Goal: Transaction & Acquisition: Obtain resource

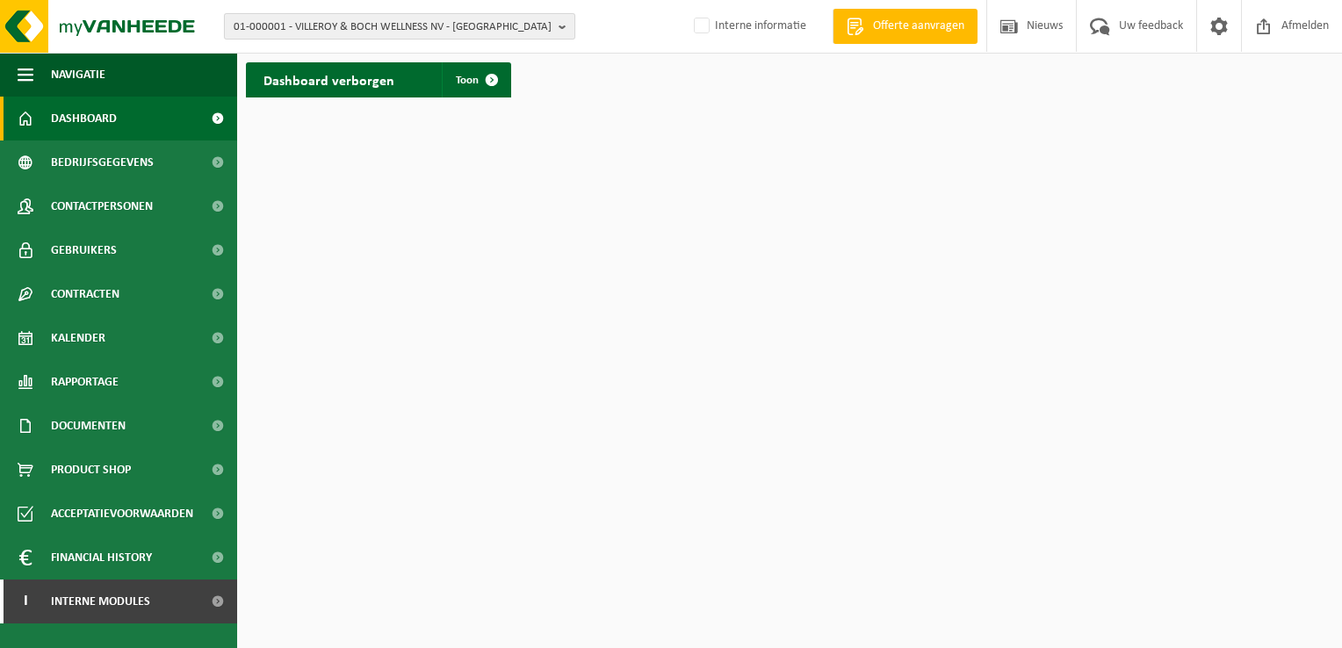
click at [563, 29] on b "button" at bounding box center [567, 26] width 16 height 25
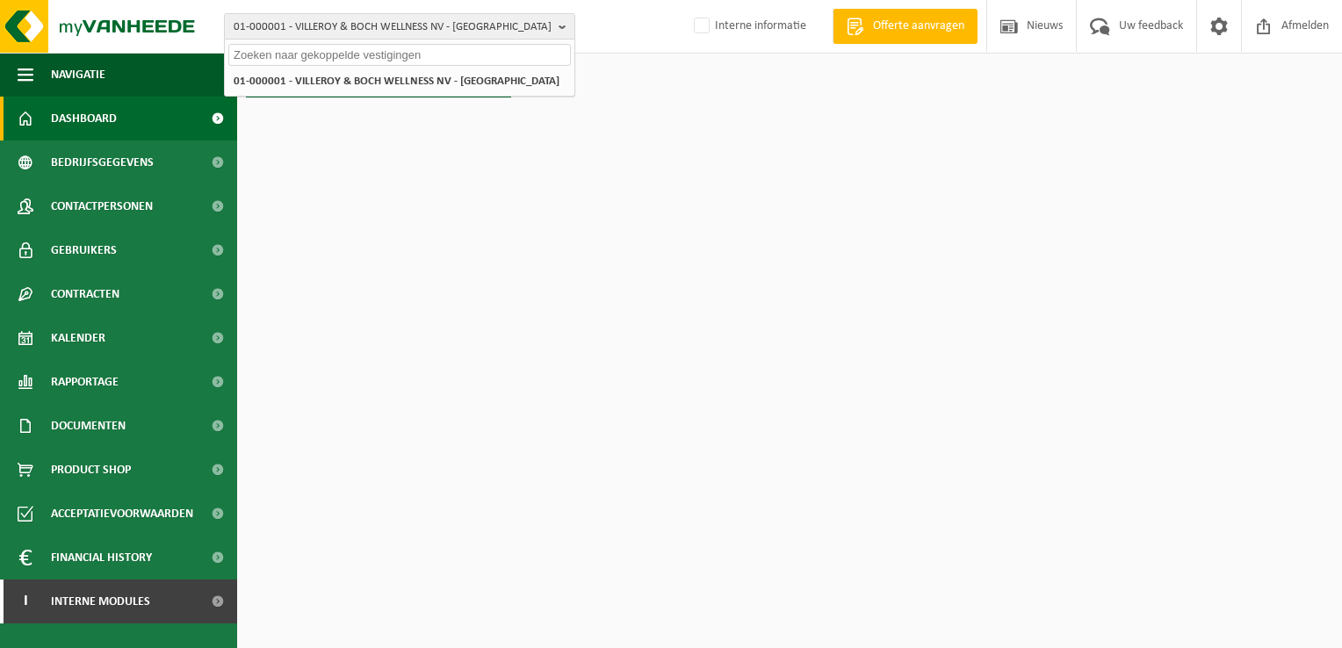
click at [535, 55] on input "text" at bounding box center [399, 55] width 342 height 22
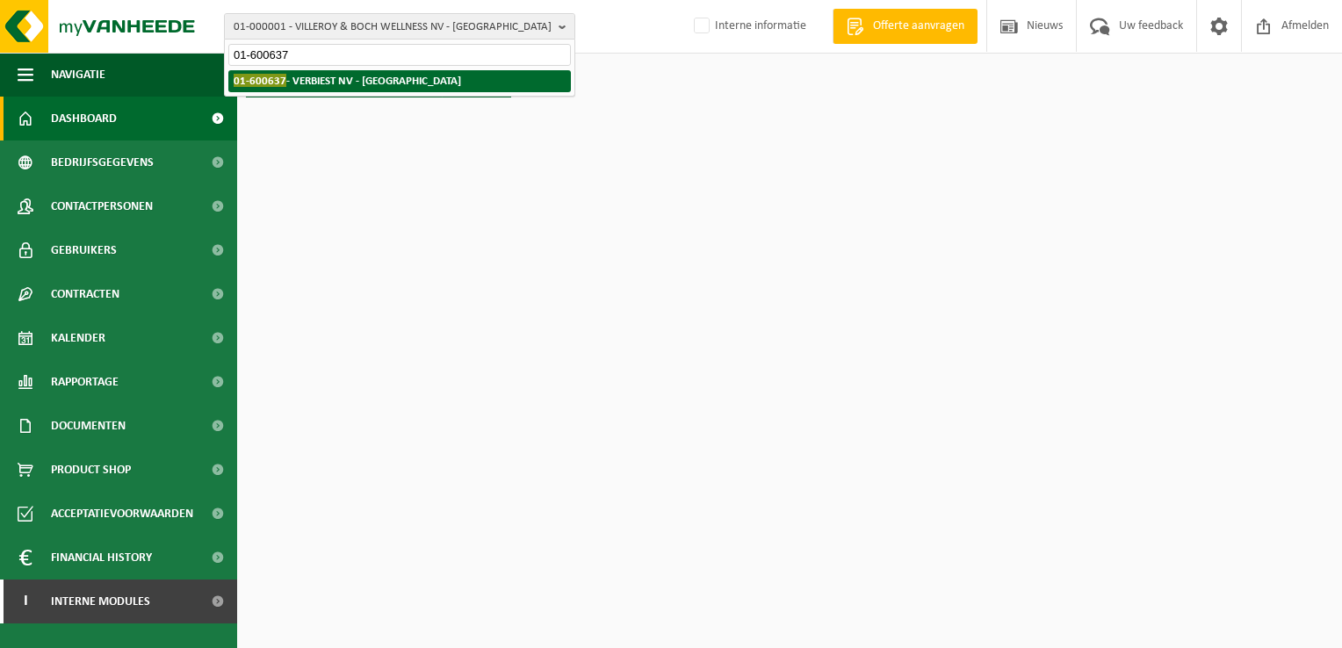
type input "01-600637"
click at [379, 83] on strong "01-600637 - VERBIEST NV - ANTWERPEN" at bounding box center [347, 80] width 227 height 13
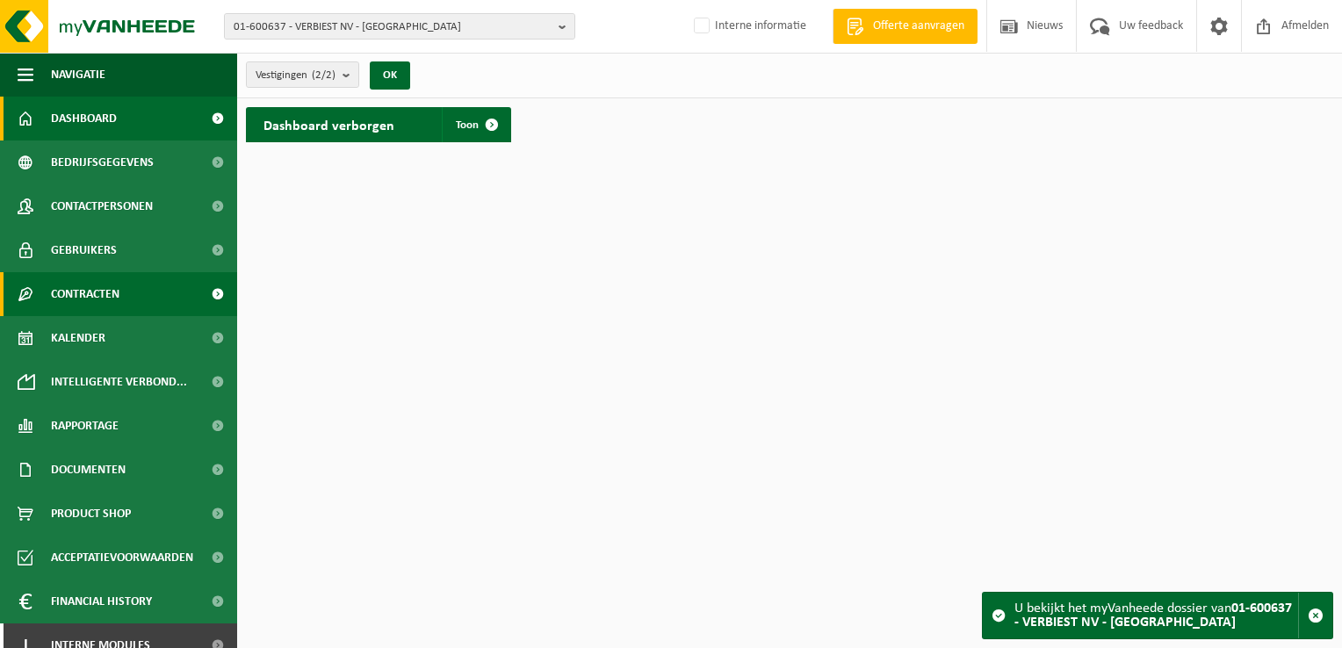
click at [112, 295] on span "Contracten" at bounding box center [85, 294] width 68 height 44
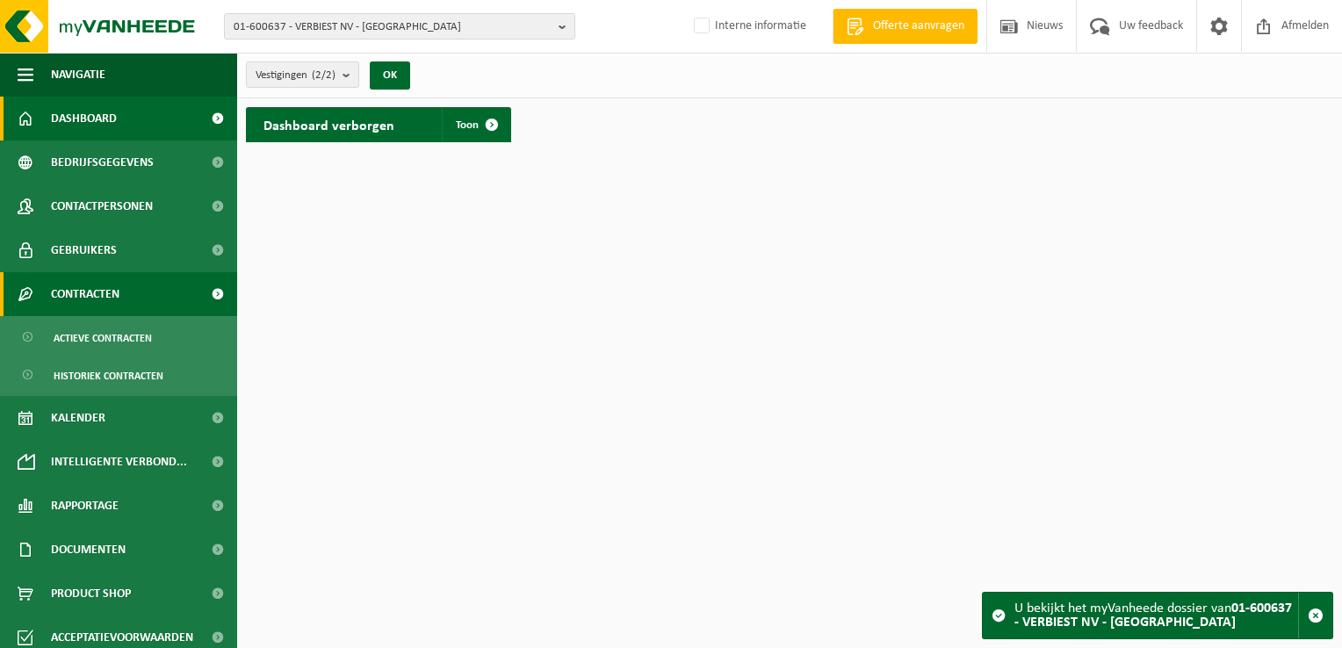
click at [112, 295] on span "Contracten" at bounding box center [85, 294] width 68 height 44
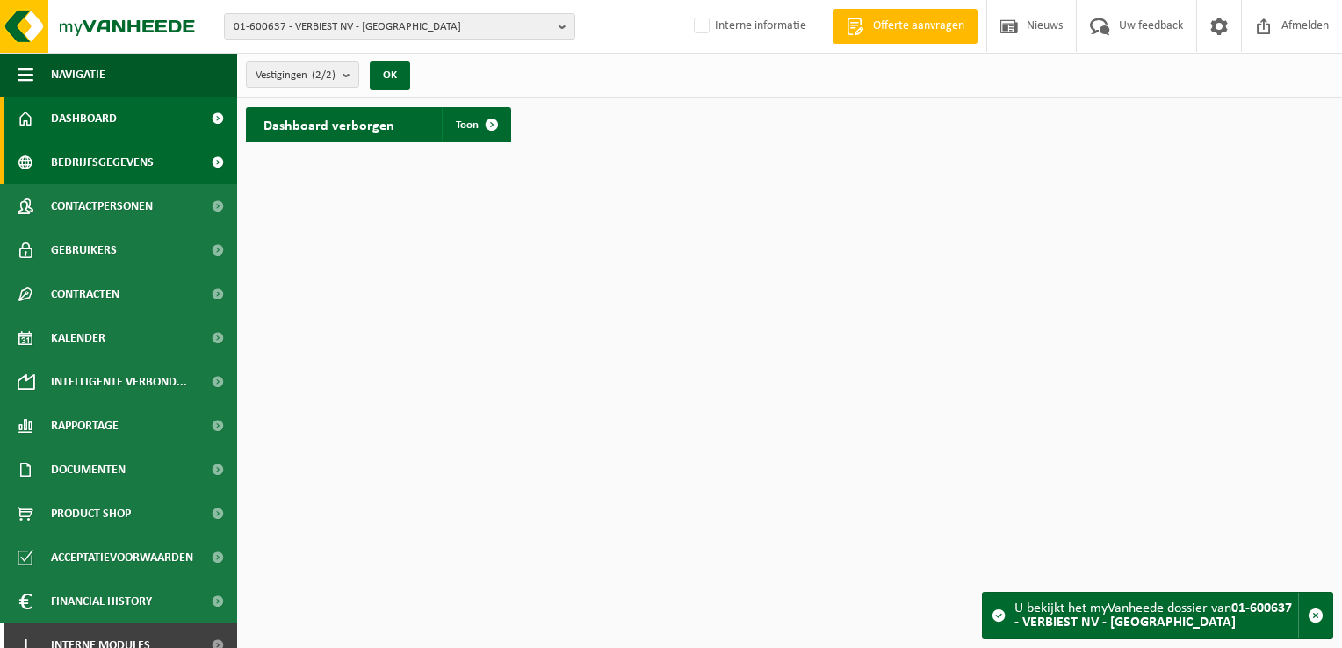
click at [141, 160] on span "Bedrijfsgegevens" at bounding box center [102, 163] width 103 height 44
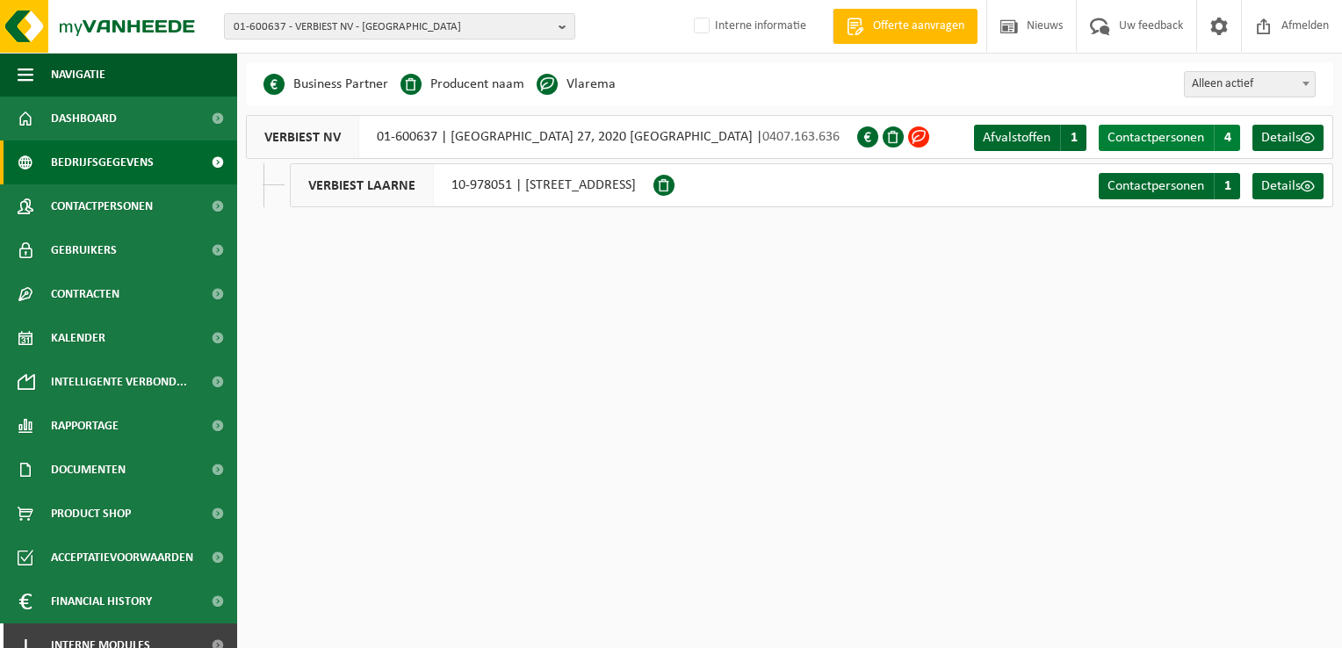
click at [1152, 148] on link "Contactpersonen C 4" at bounding box center [1169, 138] width 141 height 26
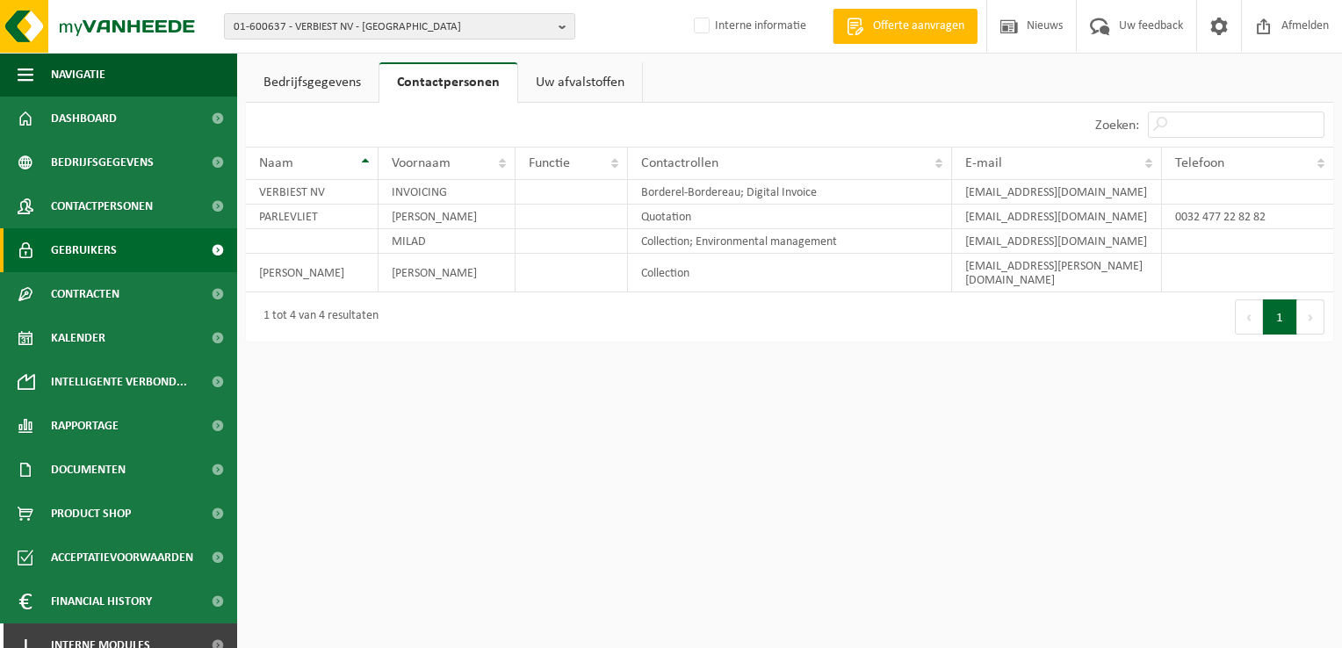
click at [98, 250] on span "Gebruikers" at bounding box center [84, 250] width 66 height 44
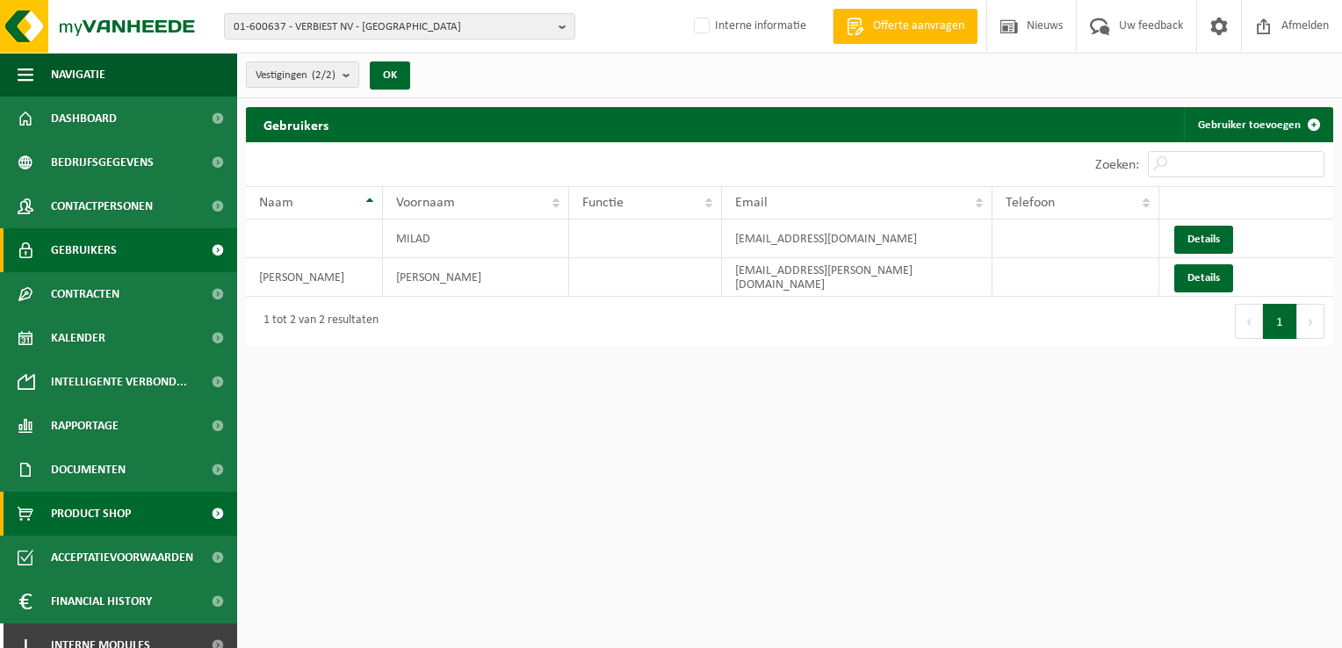
scroll to position [18, 0]
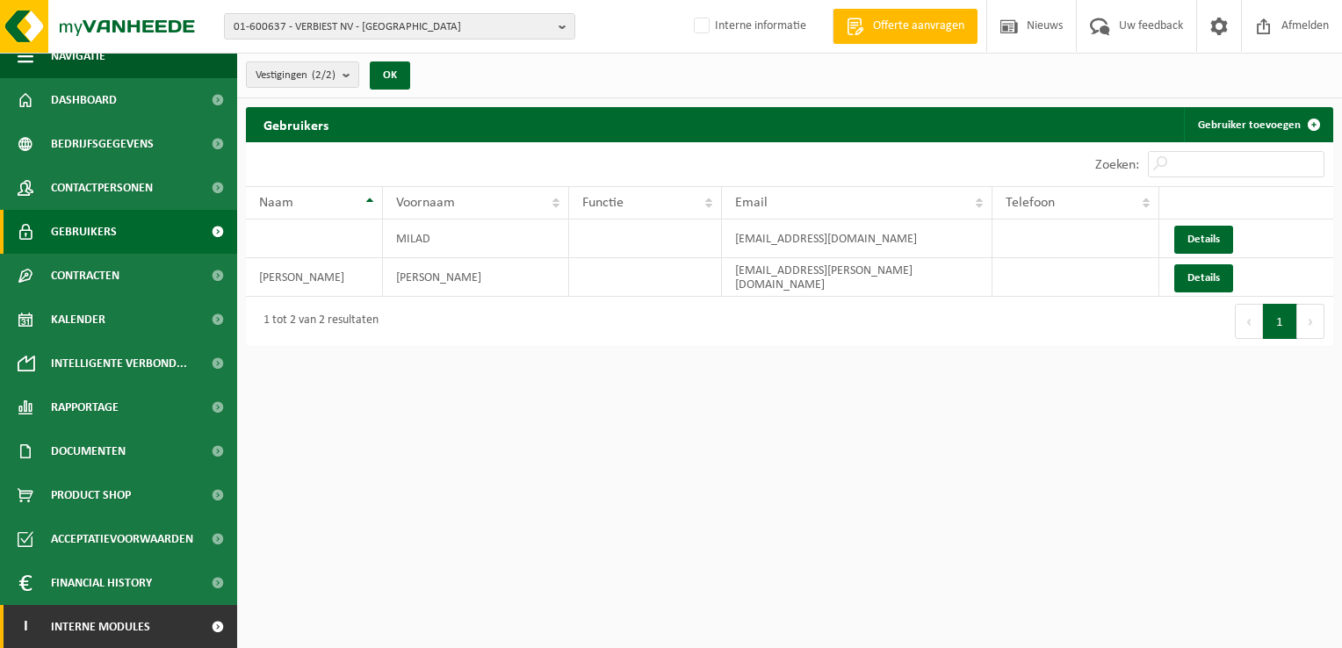
click at [85, 626] on span "Interne modules" at bounding box center [100, 627] width 99 height 44
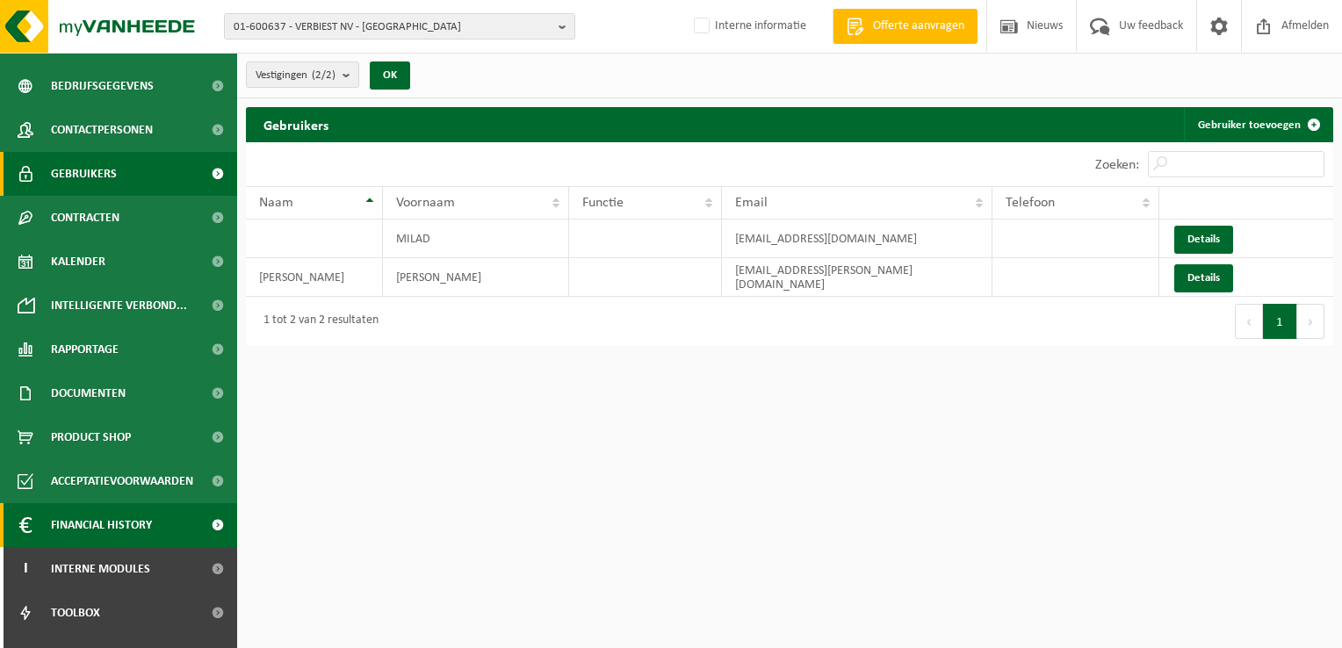
scroll to position [106, 0]
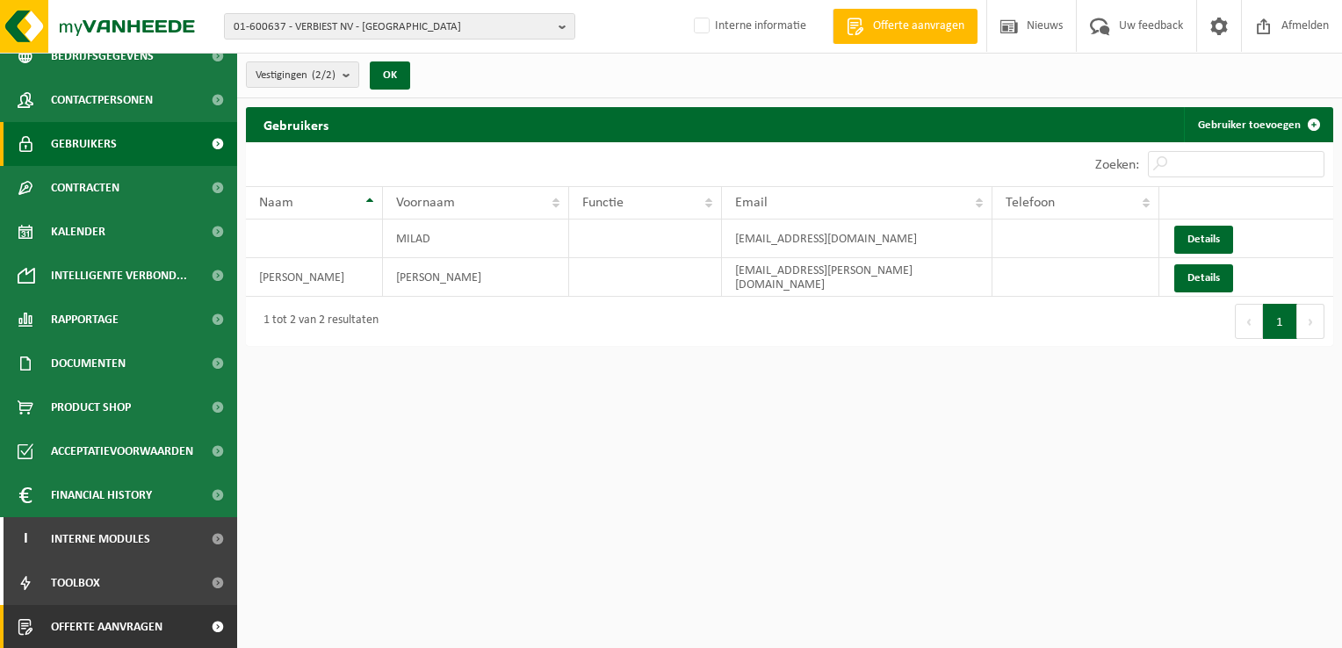
click at [104, 631] on span "Offerte aanvragen" at bounding box center [107, 627] width 112 height 44
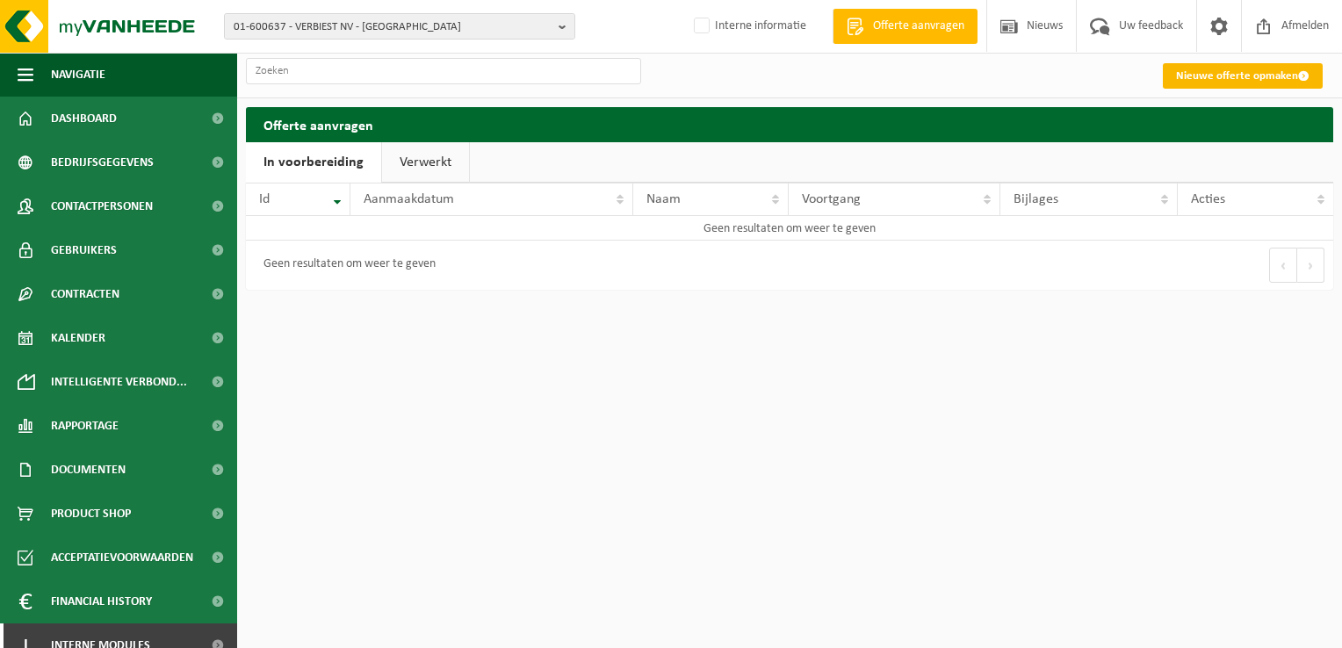
click at [1236, 80] on link "Nieuwe offerte opmaken" at bounding box center [1243, 75] width 160 height 25
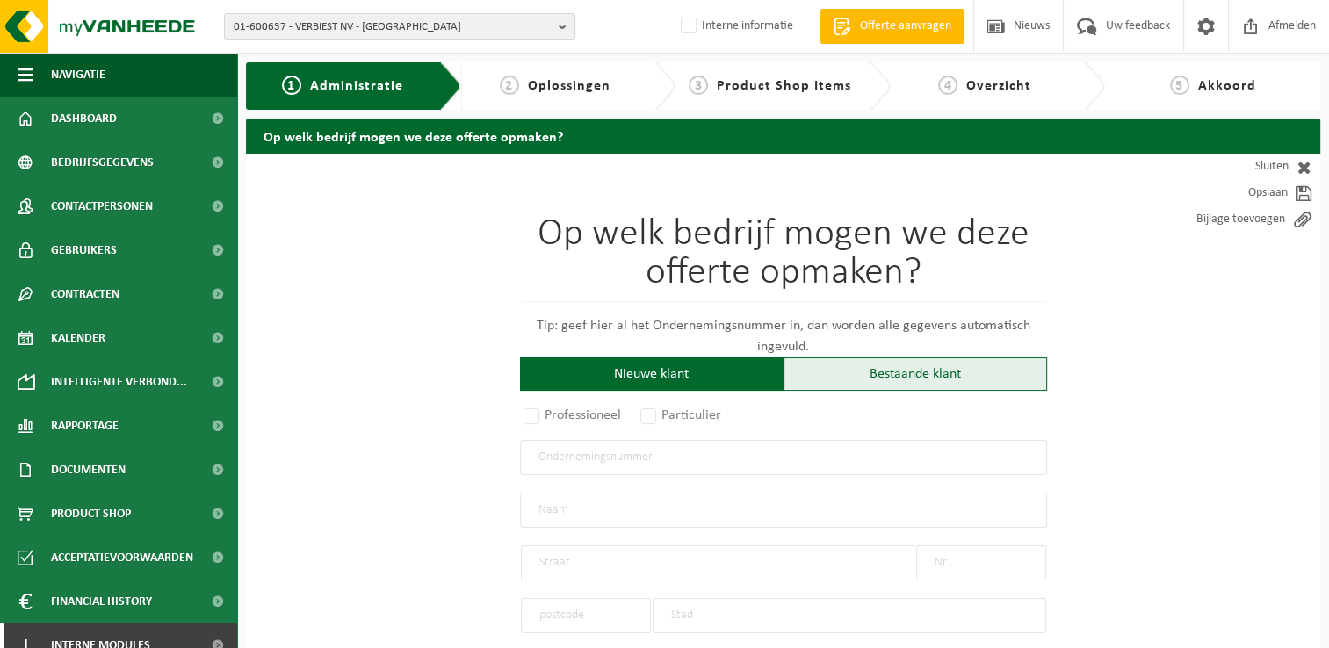
click at [921, 371] on div "Bestaande klant" at bounding box center [914, 373] width 263 height 33
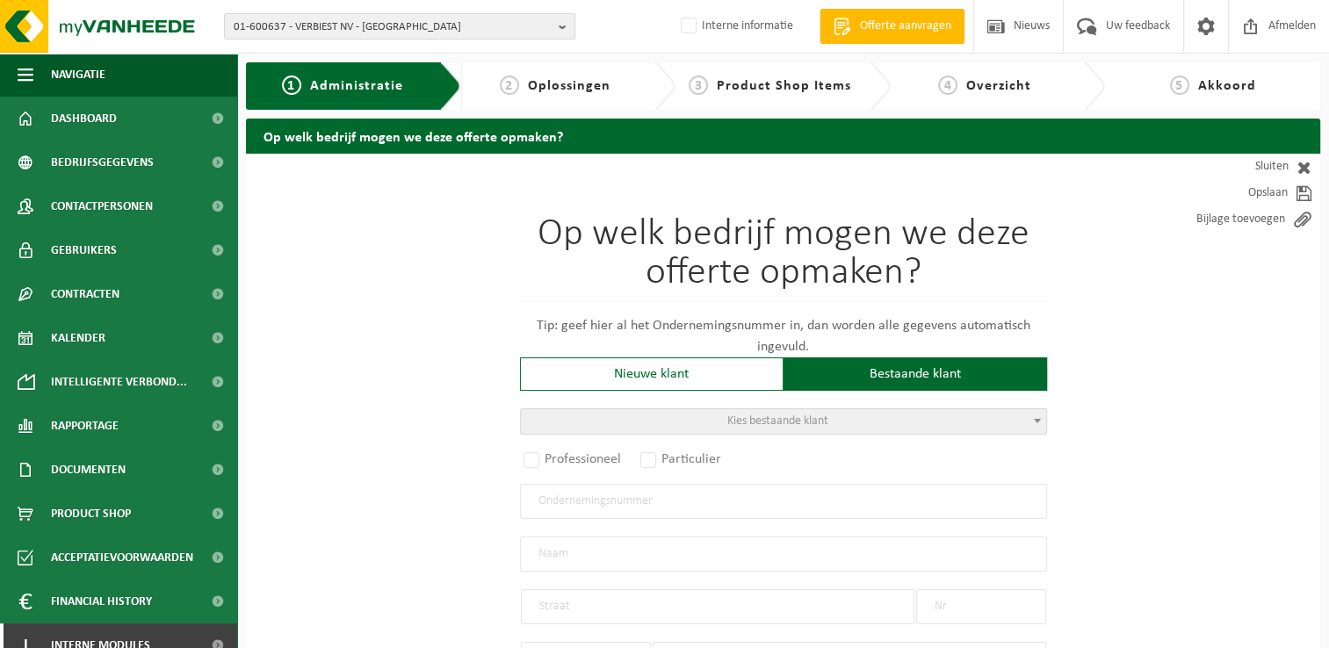
click at [1040, 421] on span at bounding box center [1037, 420] width 18 height 23
click at [955, 447] on input "search" at bounding box center [782, 448] width 518 height 22
type input "%localappdata%\microsoft\outlook"
drag, startPoint x: 757, startPoint y: 458, endPoint x: 399, endPoint y: 465, distance: 358.4
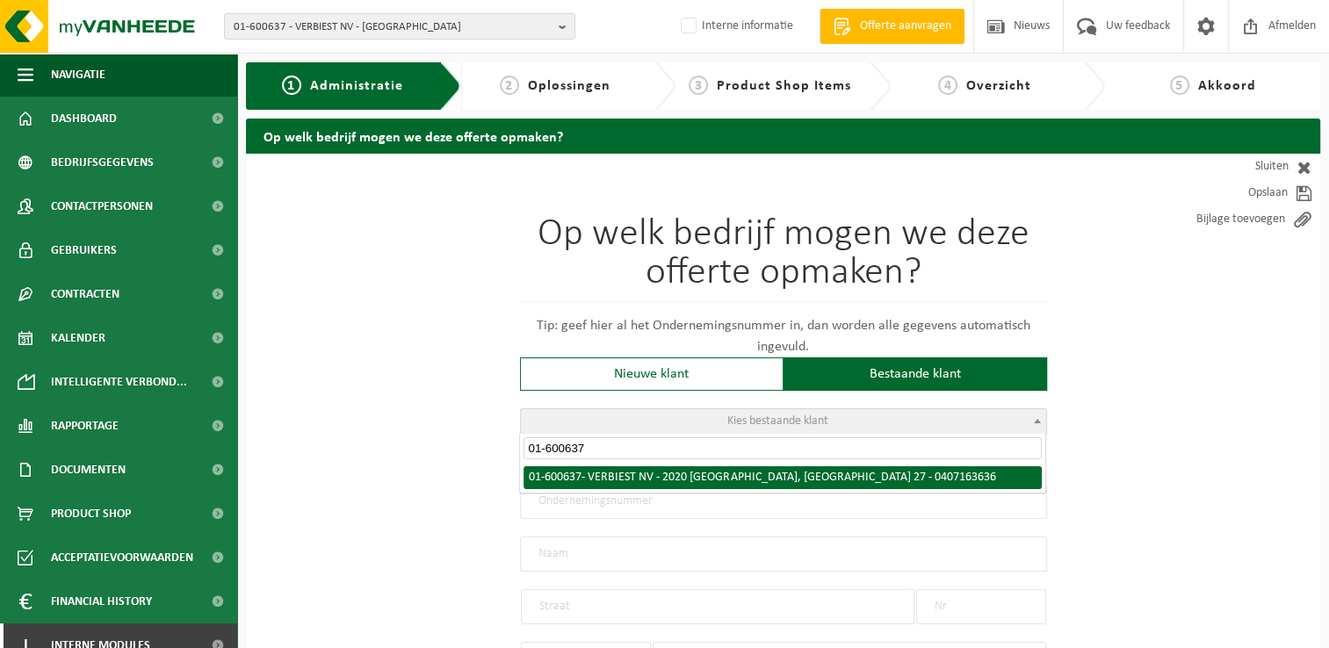
type input "01-600637"
select select "16641"
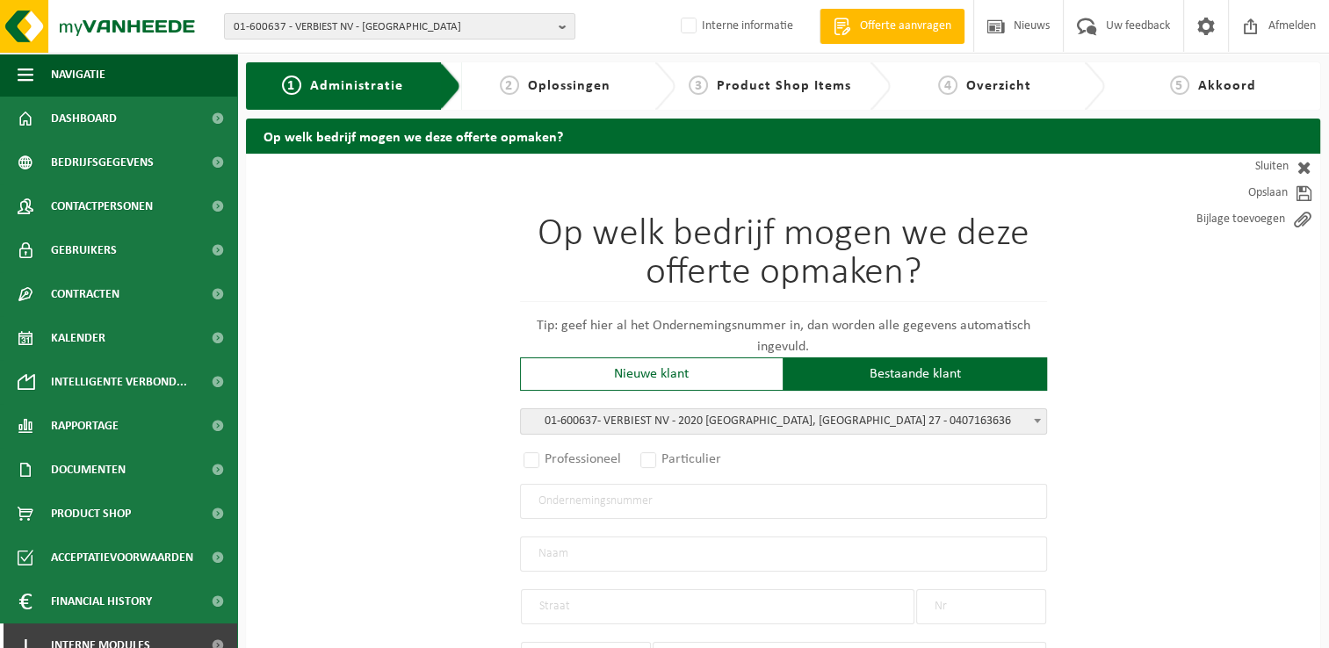
radio input "true"
type input "0407.163.636"
type input "VERBIEST NV"
type input "KIELSBROEK"
type input "27"
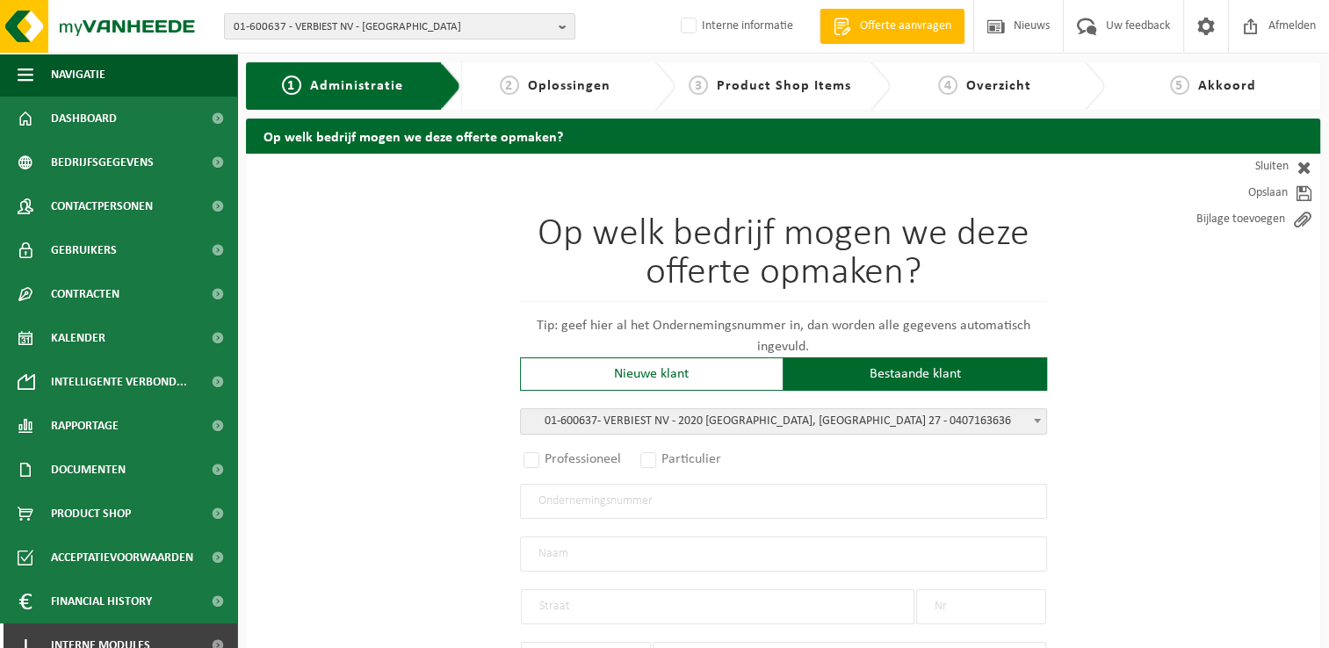
type input "2020"
type input "ANTWERPEN"
select select "112"
type input "VERBIEST NV"
type input "KIELSBROEK"
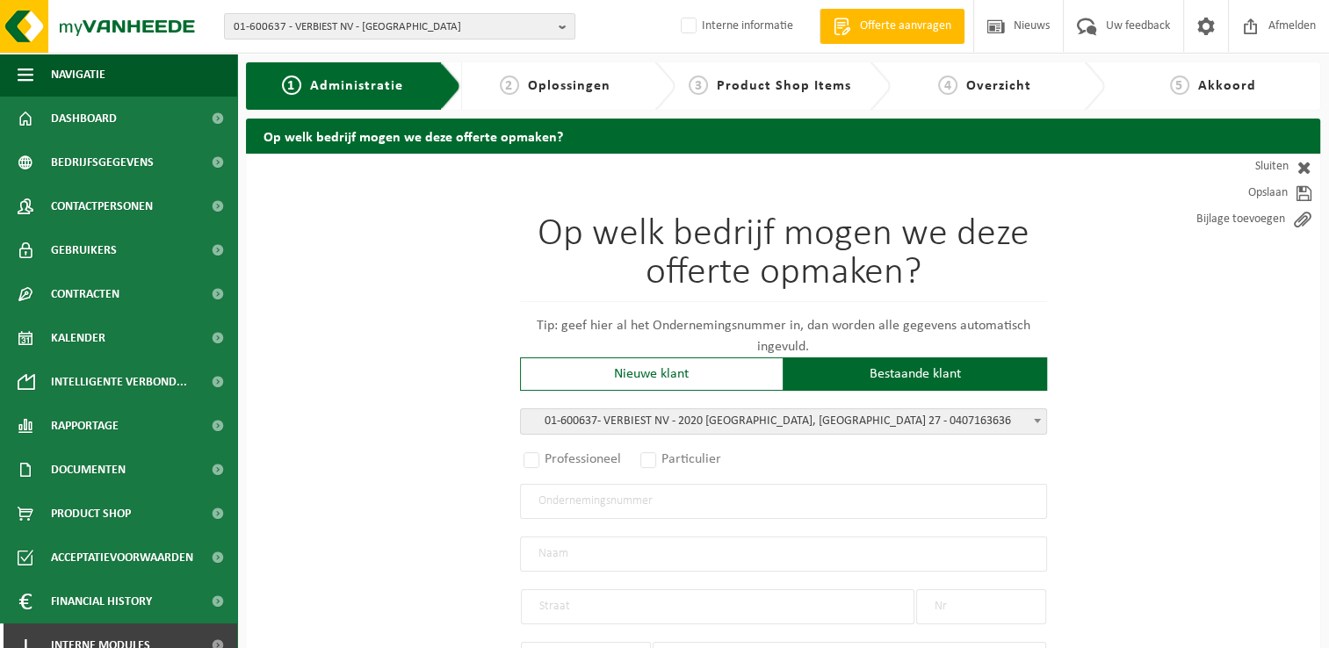
type input "27"
type input "2020"
type input "ANTWERPEN"
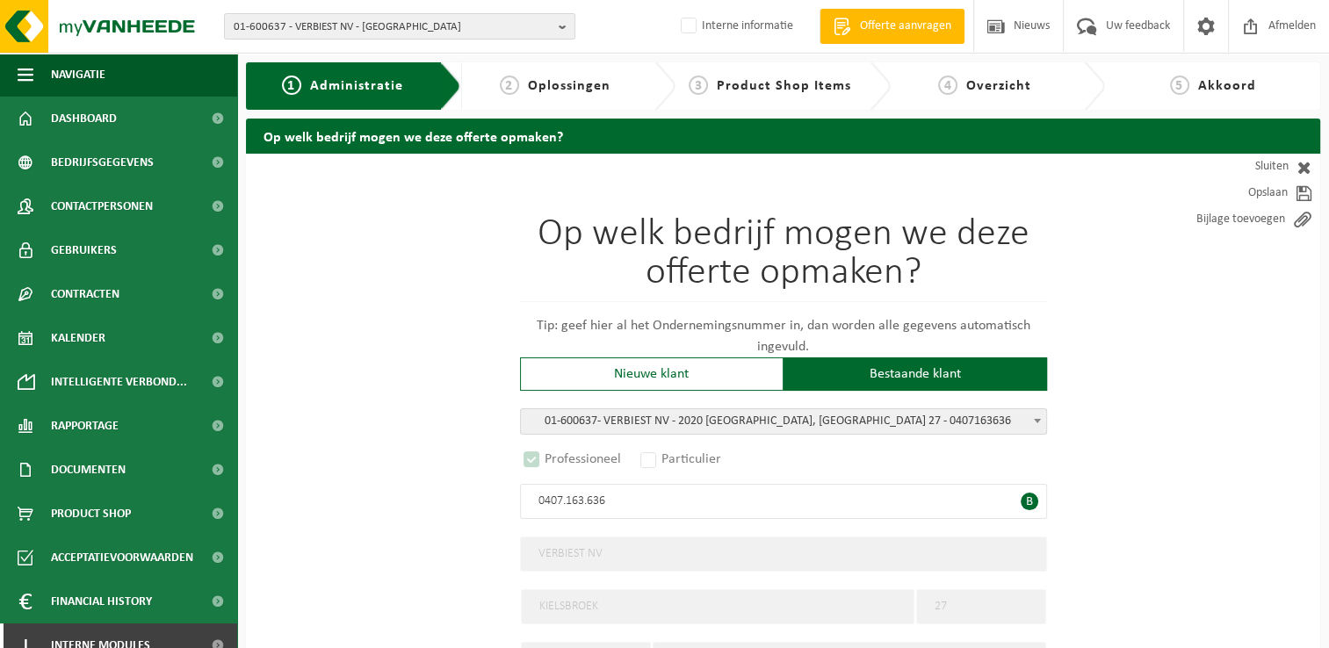
select select "C"
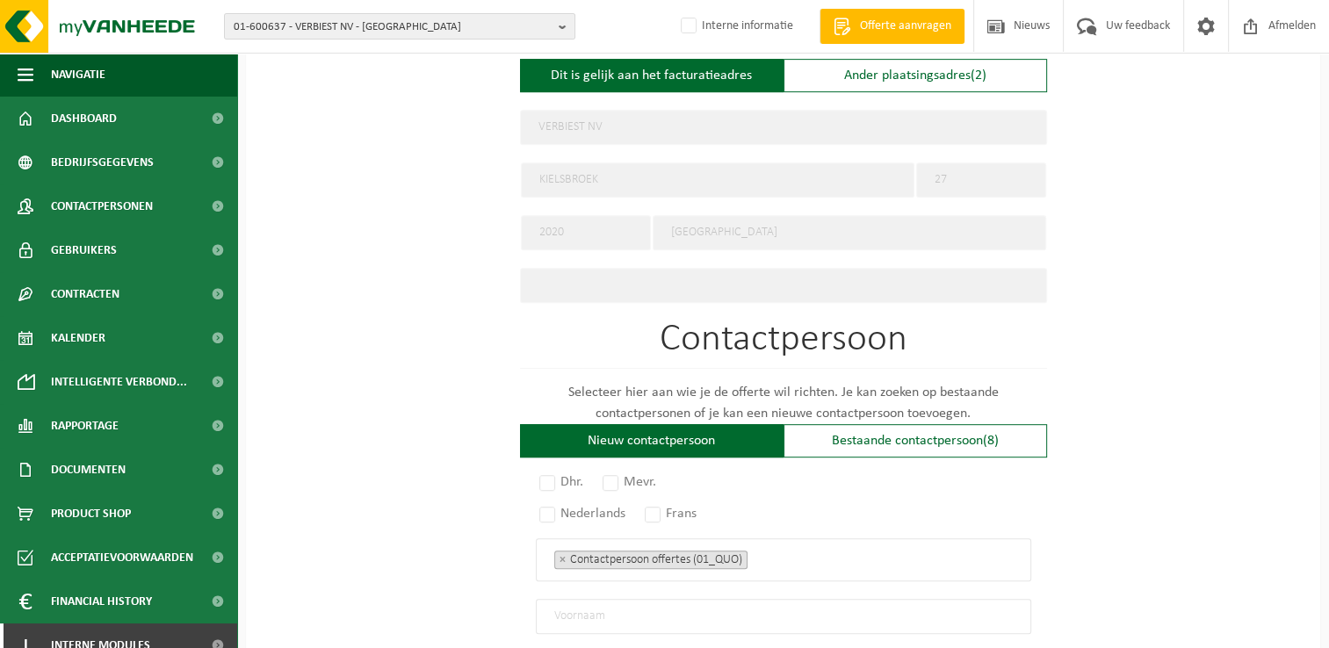
scroll to position [790, 0]
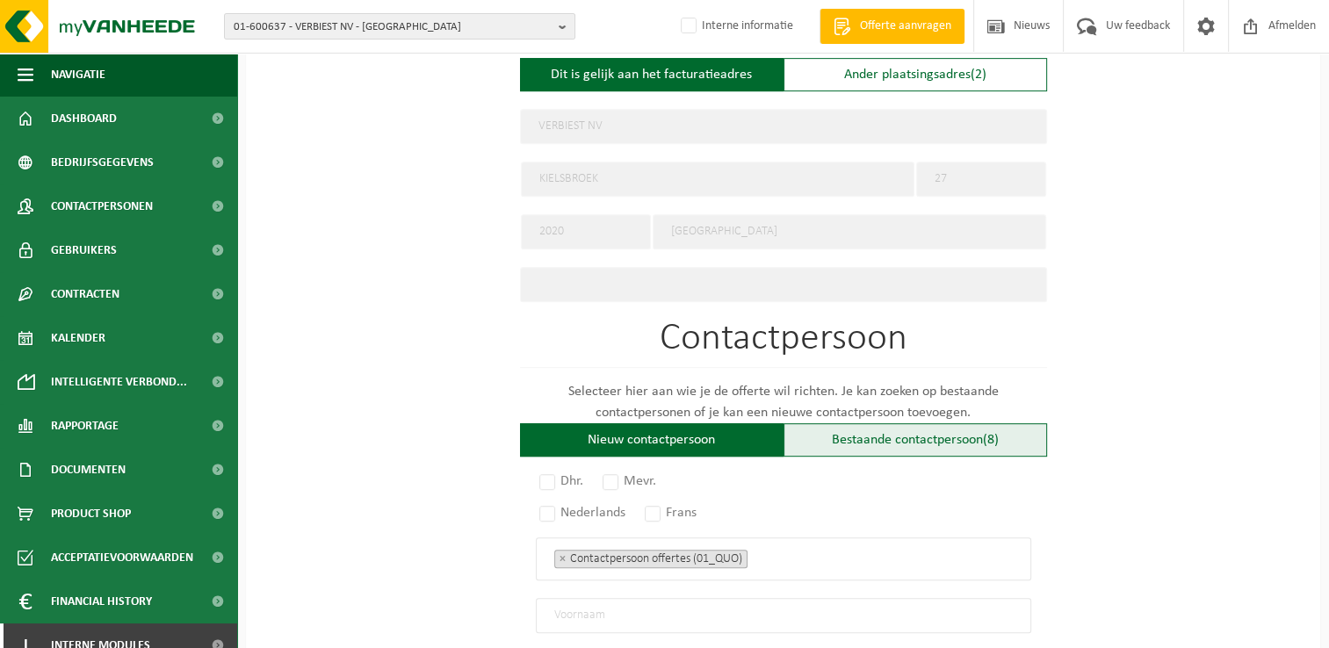
click at [897, 429] on div "Bestaande contactpersoon (8)" at bounding box center [914, 439] width 263 height 33
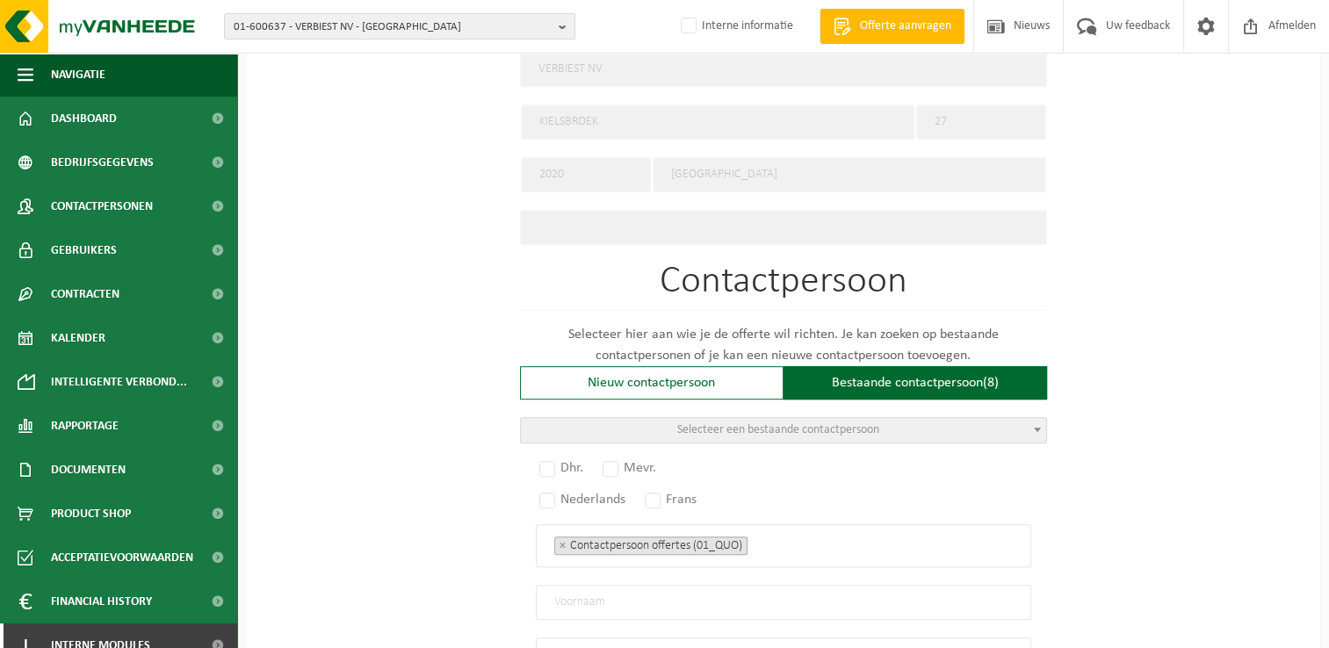
scroll to position [878, 0]
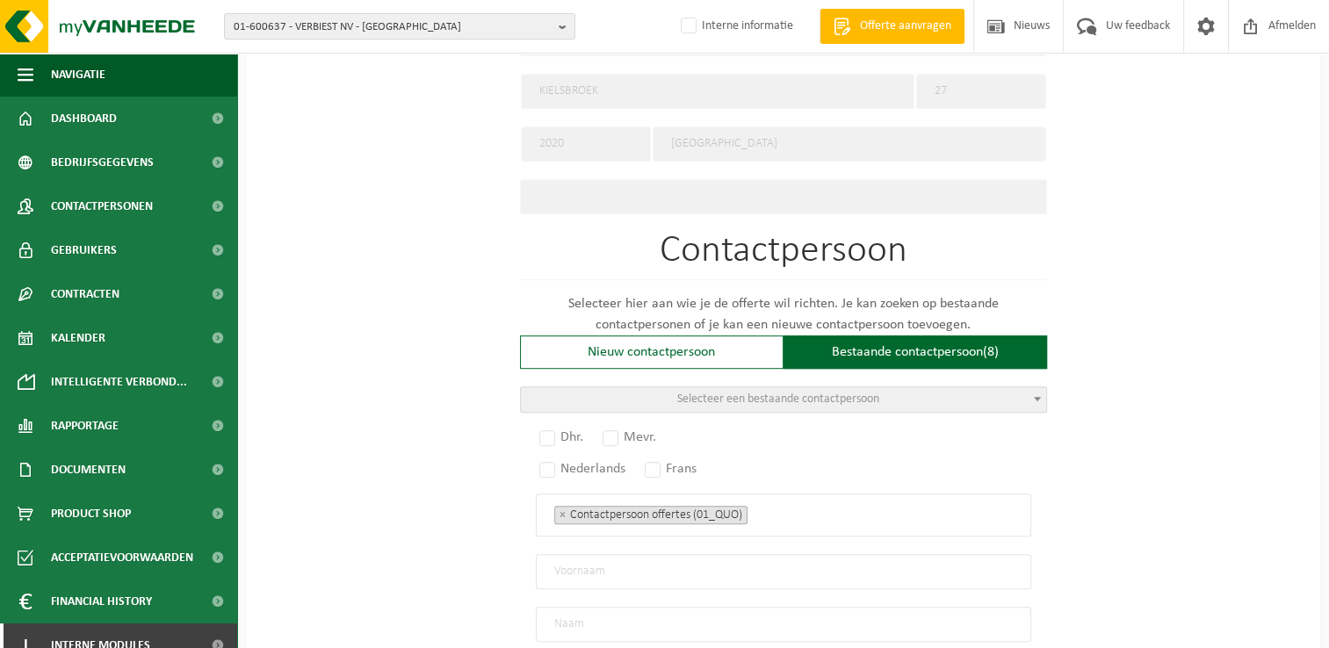
click at [1030, 479] on div "Dhr. Mevr. Nederlands Frans Contactpersoon offertes (01_QUO) Verantwoordelijke …" at bounding box center [783, 615] width 527 height 370
click at [1035, 395] on span at bounding box center [1037, 398] width 18 height 23
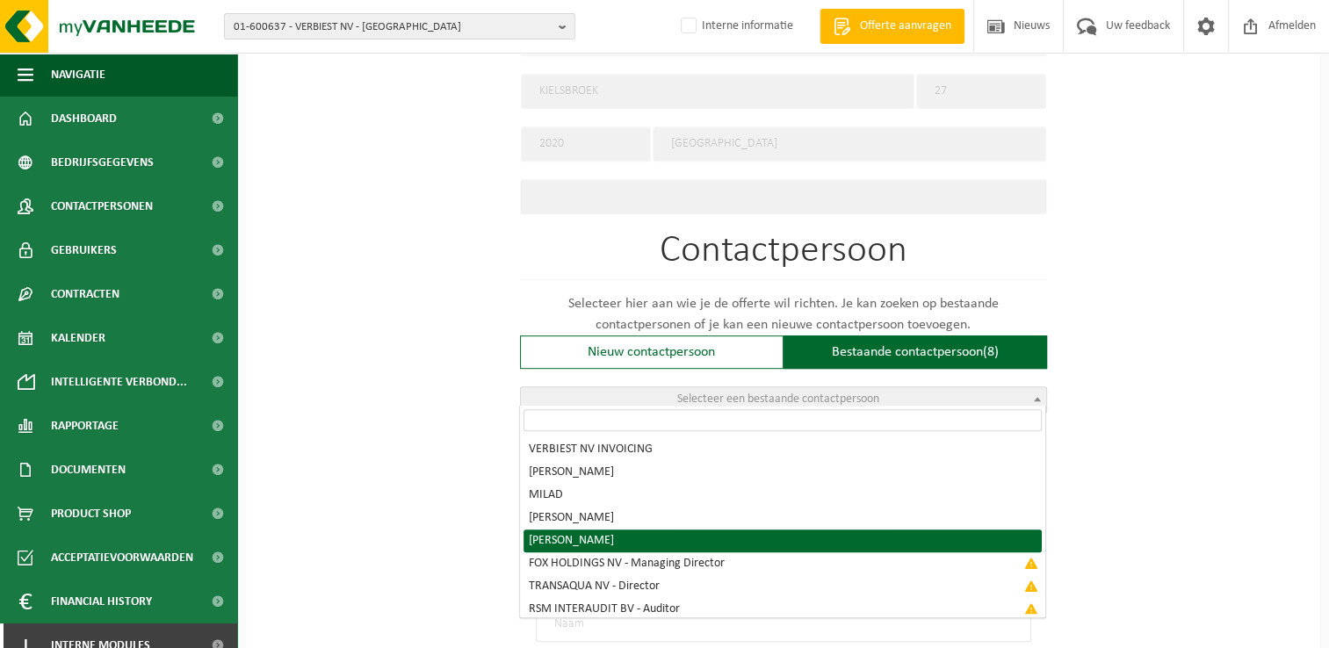
radio input "true"
select select "{"code":"10-978054","firstname":"ROSEMARIE","surname":"VAN DUIJN","gender":"Unk…"
type input "ROSEMARIE"
type input "VAN DUIJN"
type input "rosemarie.van.duijn@fcig.be"
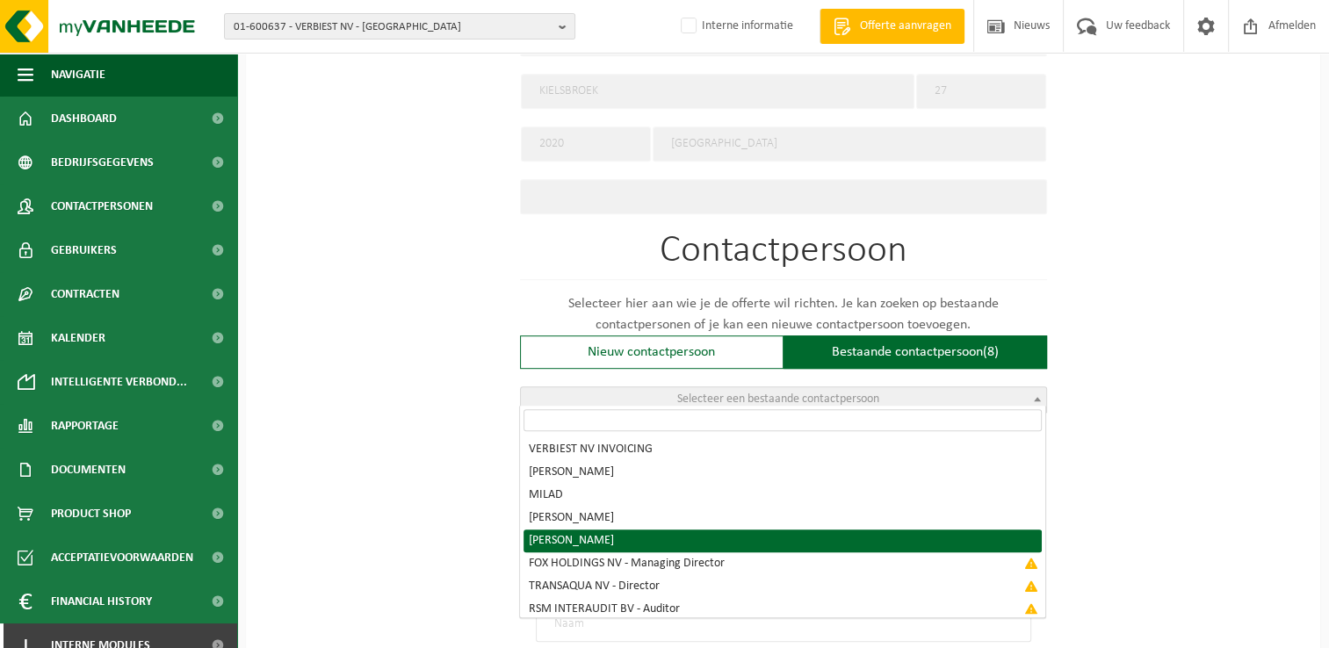
type input "0031 6 53 93 65 07"
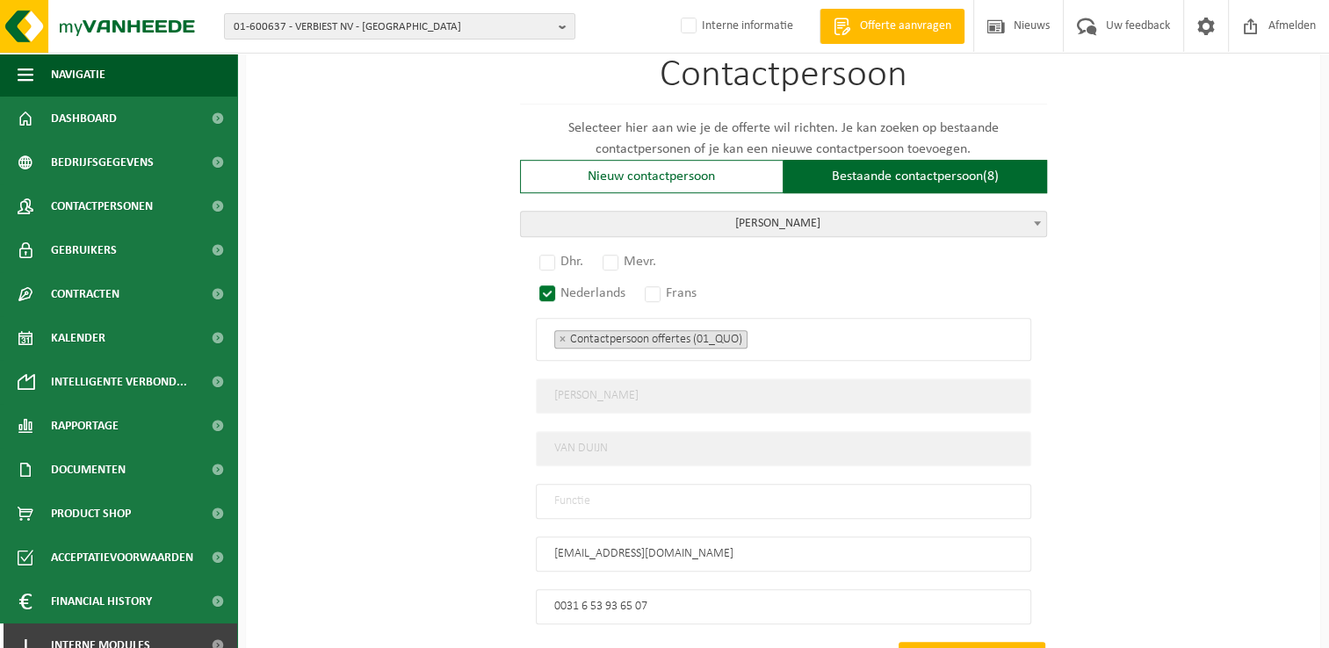
scroll to position [966, 0]
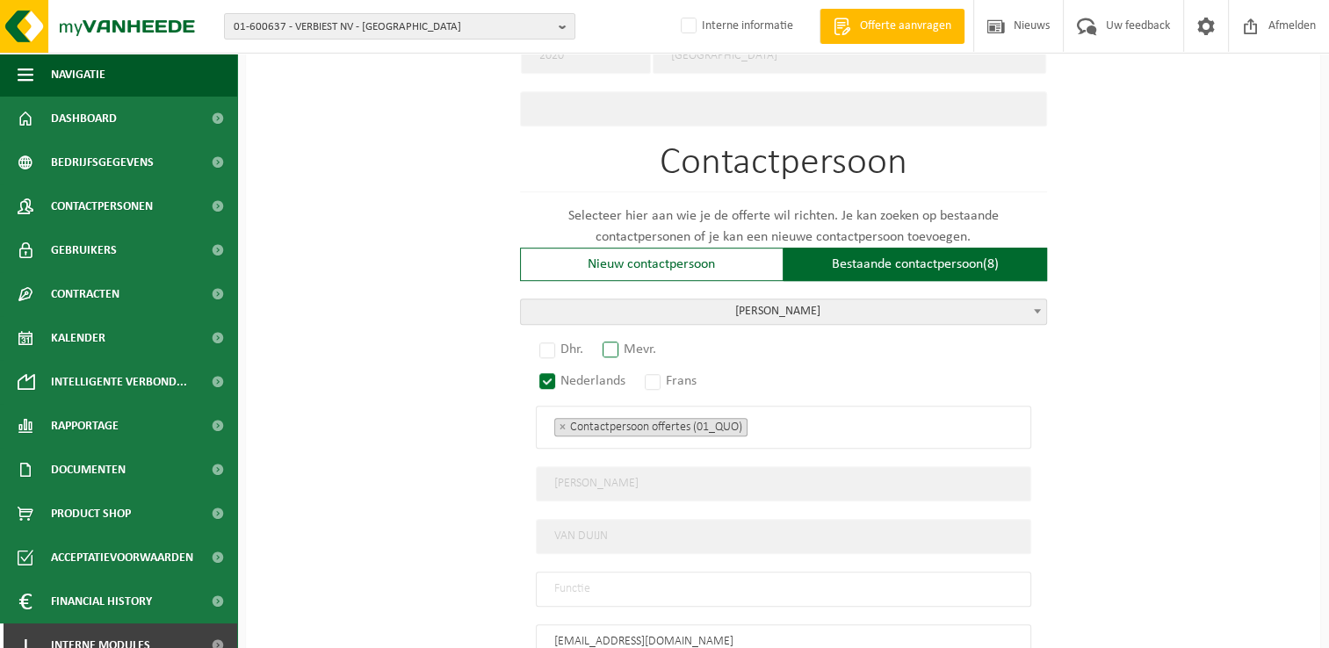
click at [609, 340] on label "Mevr." at bounding box center [630, 349] width 62 height 25
radio input "true"
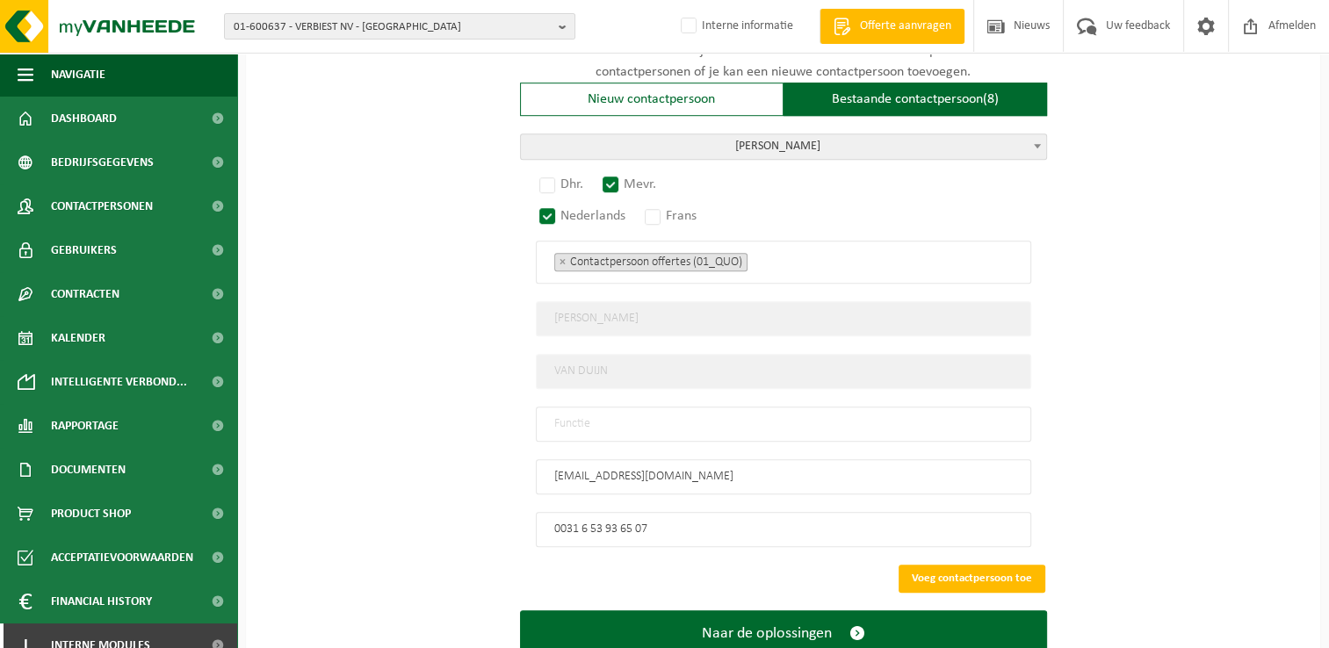
scroll to position [1142, 0]
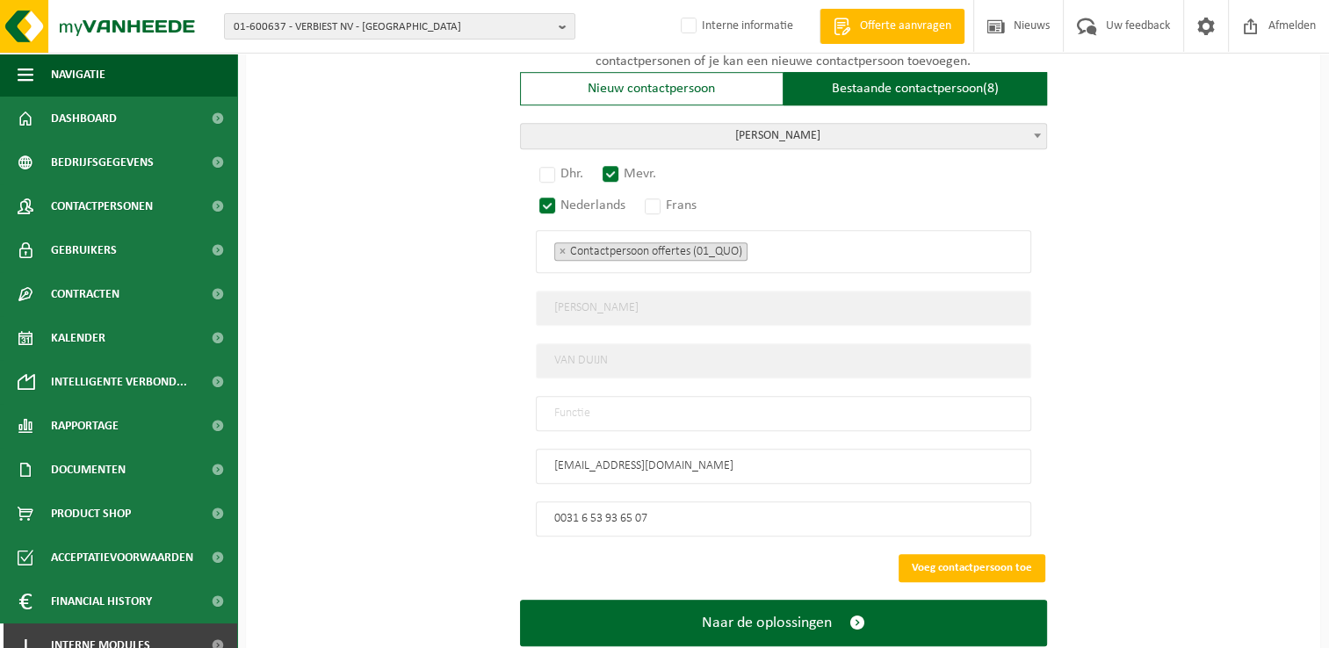
click at [674, 400] on input "text" at bounding box center [783, 413] width 495 height 35
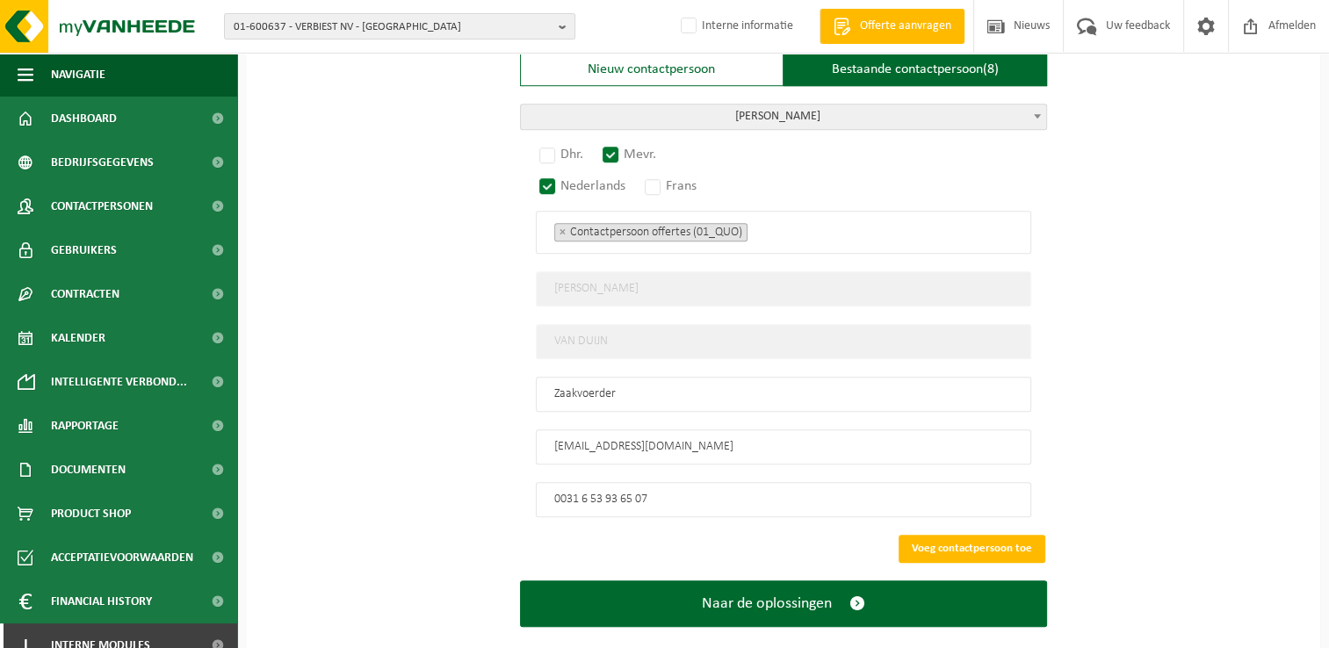
scroll to position [1178, 0]
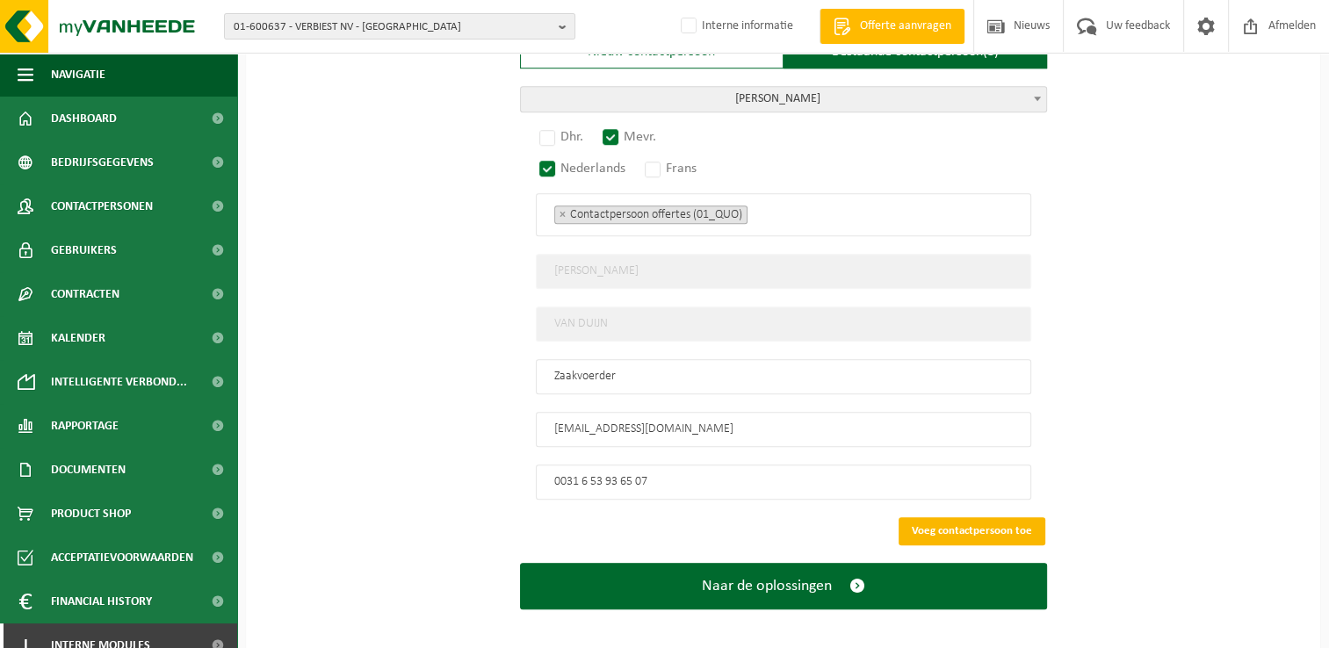
type input "Zaakvoerder"
click at [1001, 517] on button "Voeg contactpersoon toe" at bounding box center [971, 531] width 147 height 28
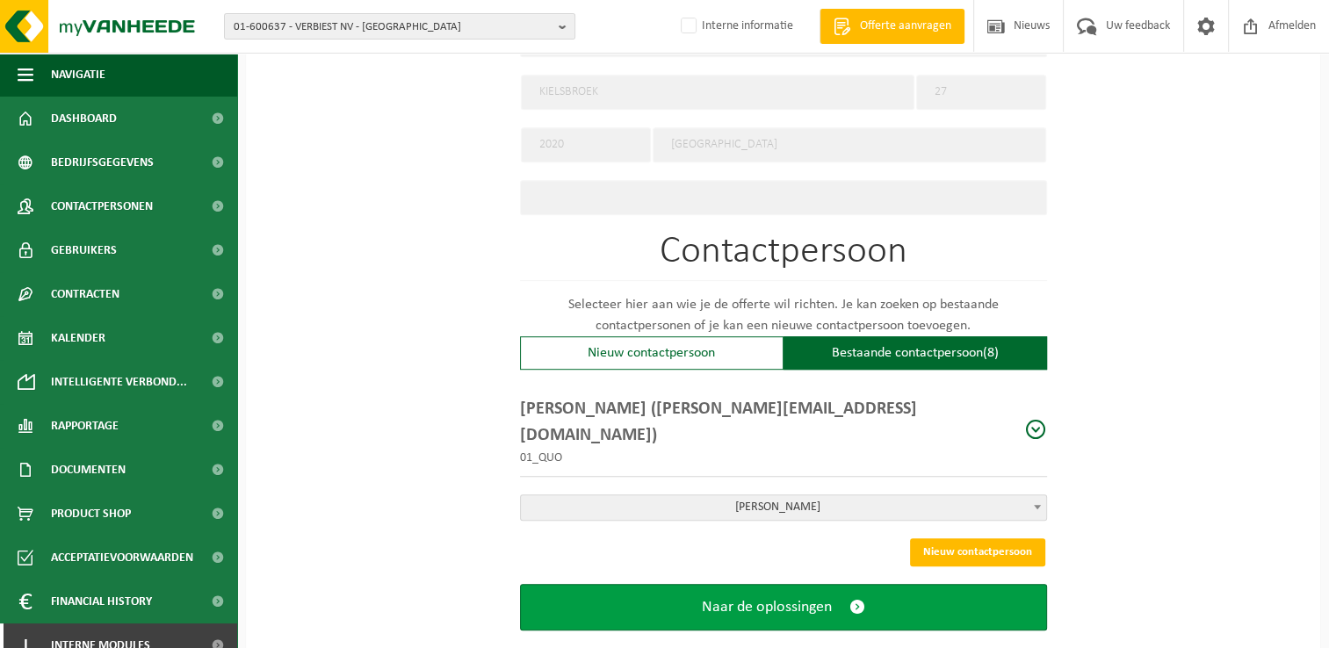
click at [854, 598] on span "submit" at bounding box center [857, 607] width 16 height 18
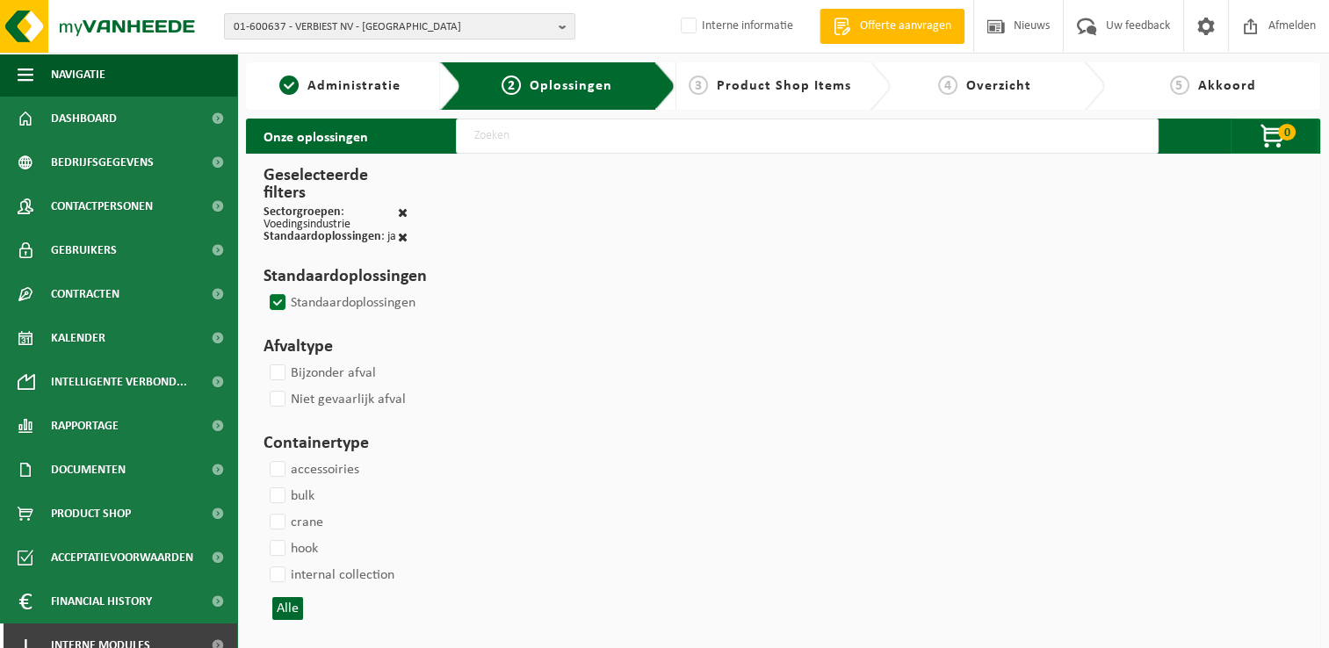
click at [275, 302] on label "Standaardoplossingen" at bounding box center [340, 303] width 149 height 26
click at [263, 290] on input "Standaardoplossingen" at bounding box center [263, 289] width 1 height 1
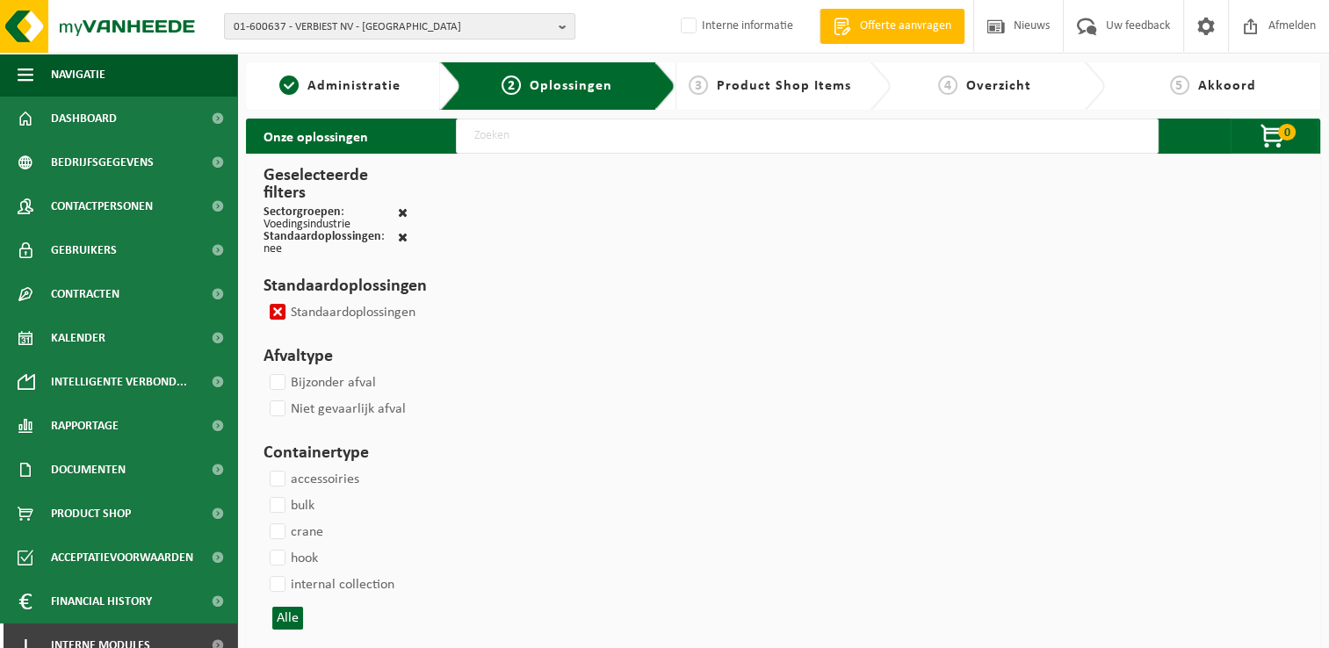
click at [277, 311] on label "Standaardoplossingen" at bounding box center [340, 312] width 149 height 26
click at [263, 299] on input "Standaardoplossingen" at bounding box center [263, 299] width 1 height 1
checkbox input "false"
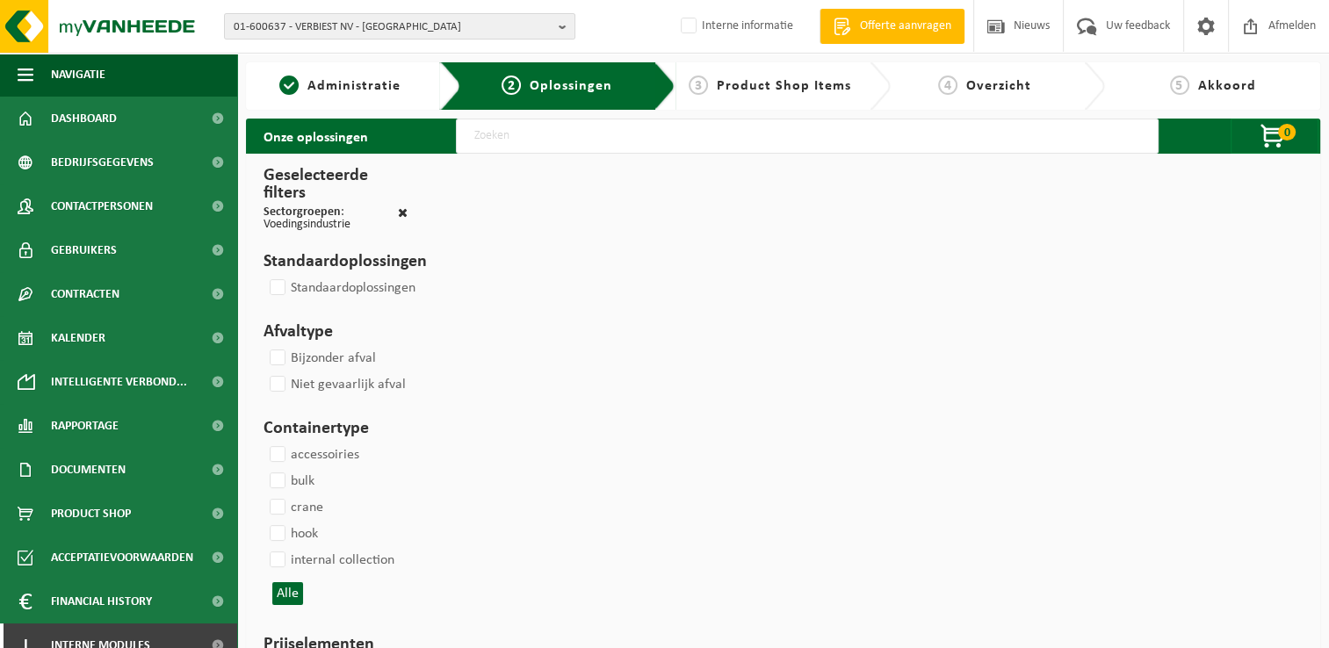
click at [655, 128] on input "text" at bounding box center [807, 136] width 703 height 35
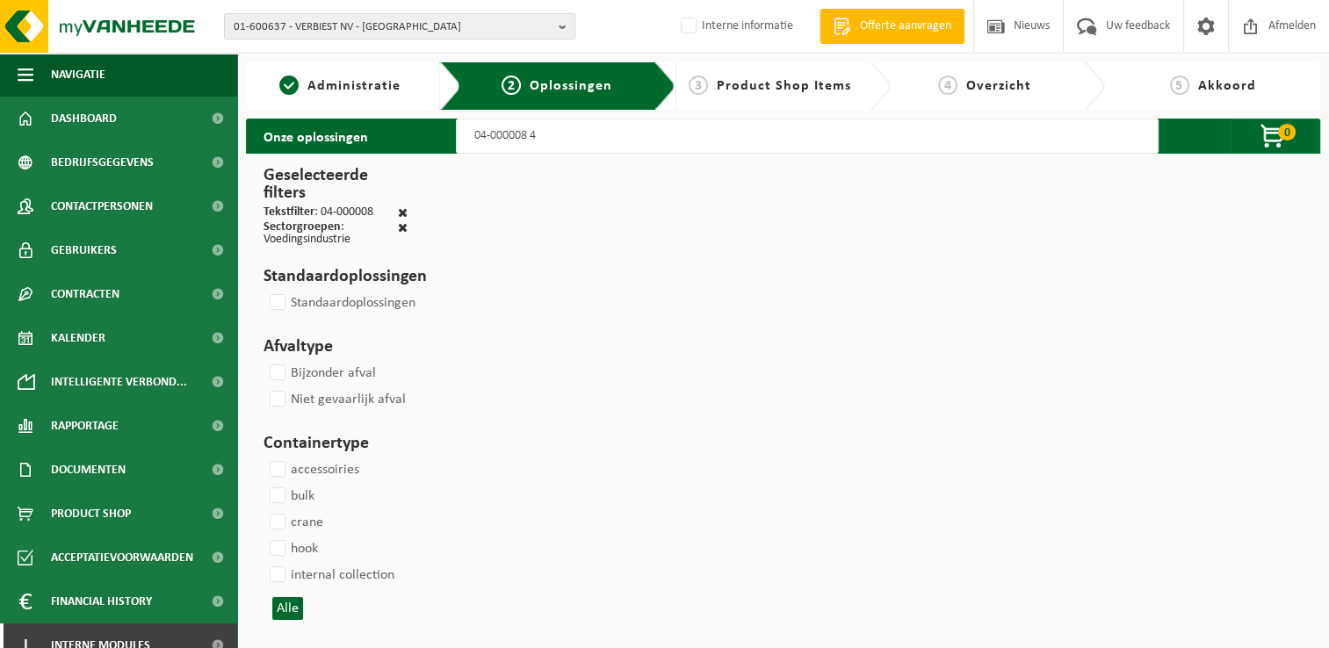
type input "04-000008 40"
select select
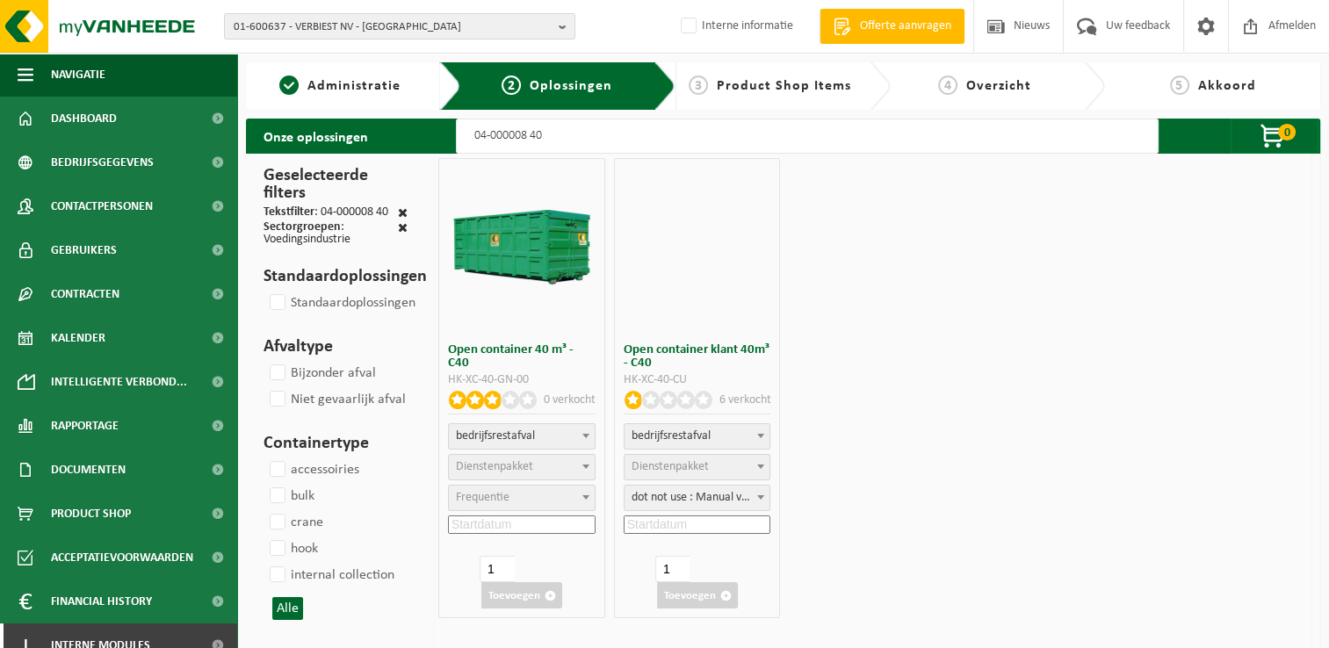
select select
select select "8"
select select "25"
type input "04-000008 40"
click at [509, 469] on span "Dienstenpakket" at bounding box center [494, 466] width 77 height 13
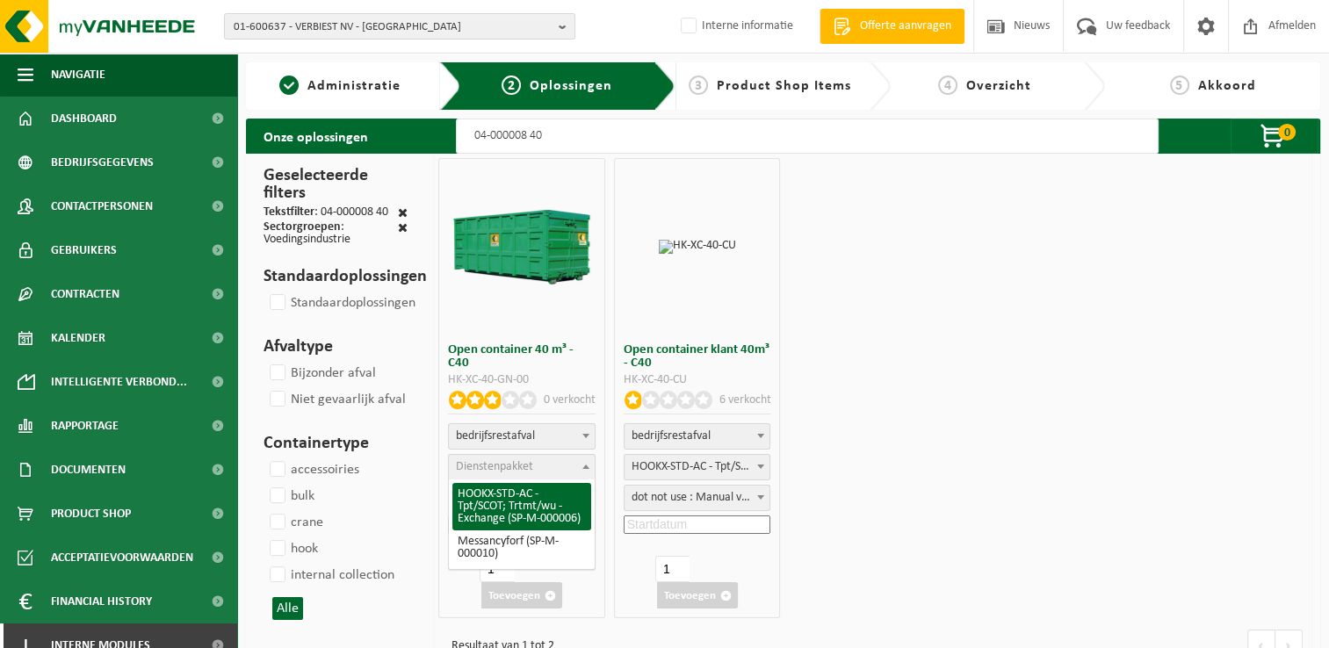
select select "7"
select select "25"
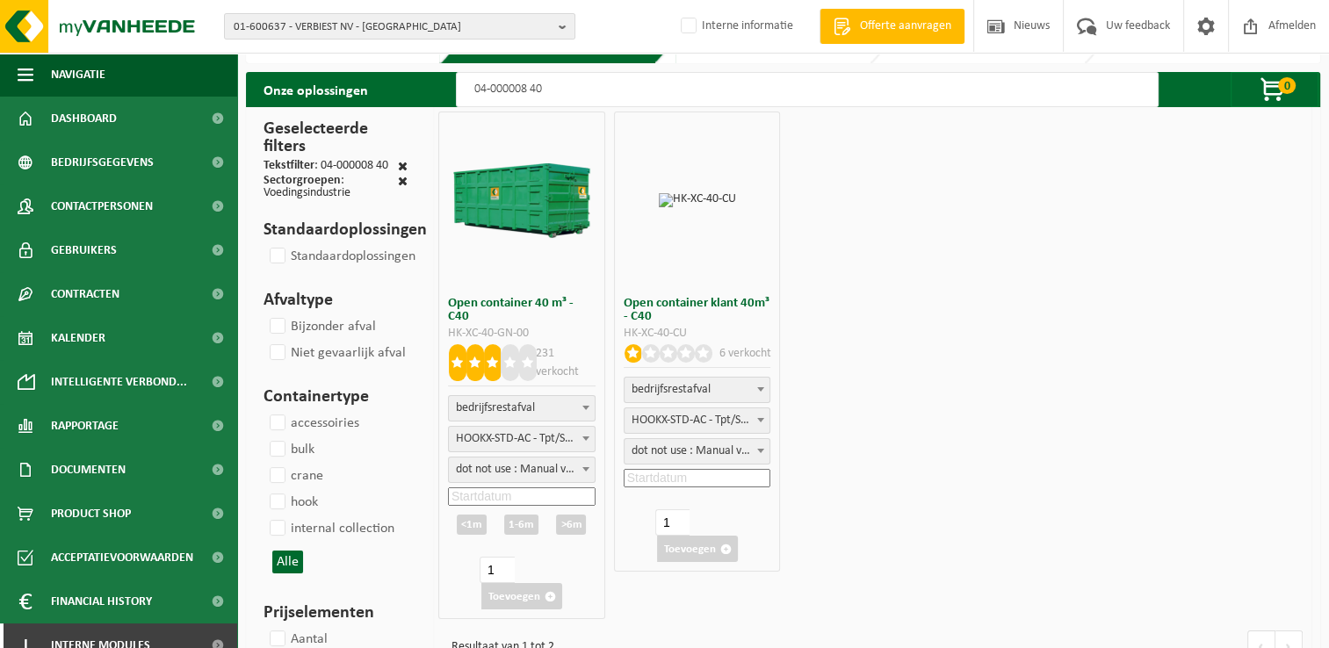
scroll to position [88, 0]
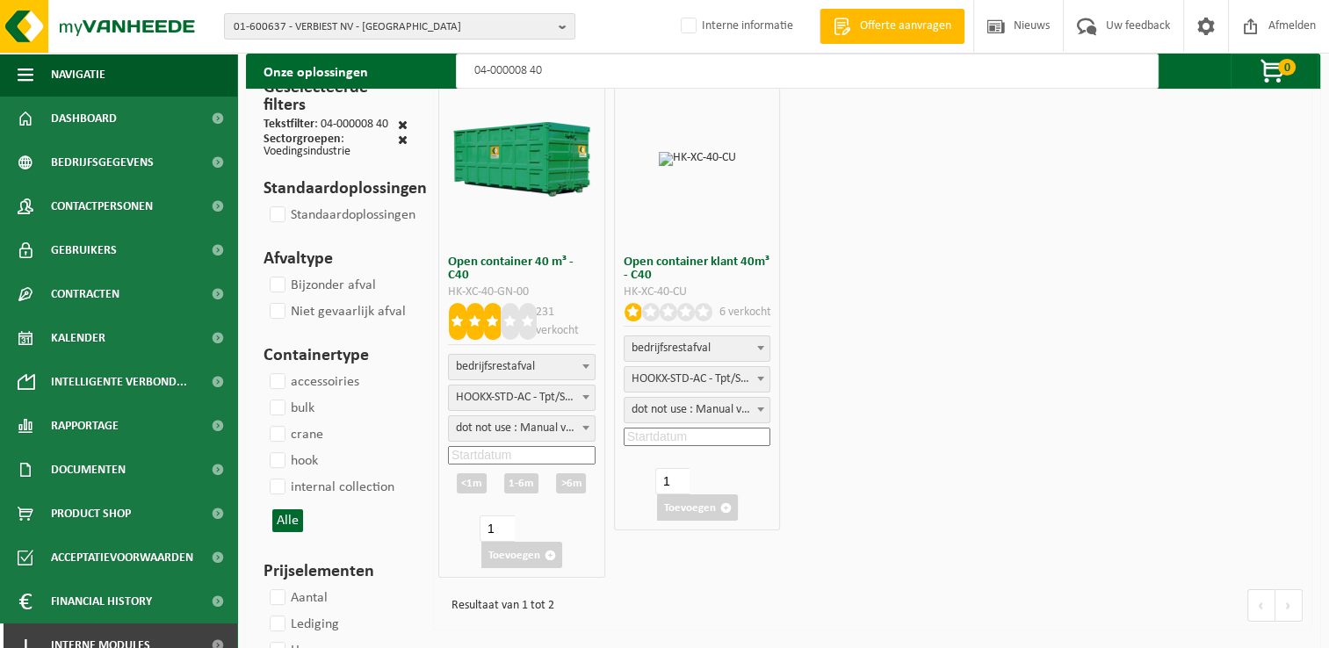
click at [576, 457] on input at bounding box center [522, 455] width 148 height 18
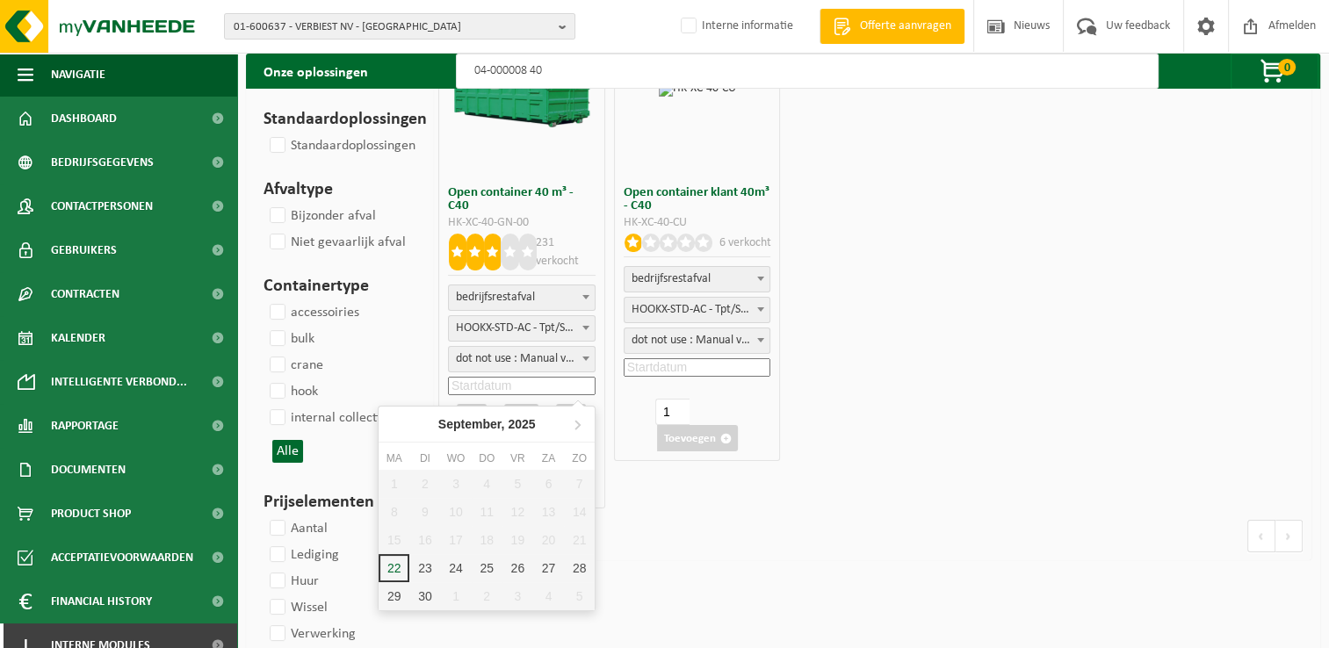
scroll to position [263, 0]
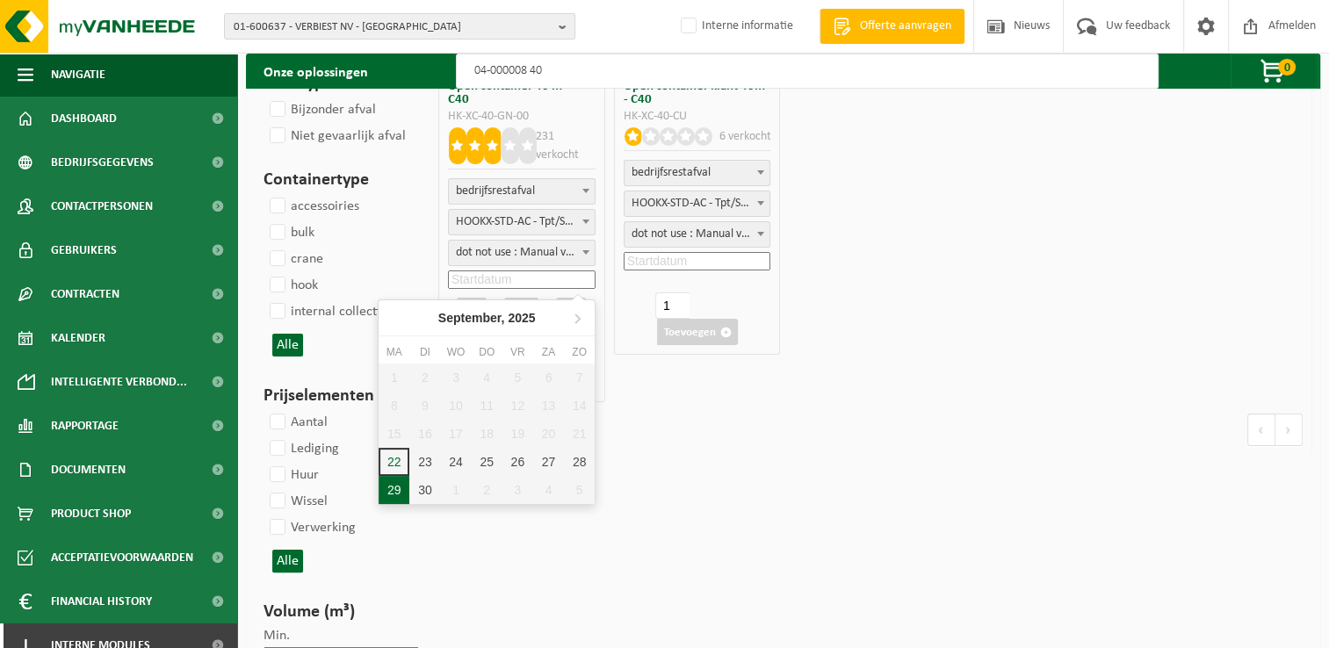
click at [396, 492] on div "29" at bounding box center [393, 490] width 31 height 28
type input "2025-09-29"
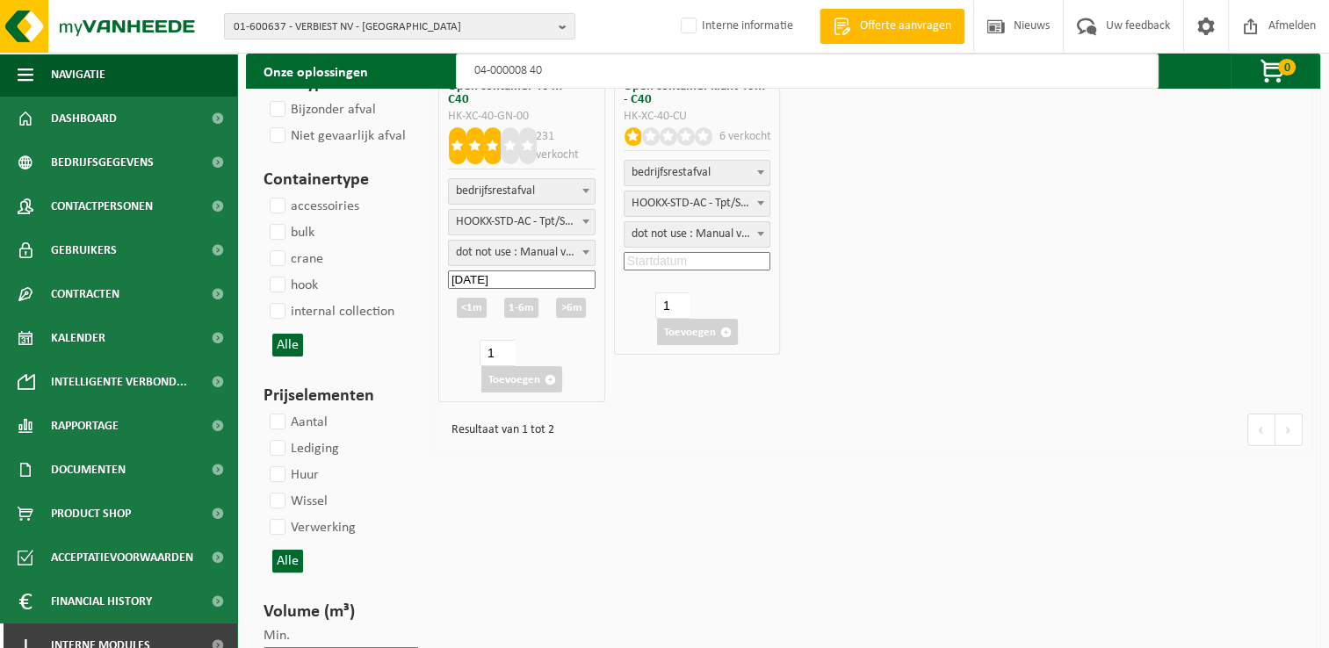
click at [473, 301] on div "<1m" at bounding box center [472, 308] width 30 height 20
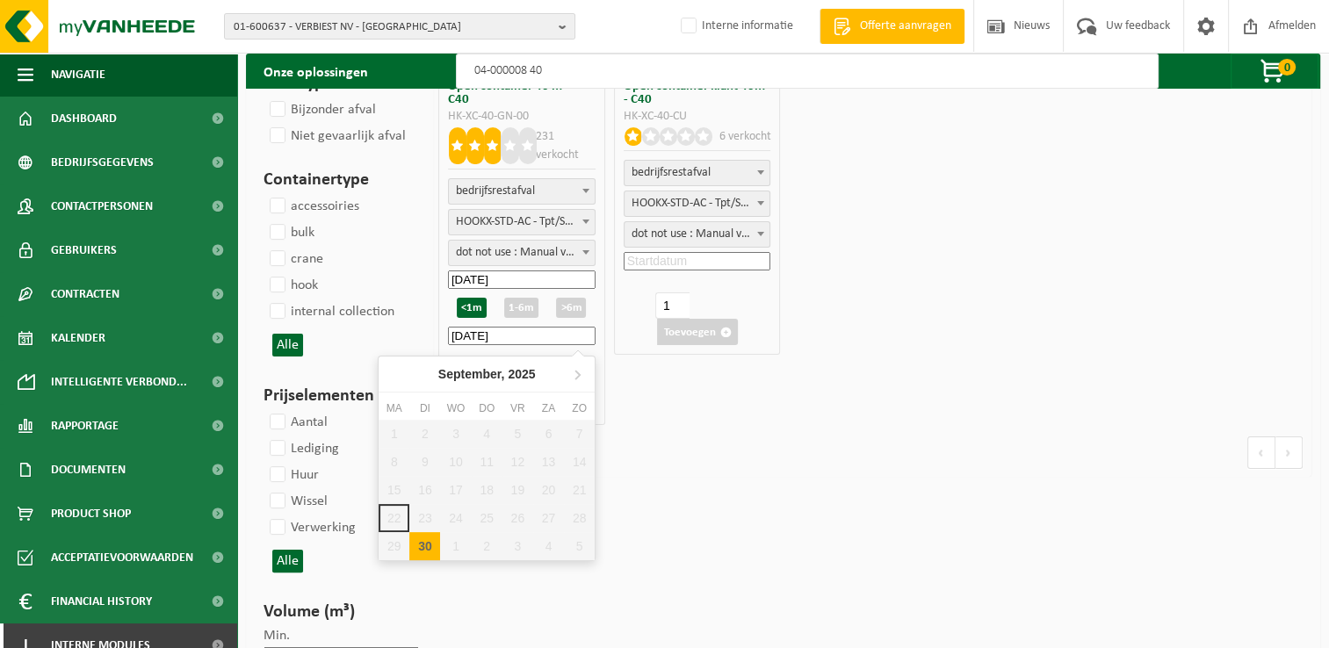
click at [548, 334] on input "2025-09-30" at bounding box center [522, 336] width 148 height 18
click at [576, 378] on icon at bounding box center [577, 375] width 4 height 9
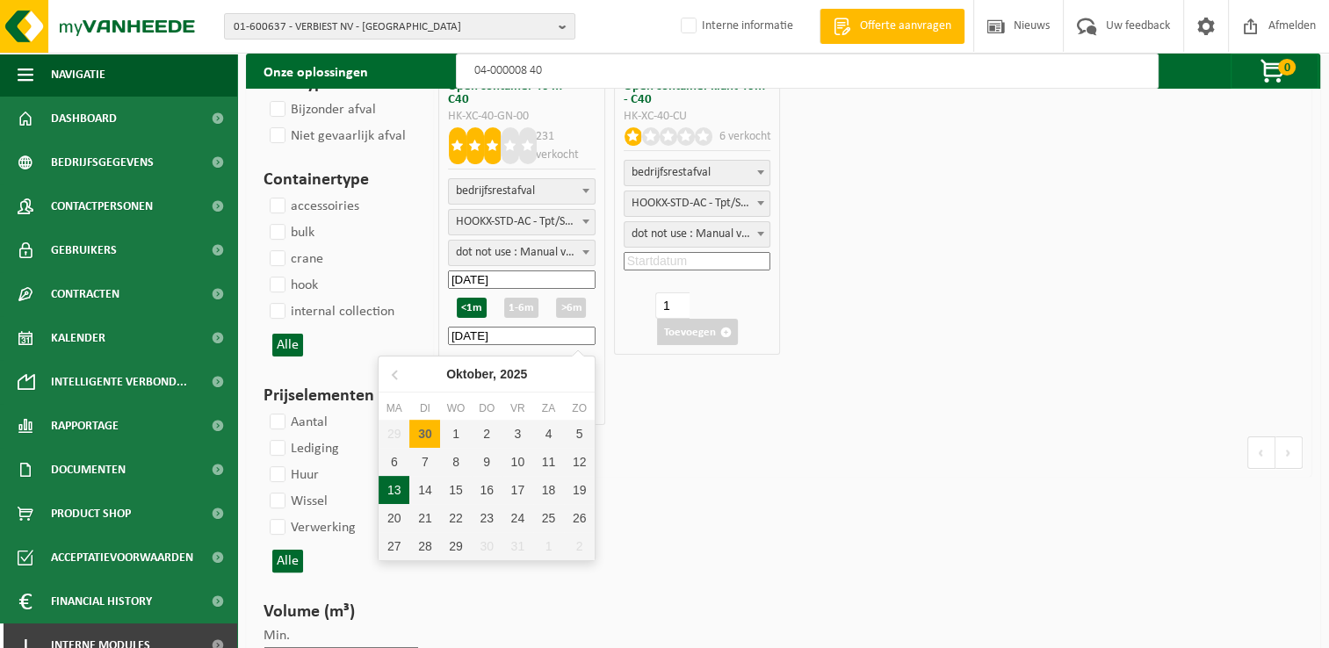
click at [396, 481] on div "13" at bounding box center [393, 490] width 31 height 28
type input "2025-09-30"
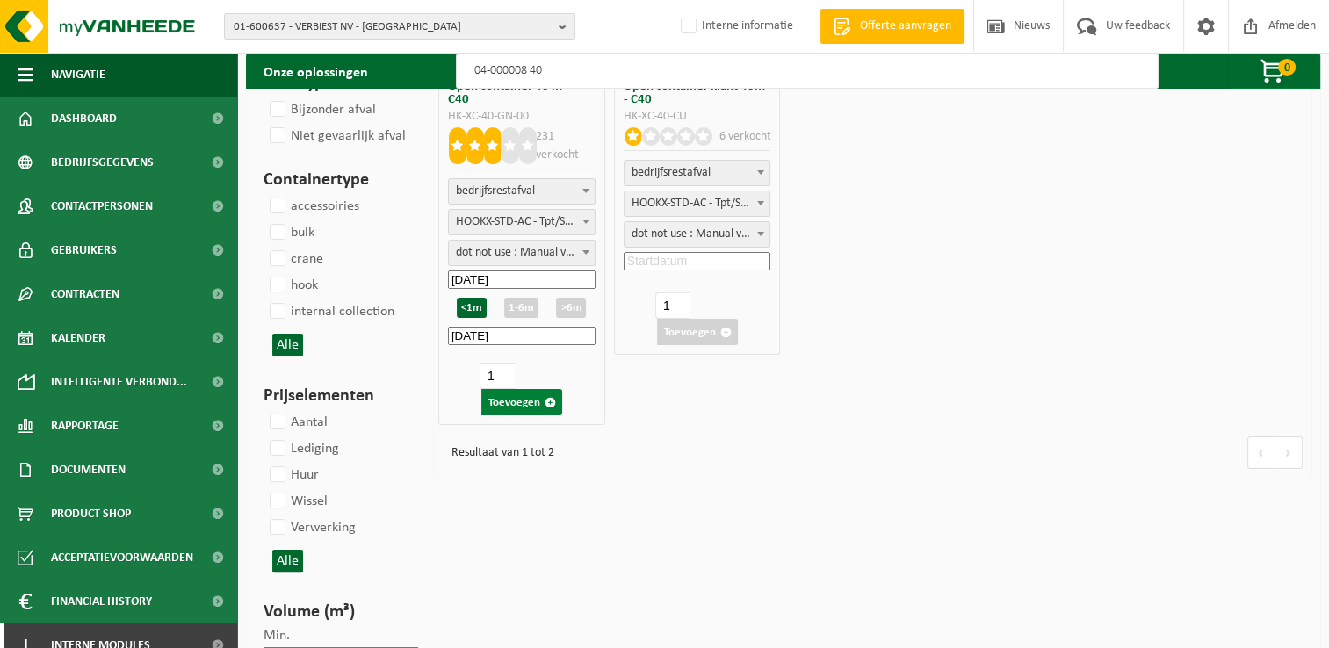
click at [513, 404] on button "Toevoegen" at bounding box center [521, 402] width 81 height 26
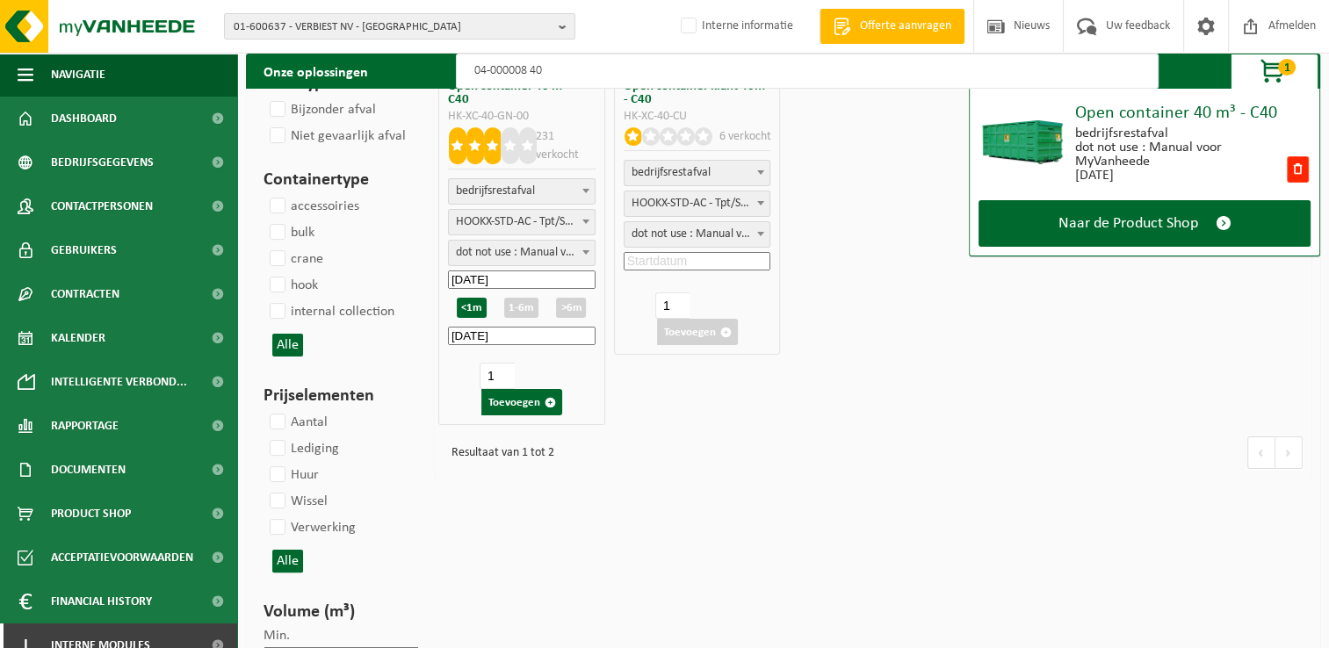
click at [620, 72] on input "04-000008 40" at bounding box center [807, 71] width 703 height 35
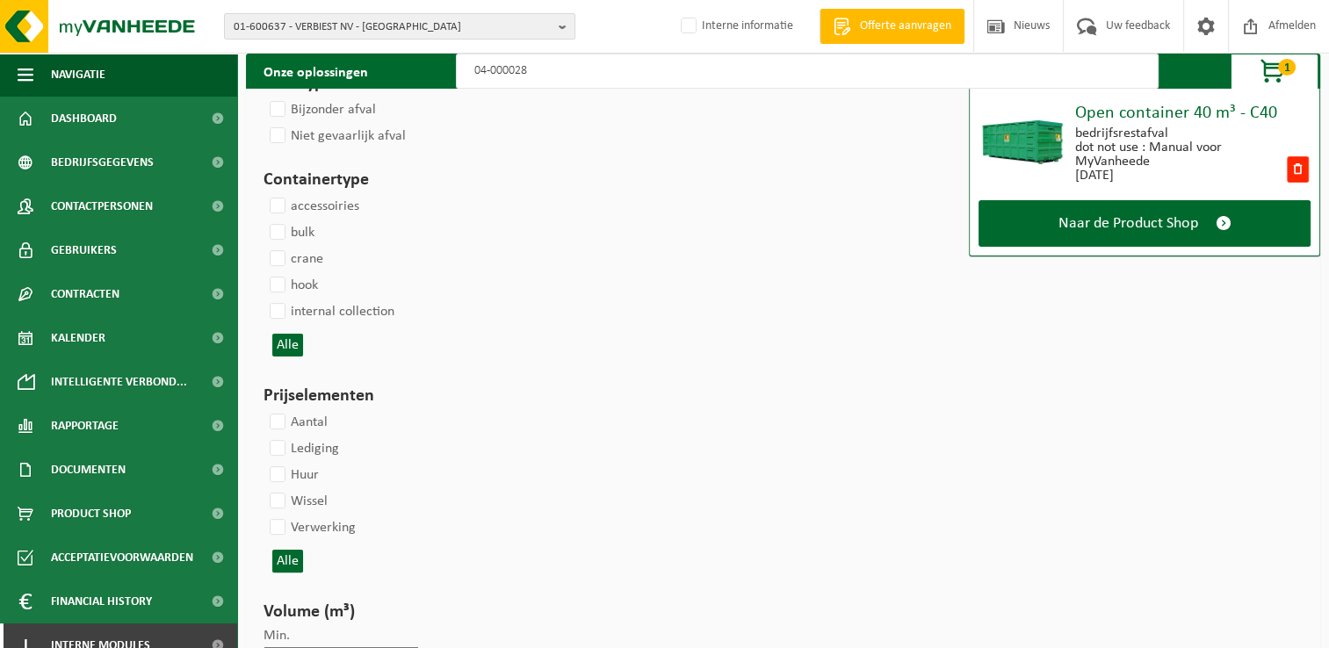
type input "04-000028"
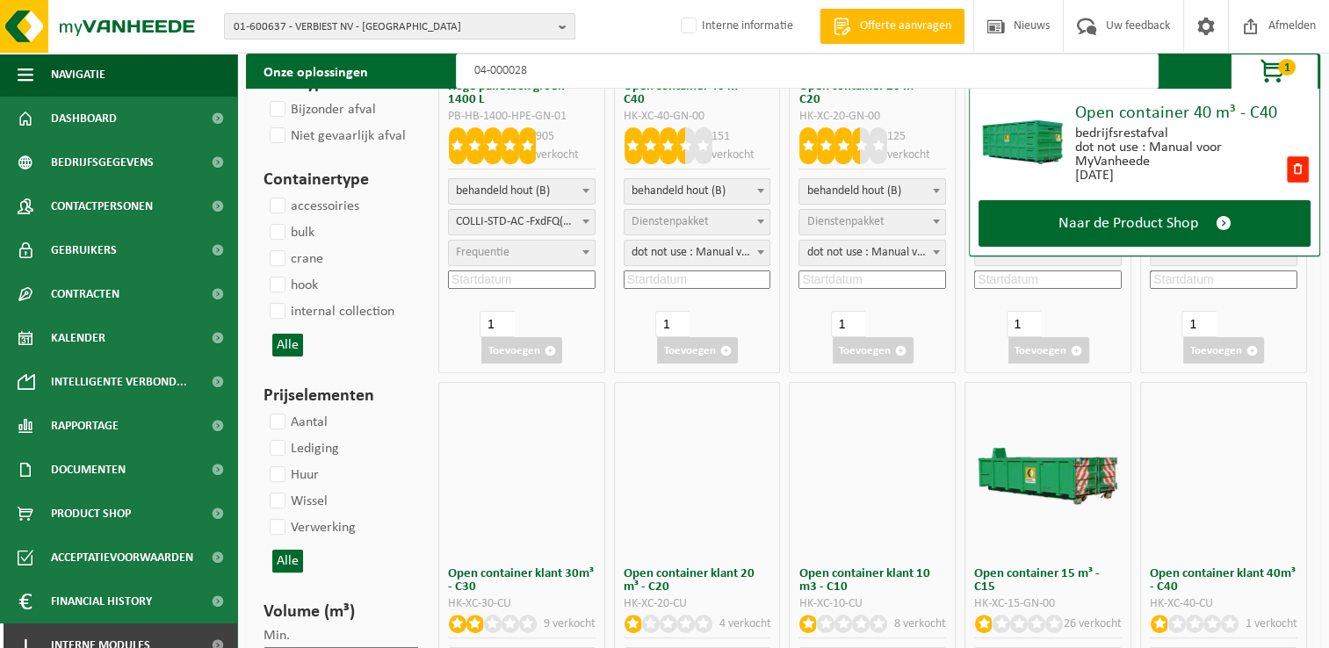
select select
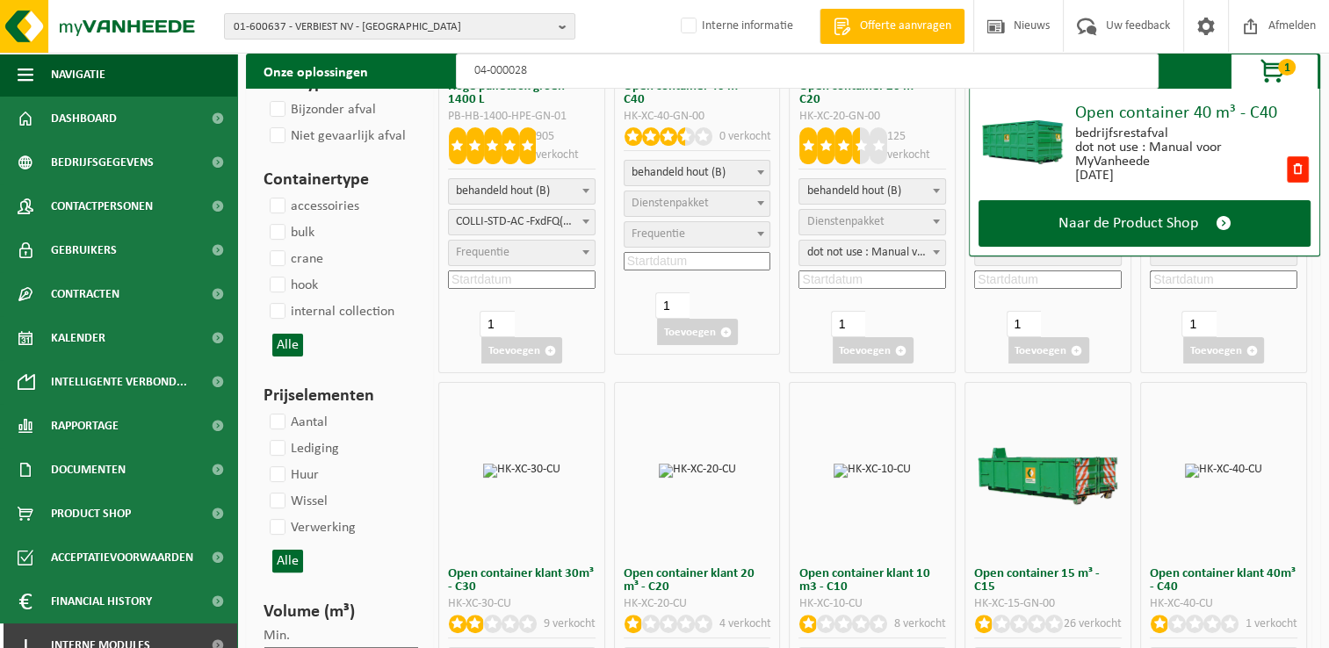
type input "04-000028 4"
select select
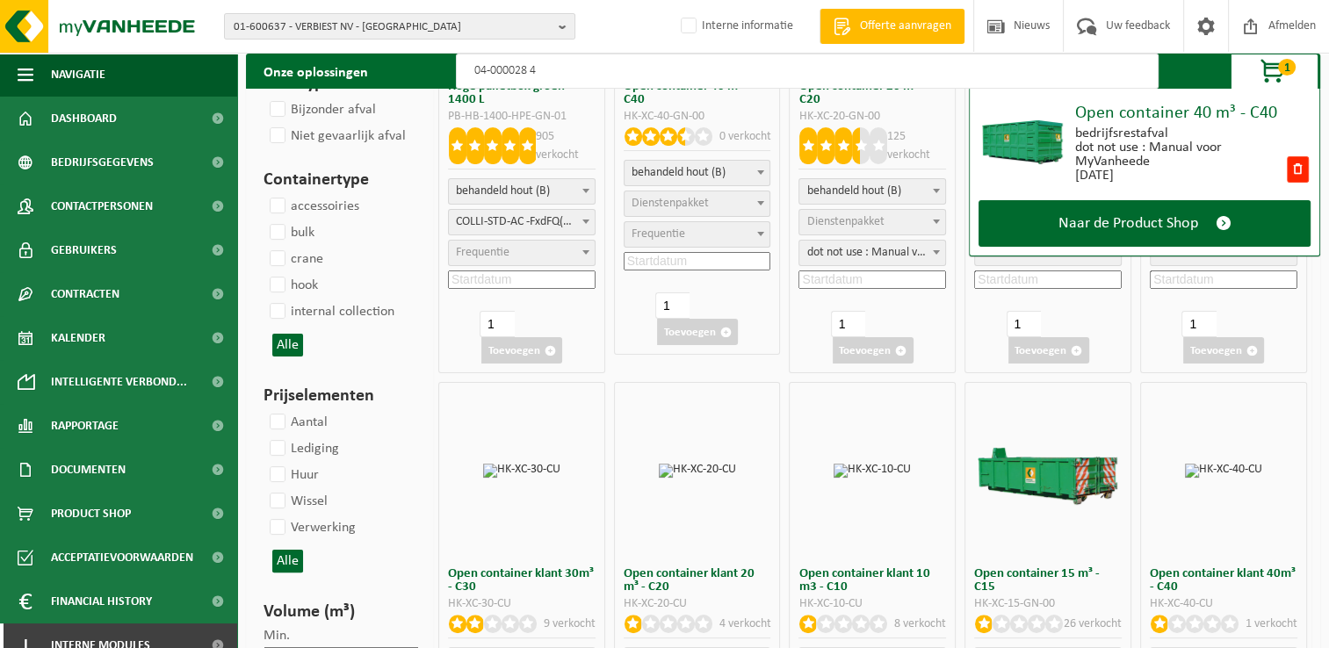
select select
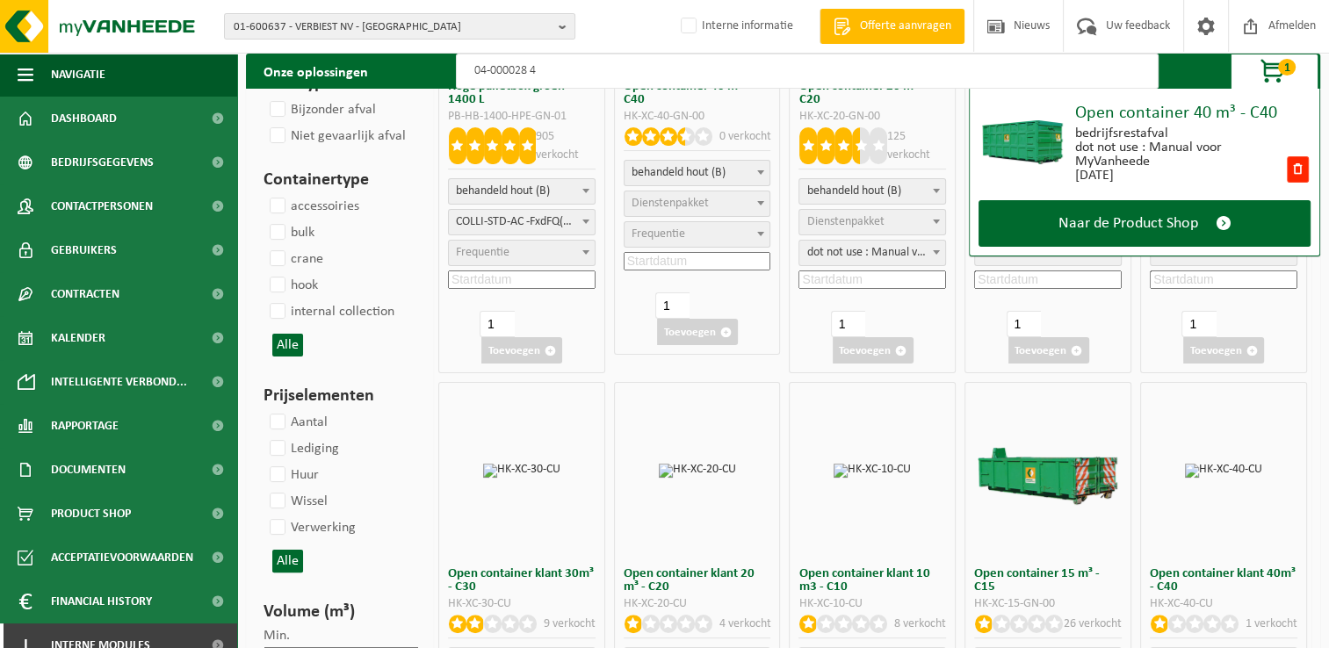
select select
select select "8"
select select
select select "8"
select select
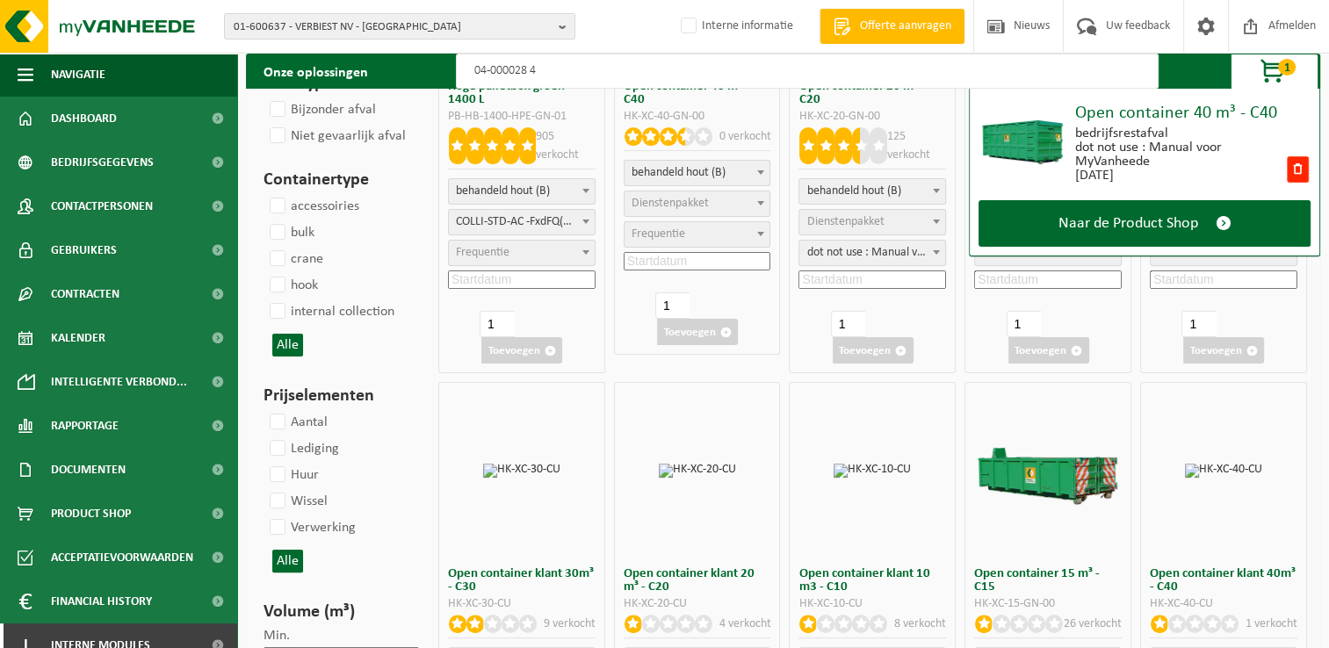
select select "8"
select select
select select "9"
select select
select select "8"
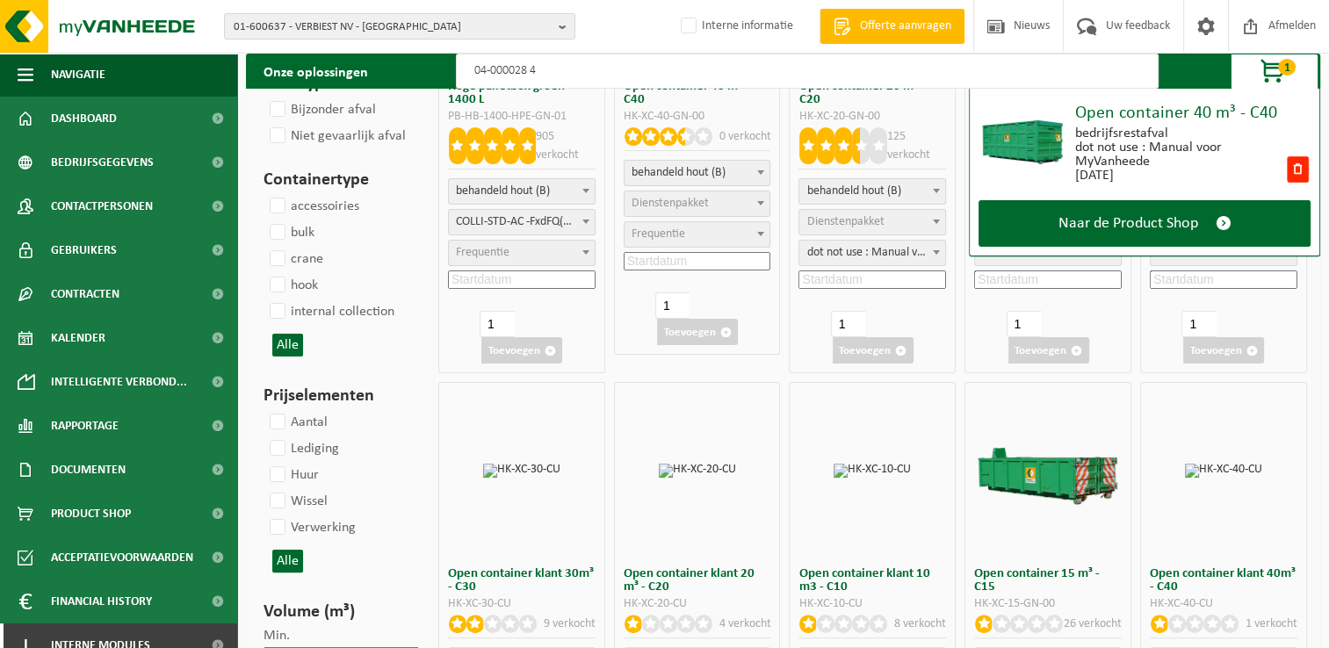
select select
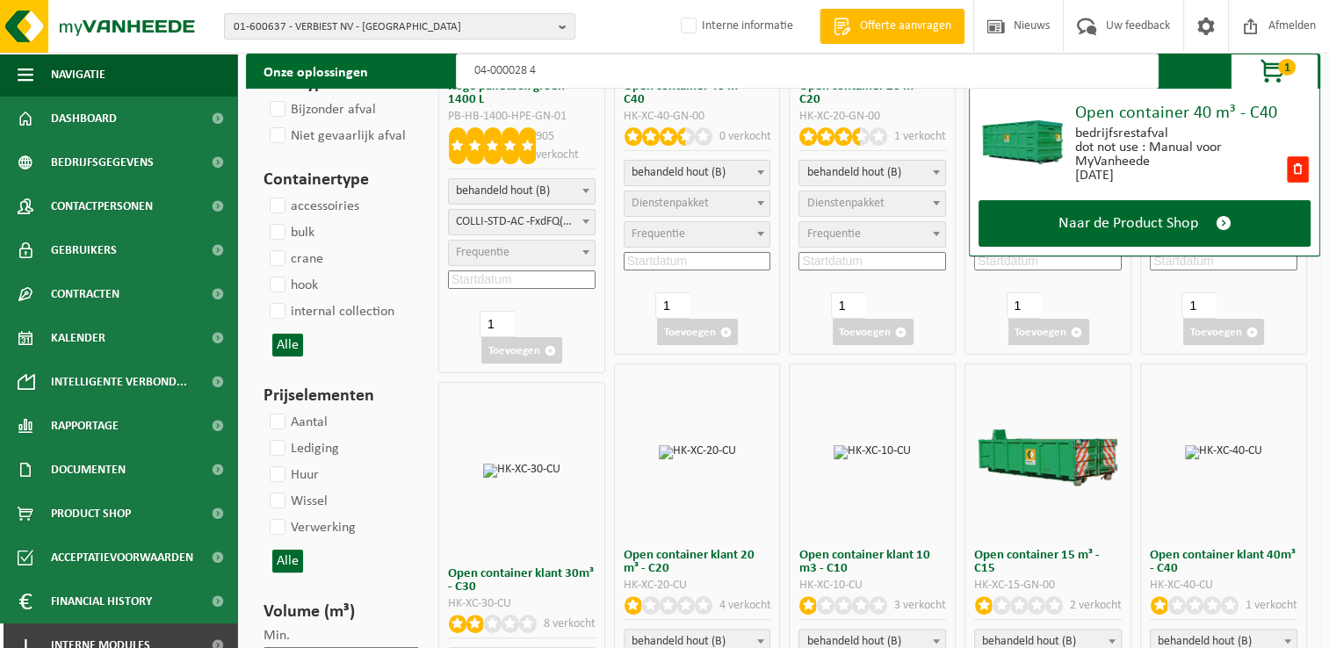
type input "04-000028 40"
select select
select select "25"
select select "47"
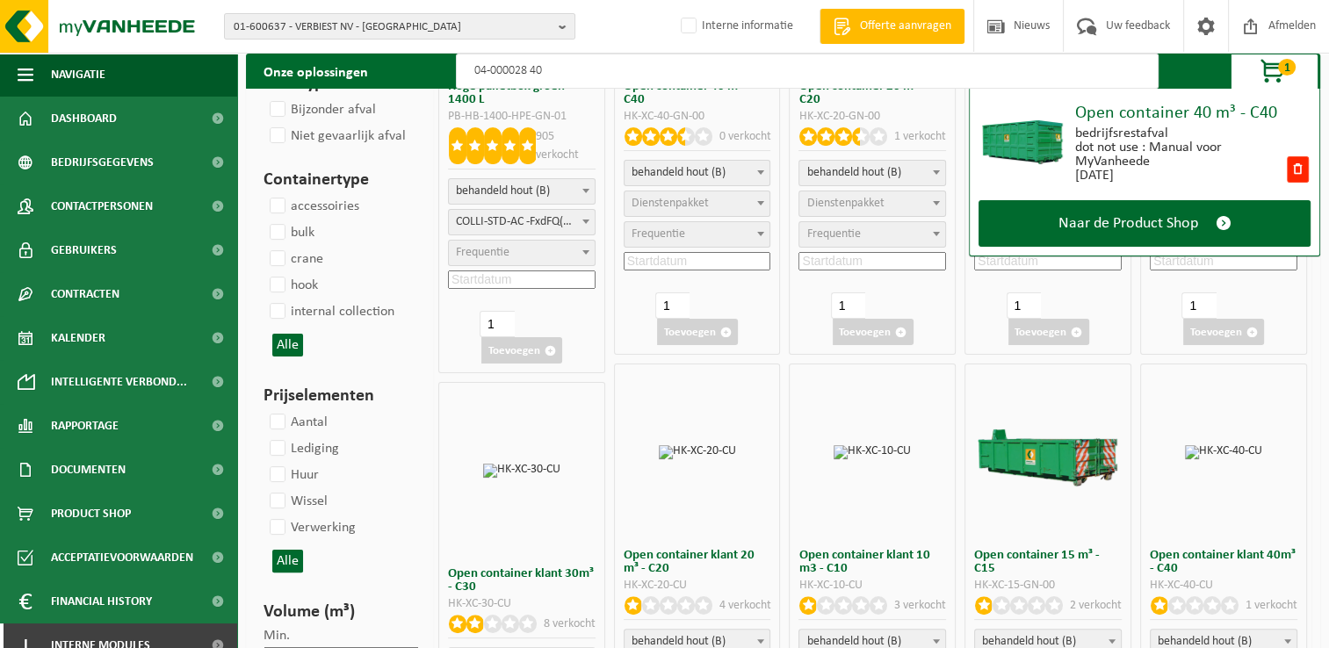
select select
select select "9"
select select
select select "25"
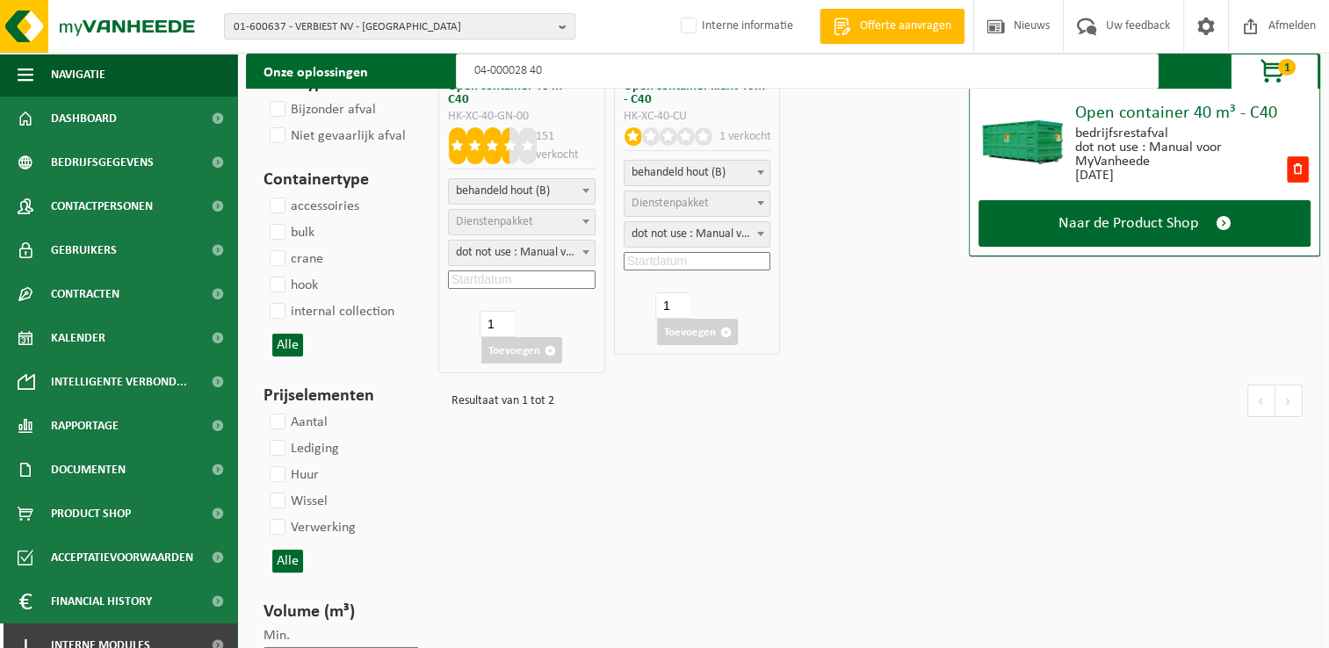
select select
select select "8"
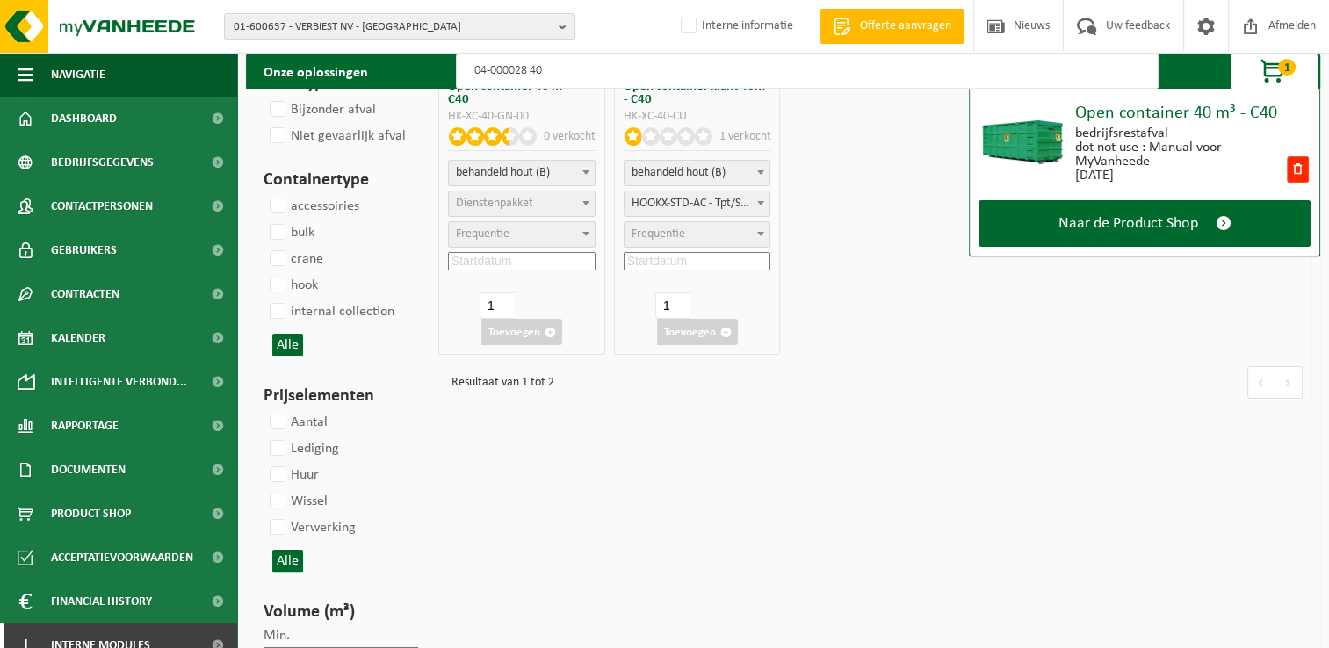
select select "25"
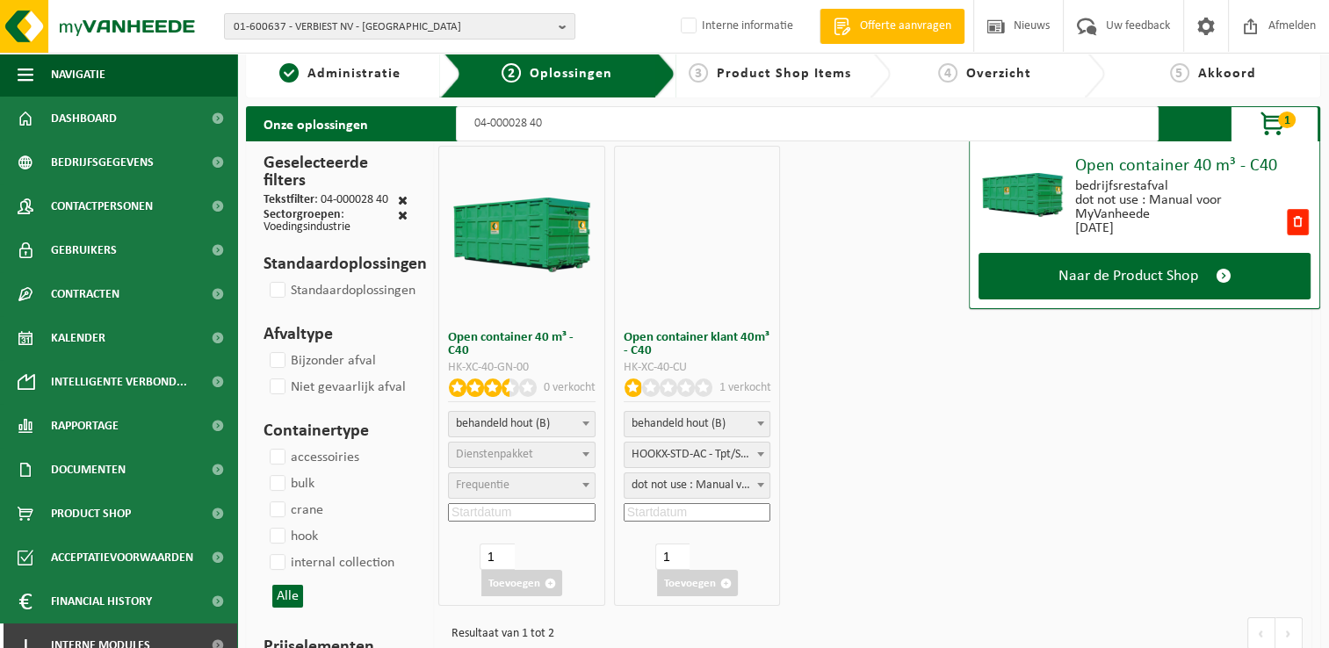
scroll to position [0, 0]
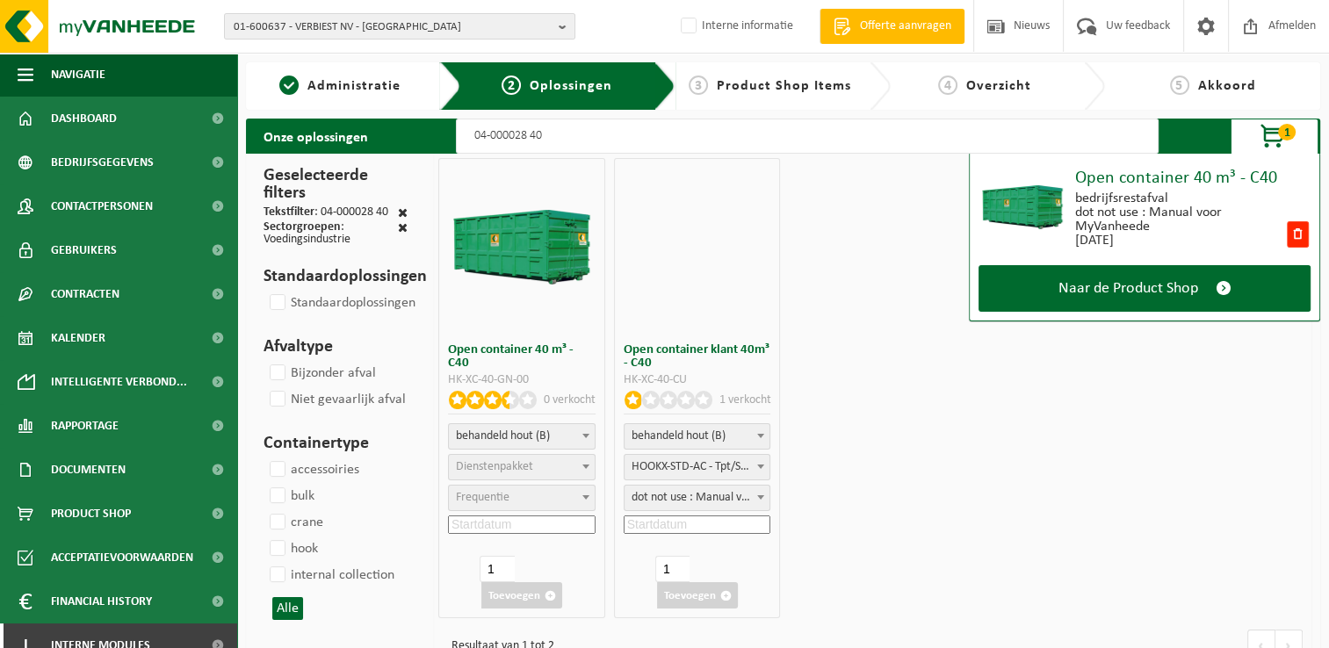
type input "04-000028 40"
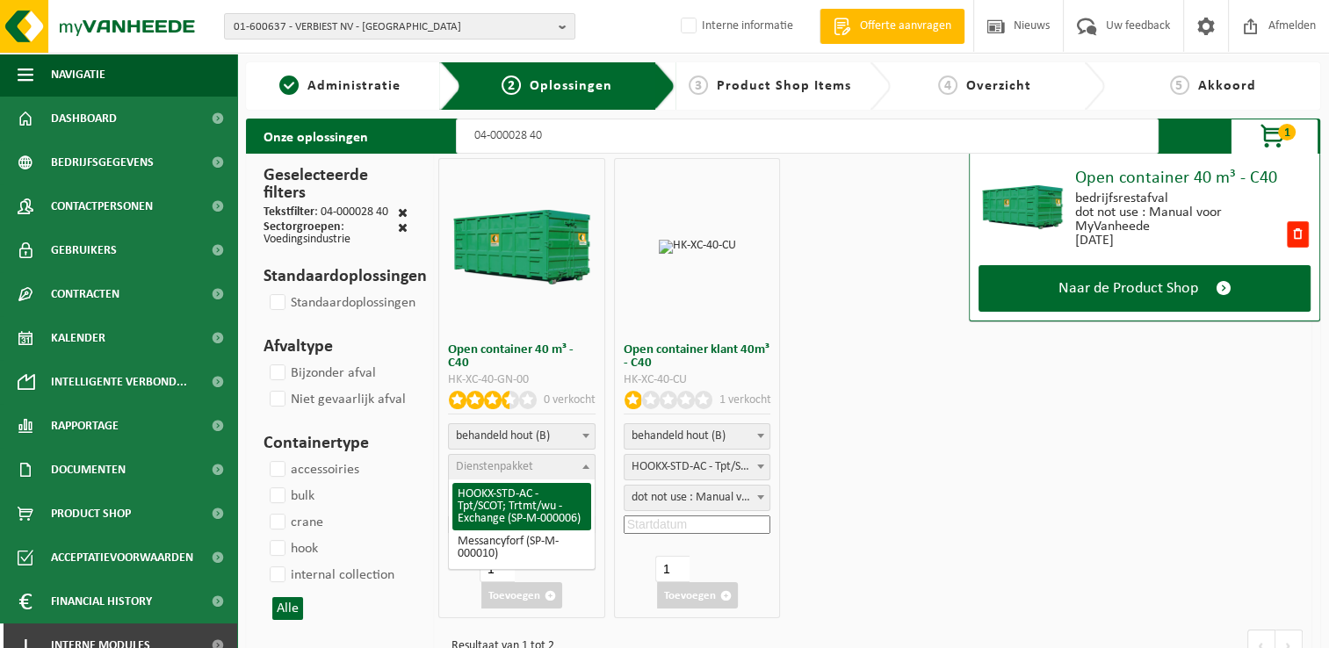
click at [487, 464] on span "Dienstenpakket" at bounding box center [494, 466] width 77 height 13
select select "7"
select select "25"
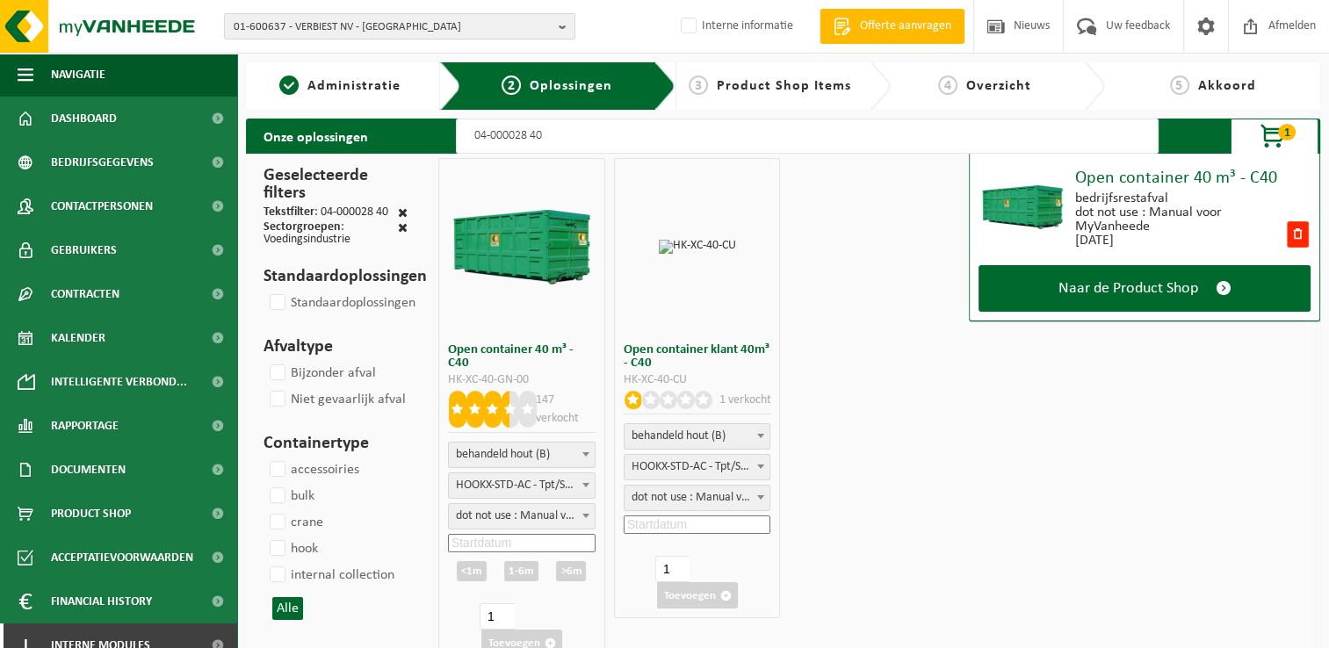
click at [539, 546] on input at bounding box center [522, 543] width 148 height 18
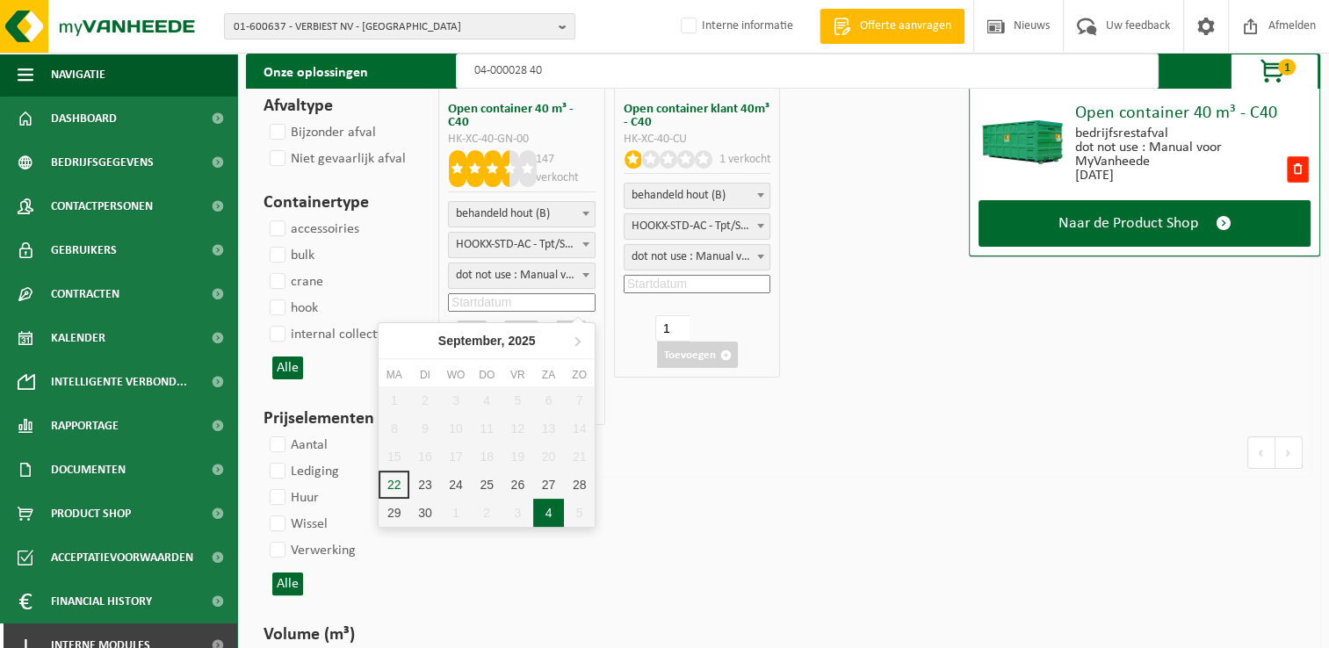
scroll to position [263, 0]
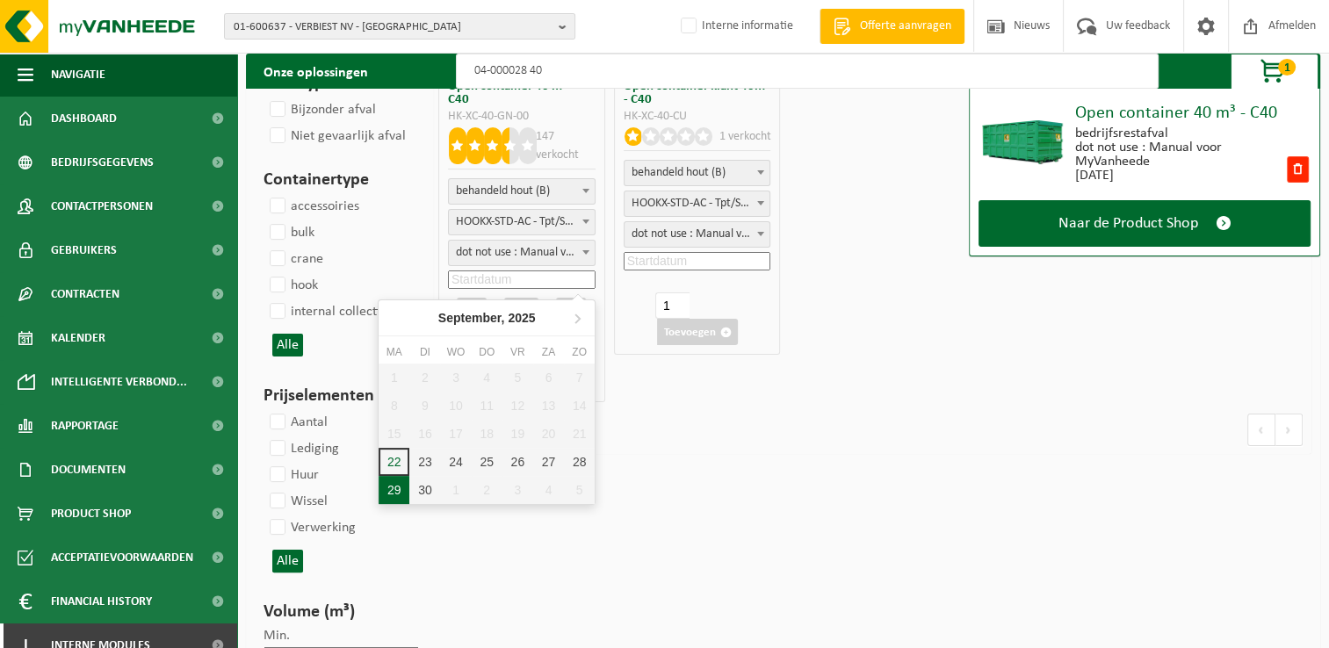
click at [392, 487] on div "29" at bounding box center [393, 490] width 31 height 28
type input "2025-09-29"
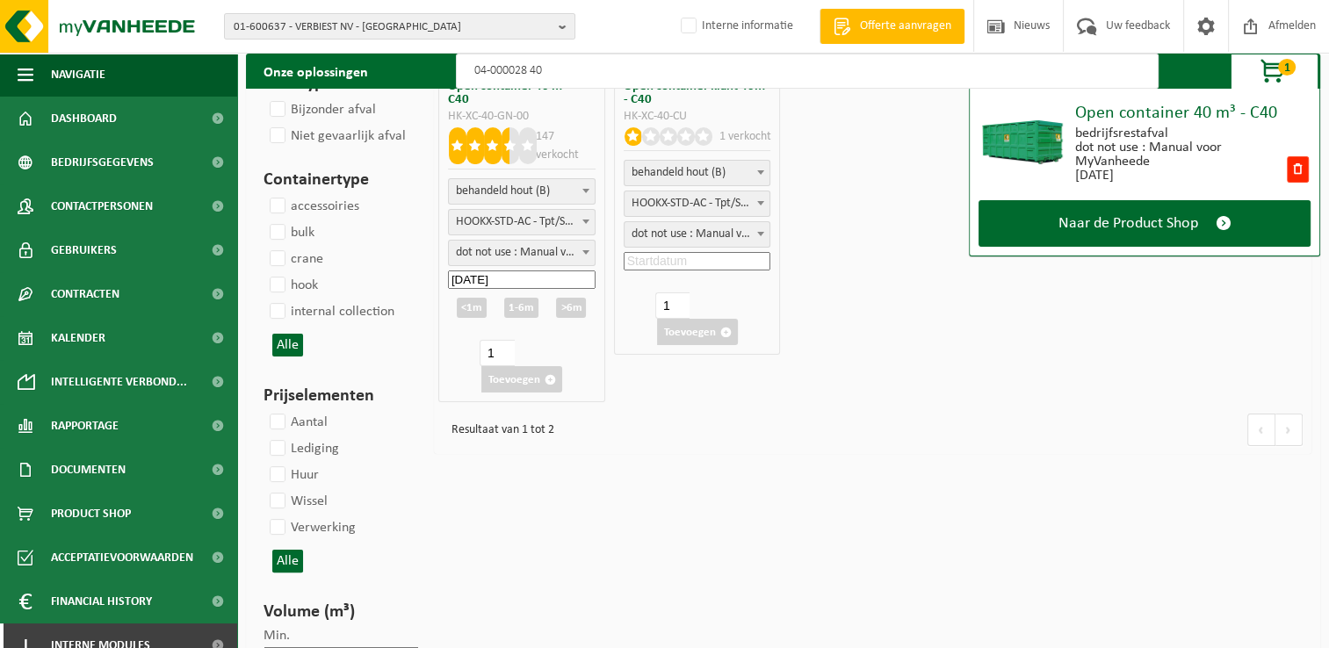
click at [464, 303] on div "<1m" at bounding box center [472, 308] width 30 height 20
click at [548, 336] on input "2025-09-30" at bounding box center [522, 336] width 148 height 18
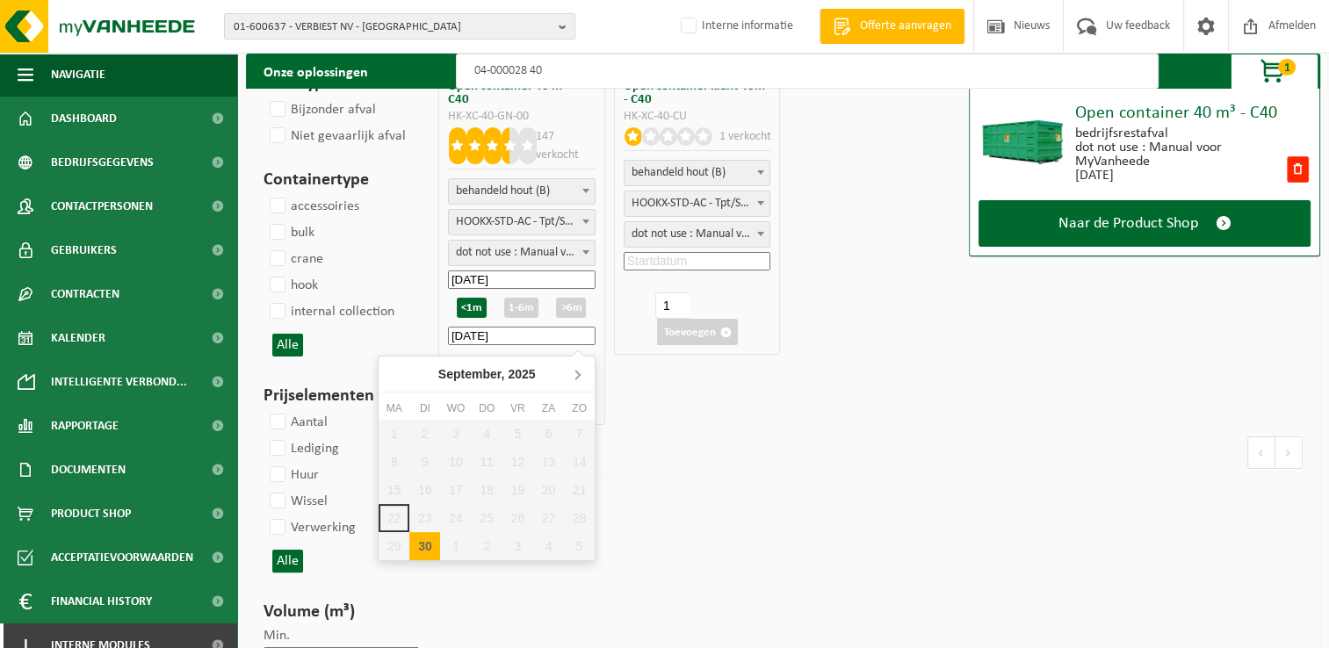
click at [580, 374] on icon at bounding box center [577, 374] width 28 height 28
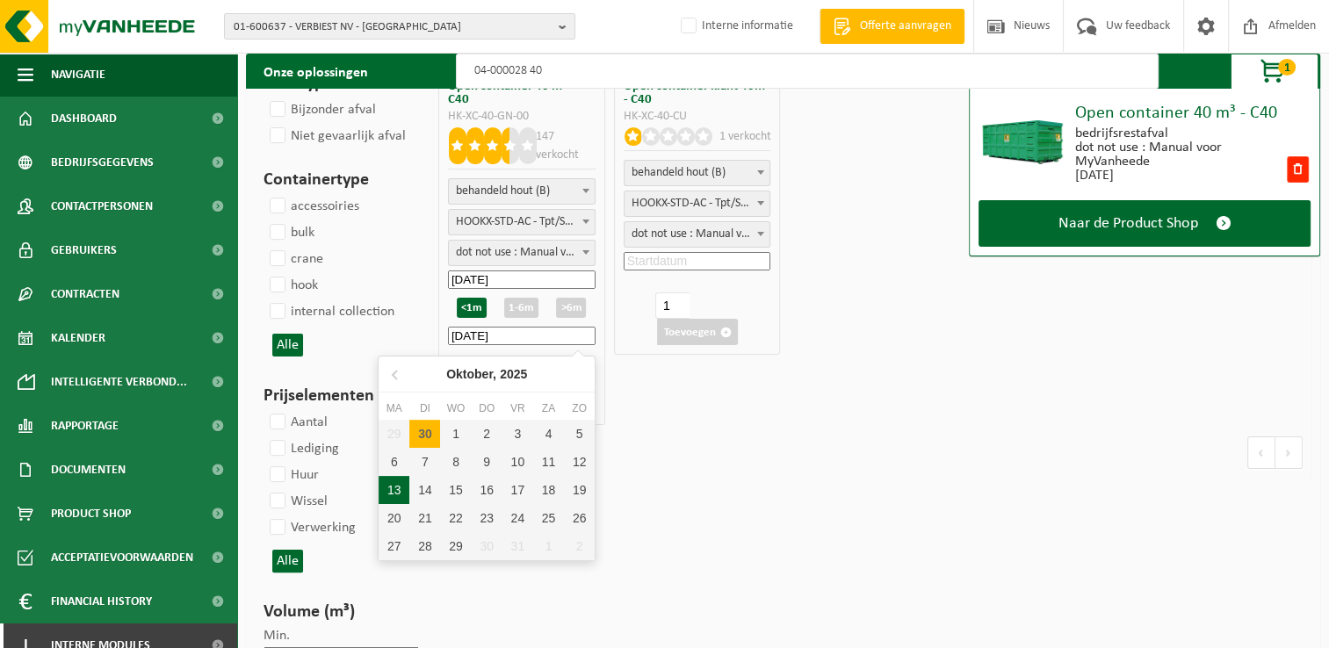
click at [386, 479] on div "13" at bounding box center [393, 490] width 31 height 28
type input "2025-09-30"
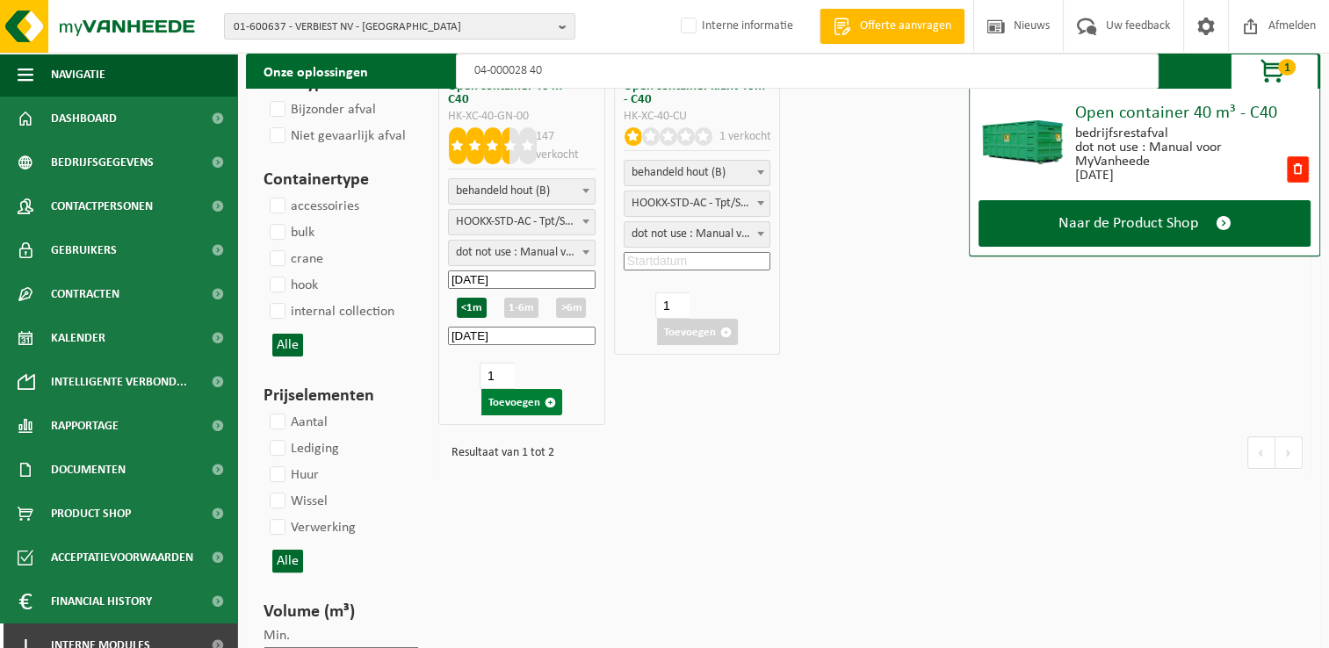
click at [508, 396] on button "Toevoegen" at bounding box center [521, 402] width 81 height 26
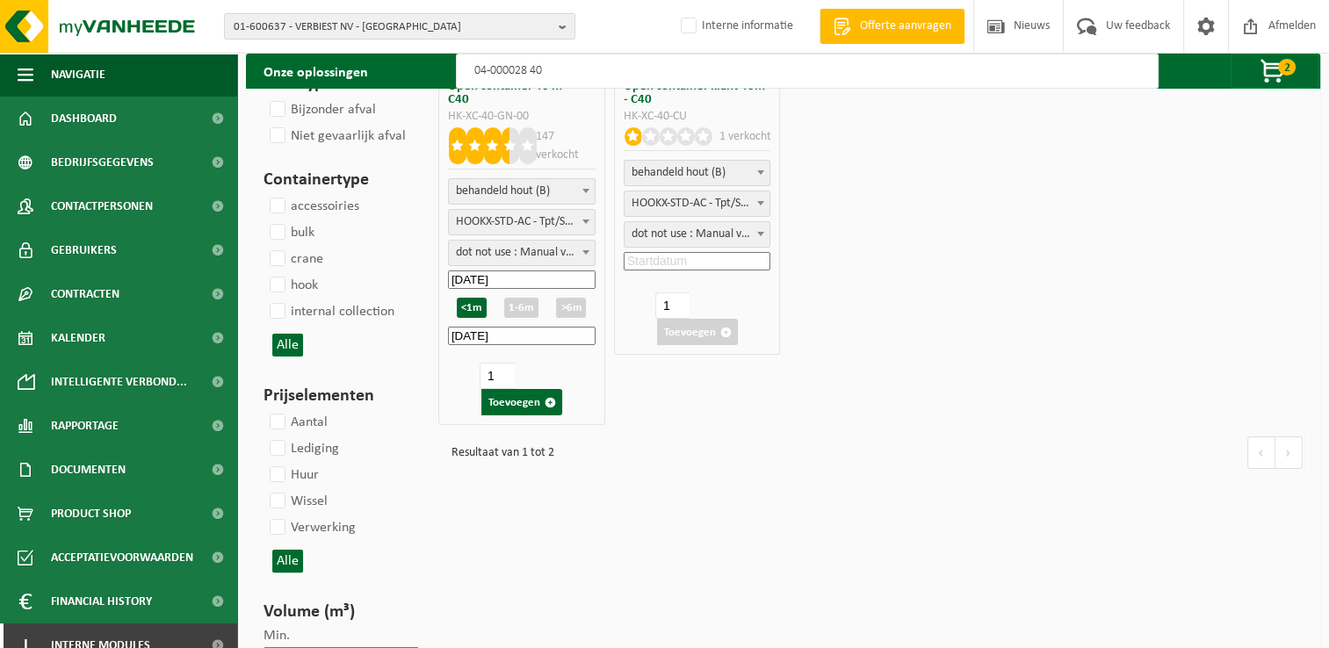
scroll to position [0, 0]
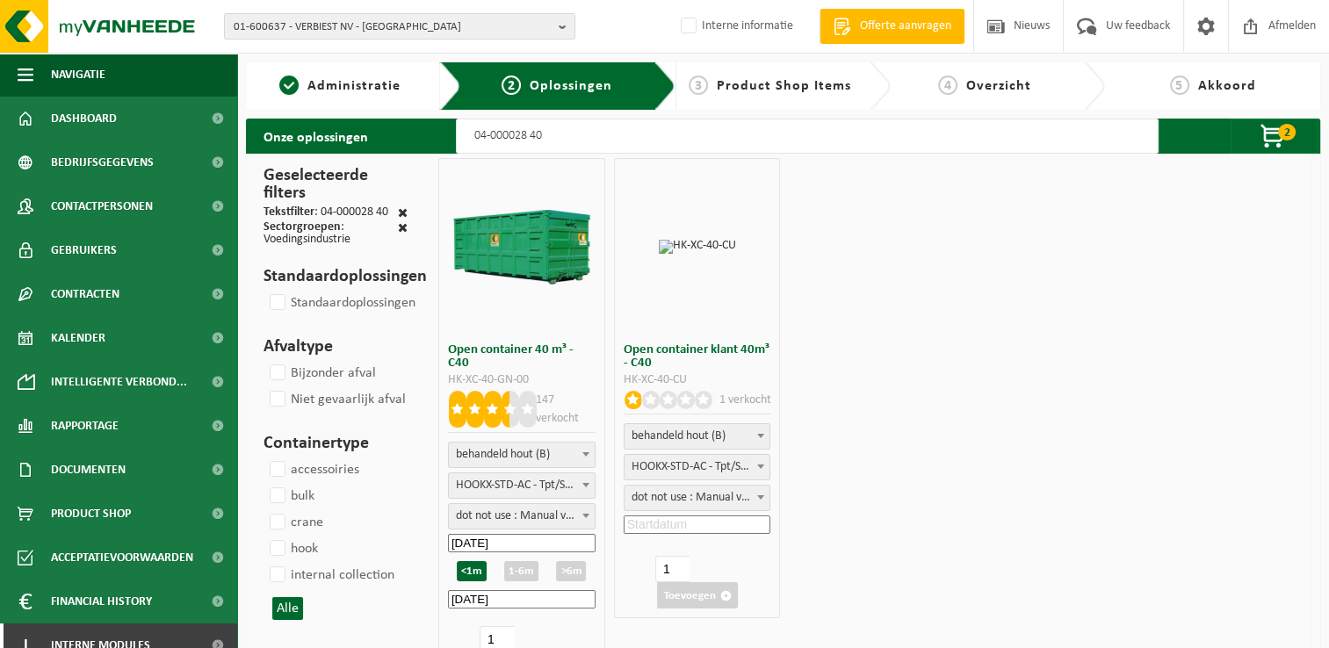
click at [569, 132] on input "04-000028 40" at bounding box center [807, 136] width 703 height 35
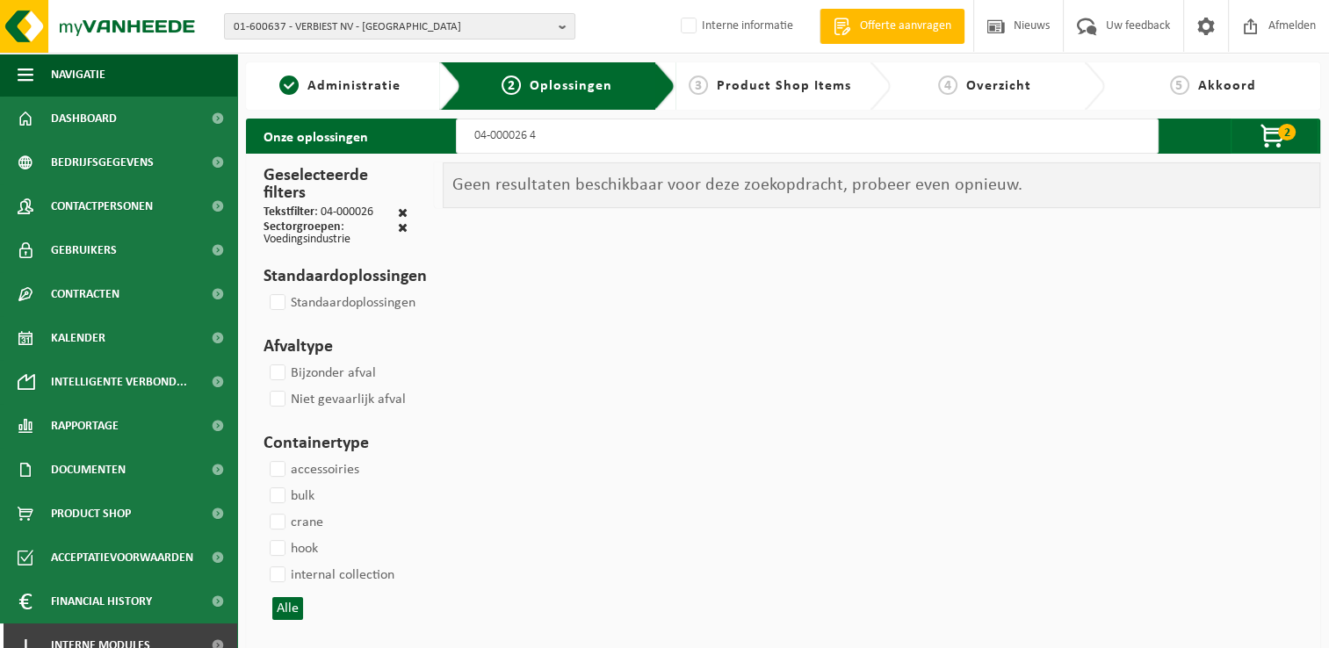
type input "04-000026 40"
select select
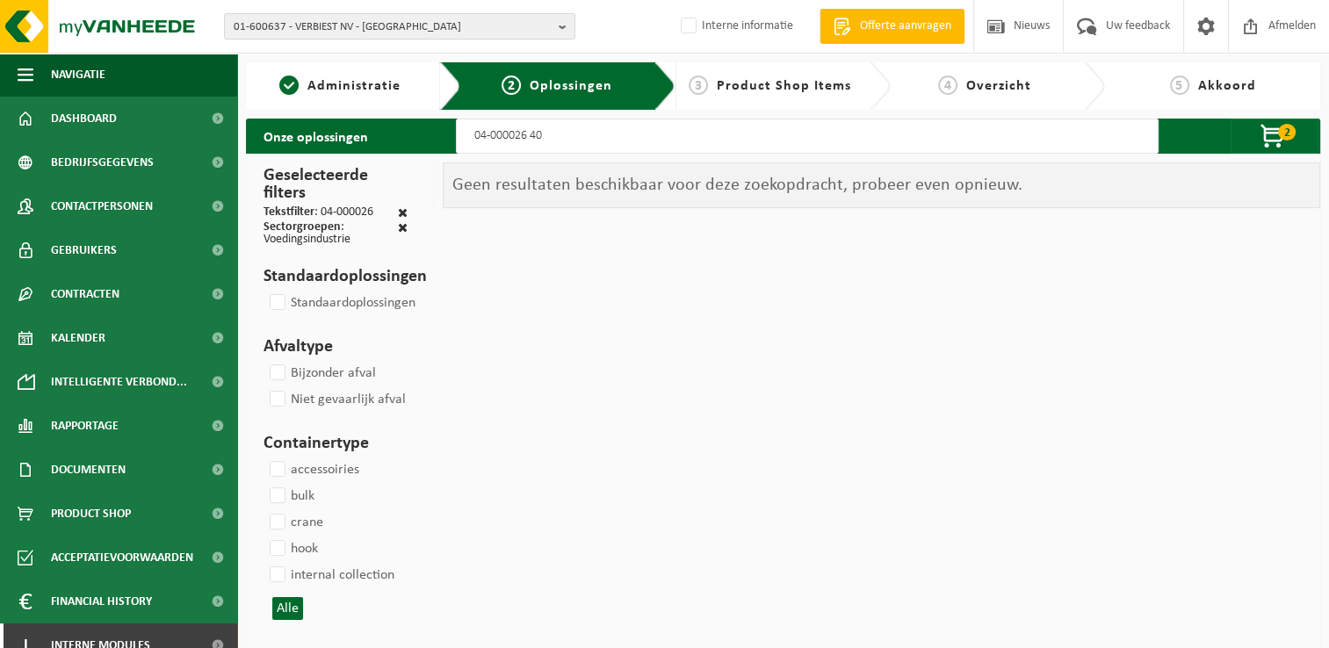
select select
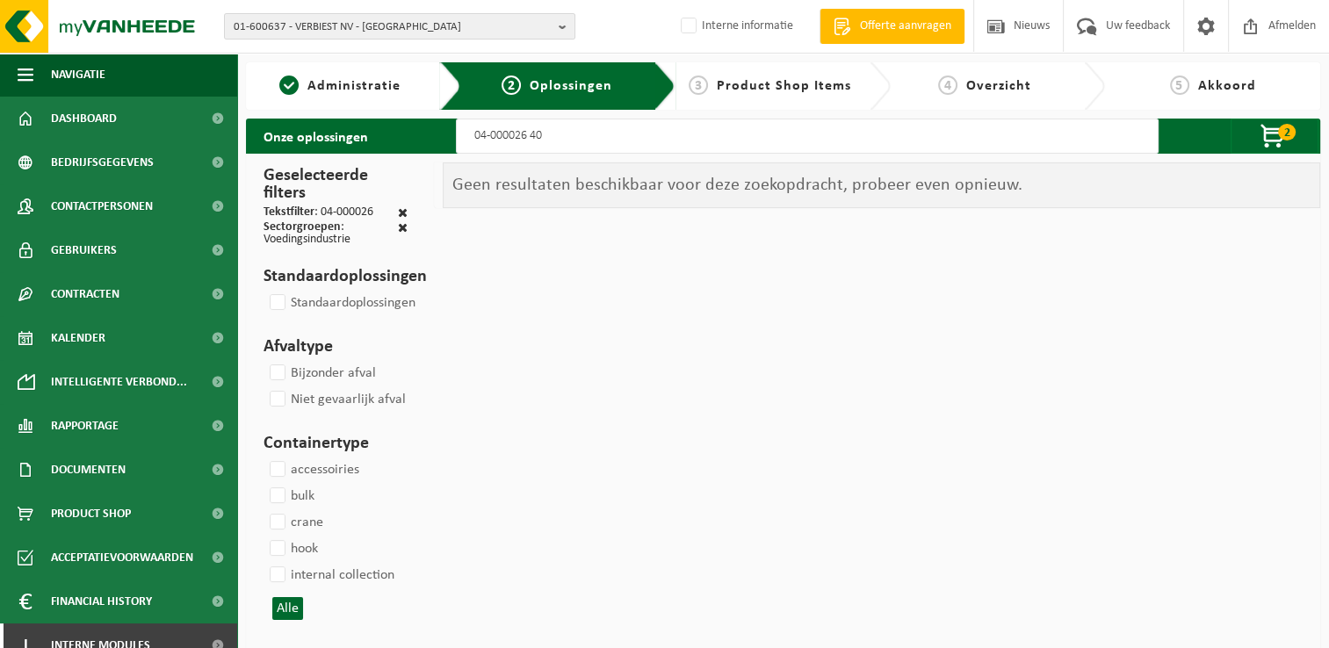
select select
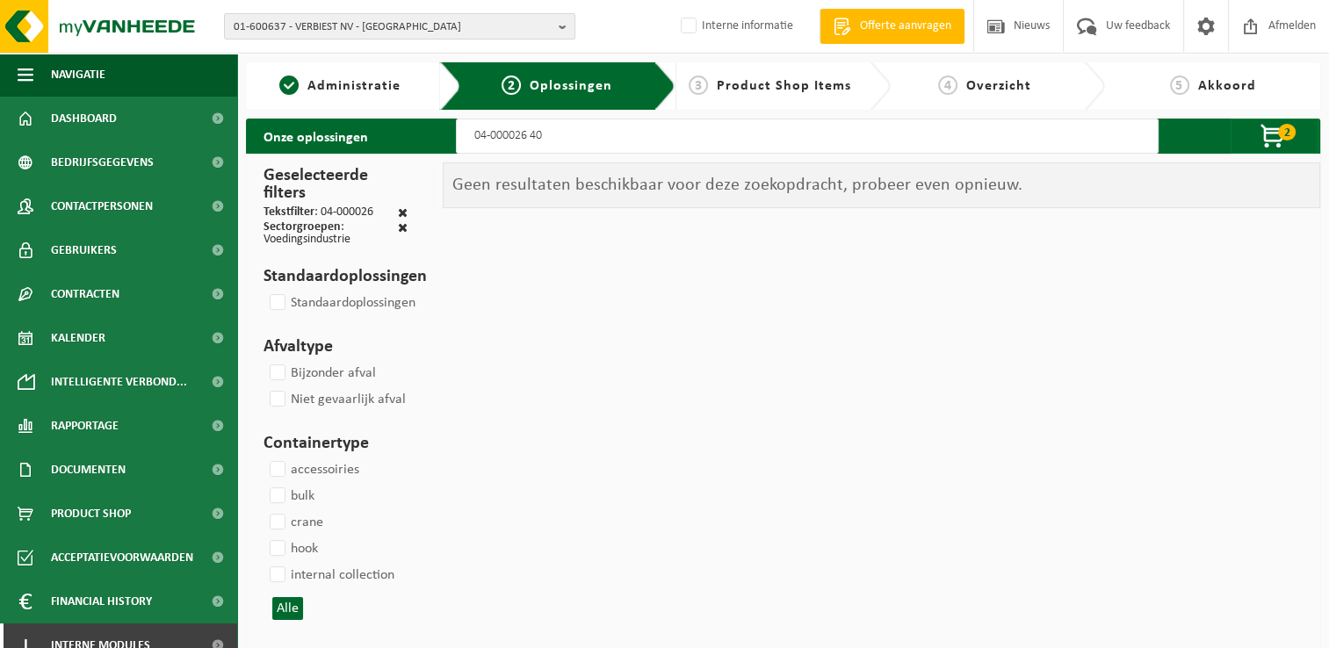
select select
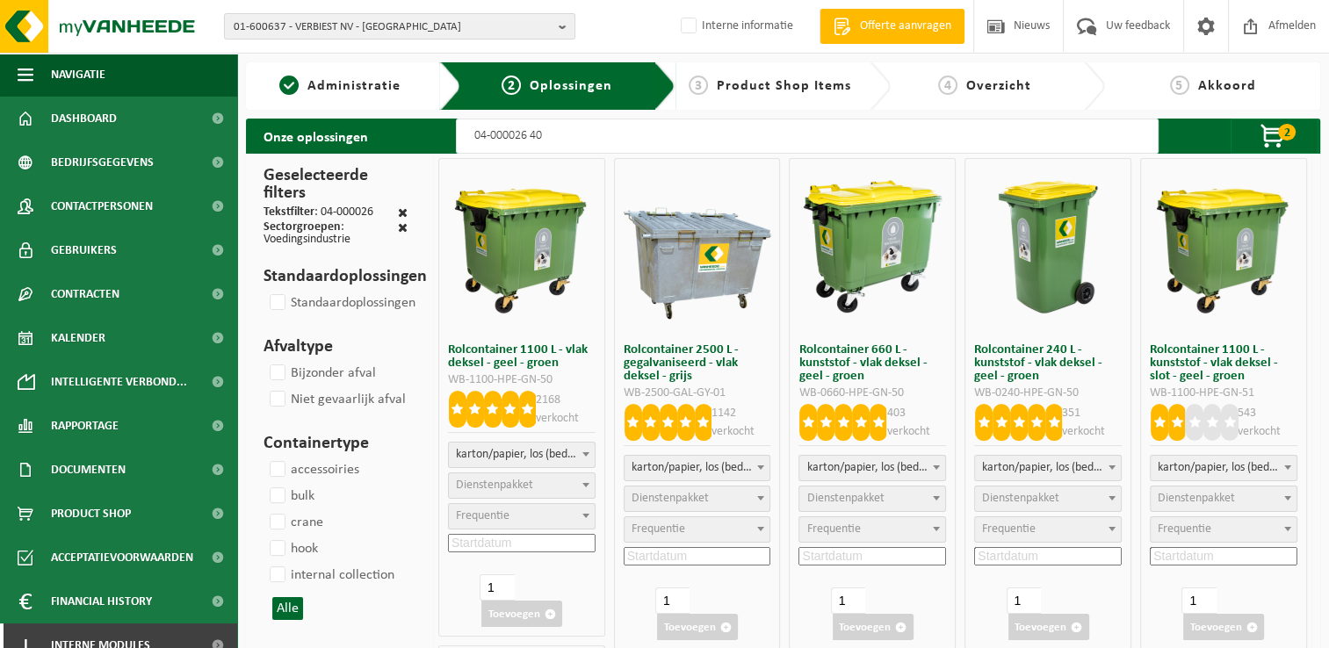
select select
select select "2"
select select
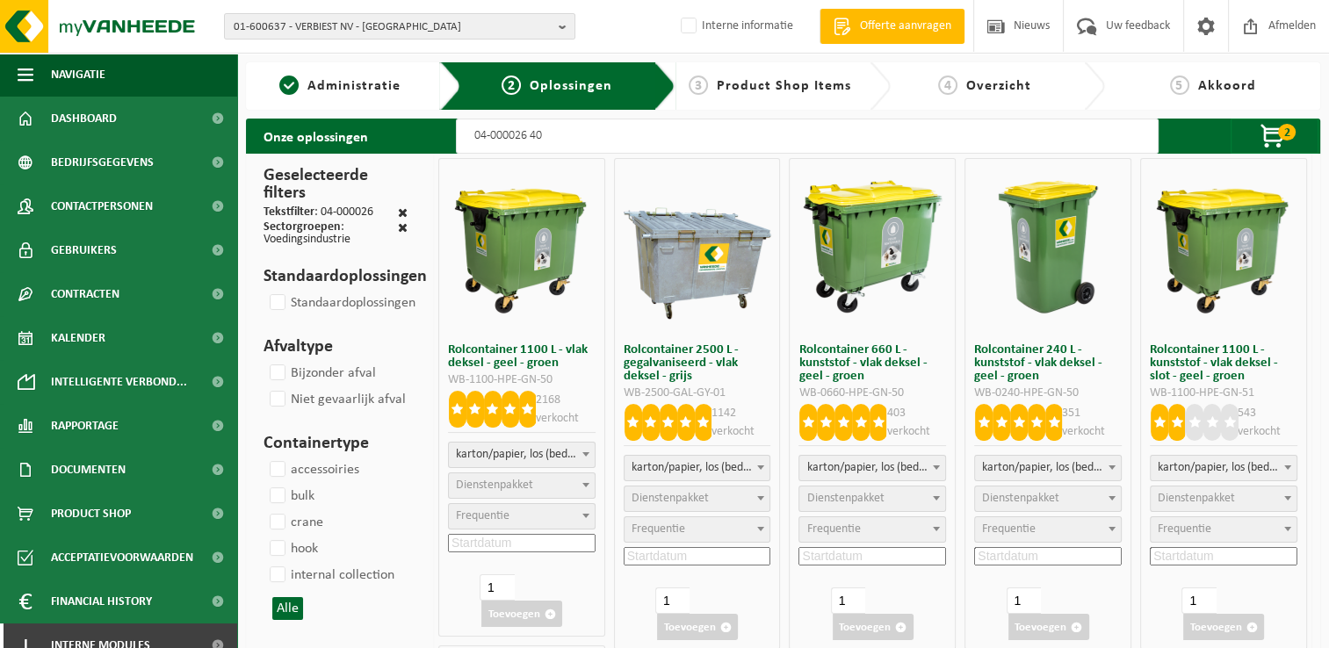
select select "2"
select select
select select "2"
select select
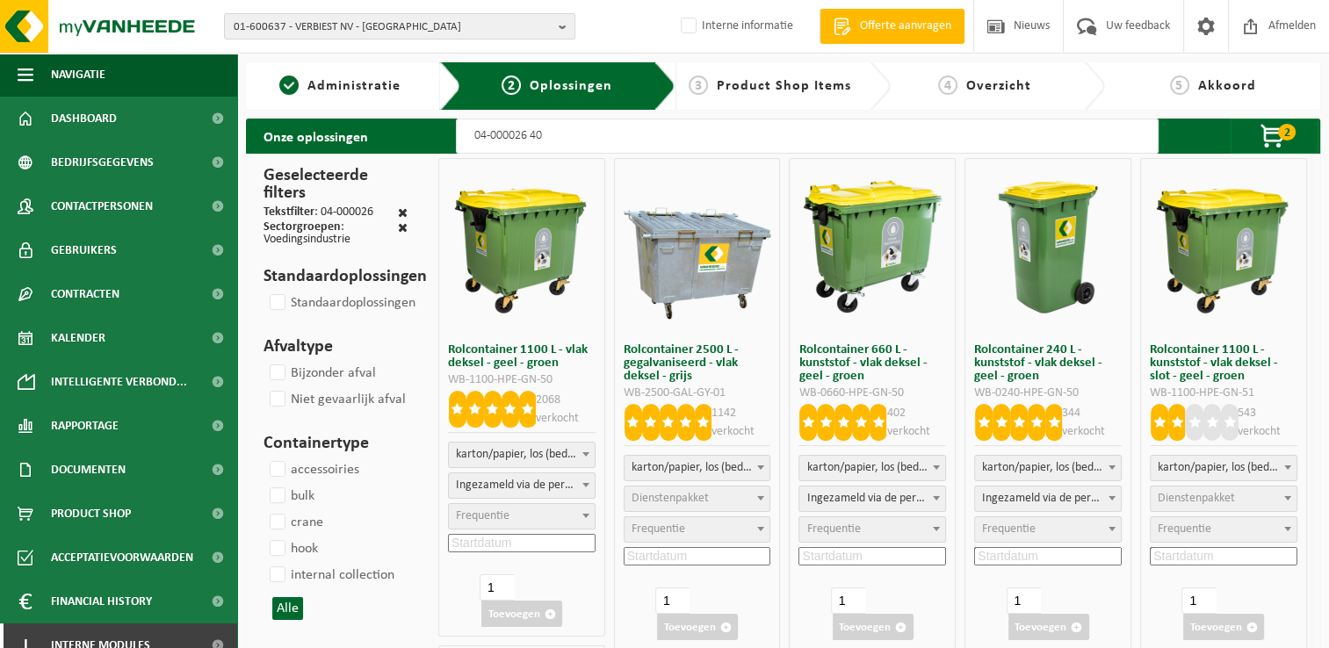
select select
select select "2"
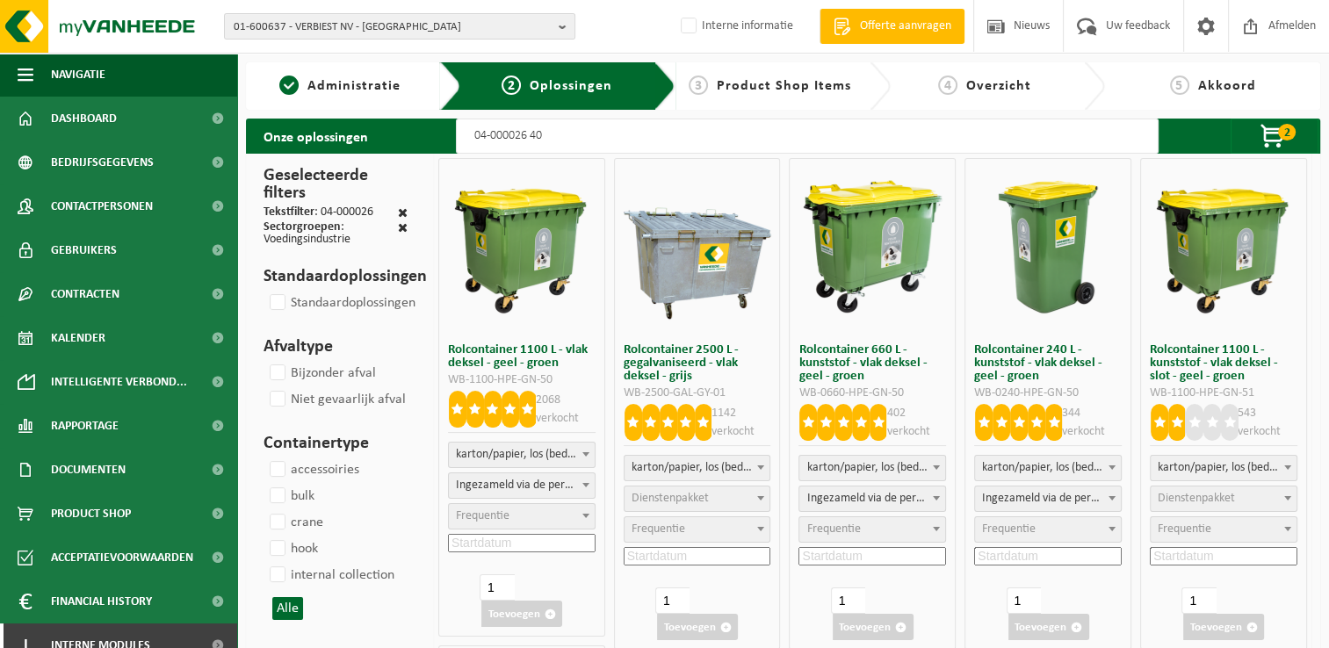
select select "2"
select select
select select "2"
select select
select select "2"
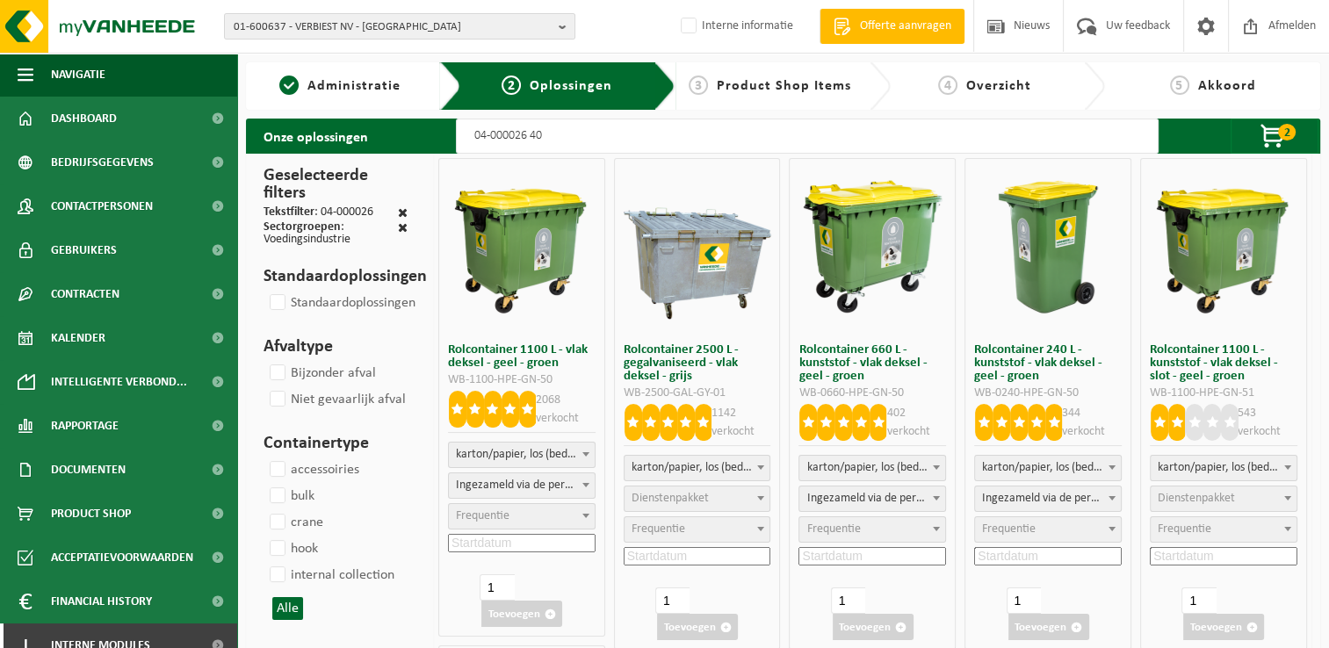
select select
select select "7"
select select
select select "2"
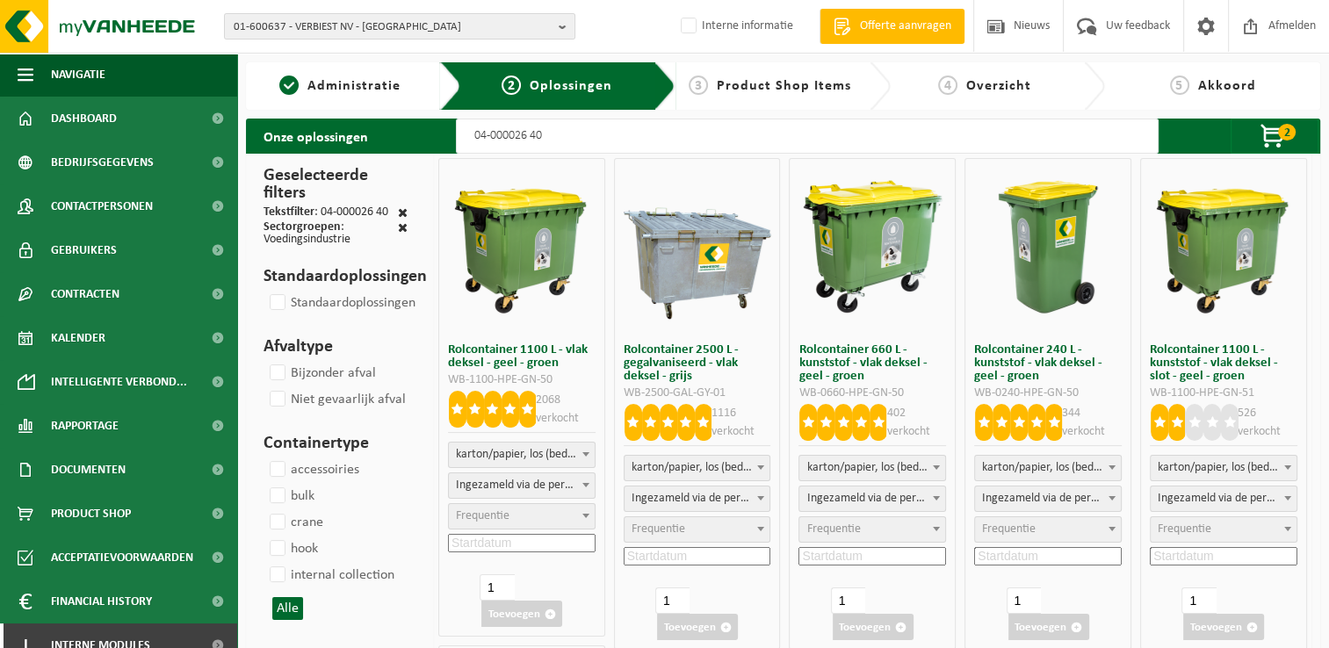
select select
select select "2"
select select
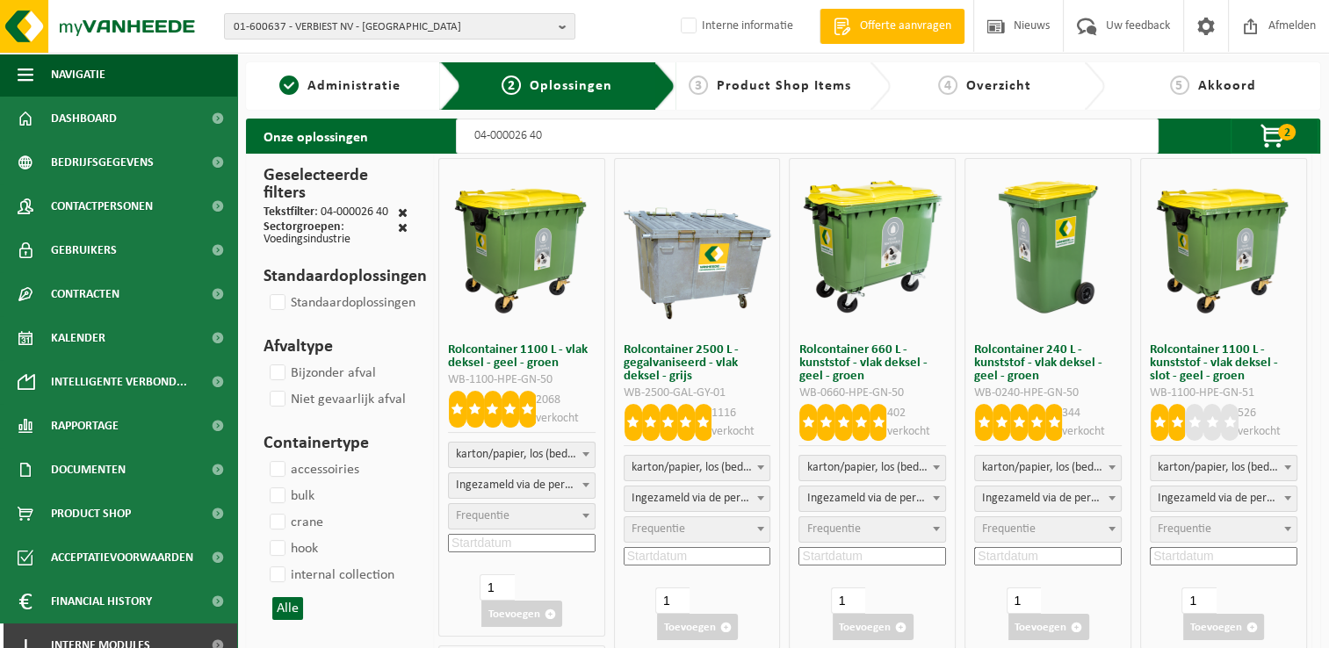
select select "7"
select select
select select "25"
select select
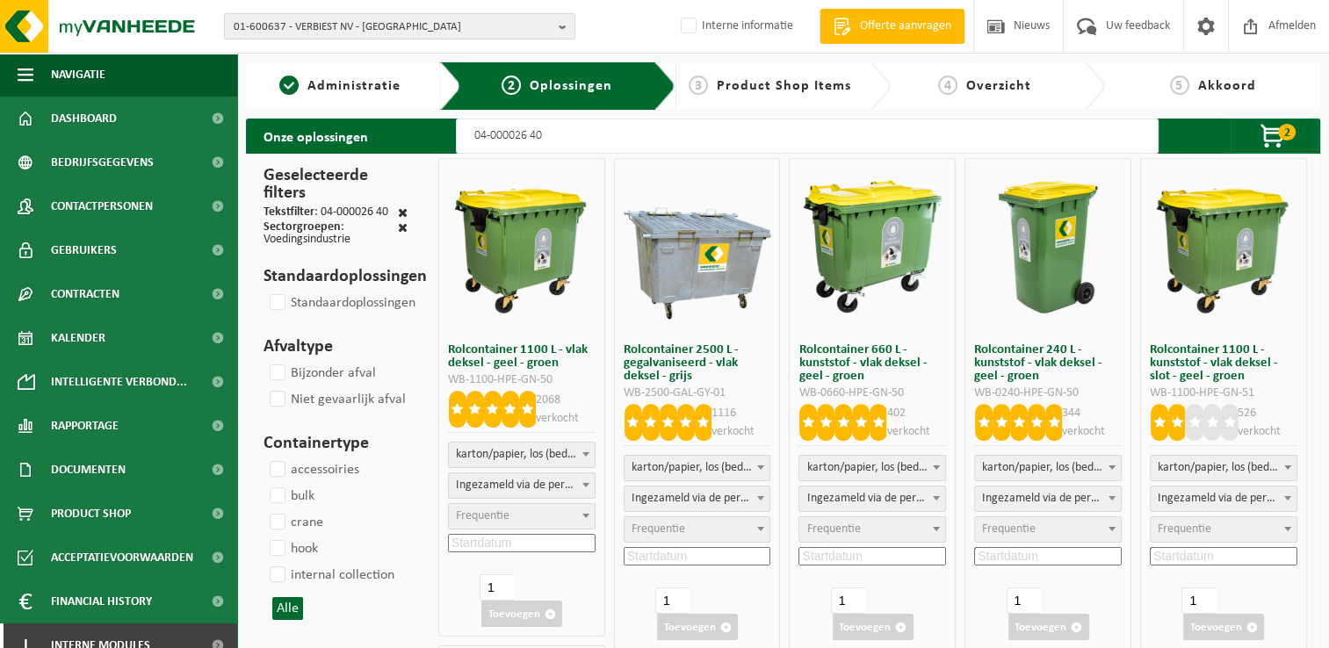
select select
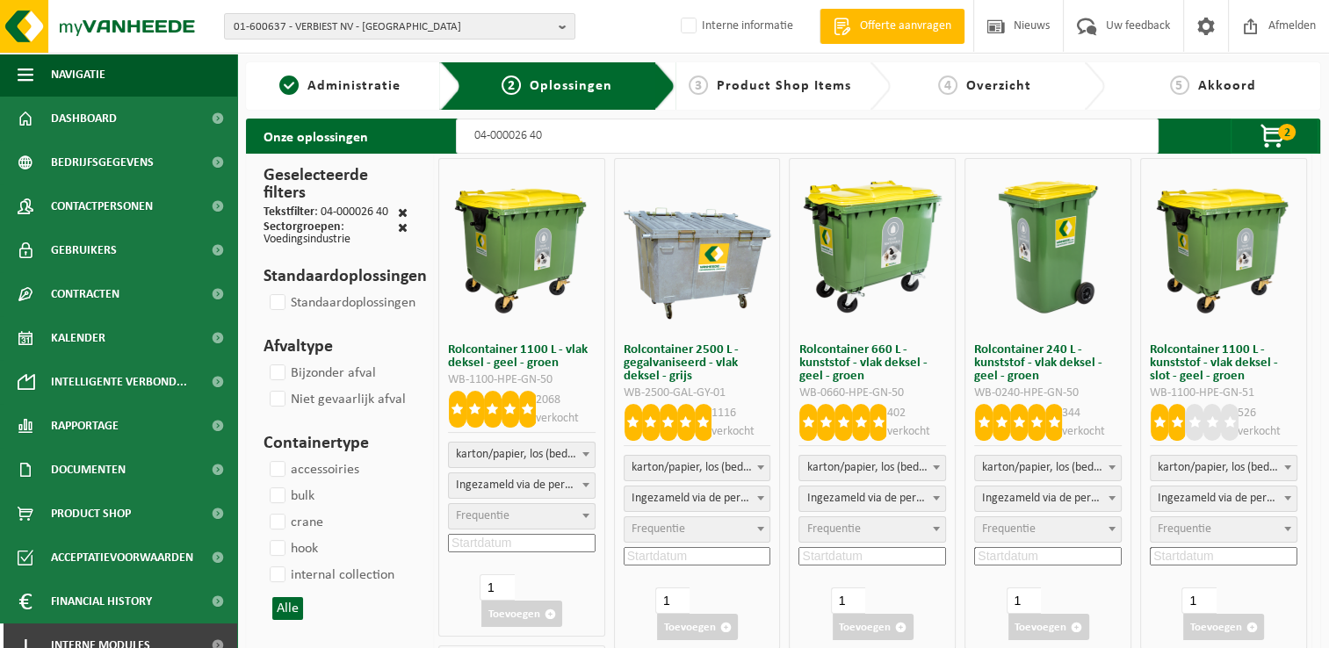
select select
select select "2"
select select "7"
select select
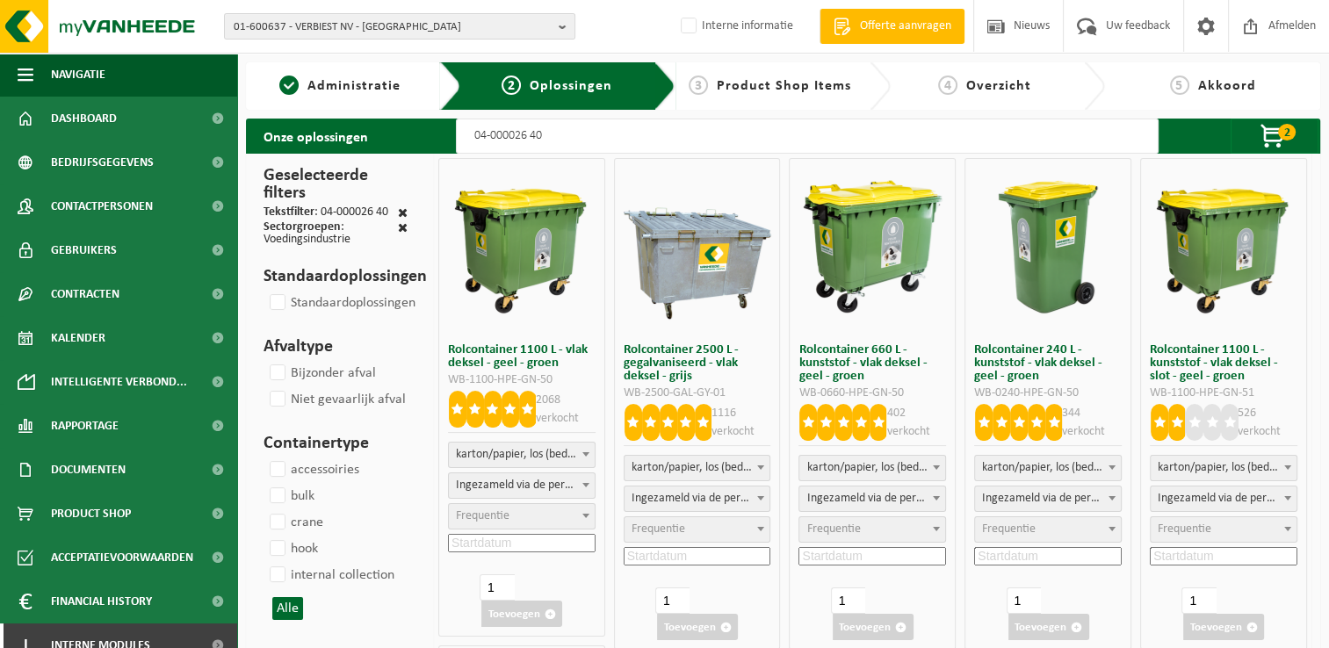
select select "8"
select select
select select "2"
select select
select select "8"
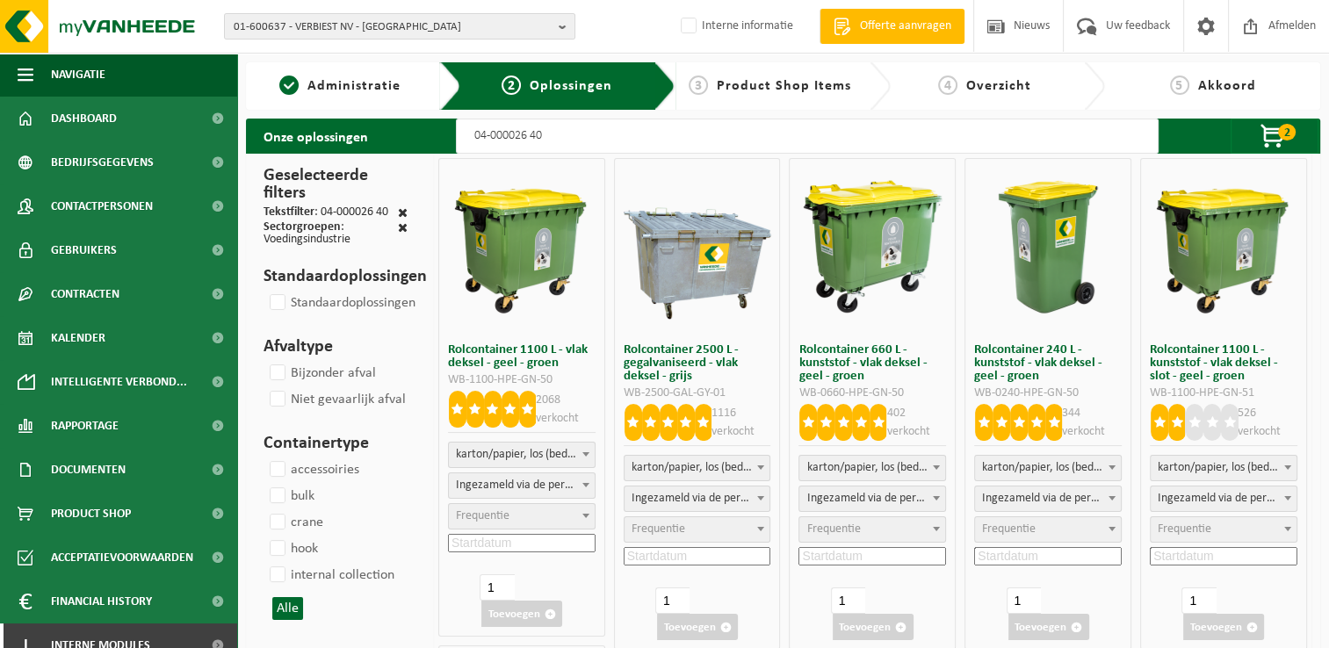
select select
select select "2"
select select
select select "2"
select select
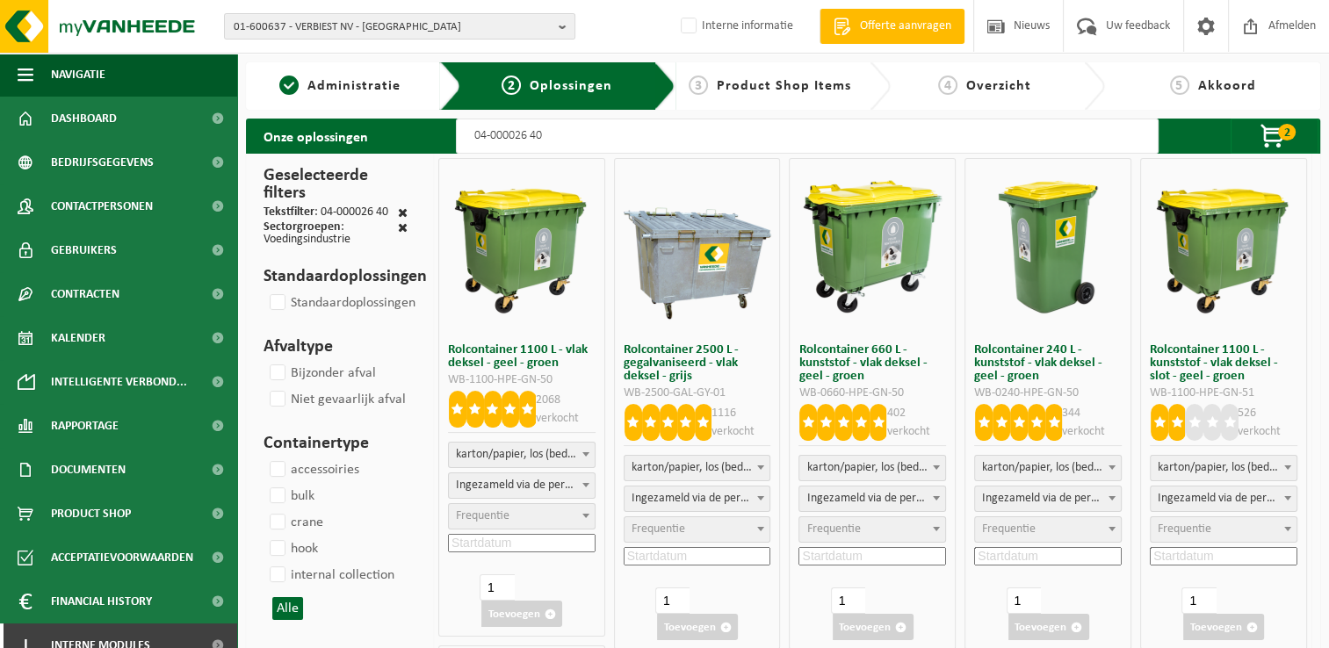
select select "2"
select select
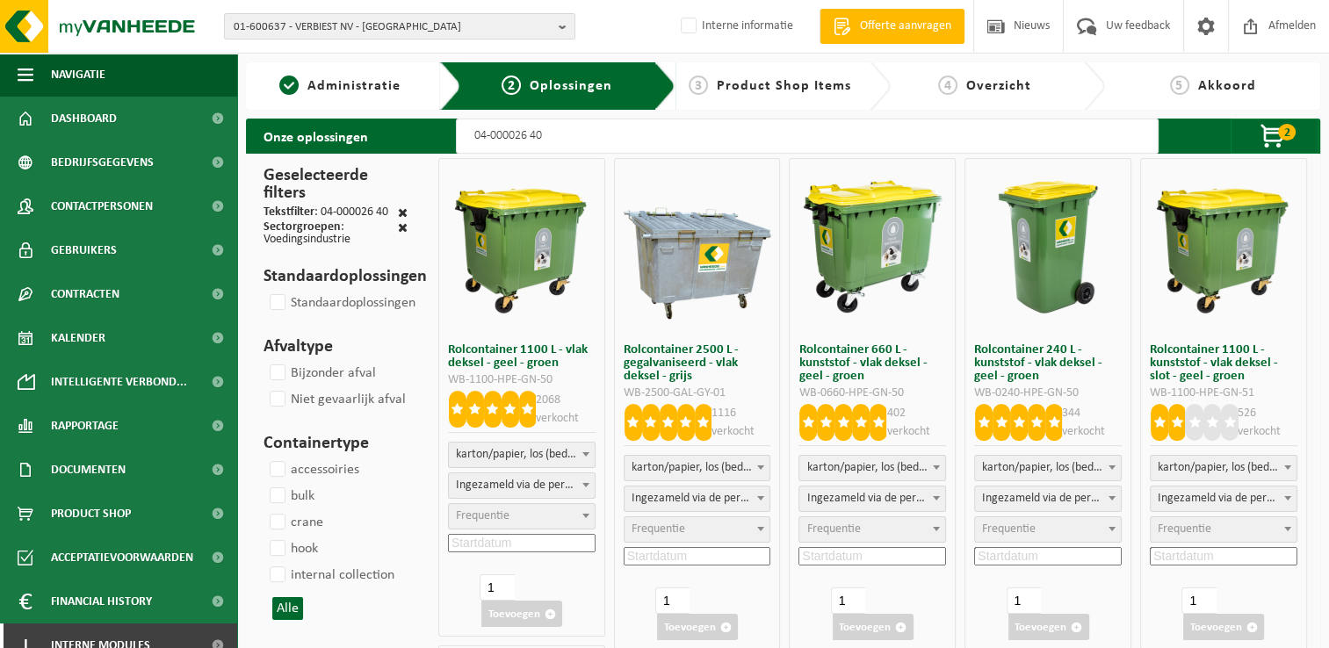
select select
select select "7"
select select
select select "2"
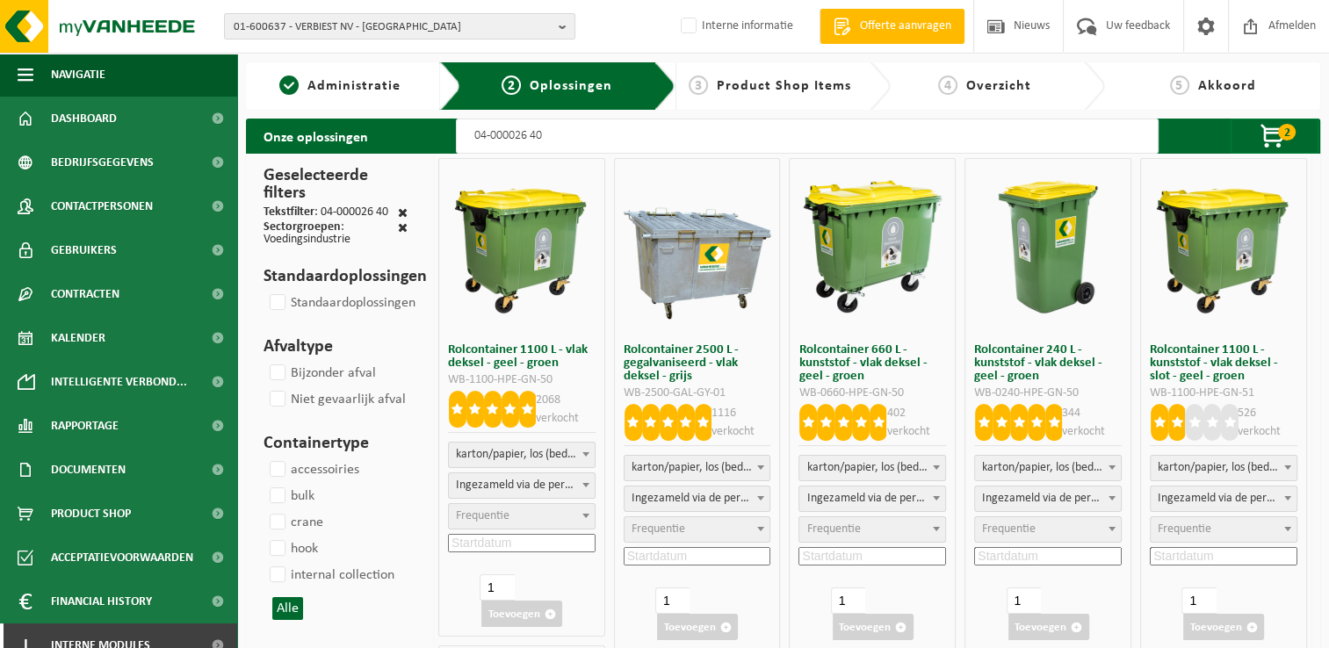
select select
select select "7"
select select
select select "25"
select select
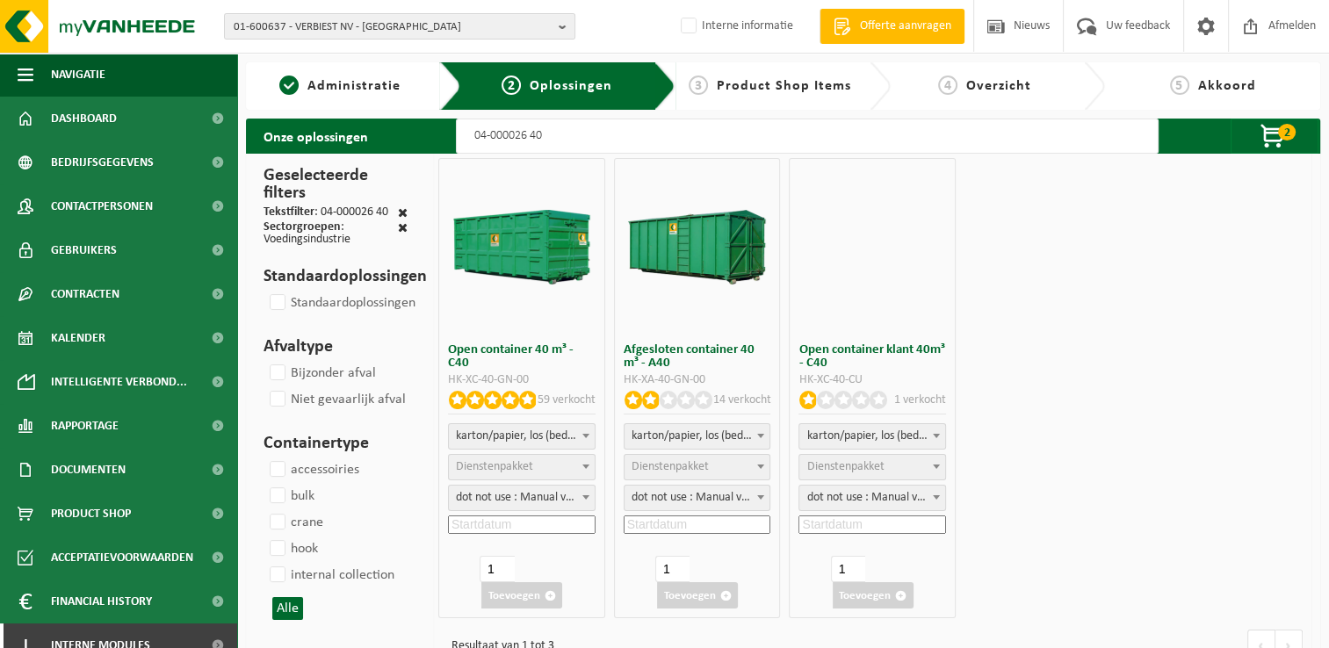
select select
select select "7"
select select
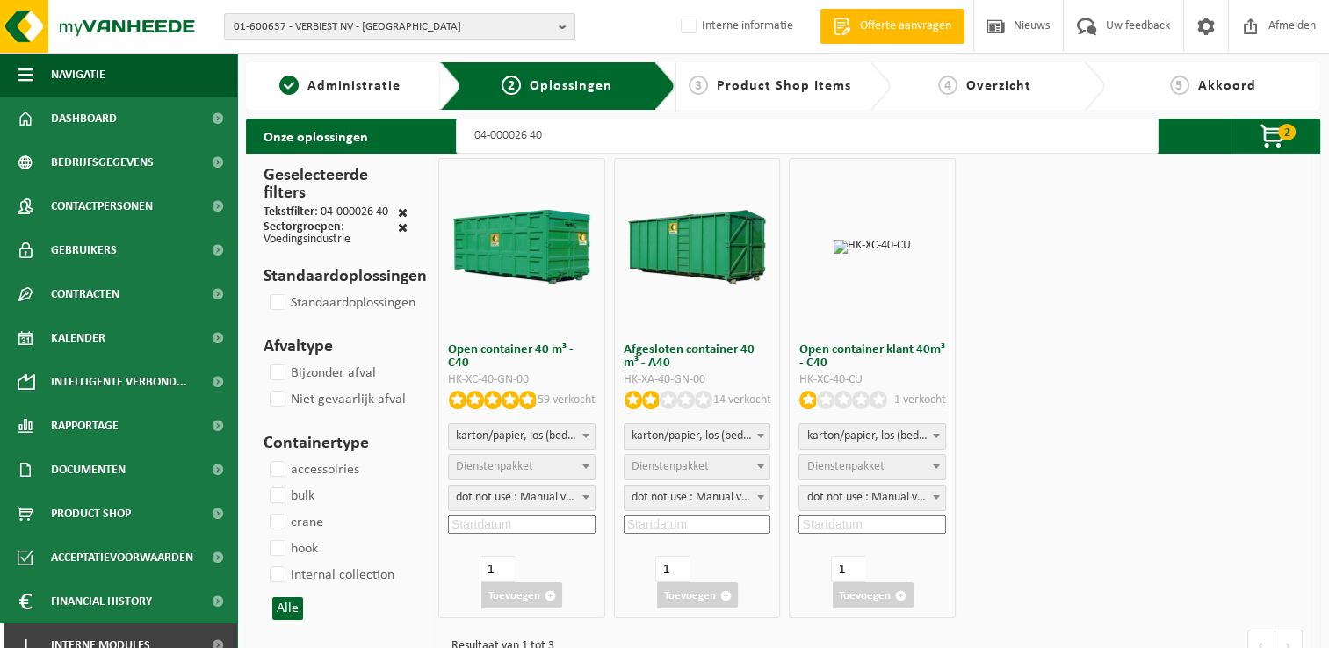
select select "7"
select select
select select "8"
select select
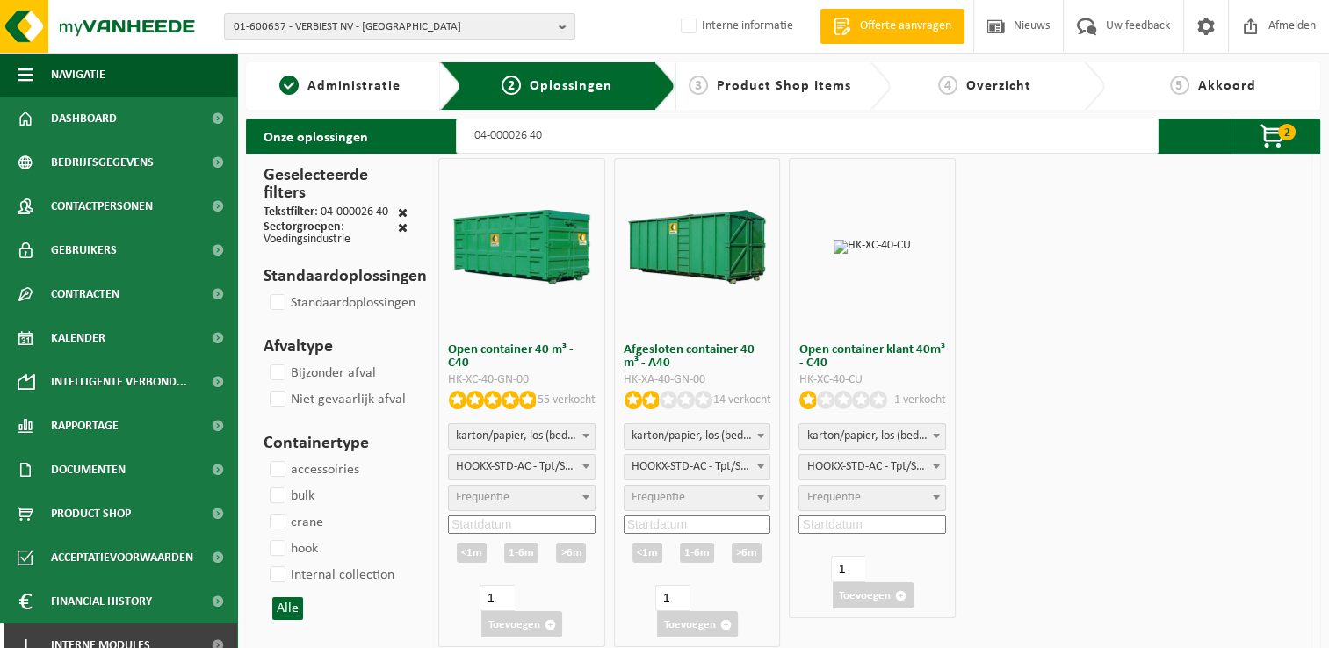
select select "25"
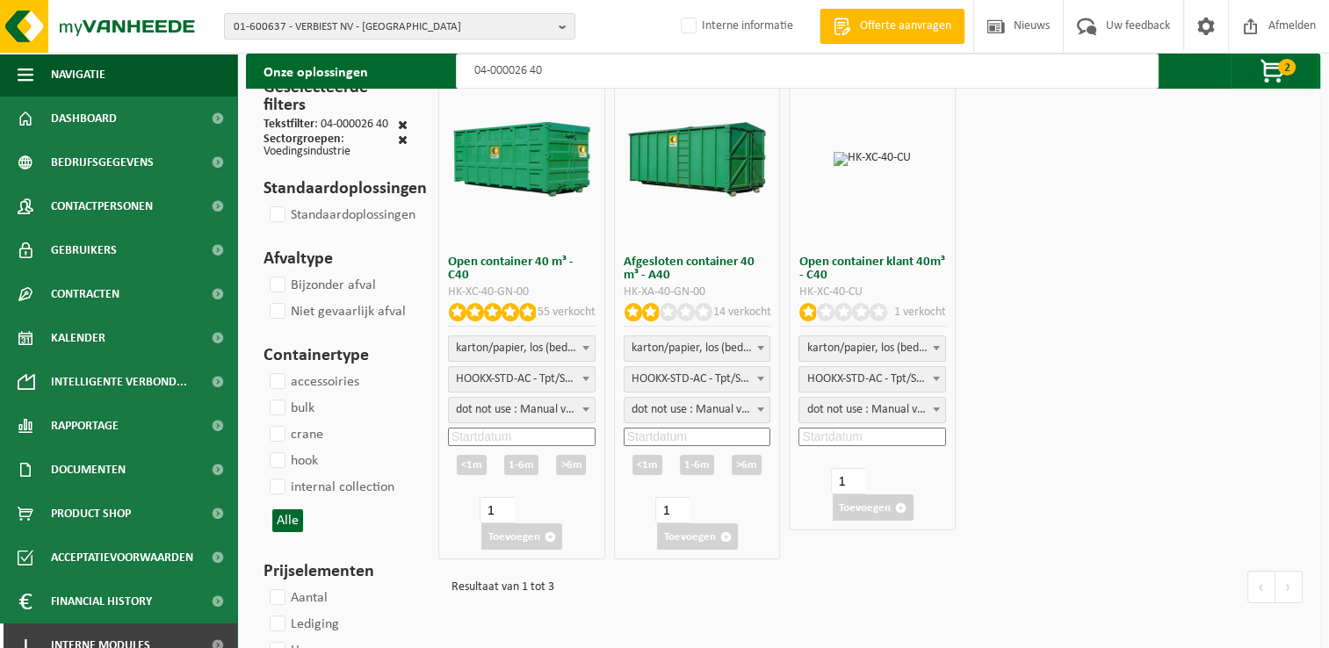
type input "04-000026 40"
click at [547, 430] on input at bounding box center [522, 437] width 148 height 18
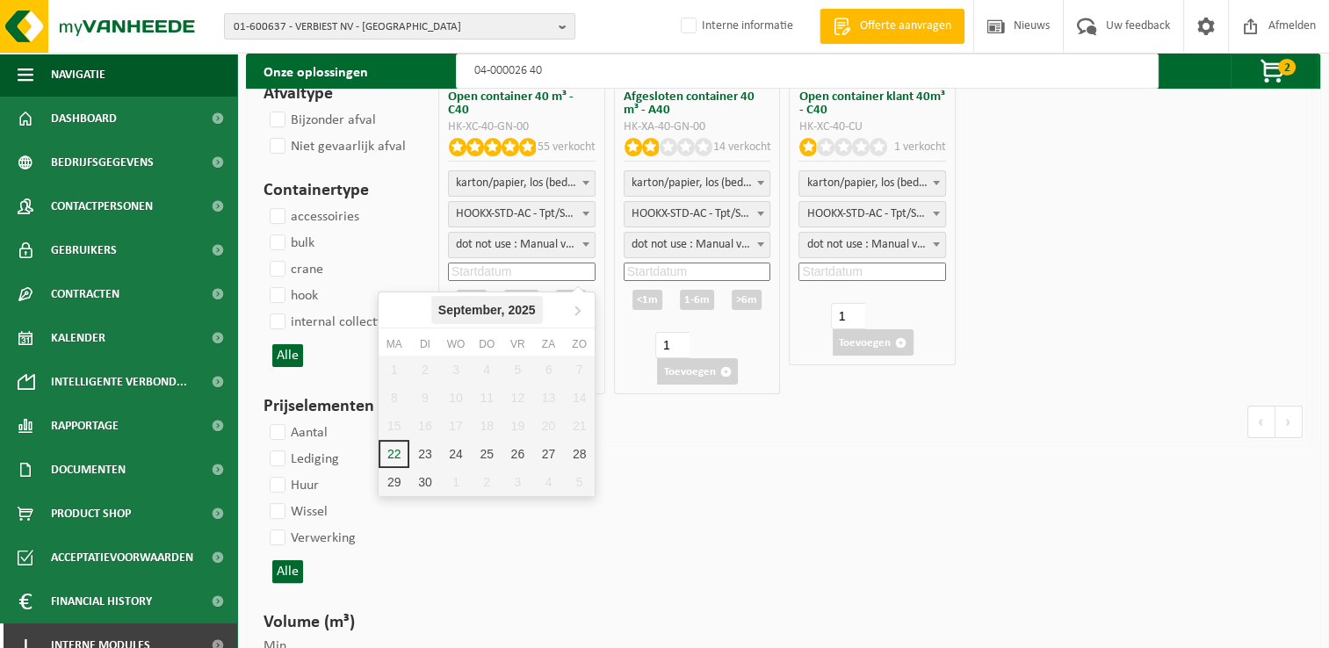
scroll to position [263, 0]
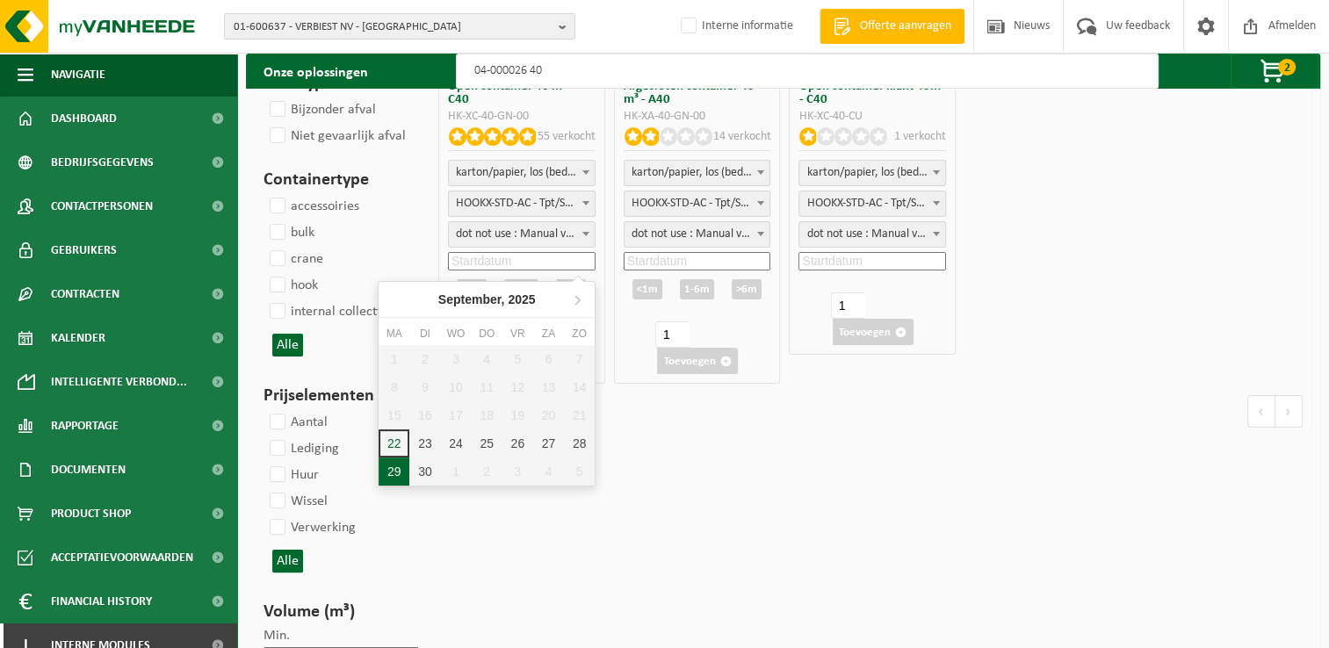
click at [387, 465] on div "29" at bounding box center [393, 472] width 31 height 28
type input "2025-09-29"
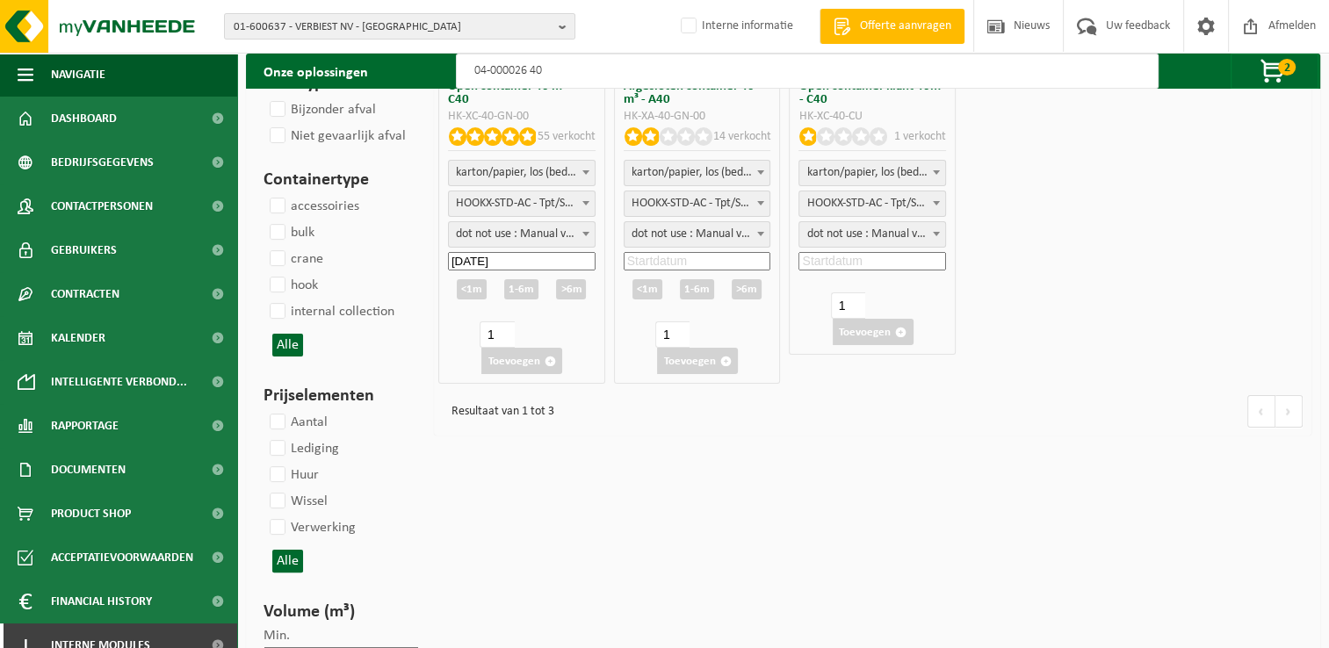
click at [461, 289] on div "<1m" at bounding box center [472, 289] width 30 height 20
click at [530, 315] on input "2025-09-30" at bounding box center [522, 317] width 148 height 18
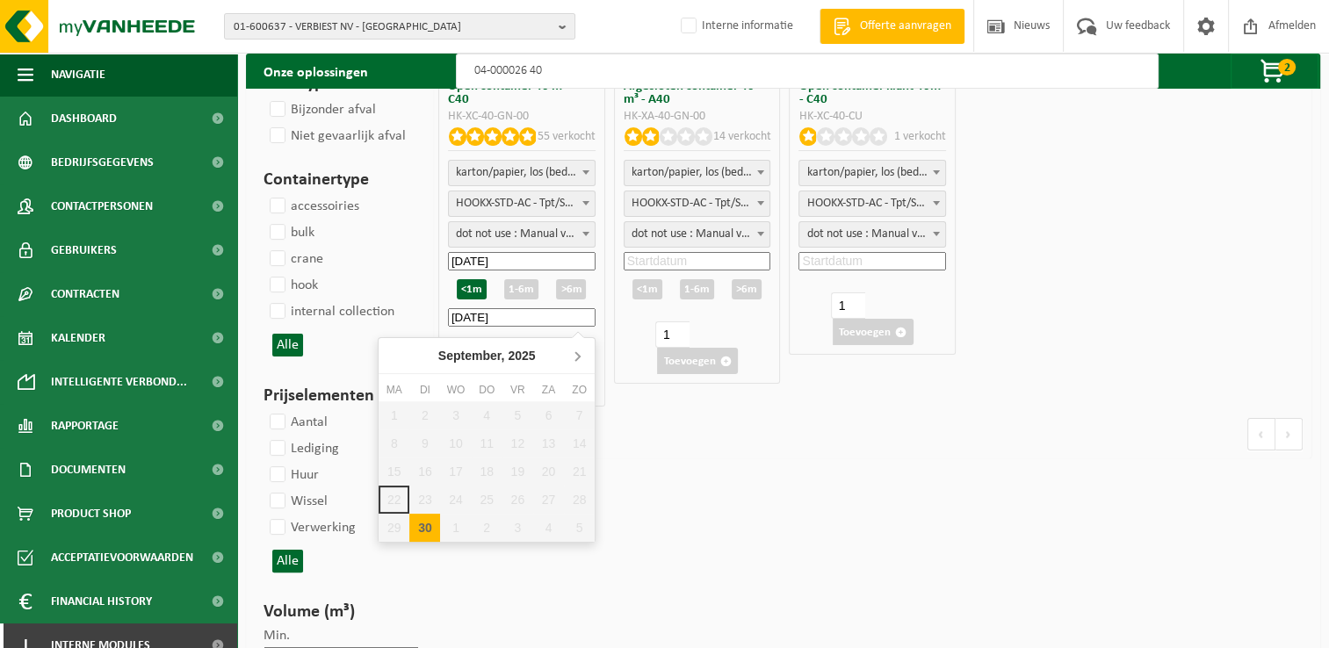
click at [580, 352] on icon at bounding box center [577, 356] width 28 height 28
click at [403, 465] on div "13" at bounding box center [393, 472] width 31 height 28
type input "2025-09-30"
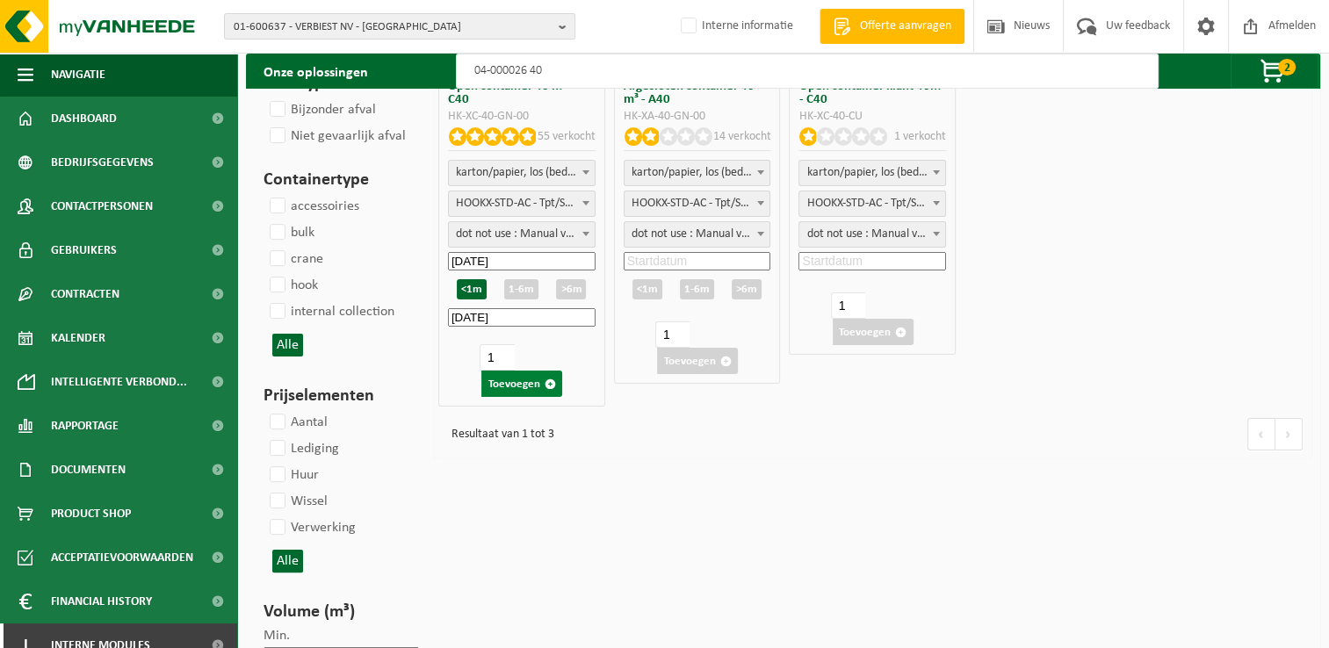
click at [522, 381] on button "Toevoegen" at bounding box center [521, 384] width 81 height 26
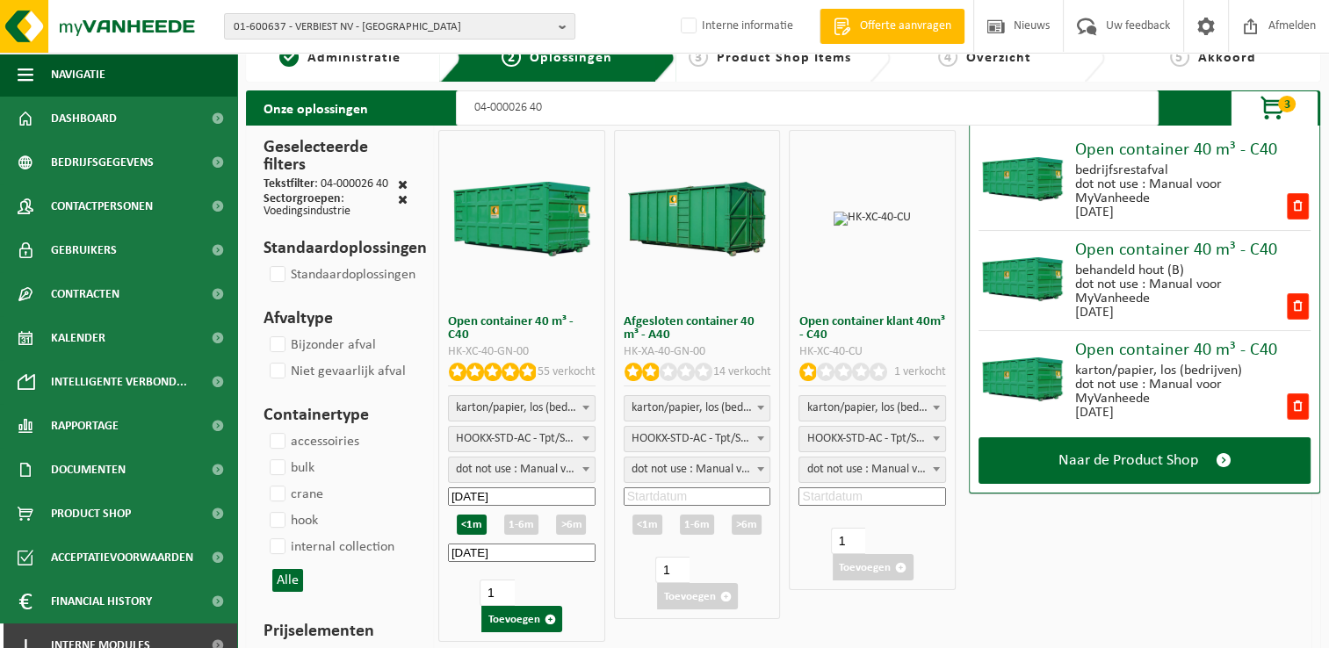
scroll to position [0, 0]
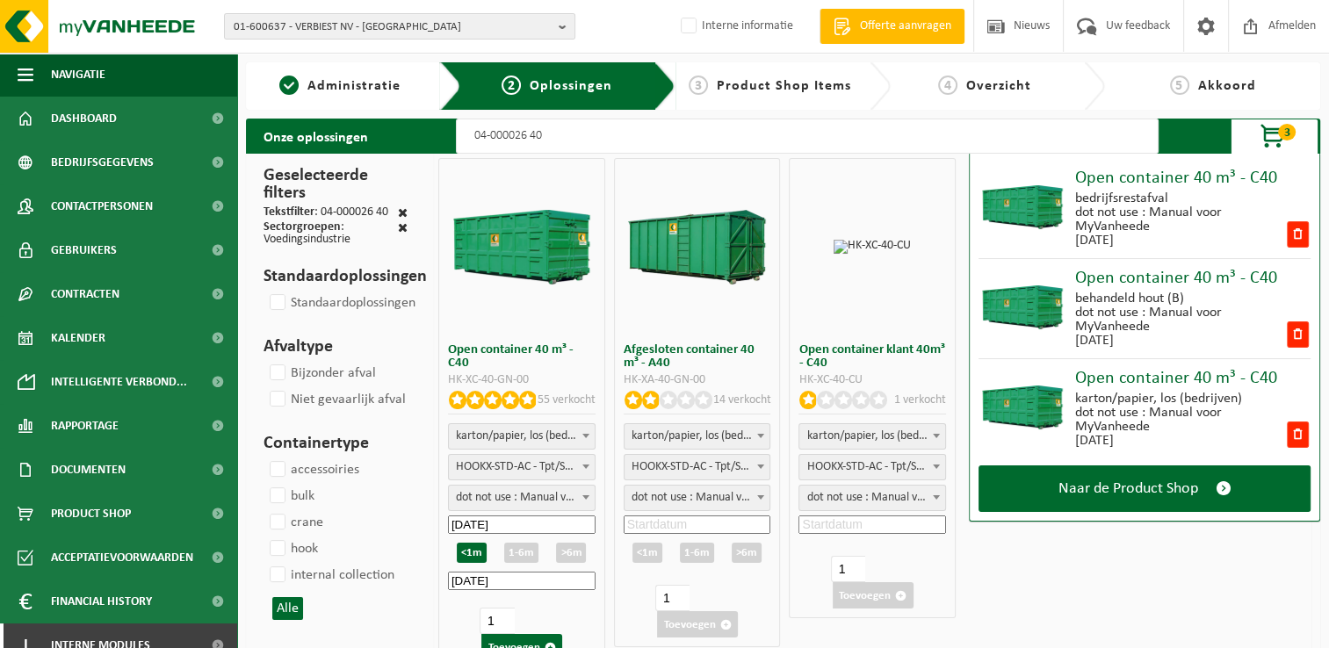
click at [582, 127] on input "04-000026 40" at bounding box center [807, 136] width 703 height 35
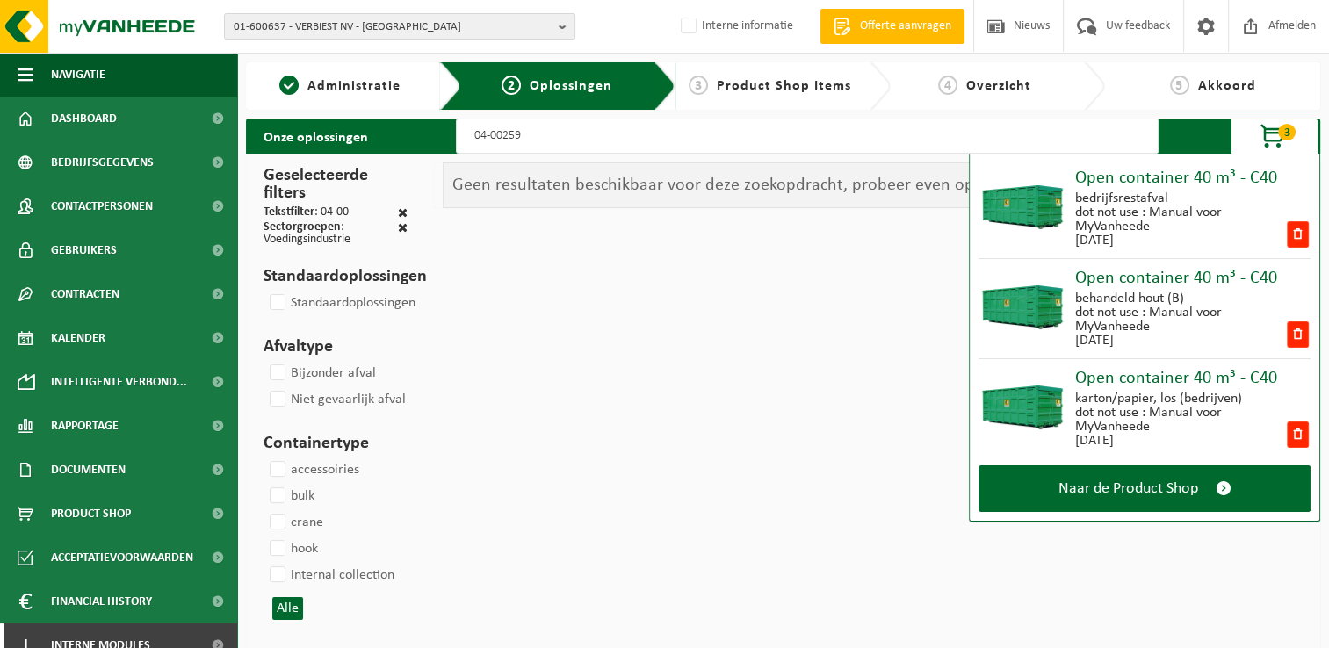
type input "04-002595"
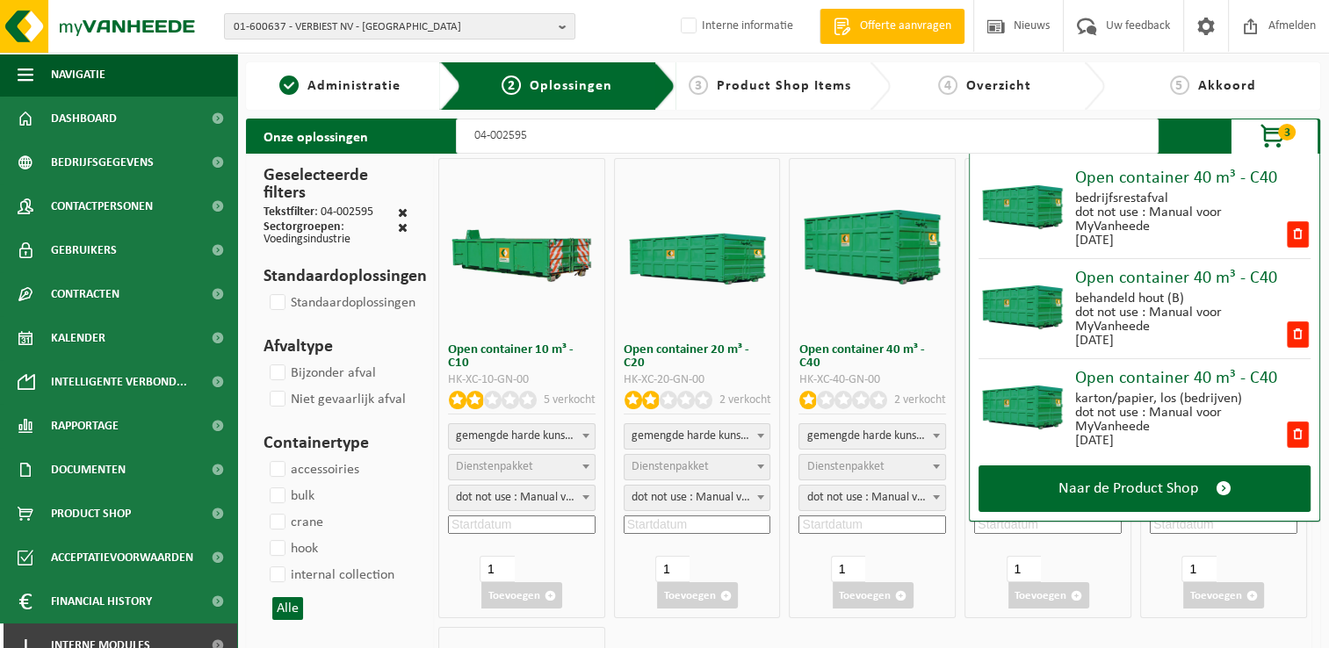
select select
select select "7"
select select
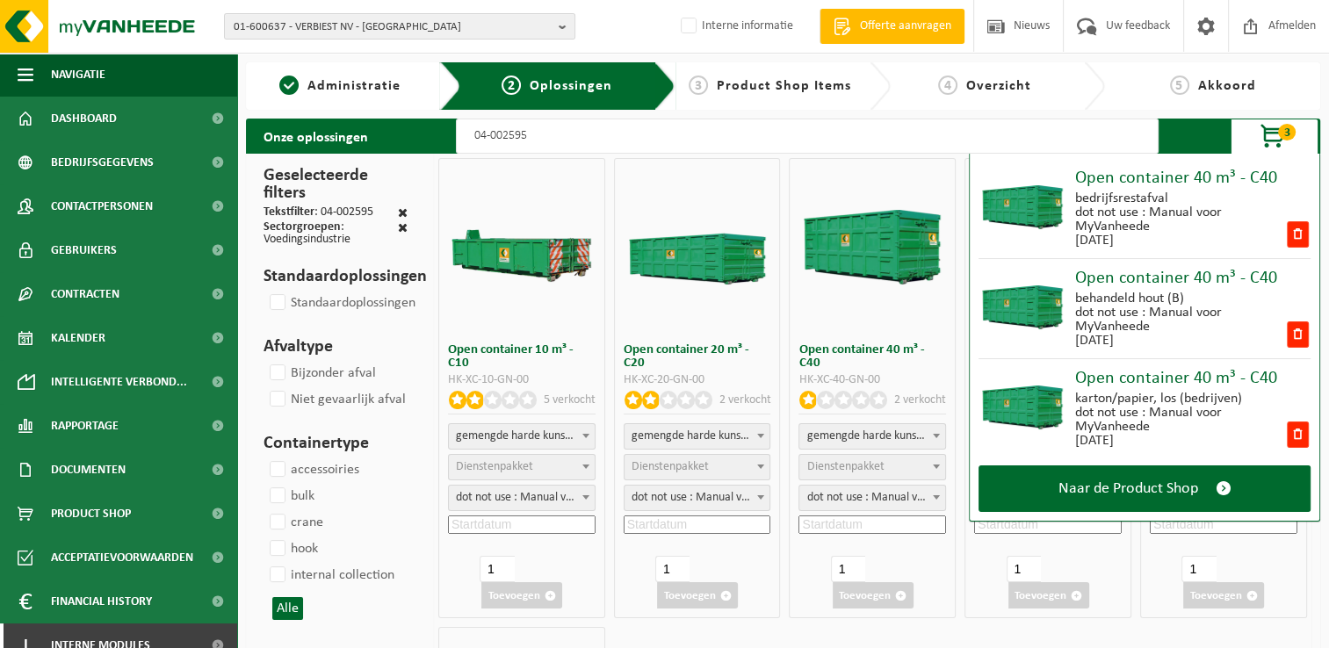
select select "7"
select select
select select "7"
select select
select select "7"
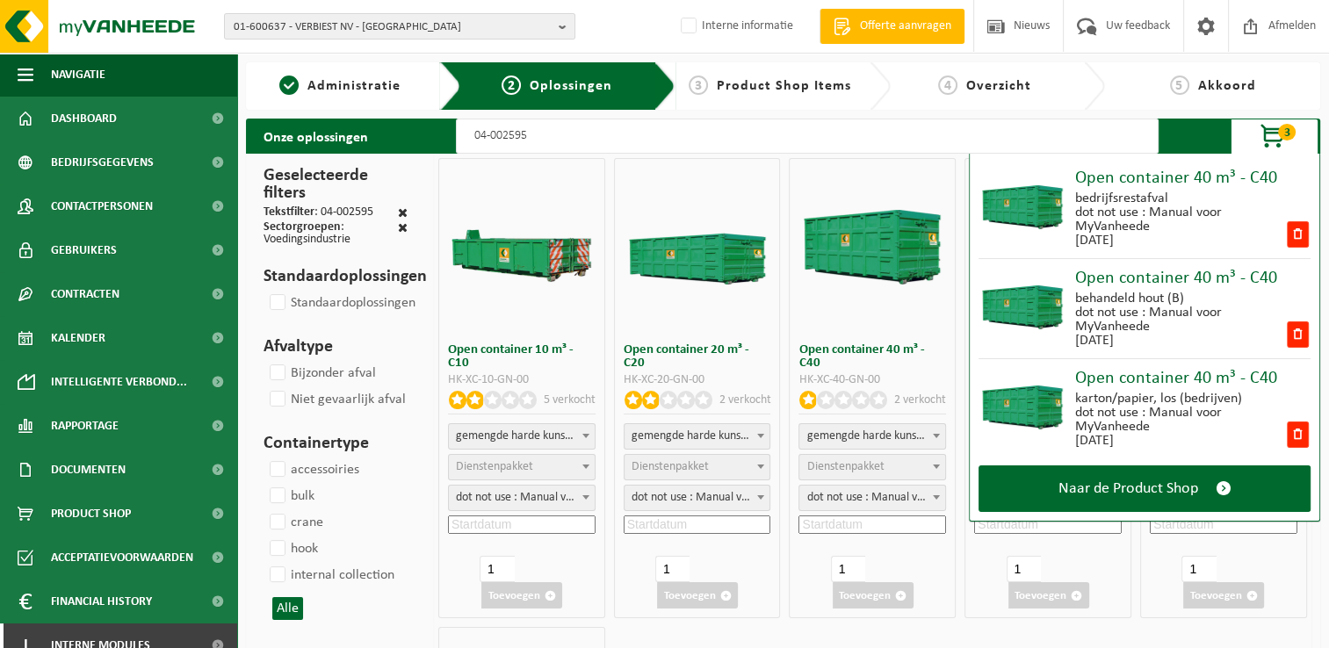
select select
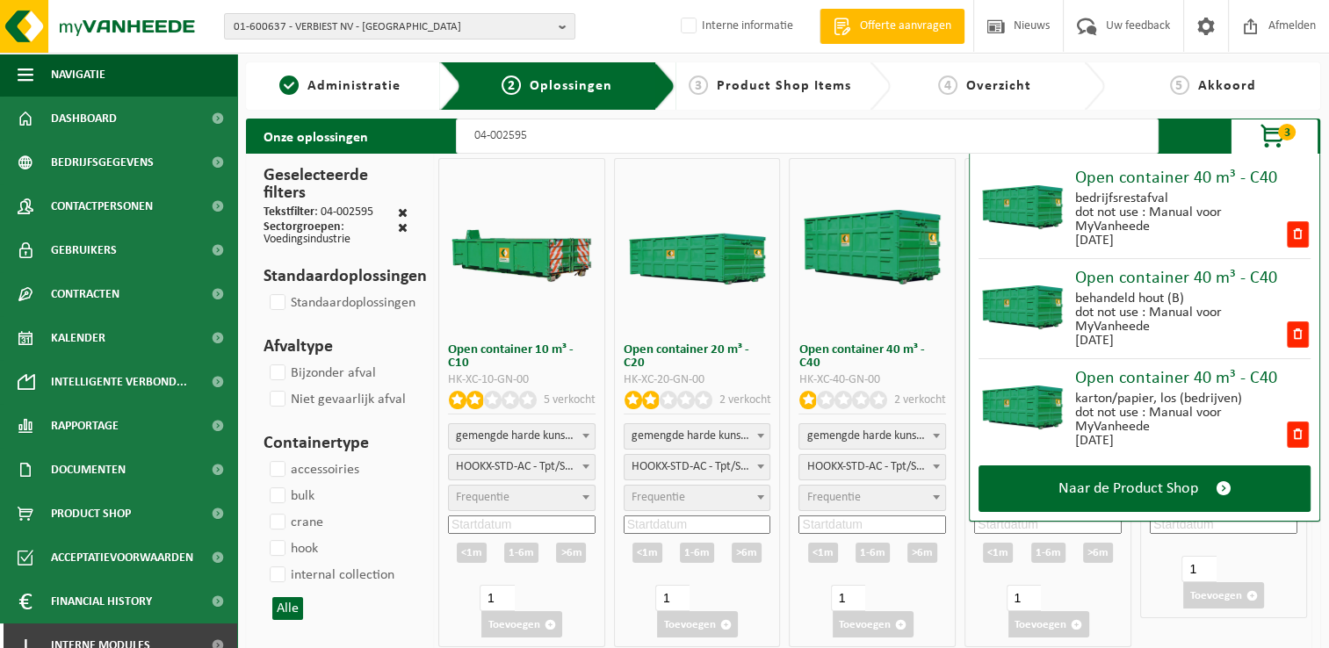
select select
type input "04-002595"
select select
select select "25"
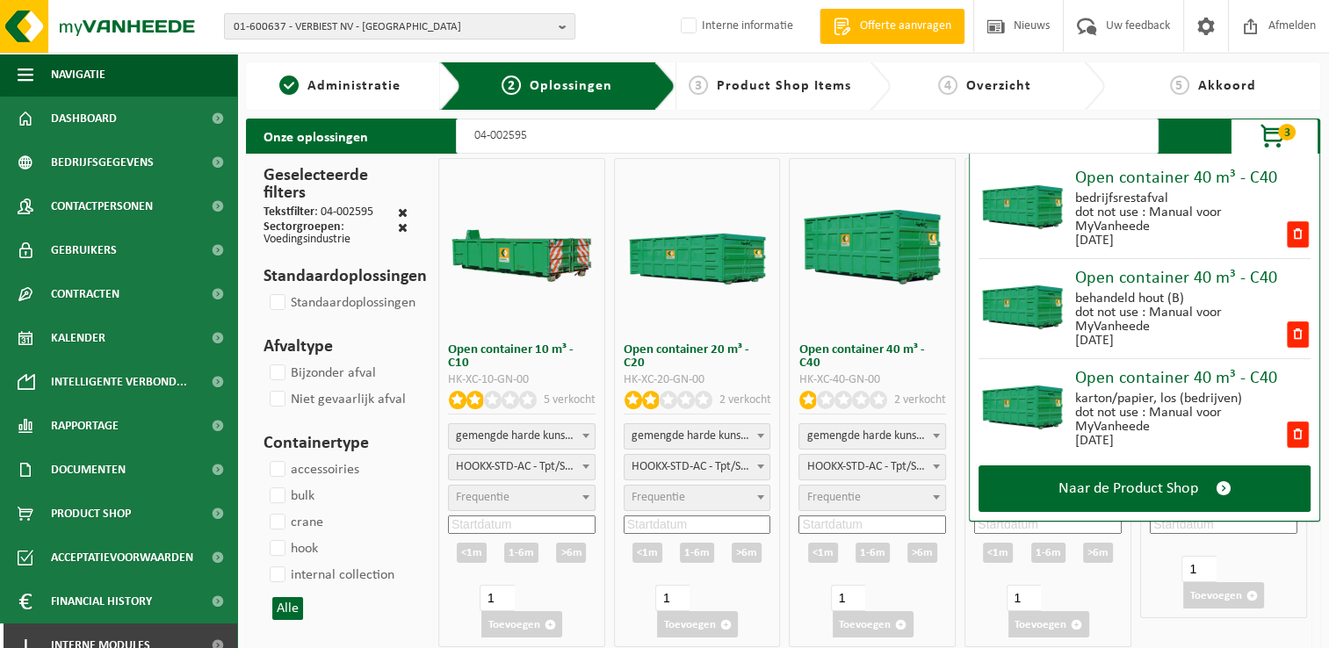
select select "7"
select select
select select "7"
select select
select select "25"
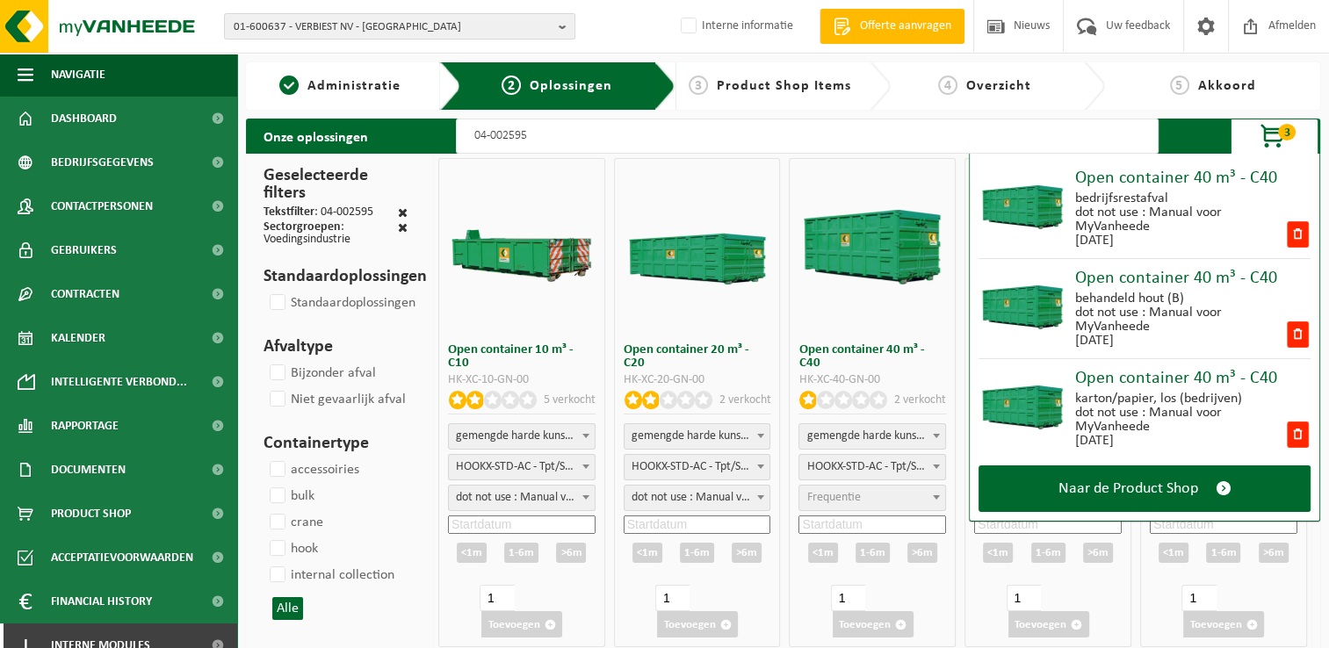
select select "25"
type input "04-002595 4"
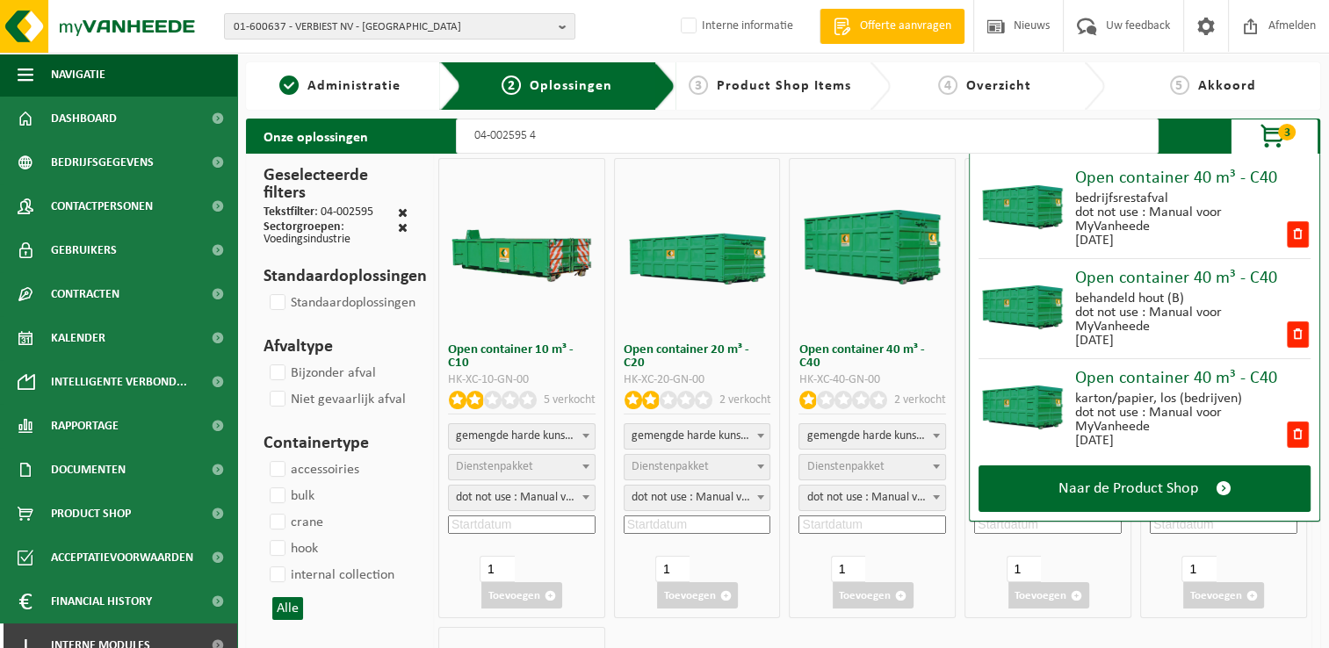
select select
type input "04-002595 40"
select select
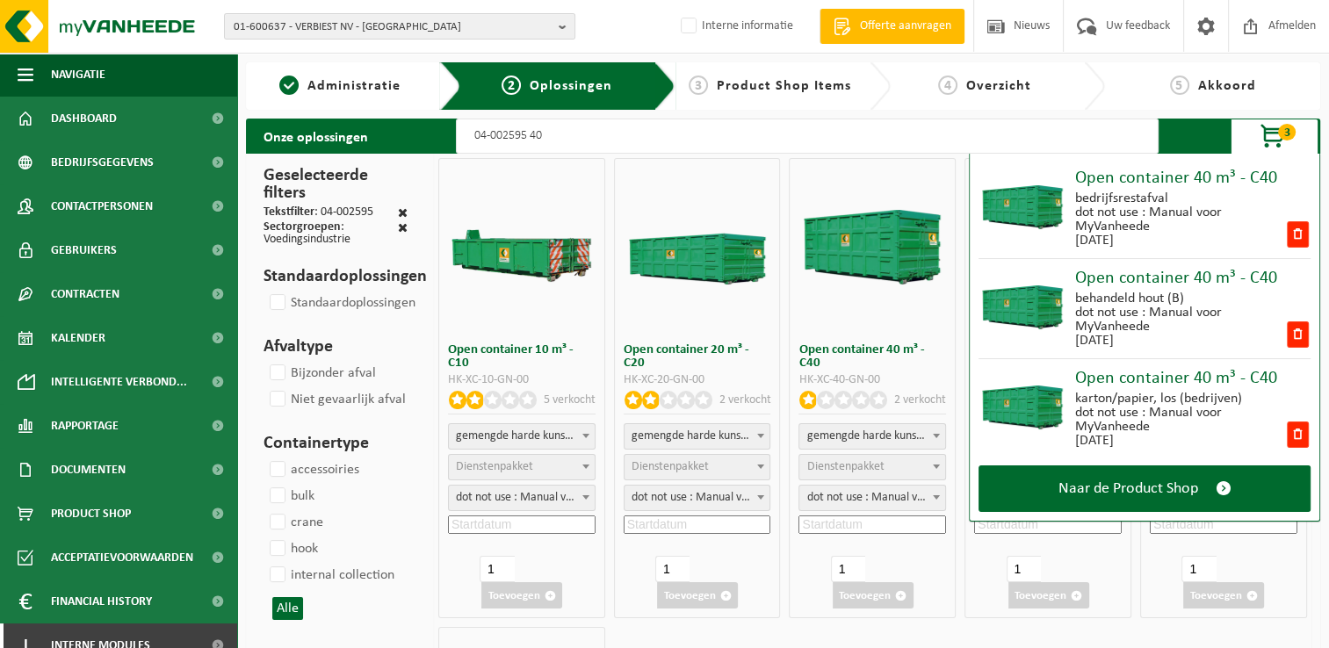
select select "7"
select select
select select "7"
select select
select select "7"
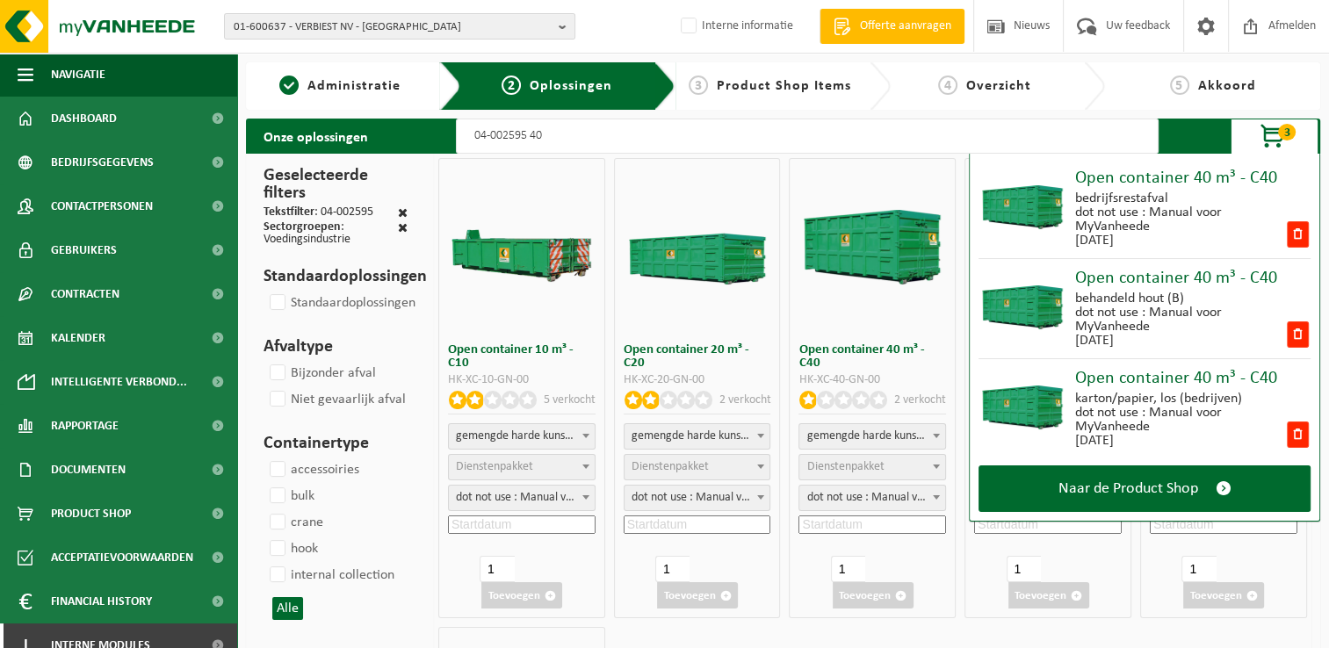
select select
select select "7"
select select
select select "7"
select select
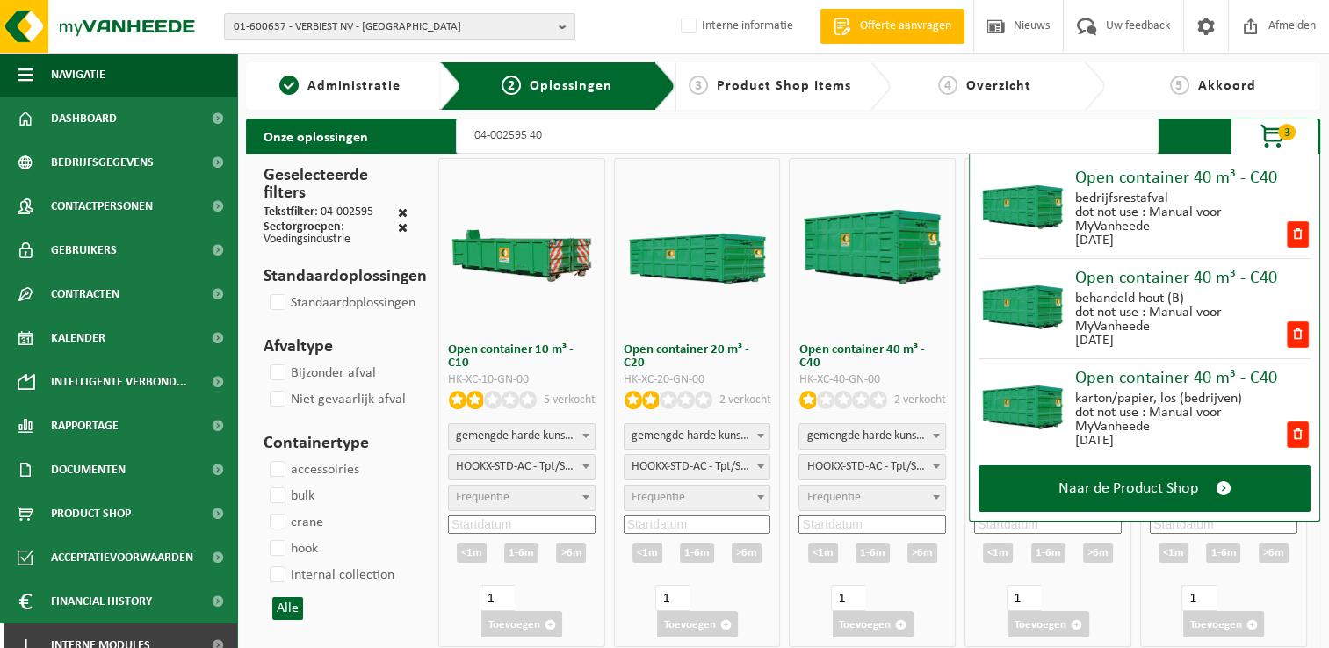
select select "7"
select select
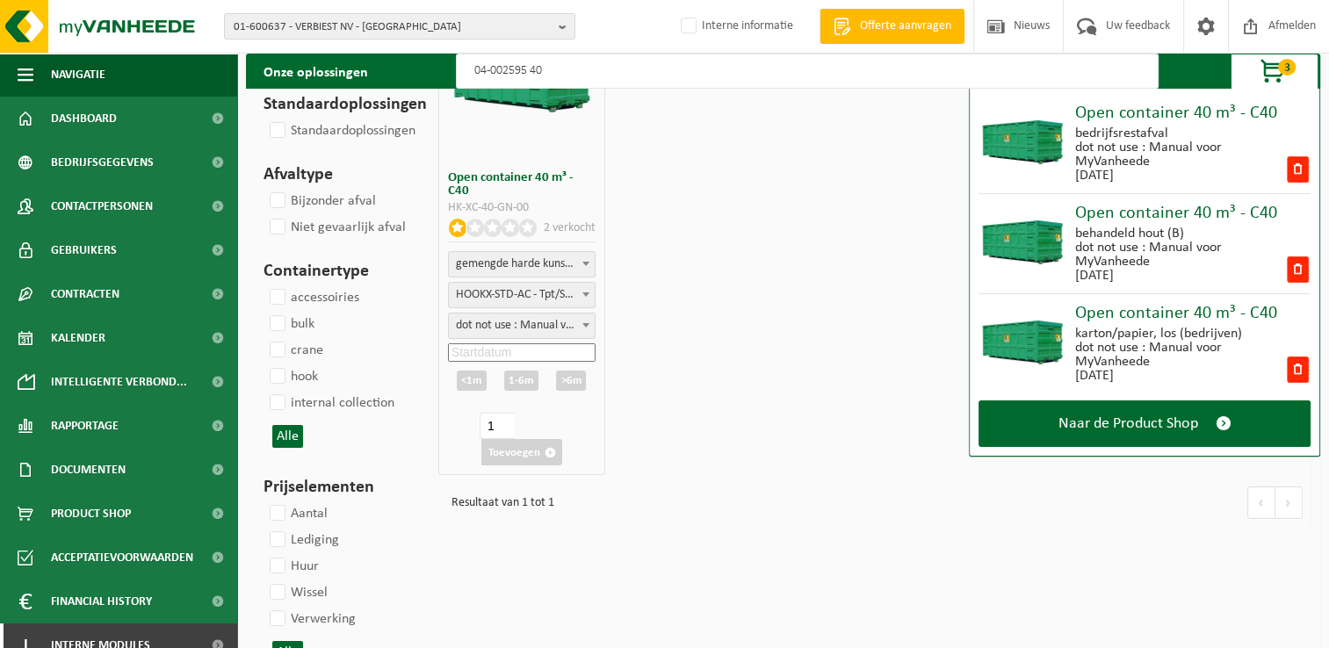
scroll to position [176, 0]
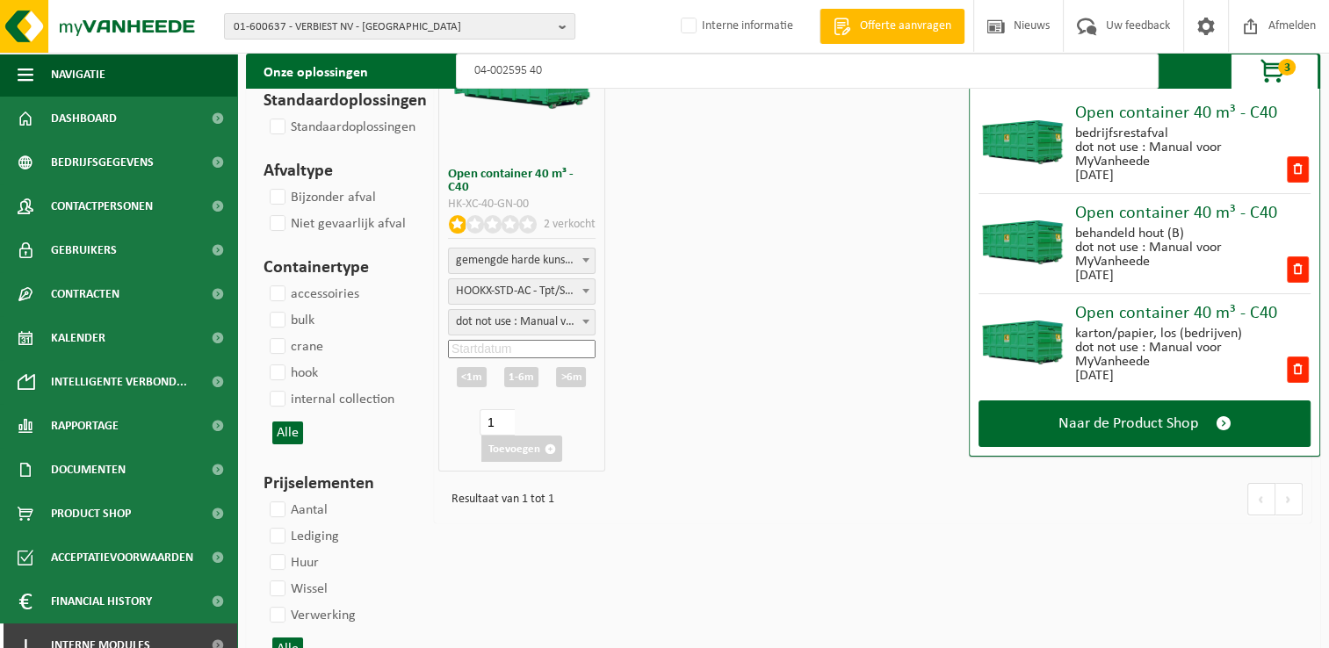
click at [547, 346] on input at bounding box center [522, 349] width 148 height 18
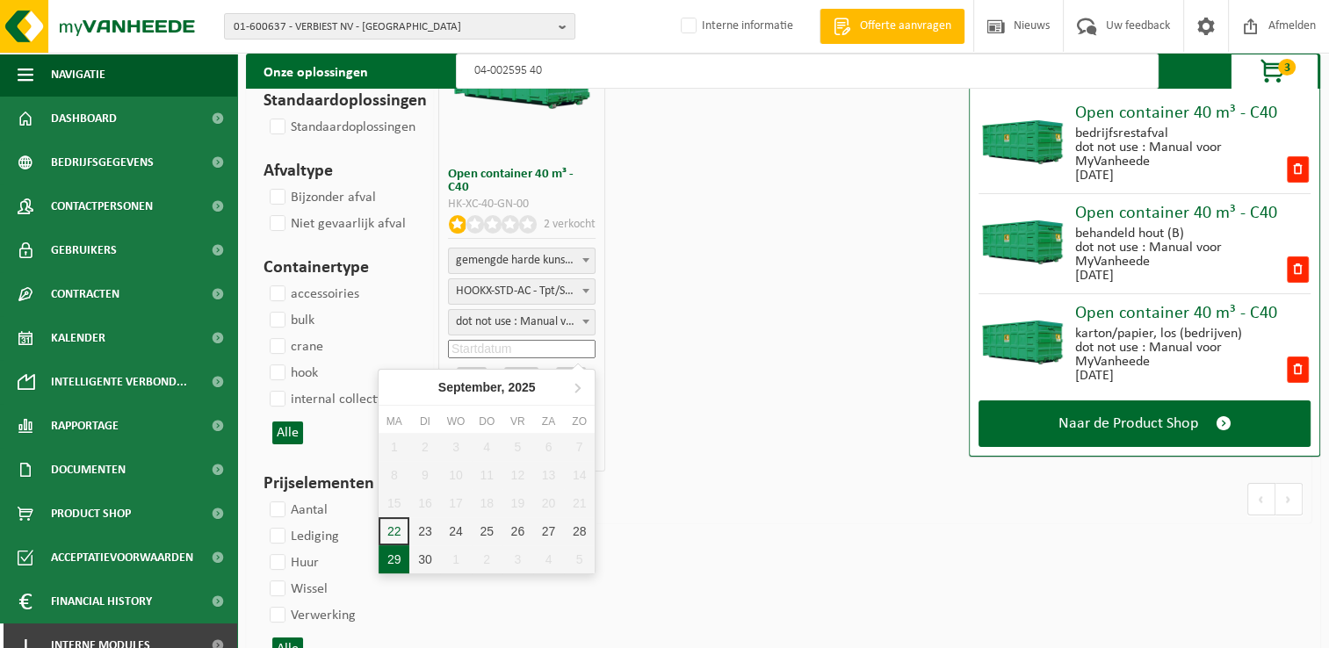
drag, startPoint x: 395, startPoint y: 555, endPoint x: 394, endPoint y: 546, distance: 8.8
click at [397, 555] on div "29" at bounding box center [393, 559] width 31 height 28
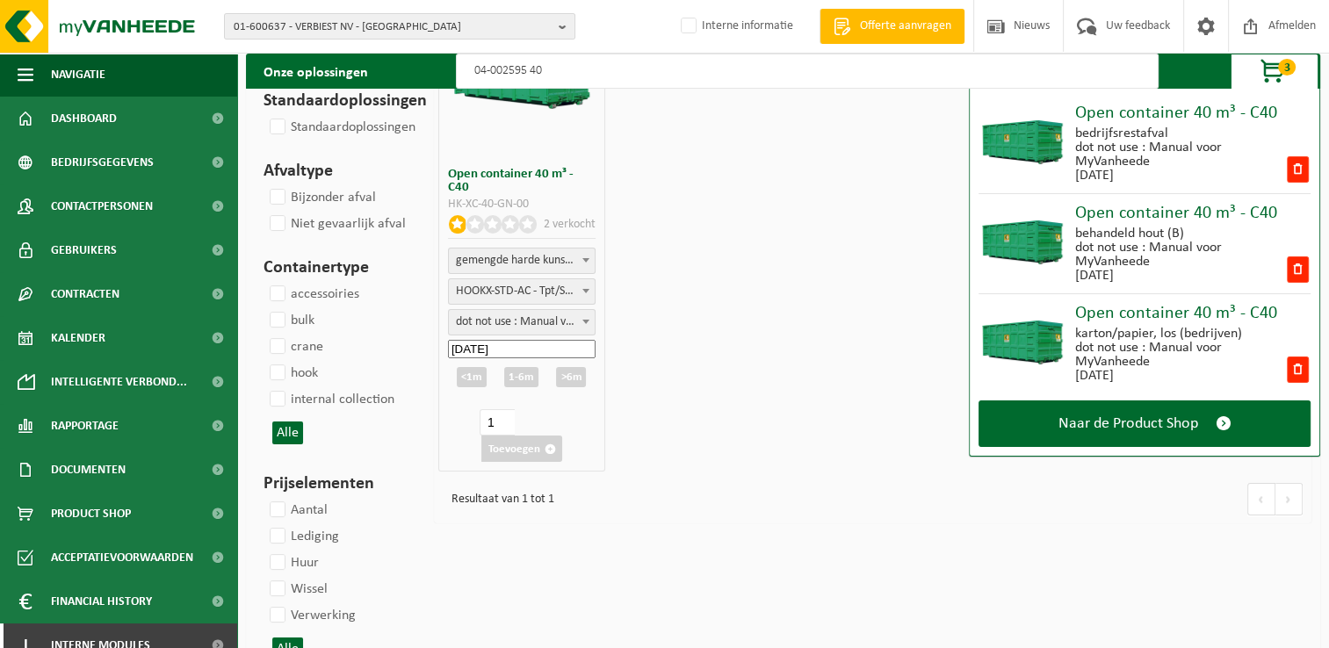
click at [467, 373] on div "<1m" at bounding box center [472, 377] width 30 height 20
click at [528, 402] on input "2025-09-30" at bounding box center [522, 405] width 148 height 18
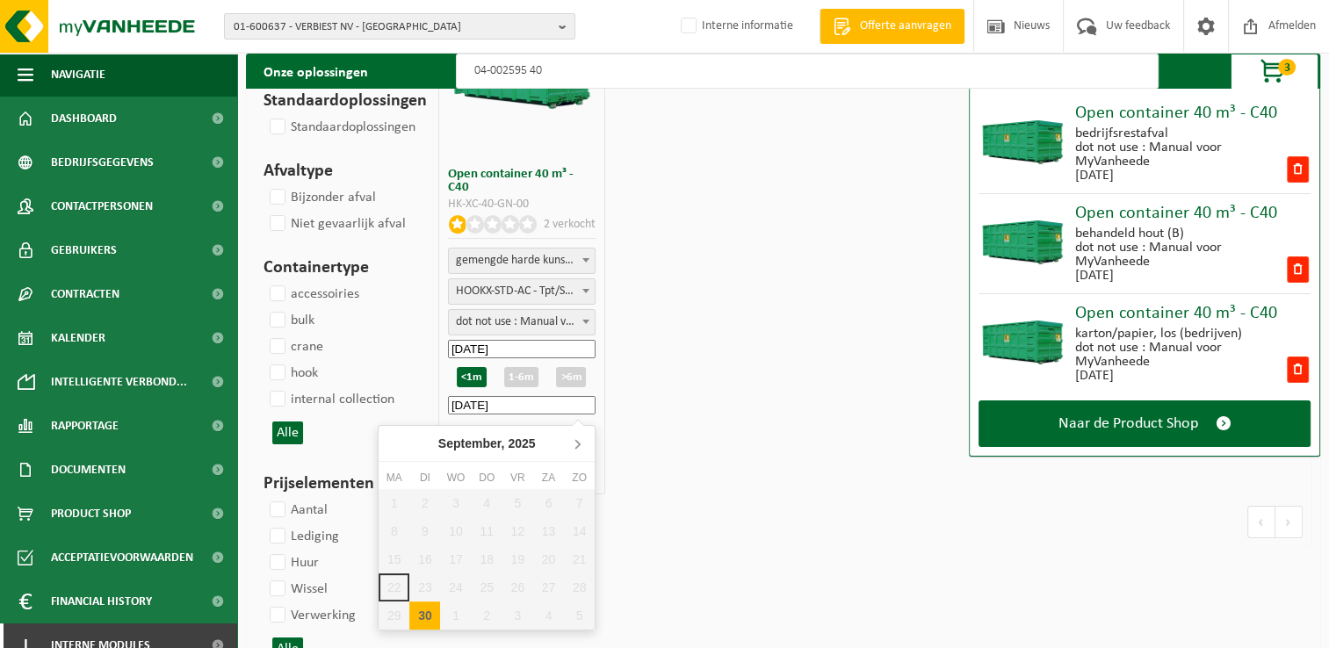
click at [586, 444] on icon at bounding box center [577, 443] width 28 height 28
click at [395, 559] on div "13" at bounding box center [393, 559] width 31 height 28
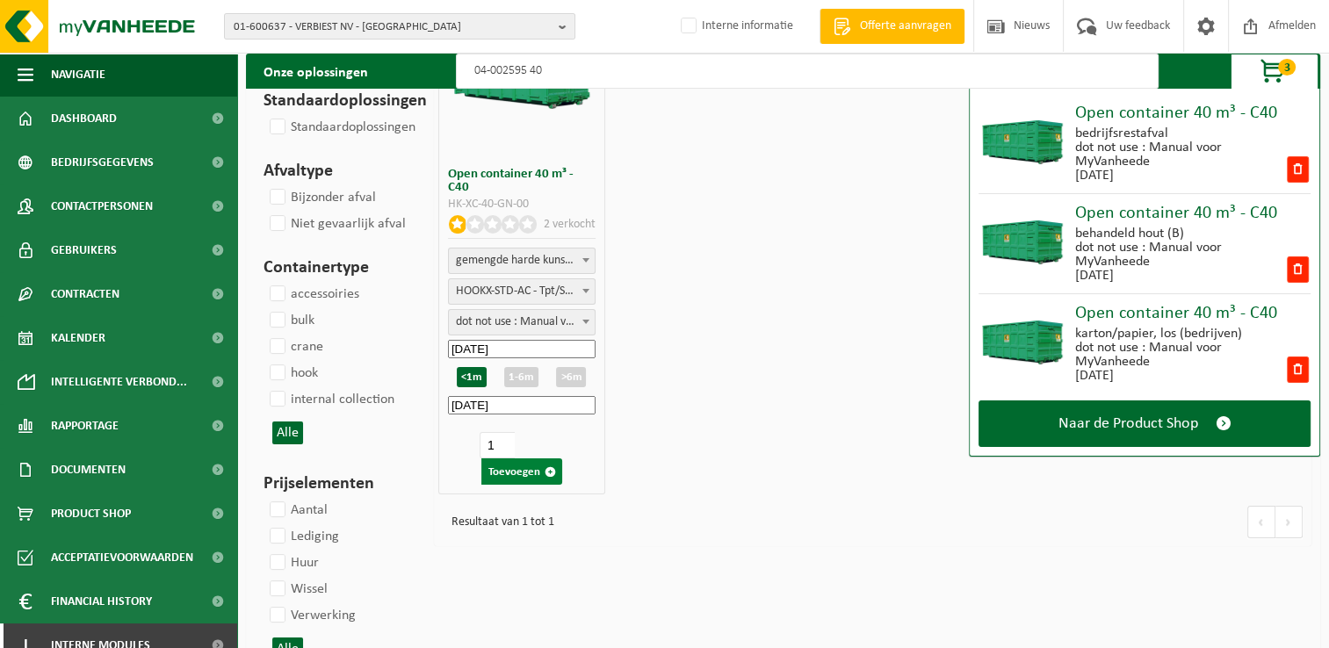
click at [514, 472] on button "Toevoegen" at bounding box center [521, 471] width 81 height 26
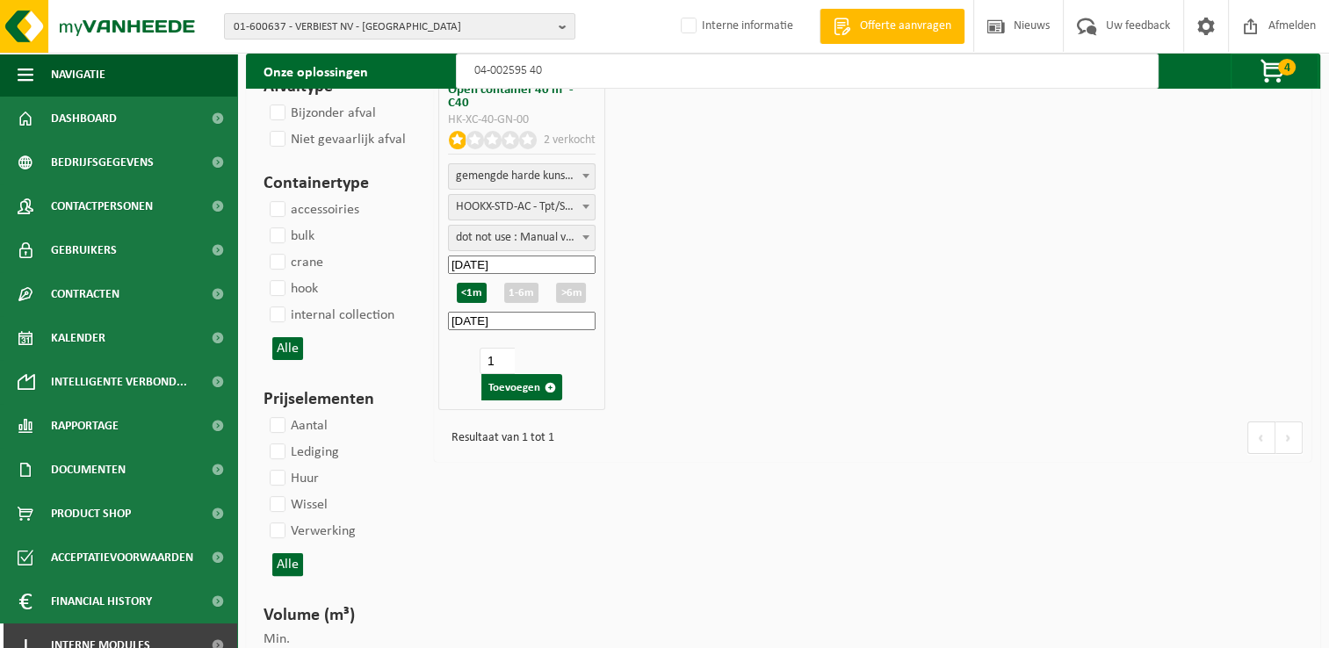
scroll to position [263, 0]
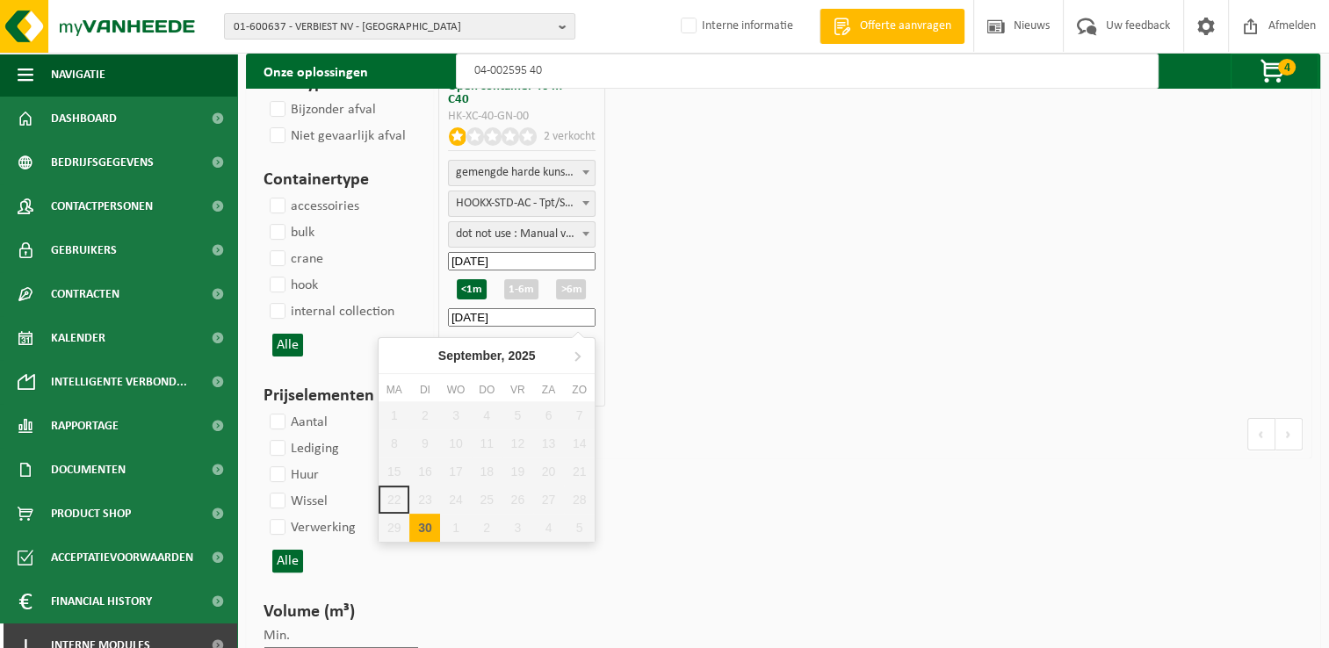
click at [539, 317] on input "2025-09-30" at bounding box center [522, 317] width 148 height 18
click at [580, 353] on icon at bounding box center [577, 356] width 28 height 28
click at [391, 465] on div "13" at bounding box center [393, 472] width 31 height 28
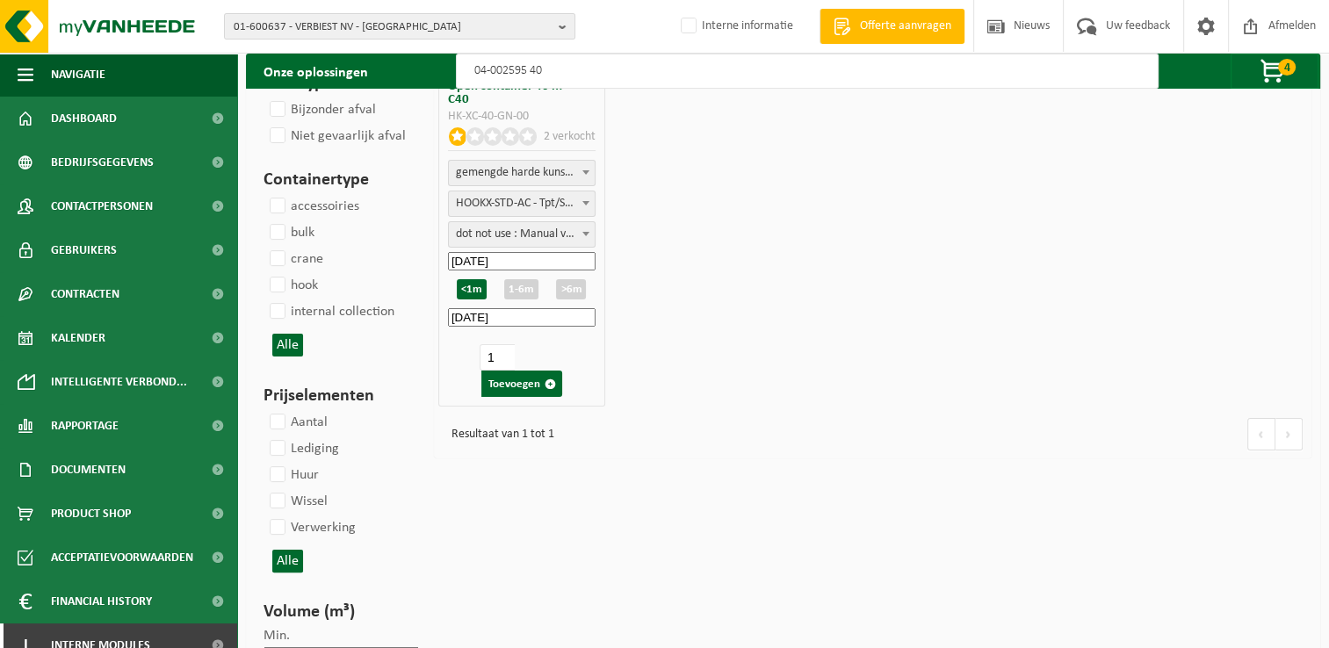
click at [519, 321] on input "2025-09-30" at bounding box center [522, 317] width 148 height 18
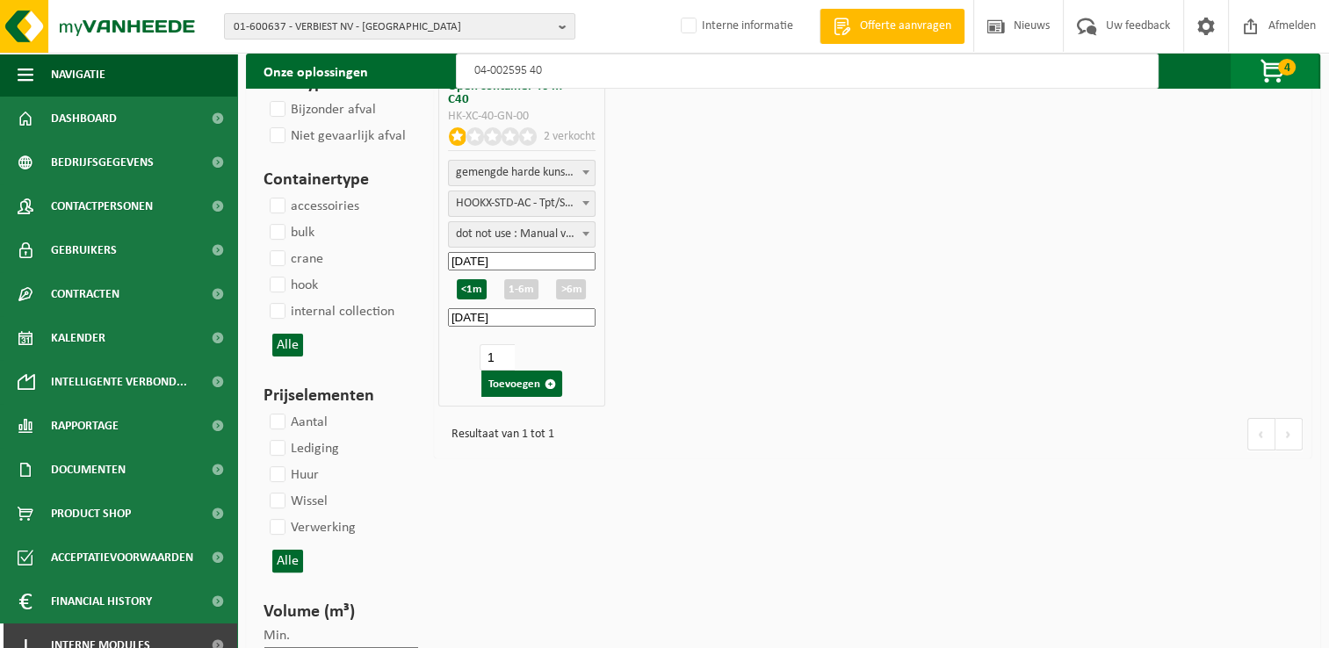
click at [1274, 64] on span "button" at bounding box center [1273, 71] width 88 height 35
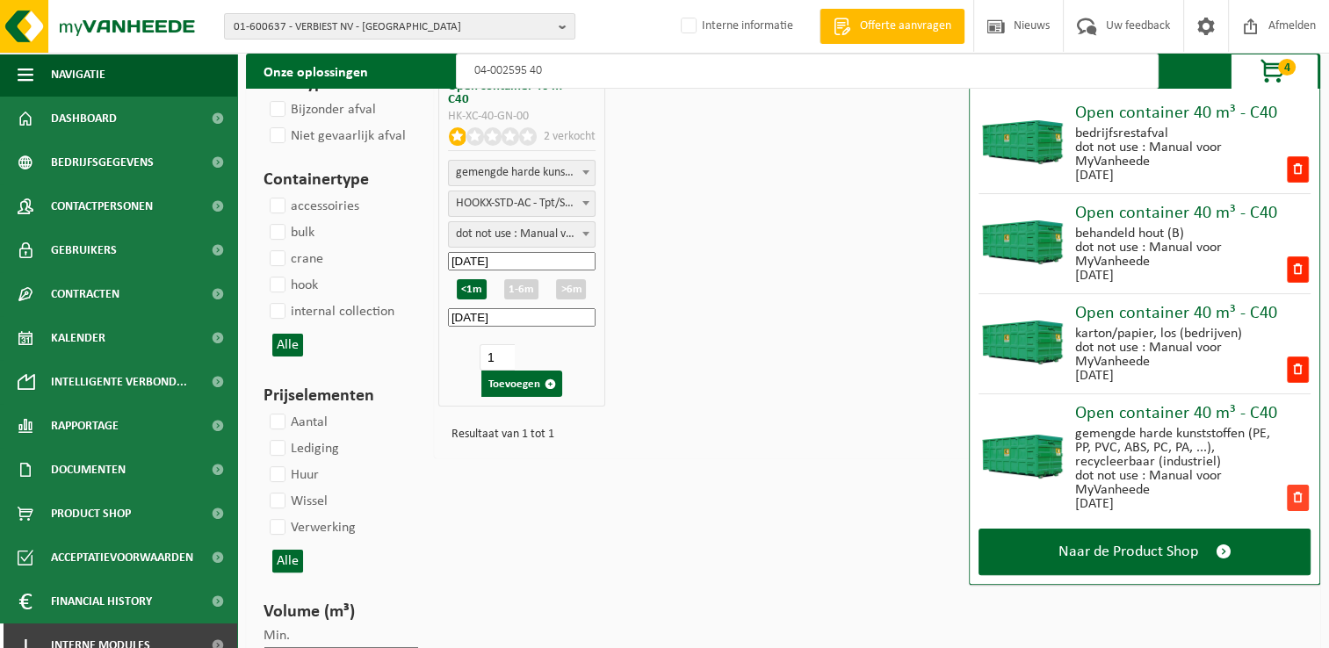
click at [1303, 493] on span at bounding box center [1297, 498] width 22 height 26
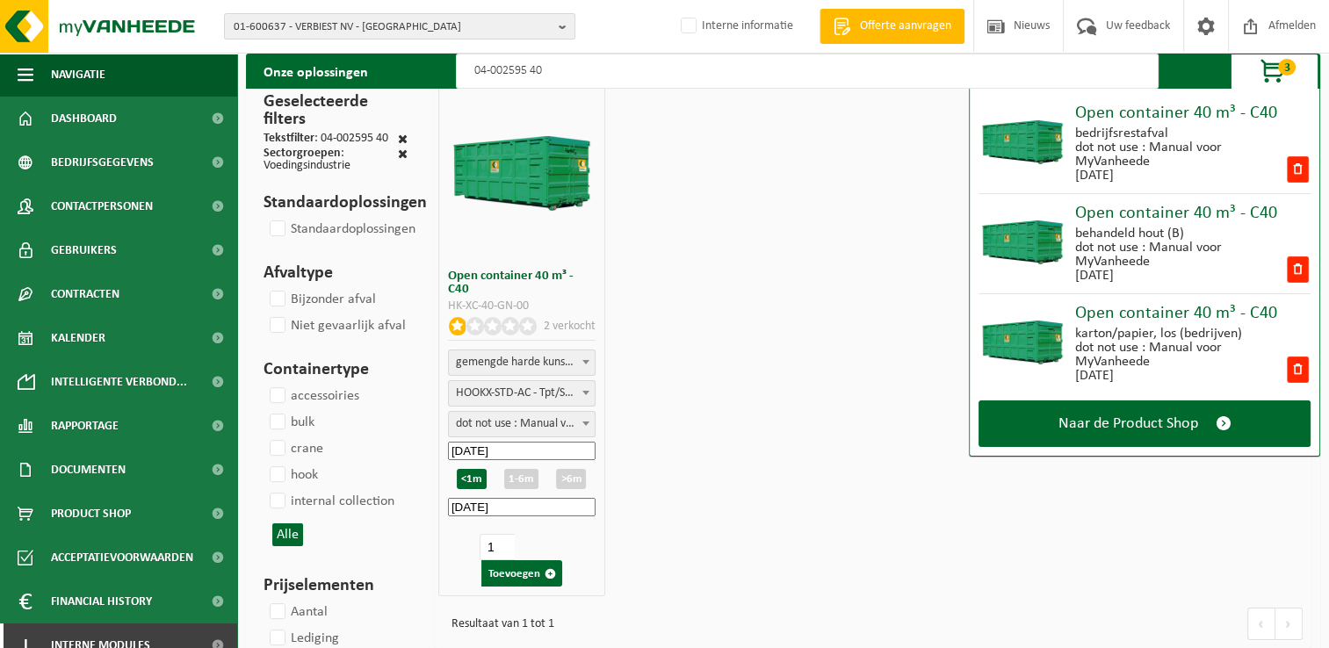
scroll to position [0, 0]
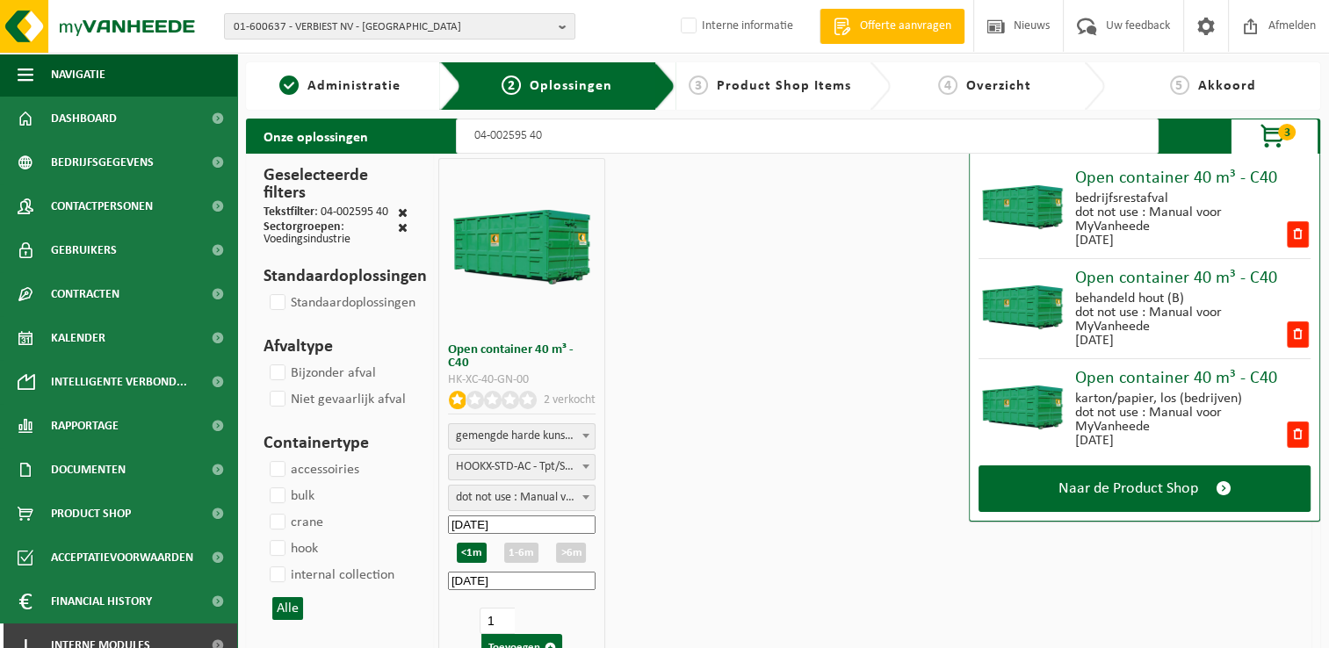
click at [586, 135] on input "04-002595 40" at bounding box center [807, 136] width 703 height 35
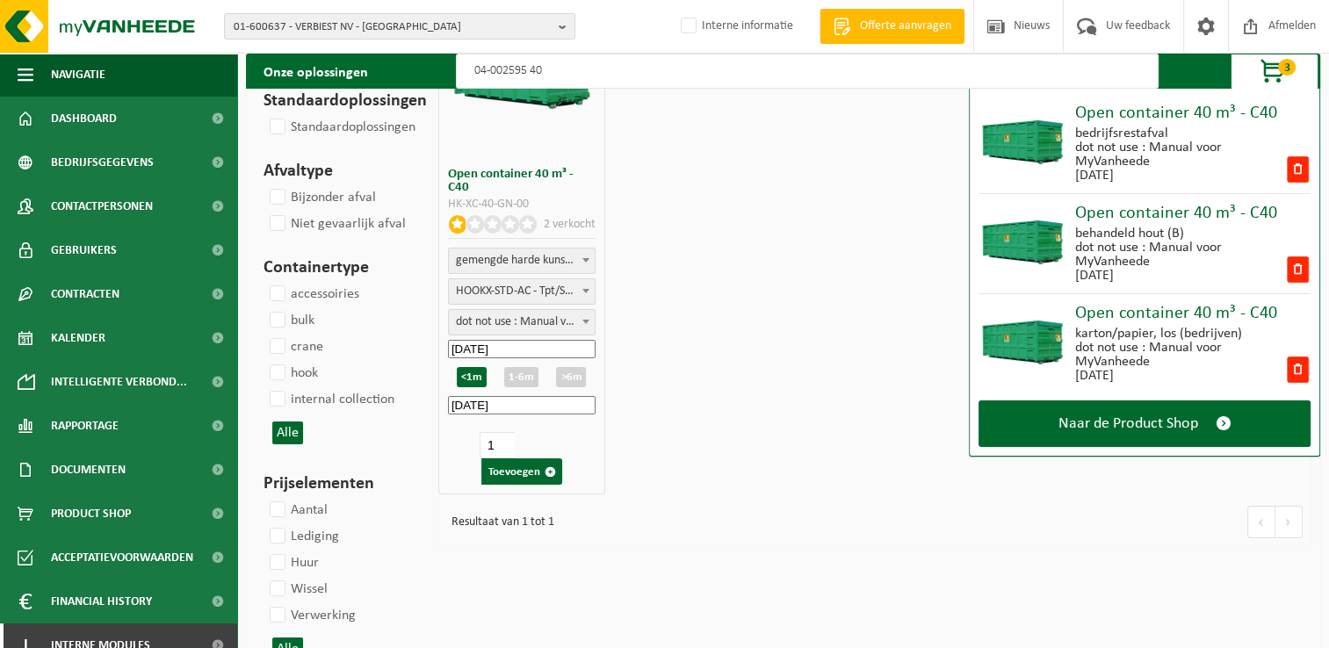
click at [550, 321] on span "dot not use : Manual voor MyVanheede" at bounding box center [522, 322] width 146 height 25
click at [523, 406] on input "2025-09-30" at bounding box center [522, 405] width 148 height 18
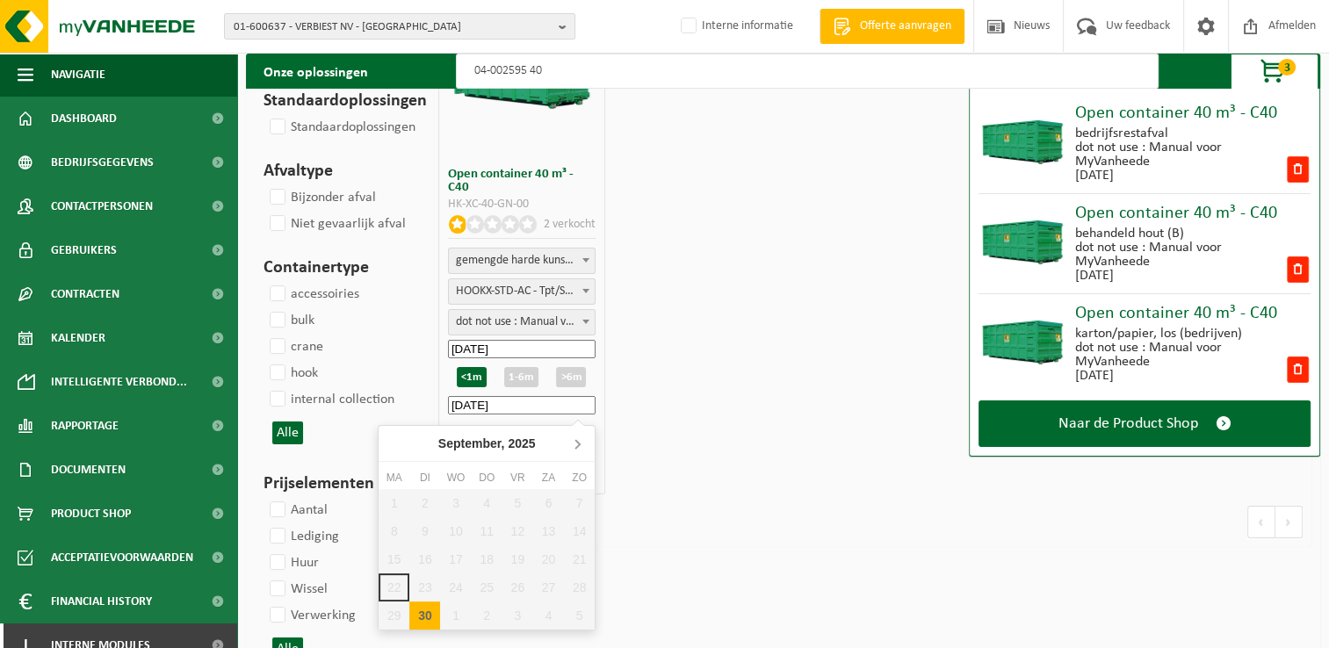
click at [579, 444] on icon at bounding box center [577, 444] width 4 height 9
click at [389, 547] on div "13" at bounding box center [393, 559] width 31 height 28
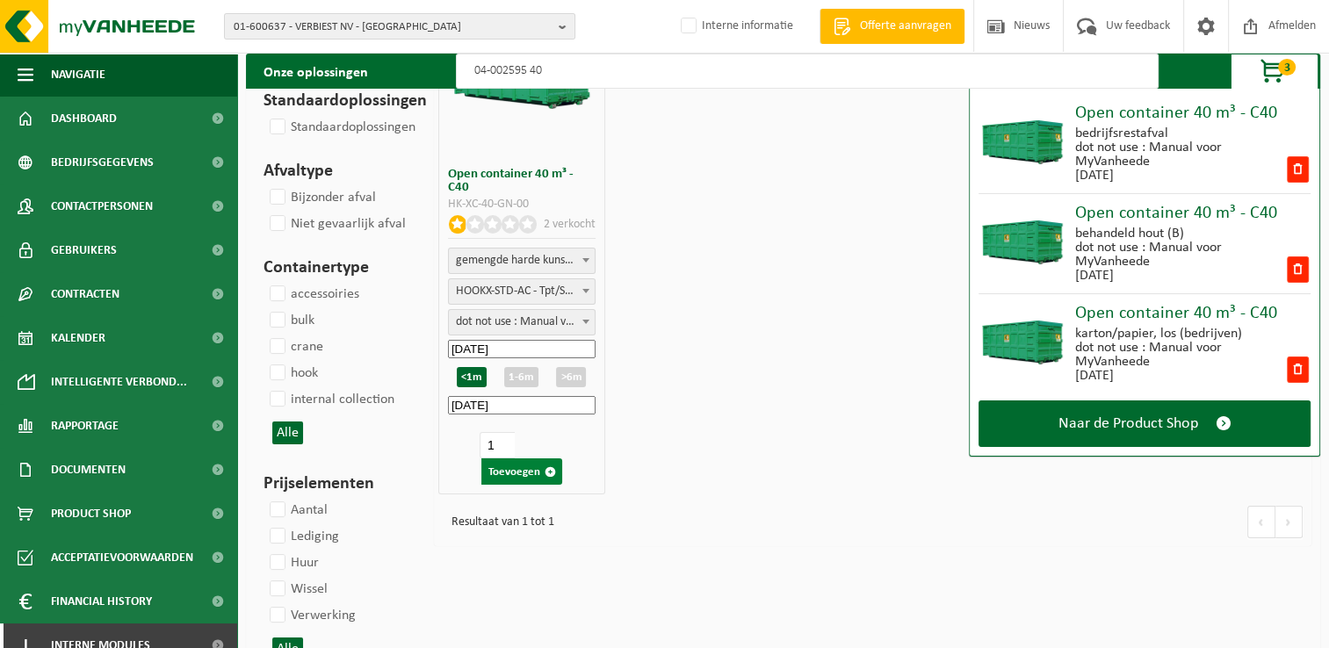
click at [519, 465] on button "Toevoegen" at bounding box center [521, 471] width 81 height 26
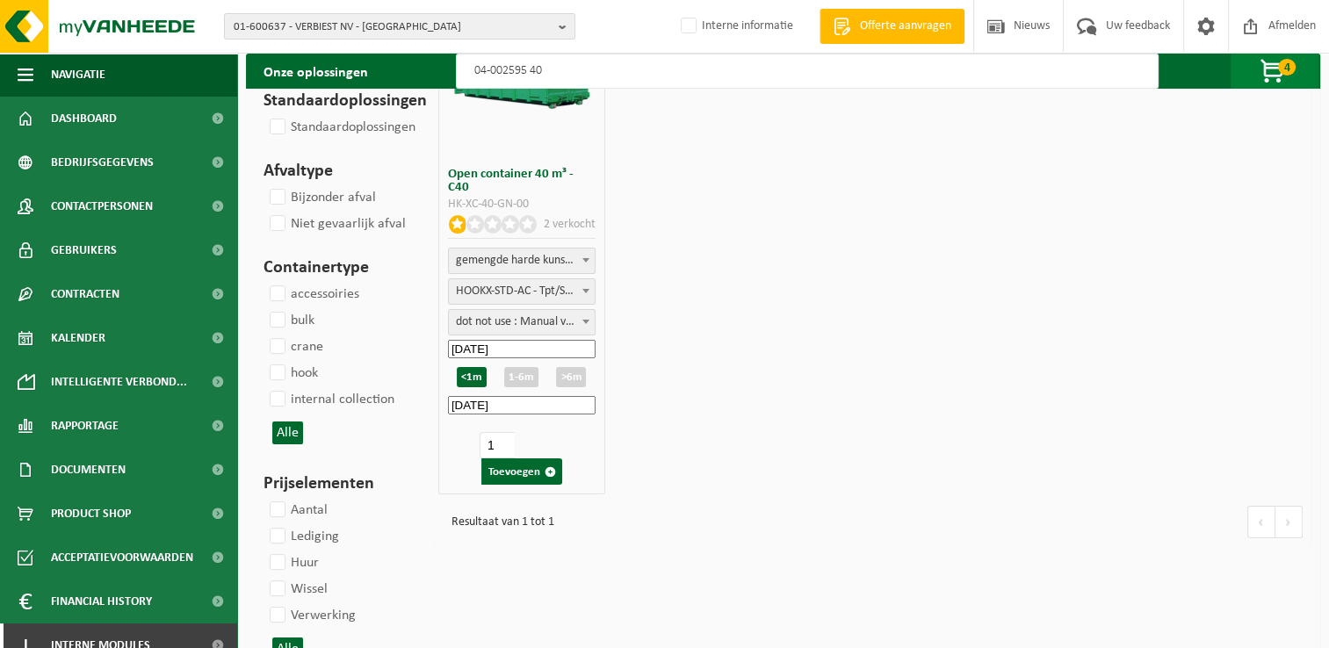
click at [1276, 61] on span "button" at bounding box center [1273, 71] width 88 height 35
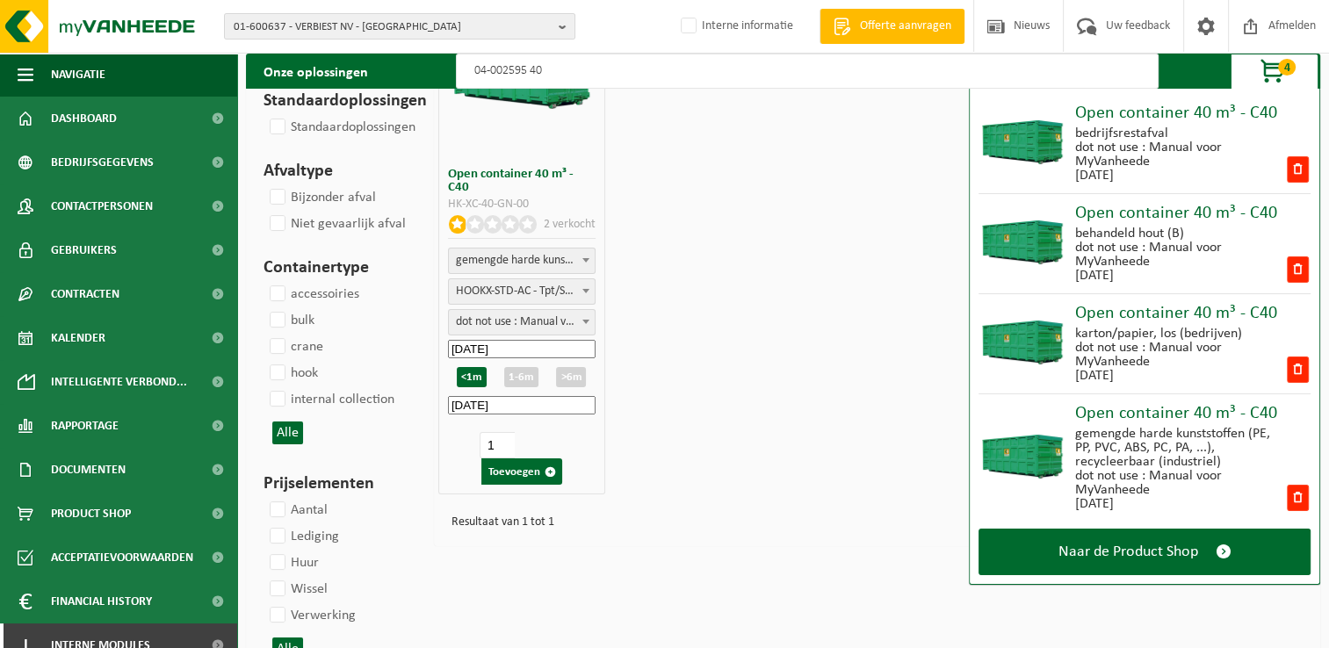
scroll to position [0, 0]
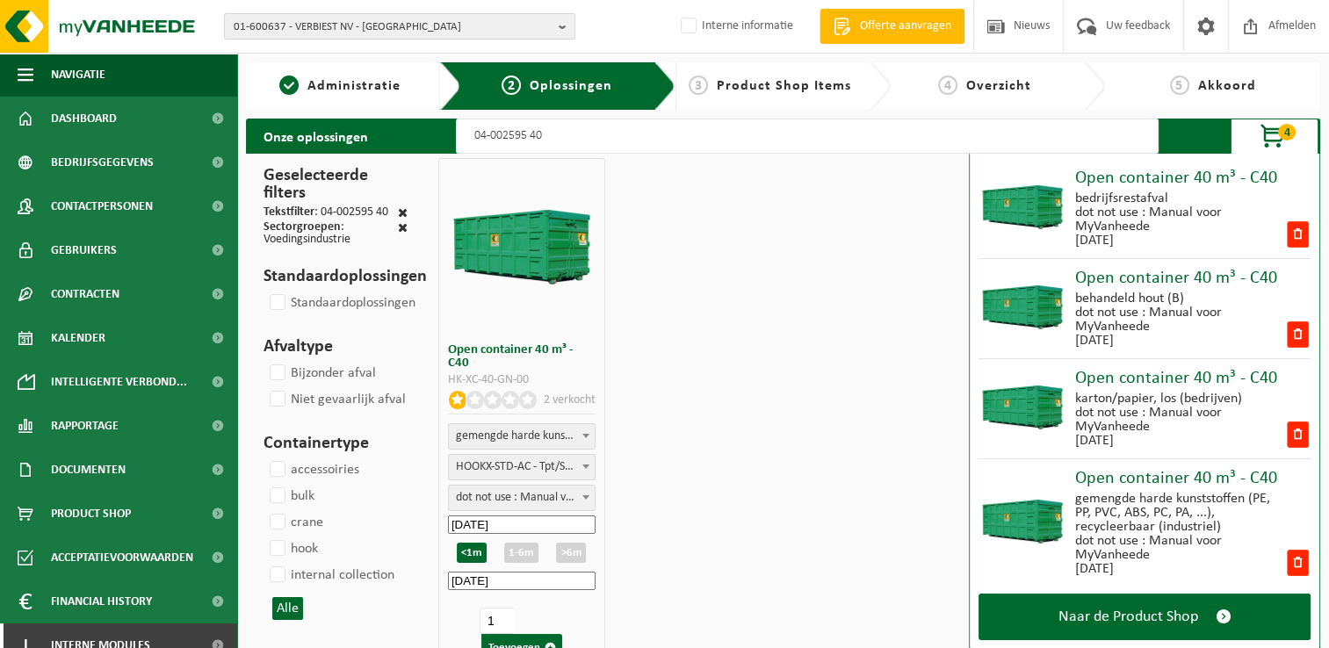
click at [776, 80] on span "Product Shop Items" at bounding box center [784, 86] width 134 height 14
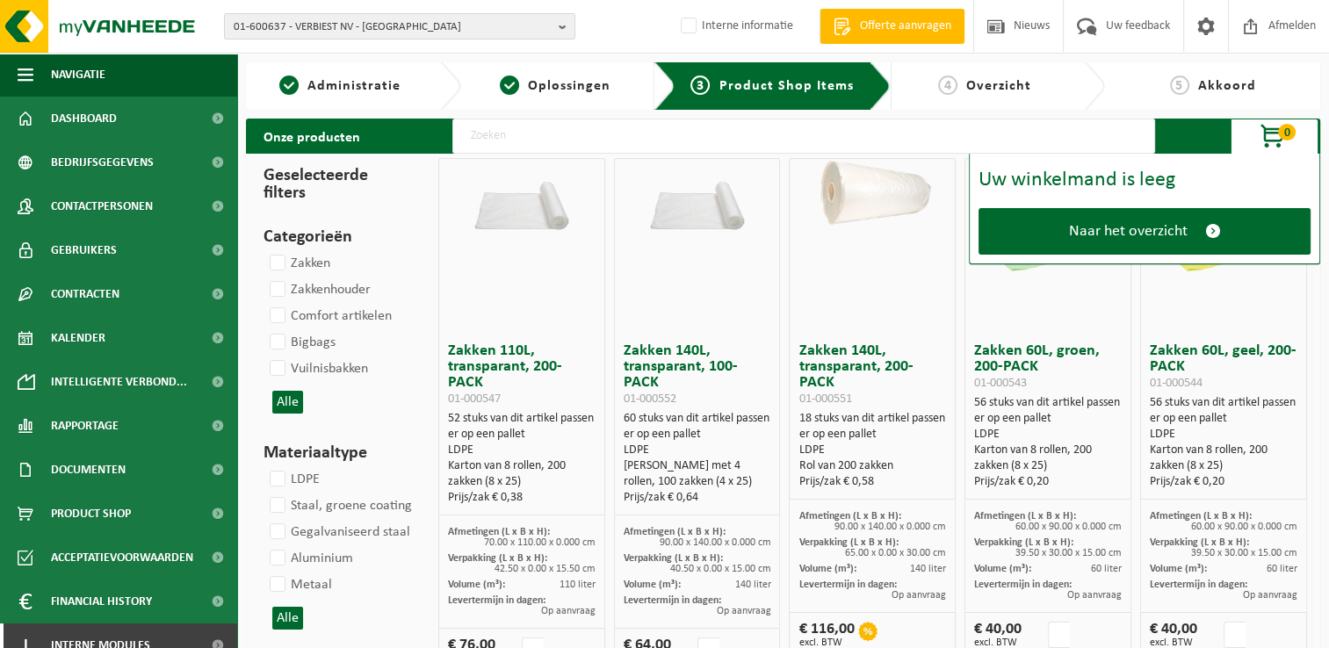
click at [991, 88] on span "Overzicht" at bounding box center [998, 86] width 65 height 14
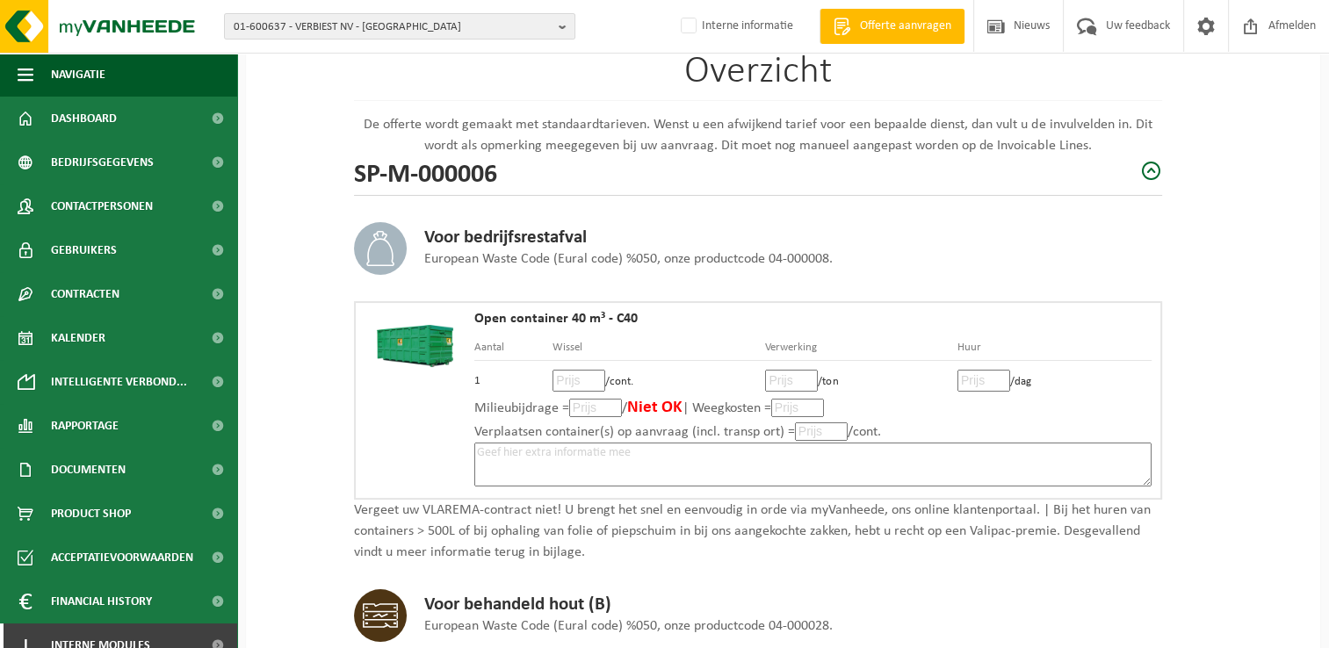
scroll to position [176, 0]
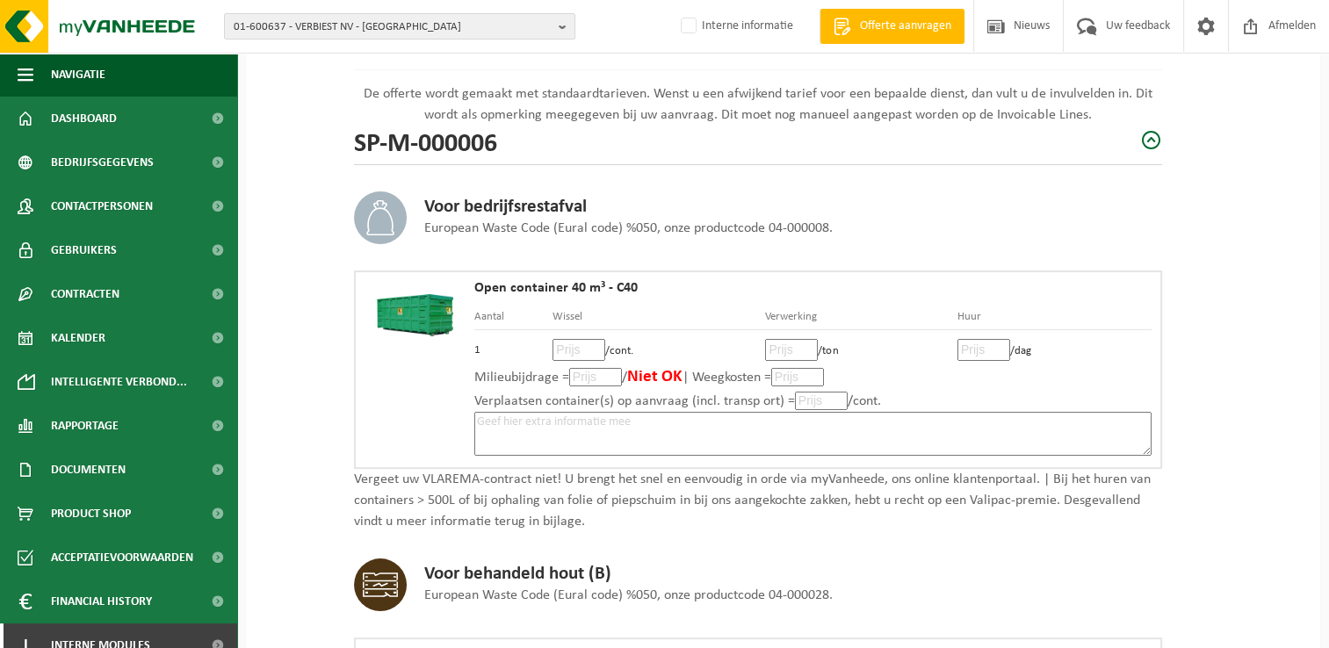
click at [576, 353] on input "number" at bounding box center [578, 350] width 53 height 22
type input "115"
type input "115.00"
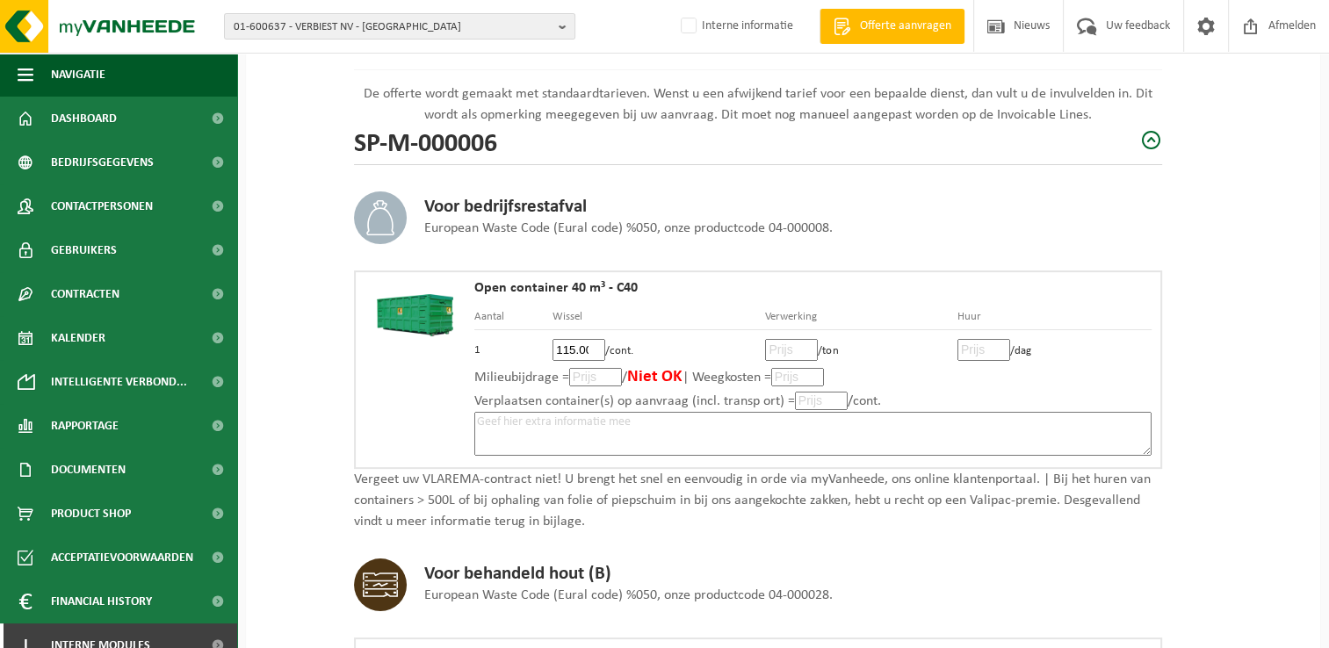
click at [787, 348] on input "number" at bounding box center [791, 350] width 53 height 22
type input "218"
type input "218.00"
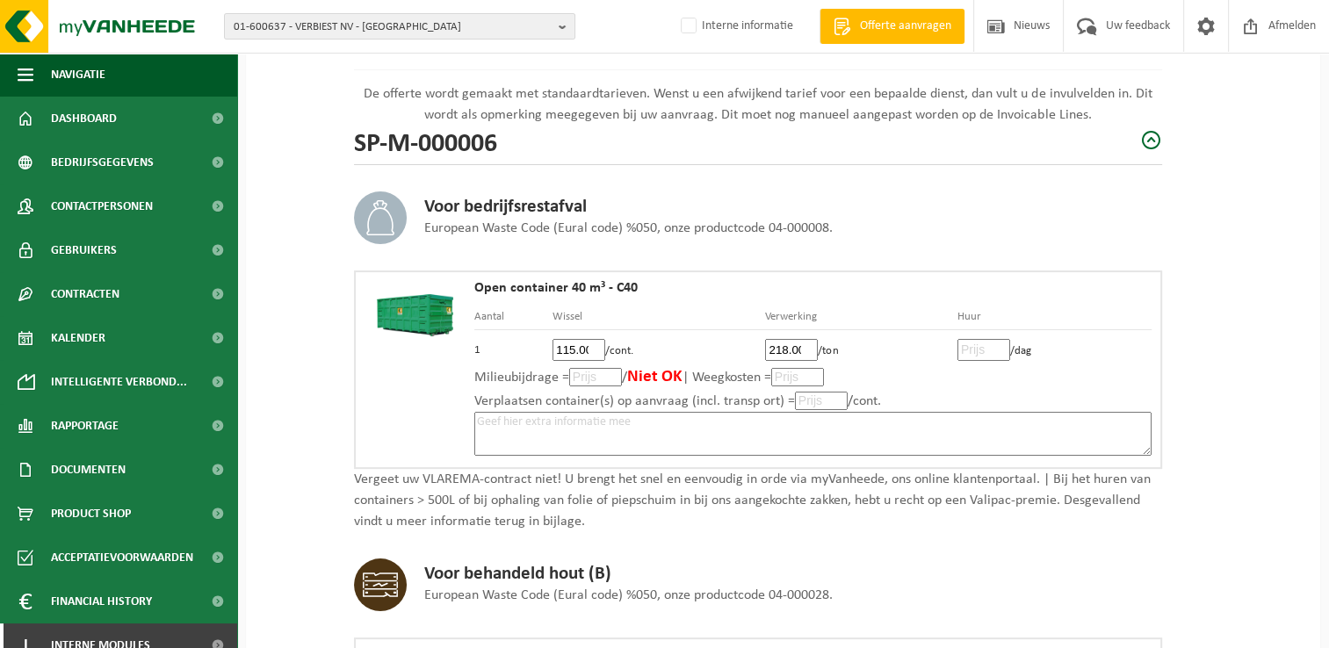
click at [980, 343] on input "number" at bounding box center [983, 350] width 53 height 22
type input "4"
type input "4.25"
click at [667, 430] on textarea at bounding box center [812, 434] width 677 height 44
click at [788, 342] on input "218.00" at bounding box center [791, 350] width 53 height 22
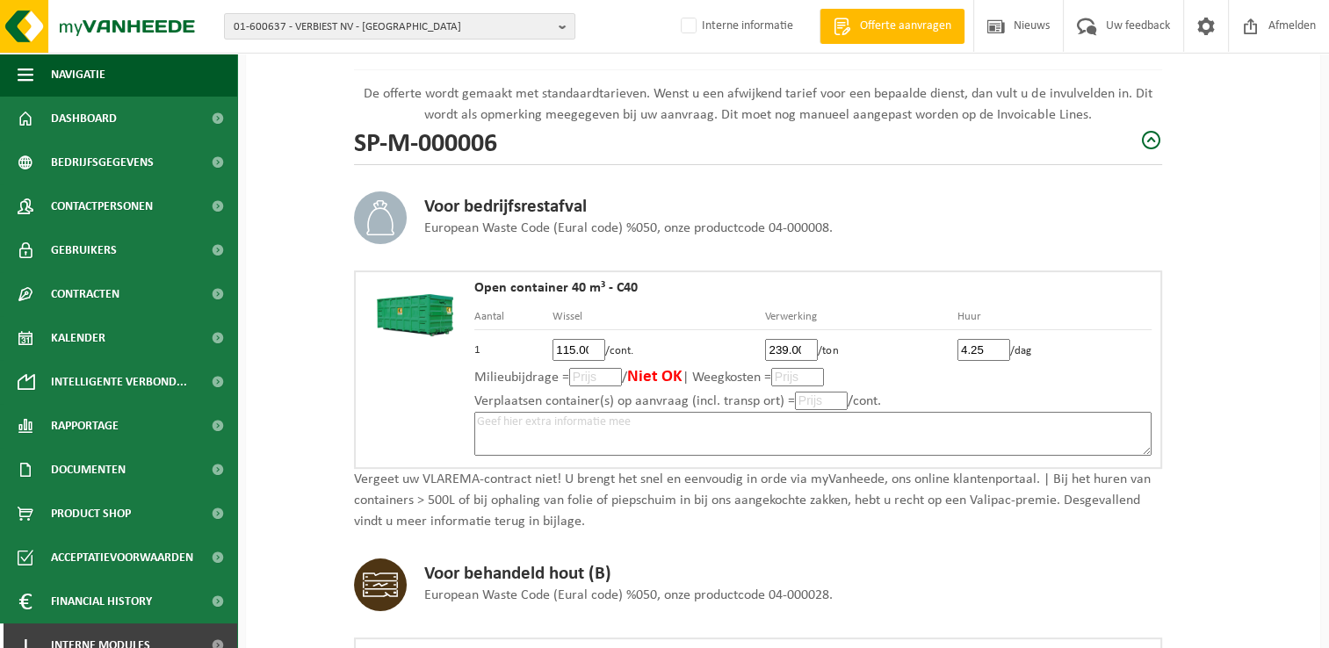
click at [1049, 422] on textarea at bounding box center [812, 434] width 677 height 44
click at [787, 346] on input "239.00" at bounding box center [791, 350] width 53 height 22
type input "0"
type input "239"
type input "239.00"
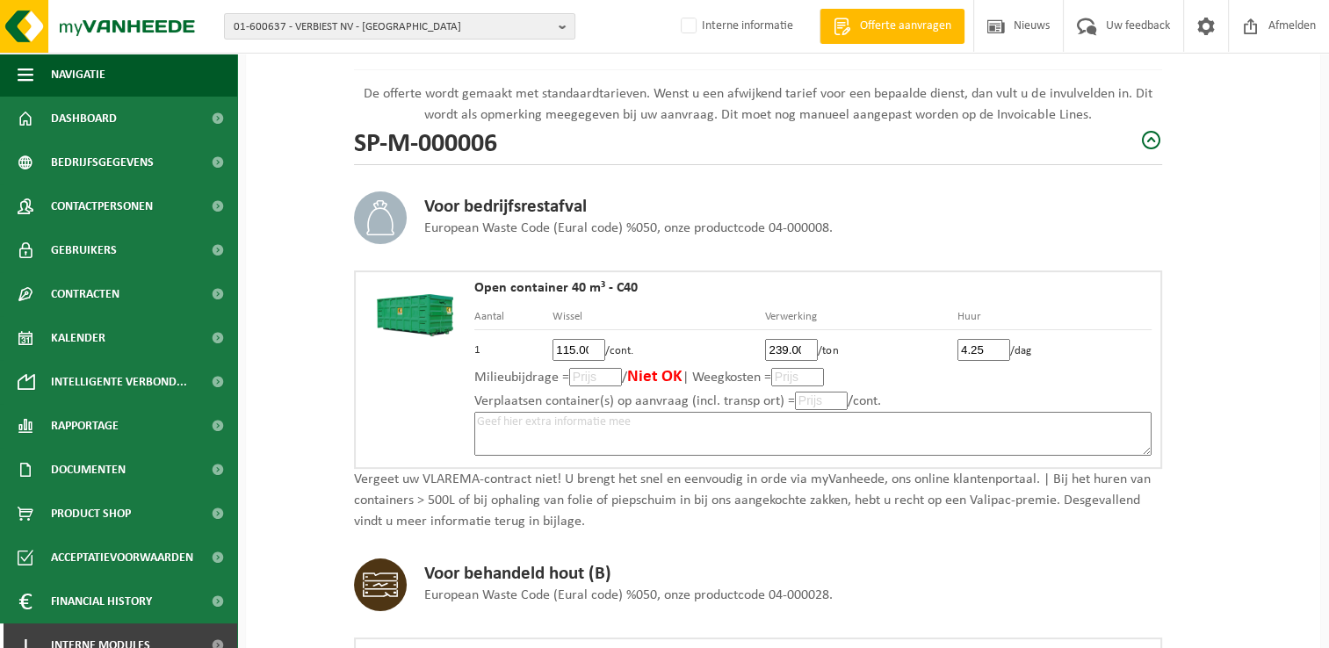
click at [1029, 429] on textarea at bounding box center [812, 434] width 677 height 44
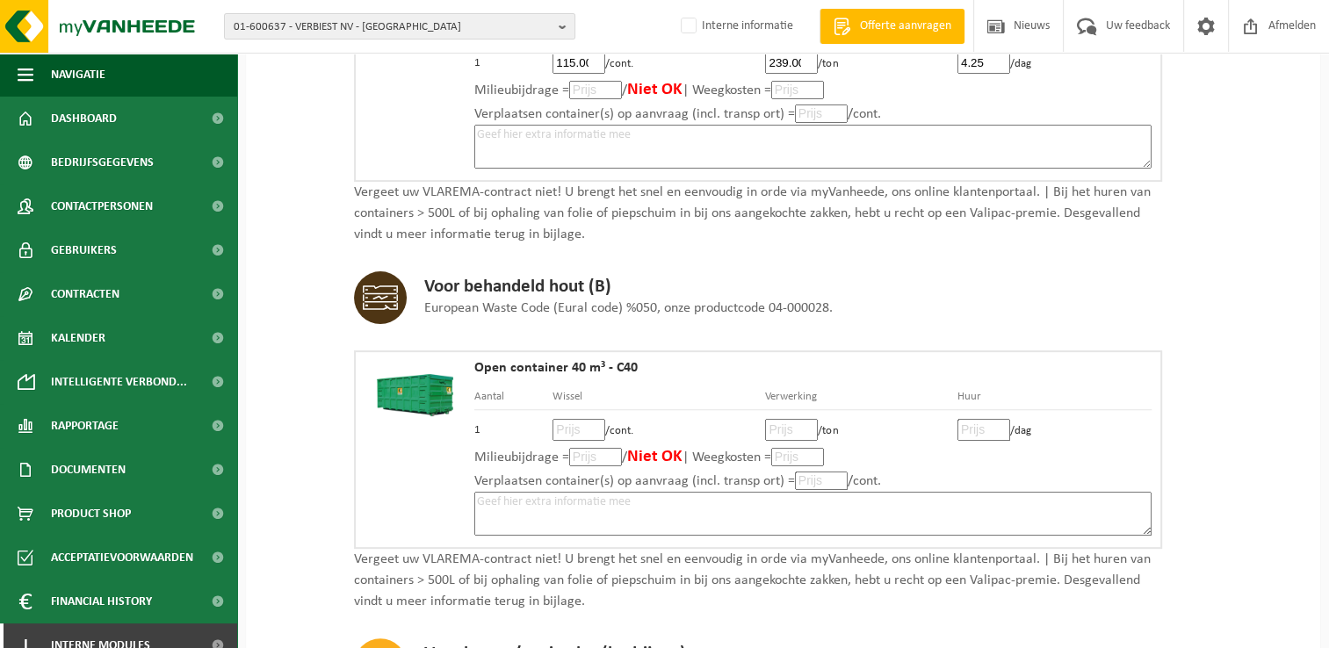
scroll to position [527, 0]
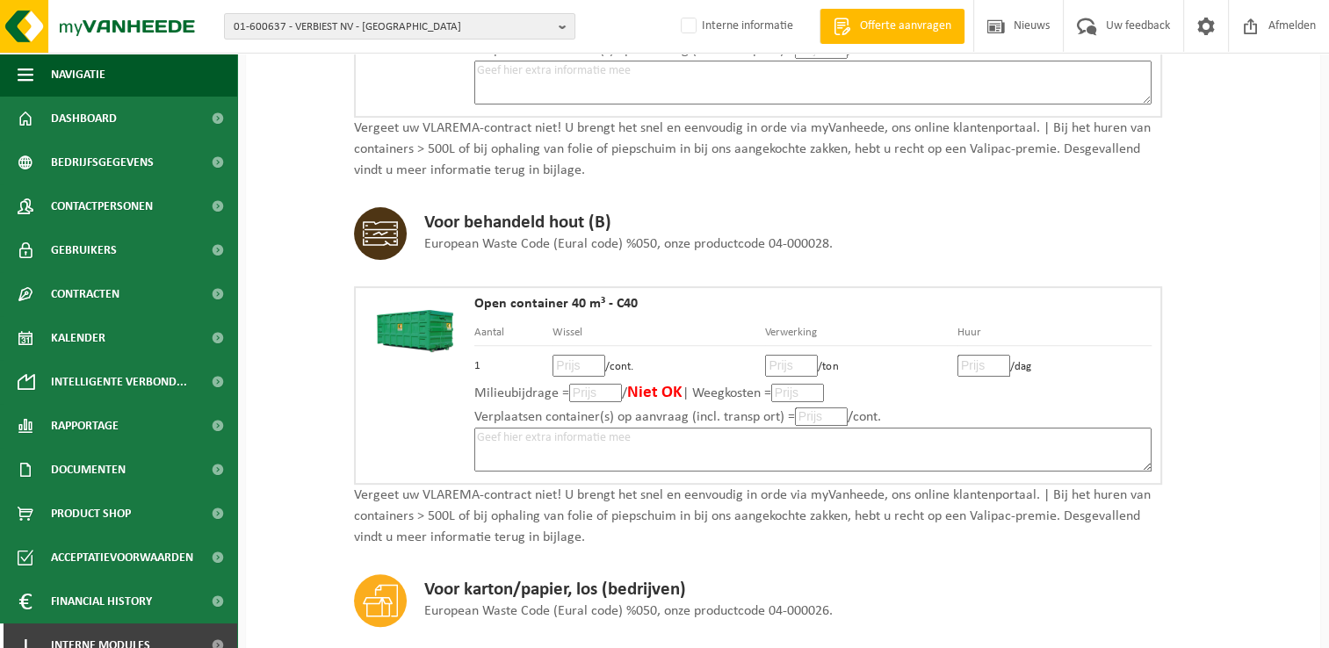
click at [566, 361] on input "number" at bounding box center [578, 366] width 53 height 22
type input "115"
type input "115.00"
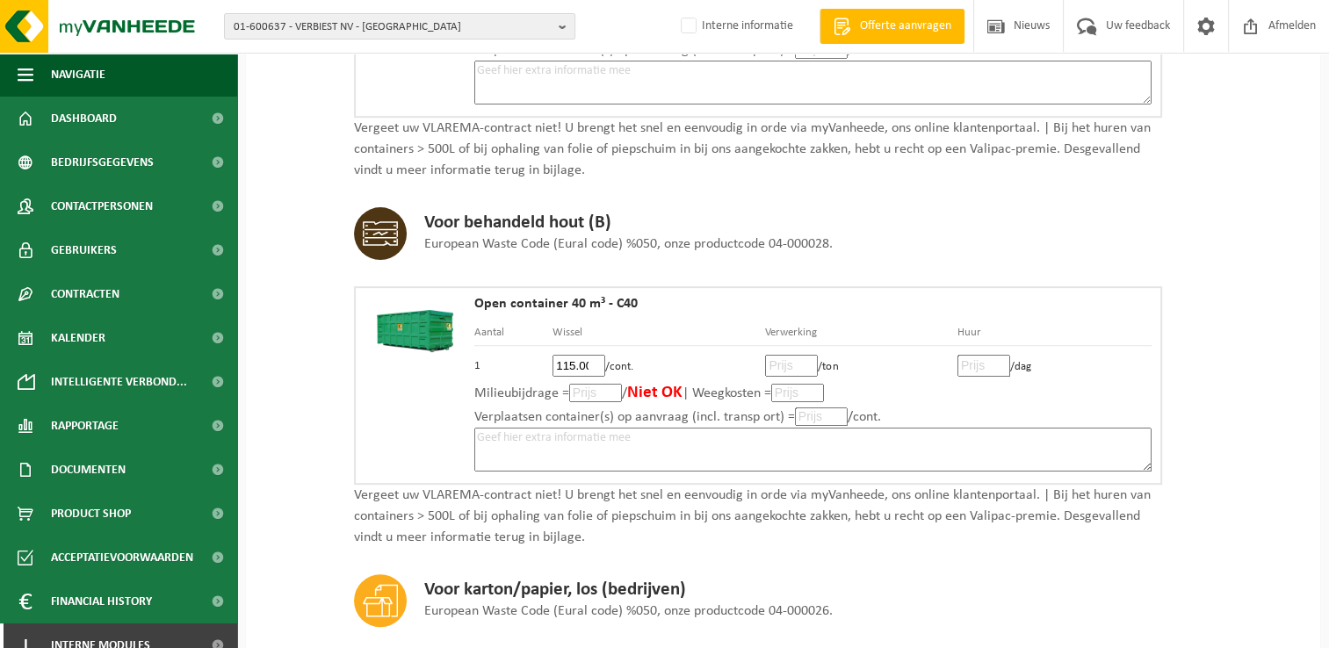
click at [791, 356] on input "number" at bounding box center [791, 366] width 53 height 22
type input "45"
type input "45.00"
click at [967, 355] on input "number" at bounding box center [983, 366] width 53 height 22
type input "4"
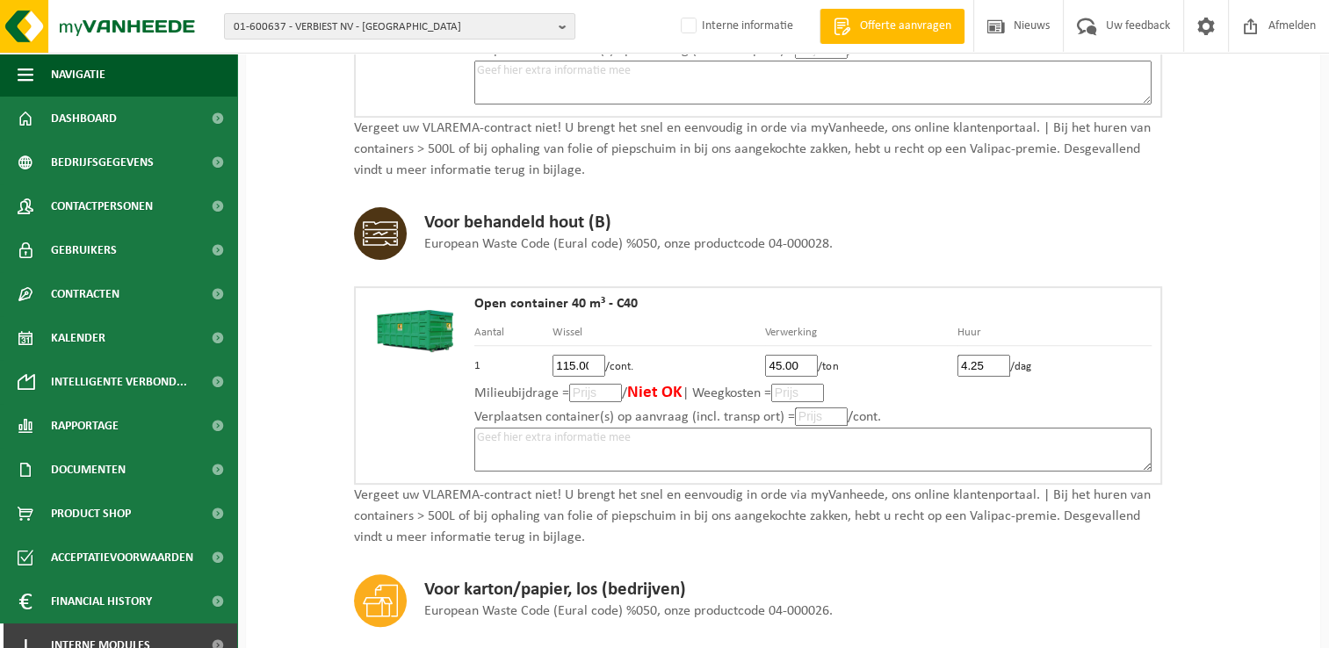
type input "4.25"
click at [892, 434] on textarea at bounding box center [812, 450] width 677 height 44
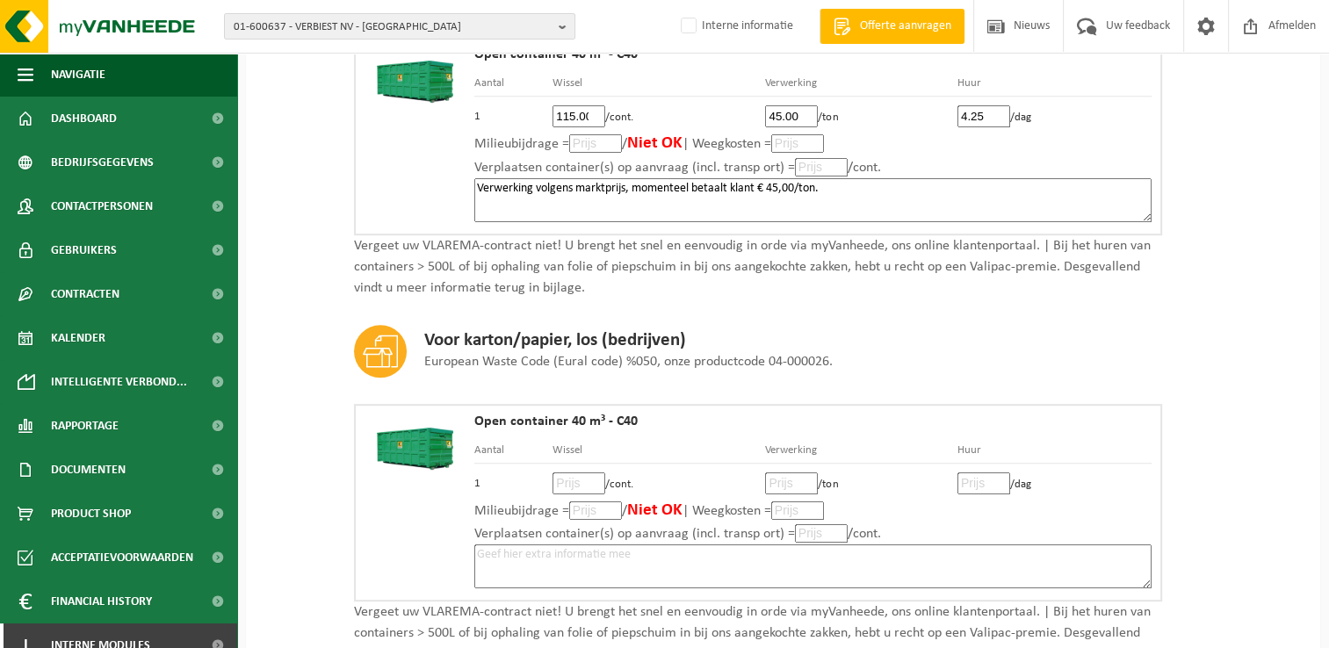
scroll to position [878, 0]
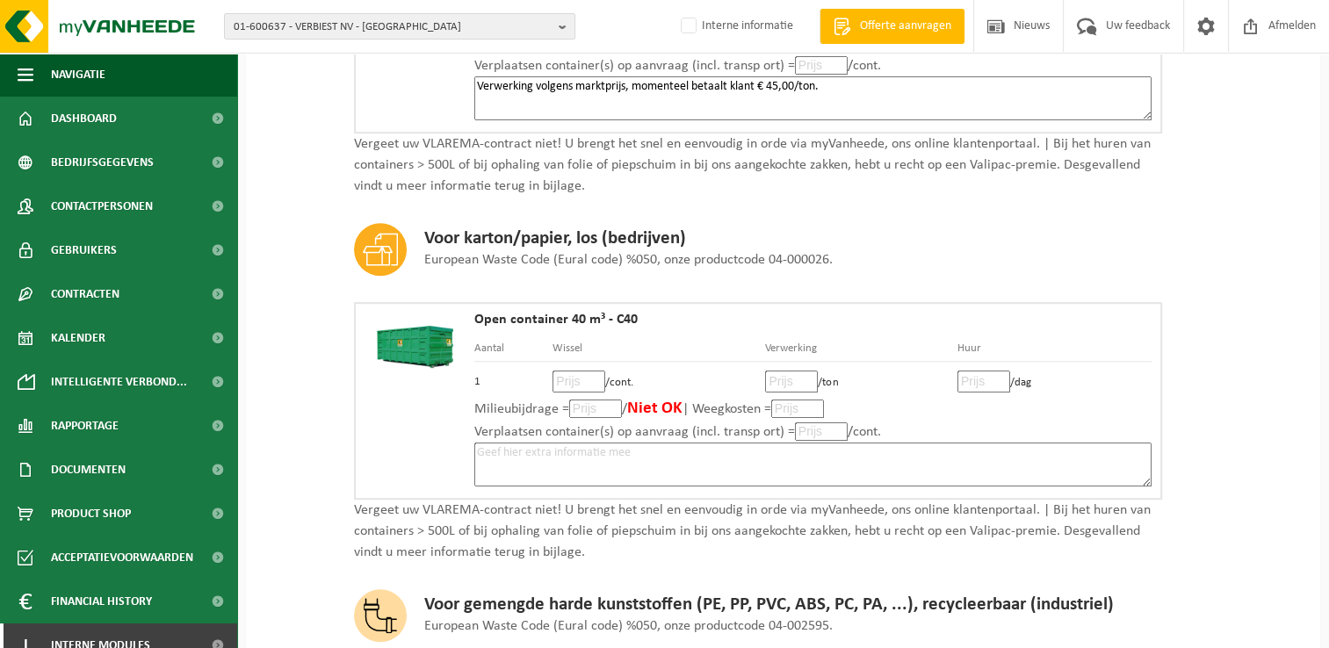
type textarea "Verwerking volgens marktprijs, momenteel betaalt klant € 45,00/ton."
click at [569, 371] on input "number" at bounding box center [578, 382] width 53 height 22
type input "115"
type input "115.00"
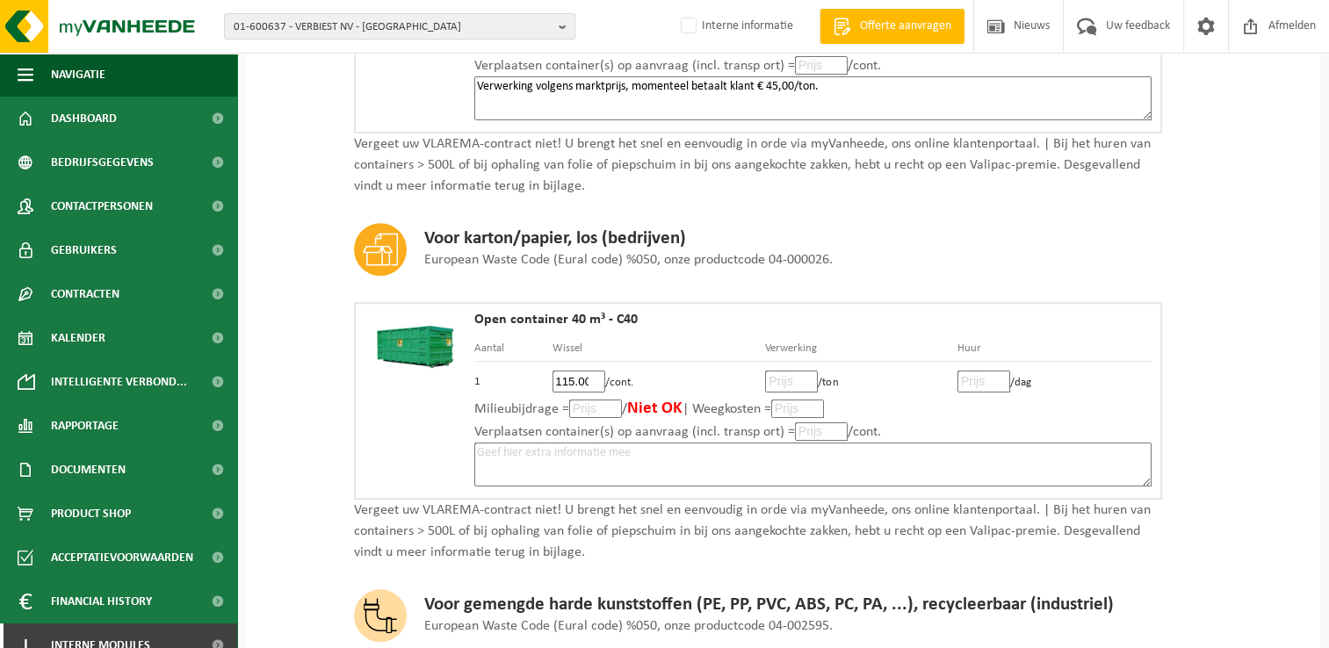
scroll to position [0, 0]
click at [776, 376] on input "number" at bounding box center [791, 382] width 53 height 22
type input "27"
type input "27.00"
click at [969, 373] on input "number" at bounding box center [983, 382] width 53 height 22
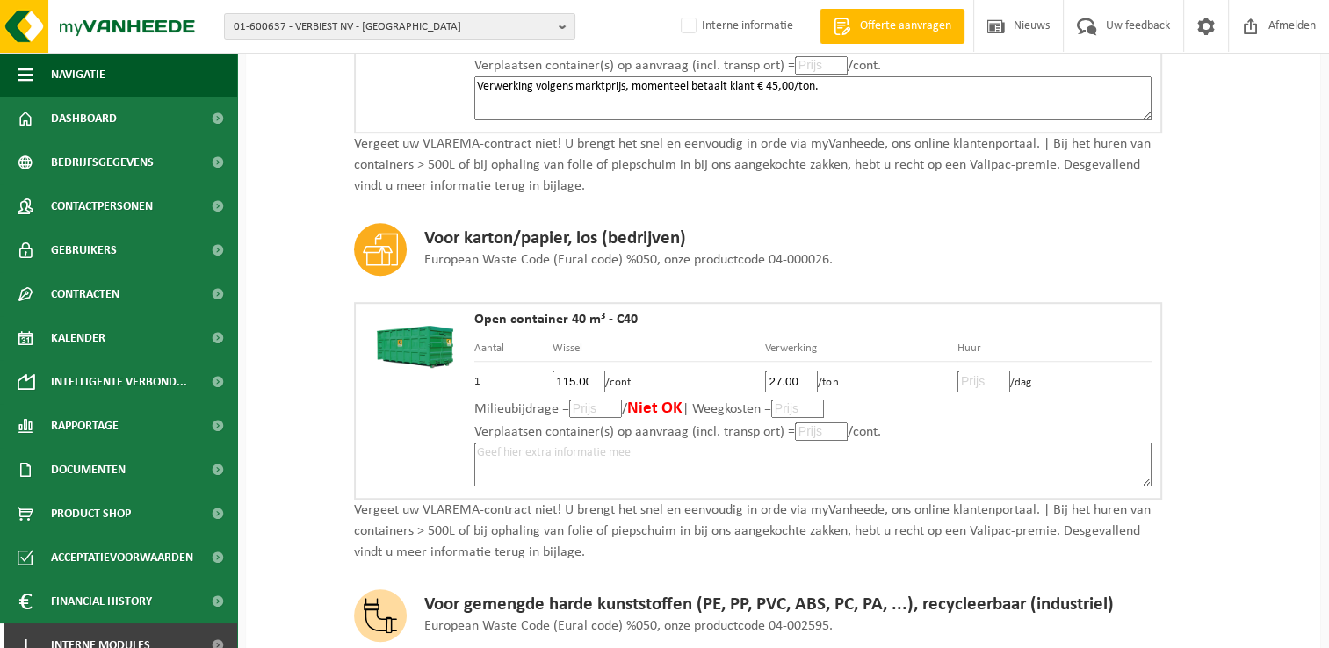
type input "4"
type input "4.25"
click at [975, 454] on textarea at bounding box center [812, 465] width 677 height 44
drag, startPoint x: 849, startPoint y: 83, endPoint x: 462, endPoint y: 95, distance: 387.5
click at [459, 95] on div "Open container 40 m³ - C40 Aantal Wissel Verwerking Huur 1 115.00 /cont. 45.00 …" at bounding box center [758, 34] width 808 height 198
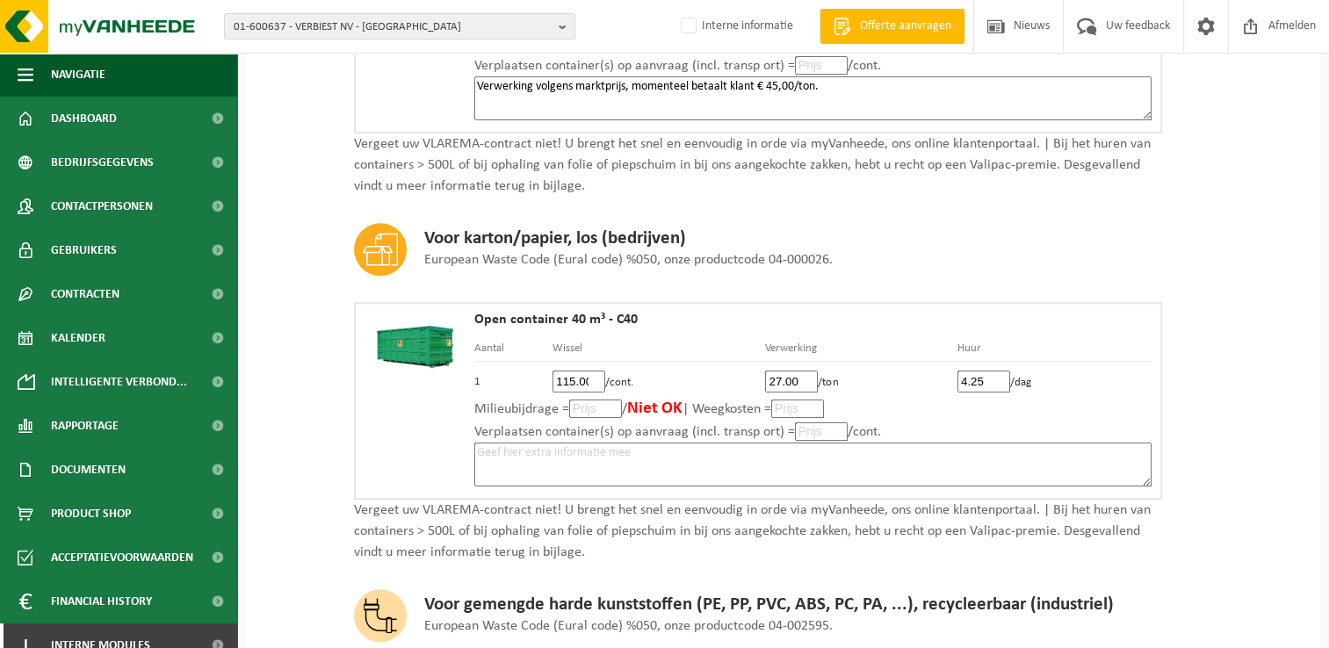
click at [703, 444] on textarea at bounding box center [812, 465] width 677 height 44
paste textarea "Verwerking volgens marktprijs, momenteel betaalt klant € 45,00/ton."
click at [695, 447] on textarea "Verwerking volgens marktprijs, momenteel betaalt klant € 45,00/ton." at bounding box center [812, 465] width 677 height 44
drag, startPoint x: 775, startPoint y: 449, endPoint x: 839, endPoint y: 448, distance: 64.1
click at [776, 448] on textarea "Verwerking volgens marktprijs, momenteel ontvangt klant € 45,00/ton." at bounding box center [812, 465] width 677 height 44
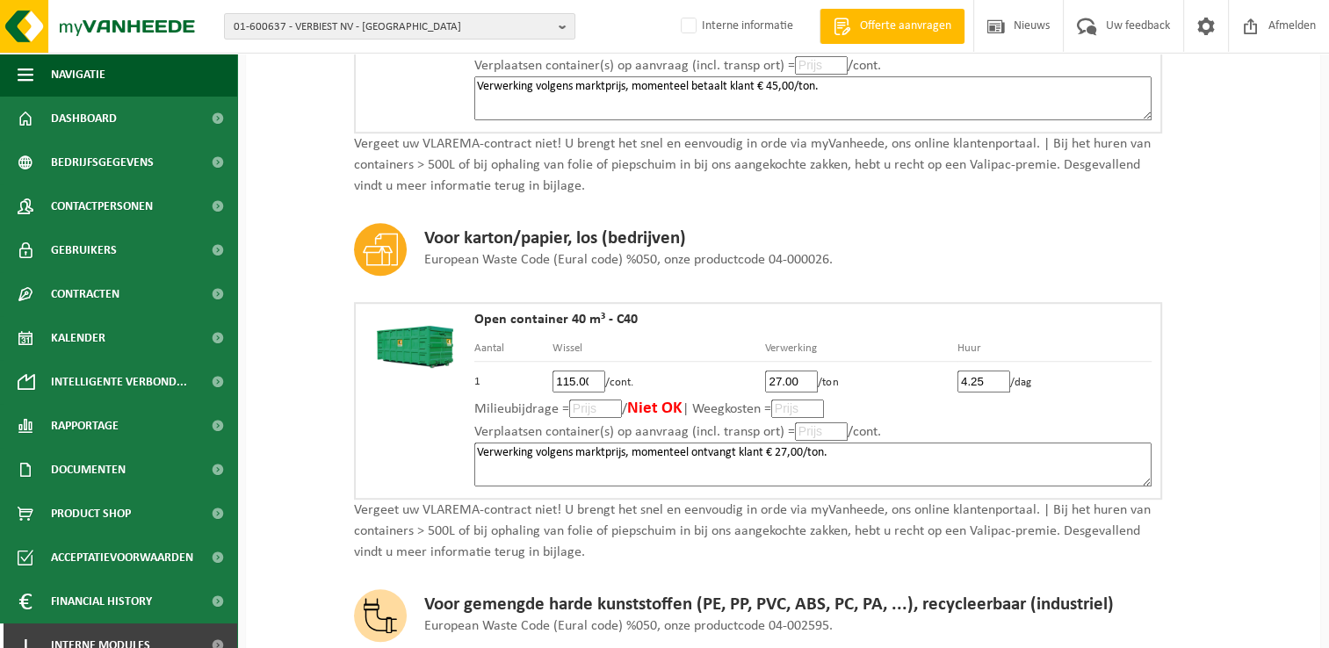
click at [839, 448] on textarea "Verwerking volgens marktprijs, momenteel ontvangt klant € 27,00/ton." at bounding box center [812, 465] width 677 height 44
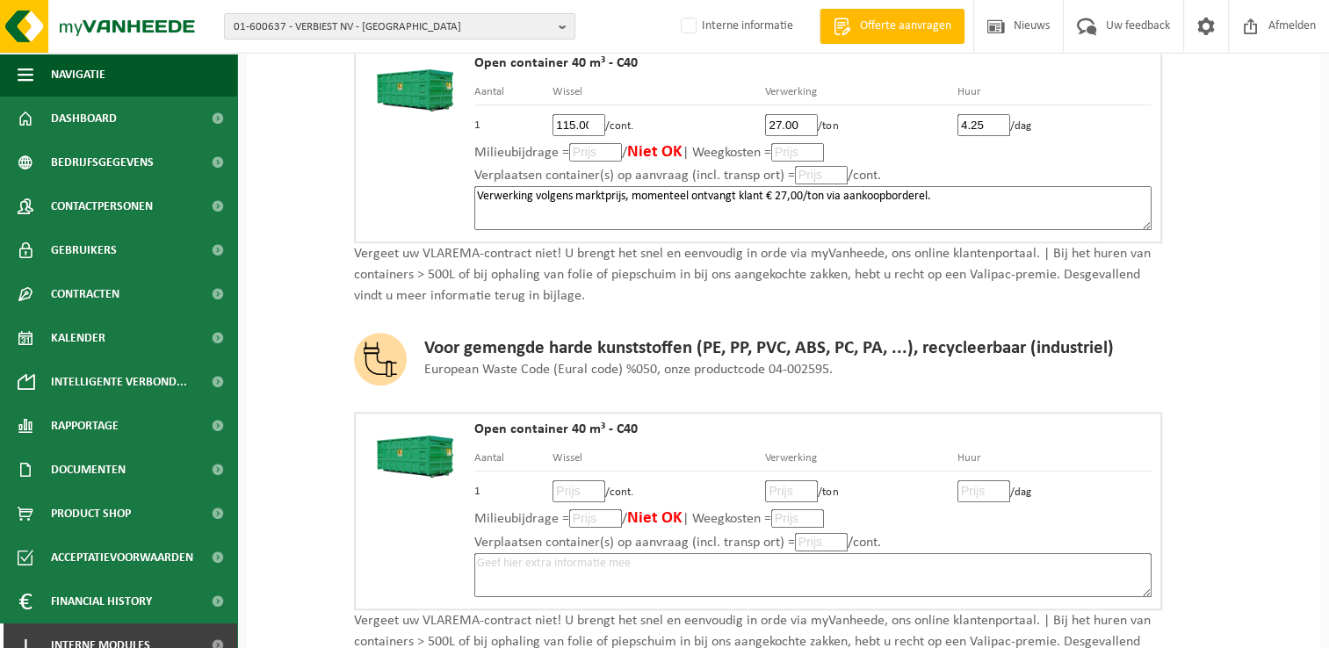
scroll to position [1229, 0]
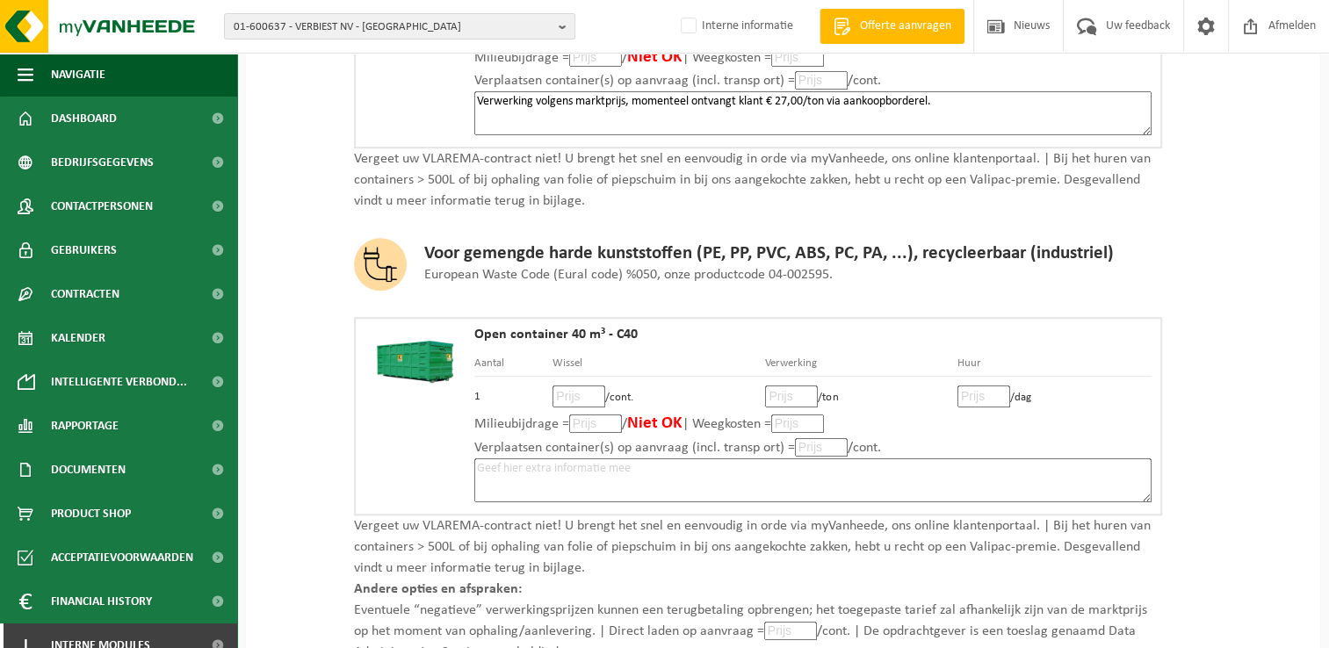
type textarea "Verwerking volgens marktprijs, momenteel ontvangt klant € 27,00/ton via aankoop…"
click at [566, 391] on input "number" at bounding box center [578, 397] width 53 height 22
type input "115"
type input "115.00"
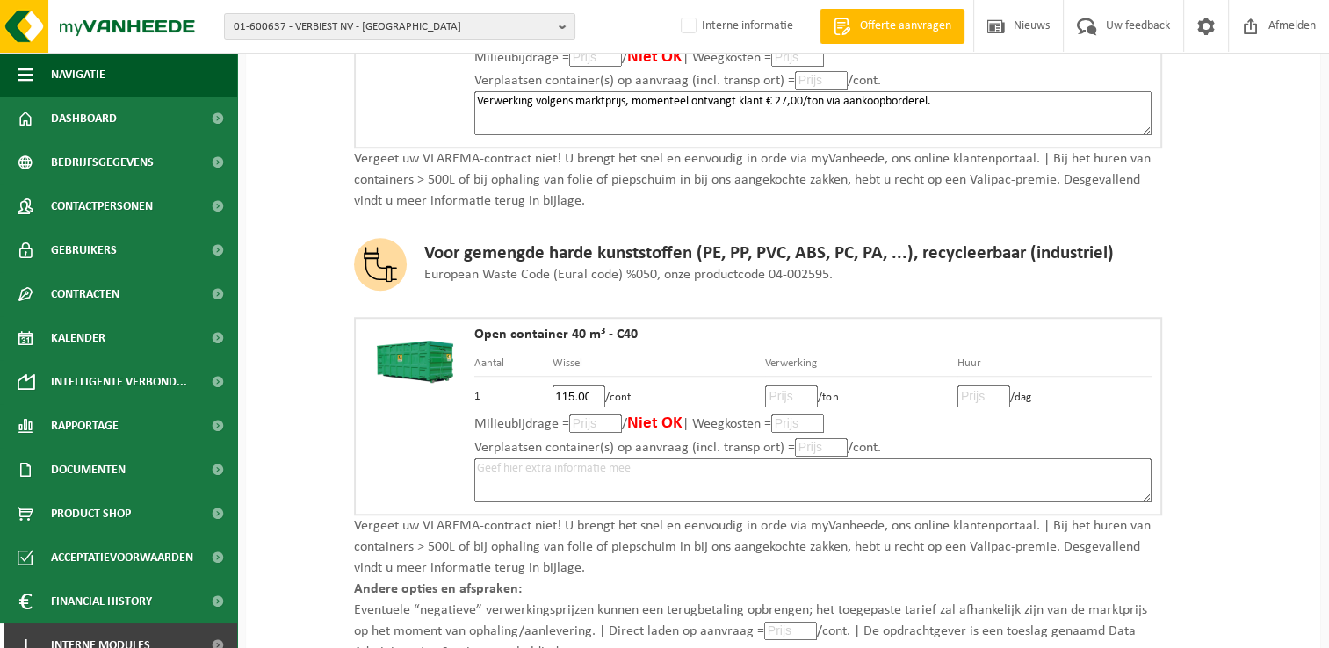
scroll to position [0, 0]
click at [787, 387] on input "number" at bounding box center [791, 397] width 53 height 22
type input "218"
type input "218.00"
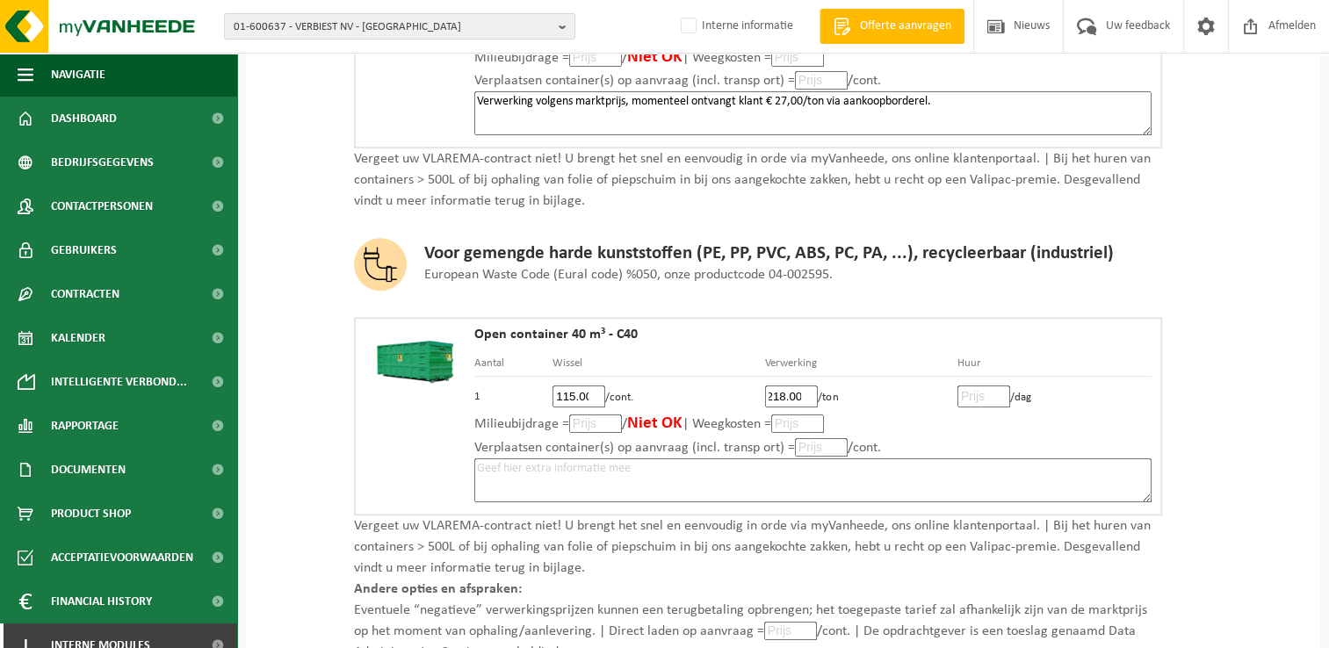
scroll to position [0, 0]
click at [975, 386] on input "number" at bounding box center [983, 397] width 53 height 22
type input "5"
type input "5.2"
type input "5"
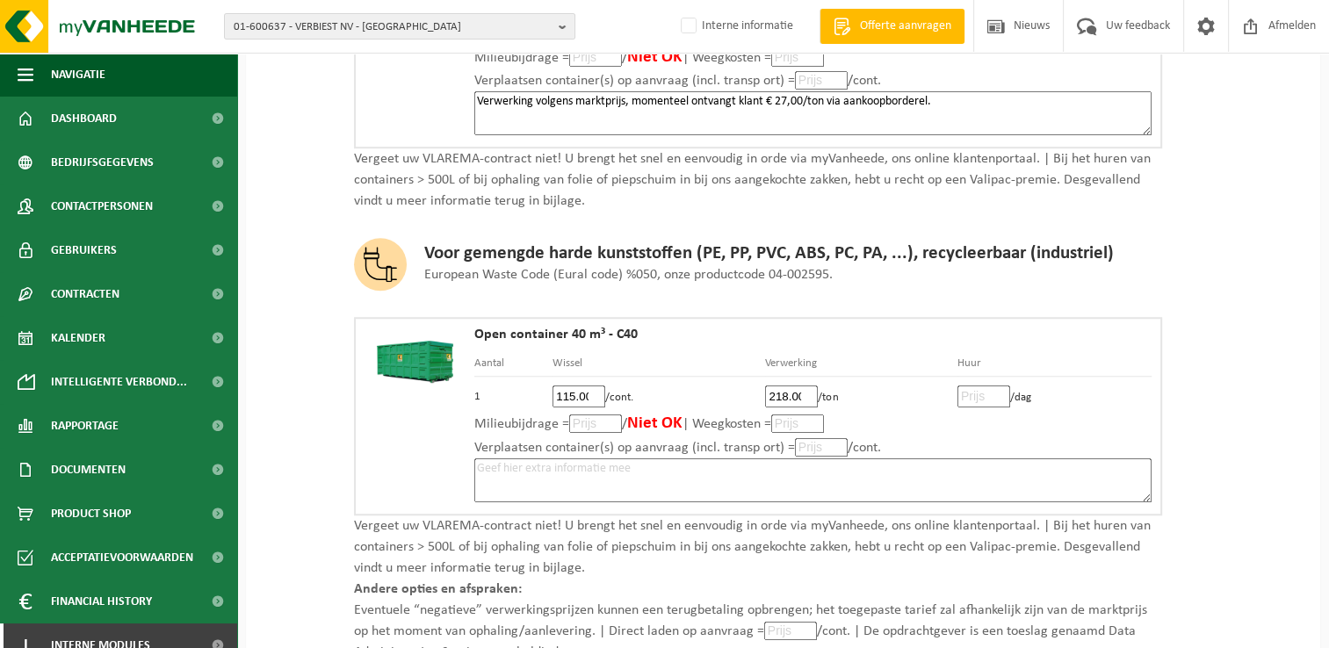
type input "4"
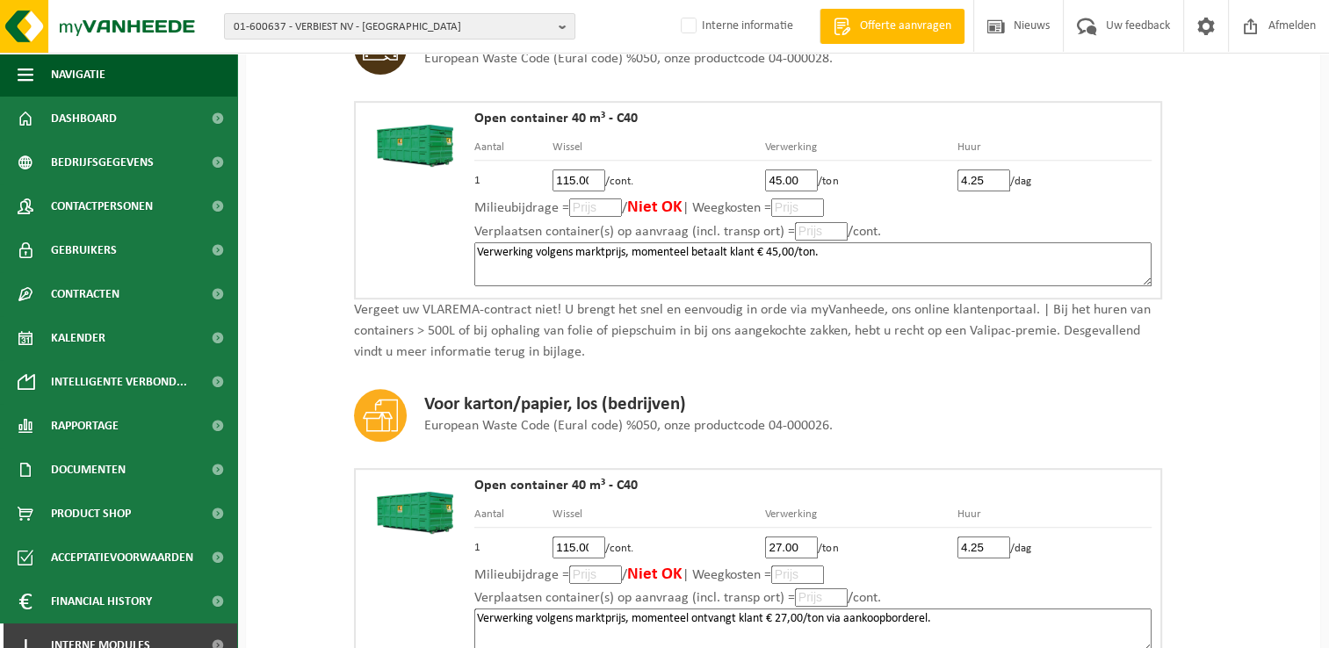
scroll to position [703, 0]
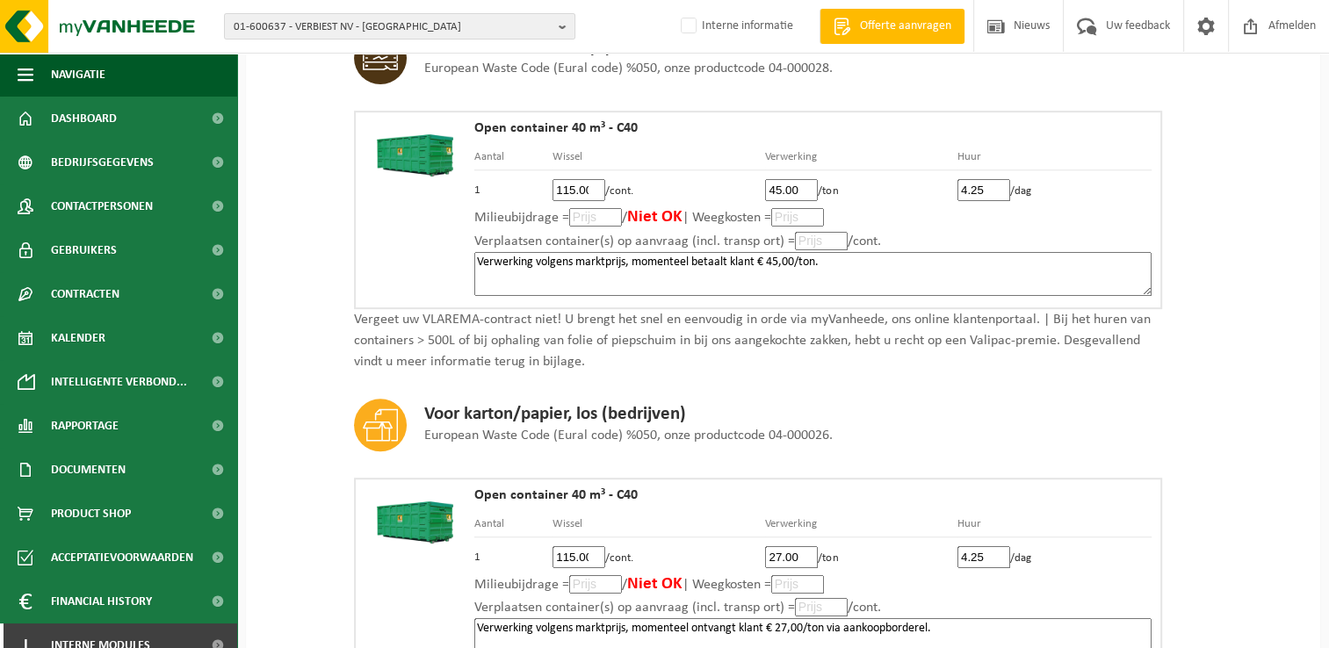
type input "4.25"
drag, startPoint x: 832, startPoint y: 259, endPoint x: 465, endPoint y: 262, distance: 367.1
click at [465, 262] on div "Open container 40 m³ - C40 Aantal Wissel Verwerking Huur 1 115.00 /cont. 45.00 …" at bounding box center [758, 210] width 808 height 198
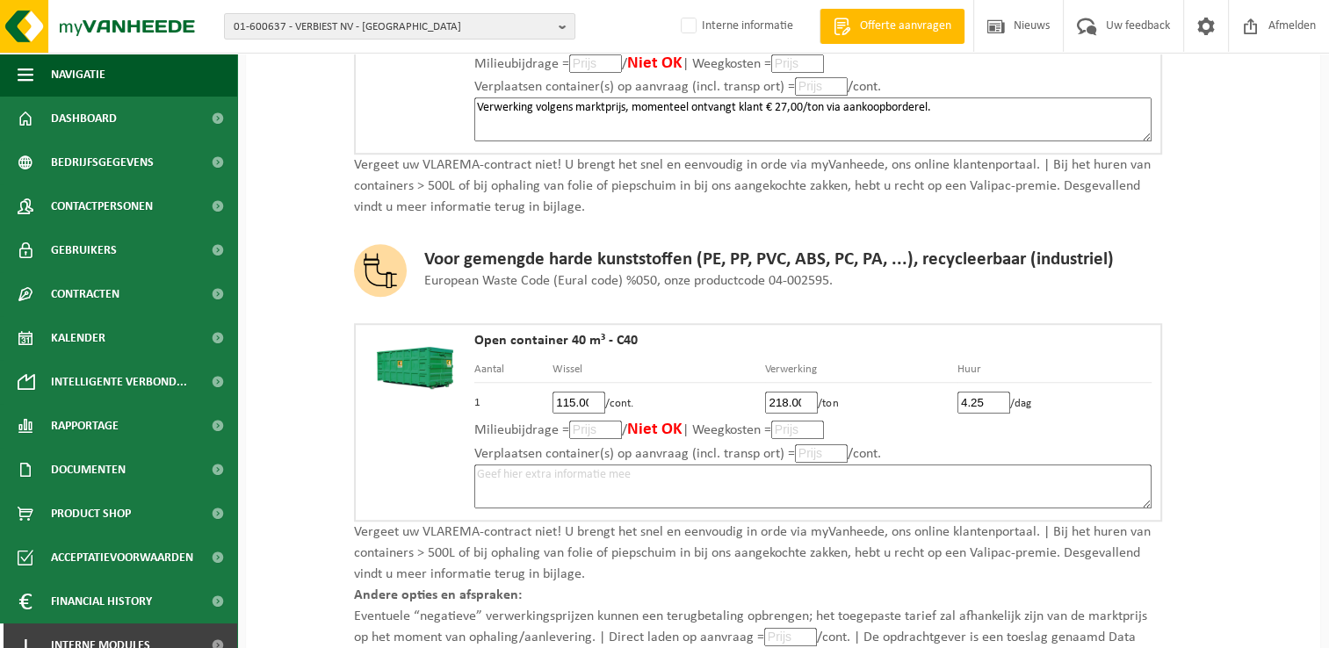
scroll to position [1317, 0]
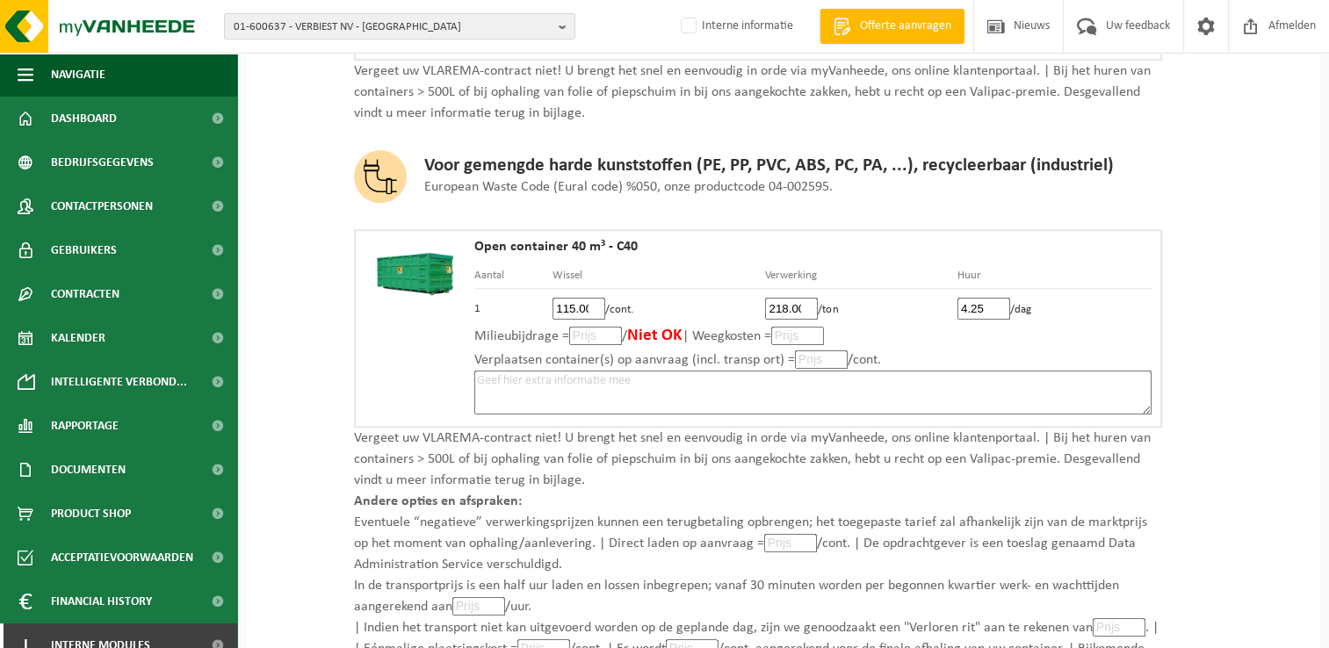
click at [640, 378] on textarea at bounding box center [812, 393] width 677 height 44
paste textarea "Verwerking volgens marktprijs, momenteel betaalt klant € 45,00/ton."
click at [769, 371] on textarea "Verwerking volgens marktprijs, momenteel betaalt klant € 45,00/ton." at bounding box center [812, 393] width 677 height 44
click at [940, 380] on textarea "Verwerking volgens marktprijs, momenteel betaalt klant € 218,00/ton." at bounding box center [812, 393] width 677 height 44
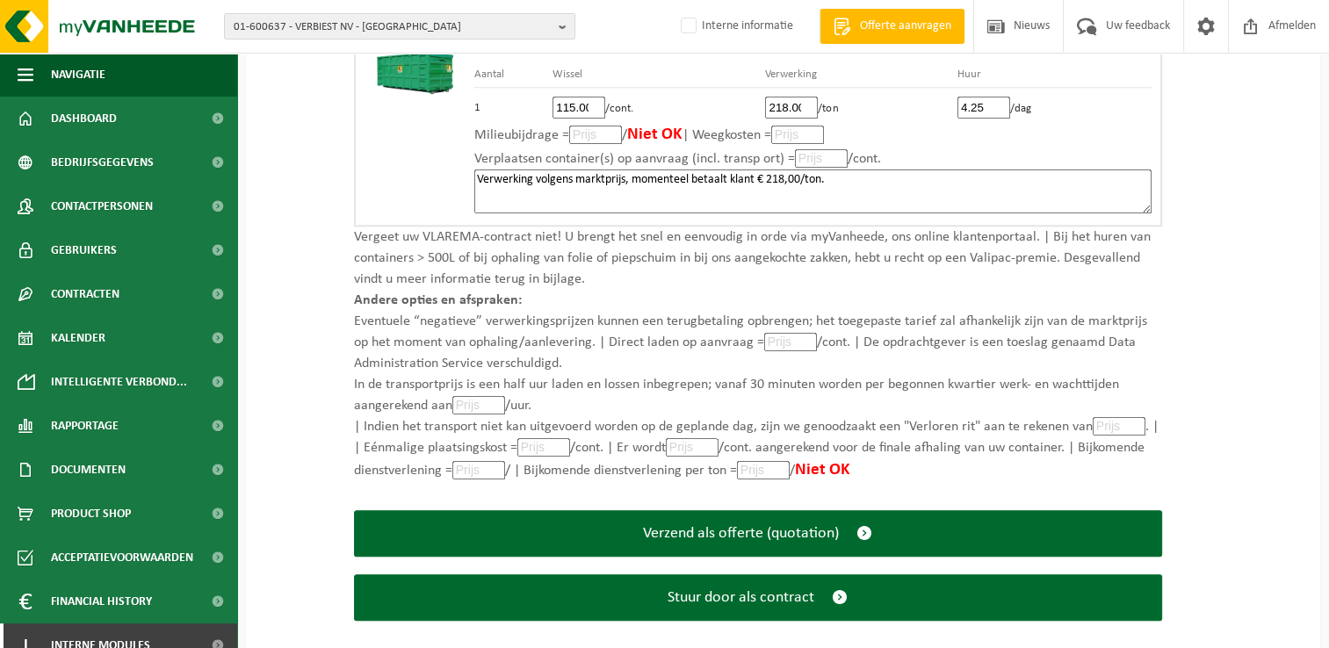
scroll to position [1533, 0]
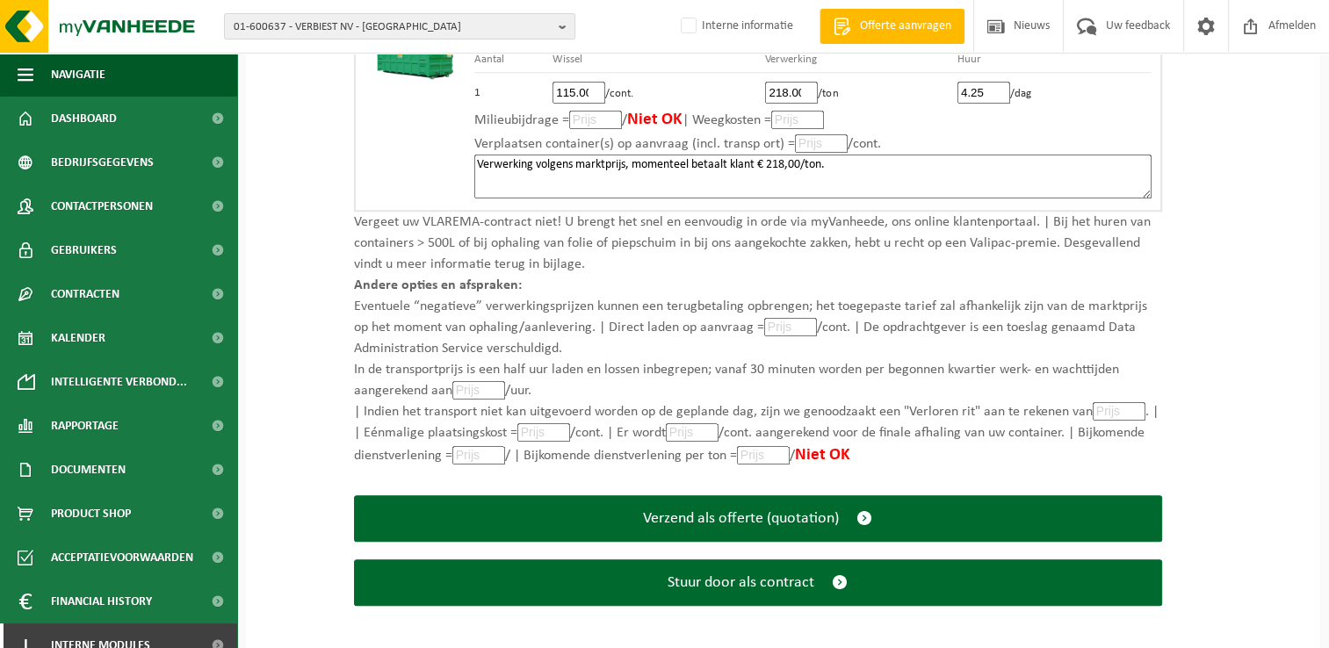
type textarea "Verwerking volgens marktprijs, momenteel betaalt klant € 218,00/ton."
click at [528, 423] on input "number" at bounding box center [543, 432] width 53 height 18
type input "115"
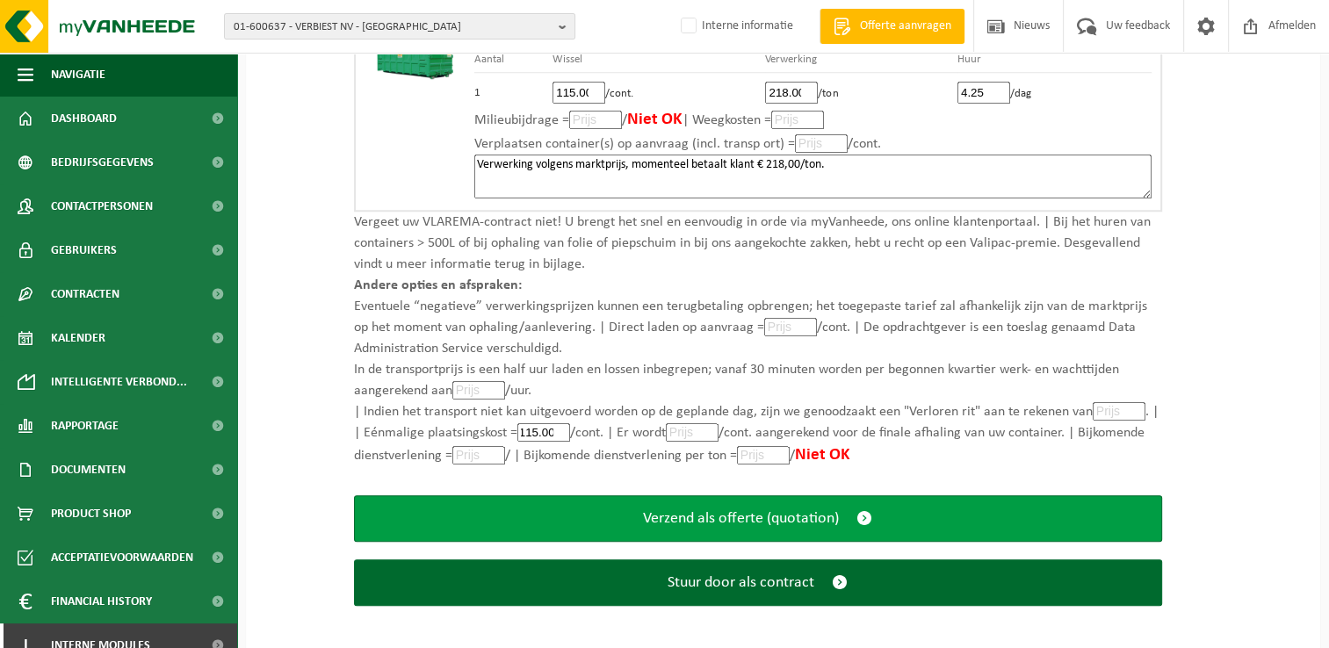
type input "115.00"
click at [864, 515] on span "submit" at bounding box center [864, 518] width 16 height 18
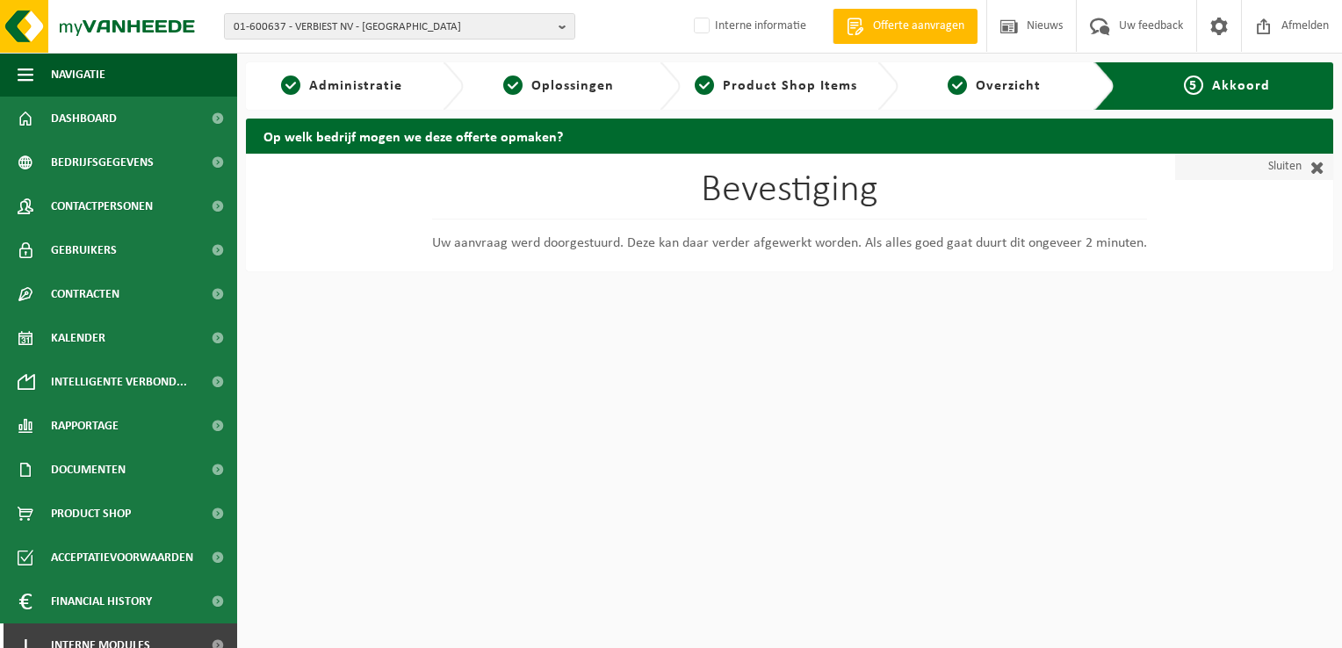
click at [1320, 169] on span at bounding box center [1312, 167] width 23 height 18
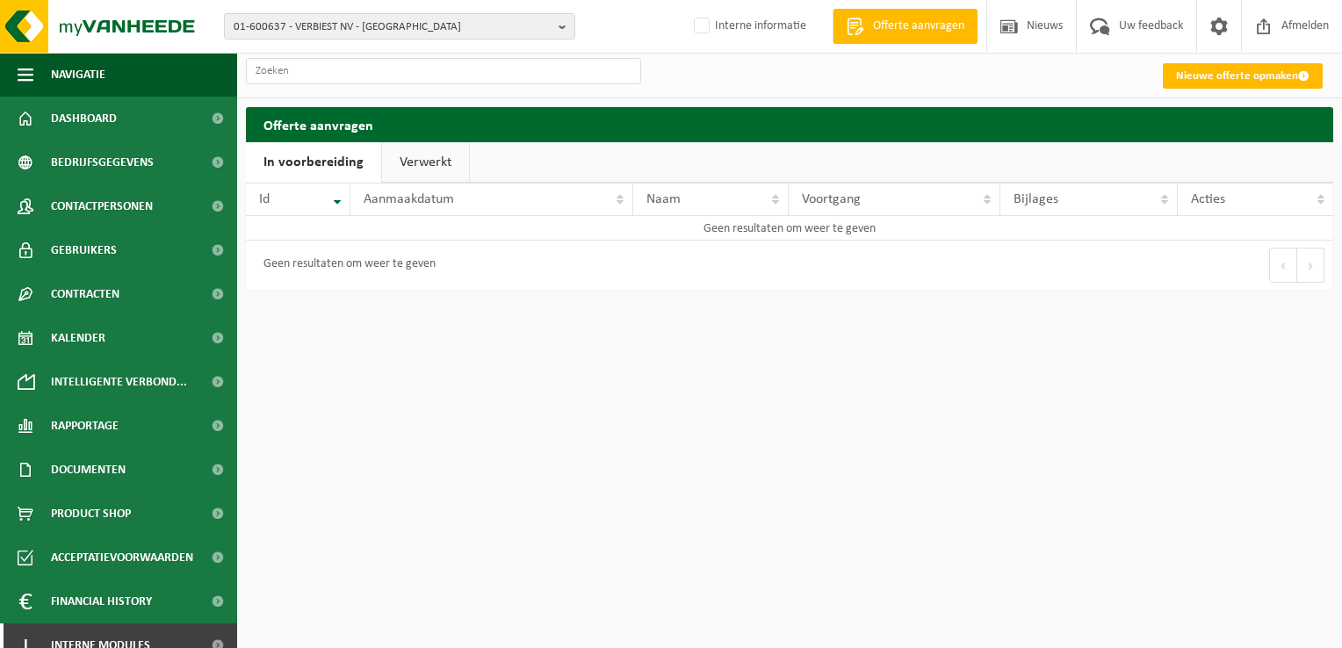
click at [435, 164] on link "Verwerkt" at bounding box center [425, 162] width 87 height 40
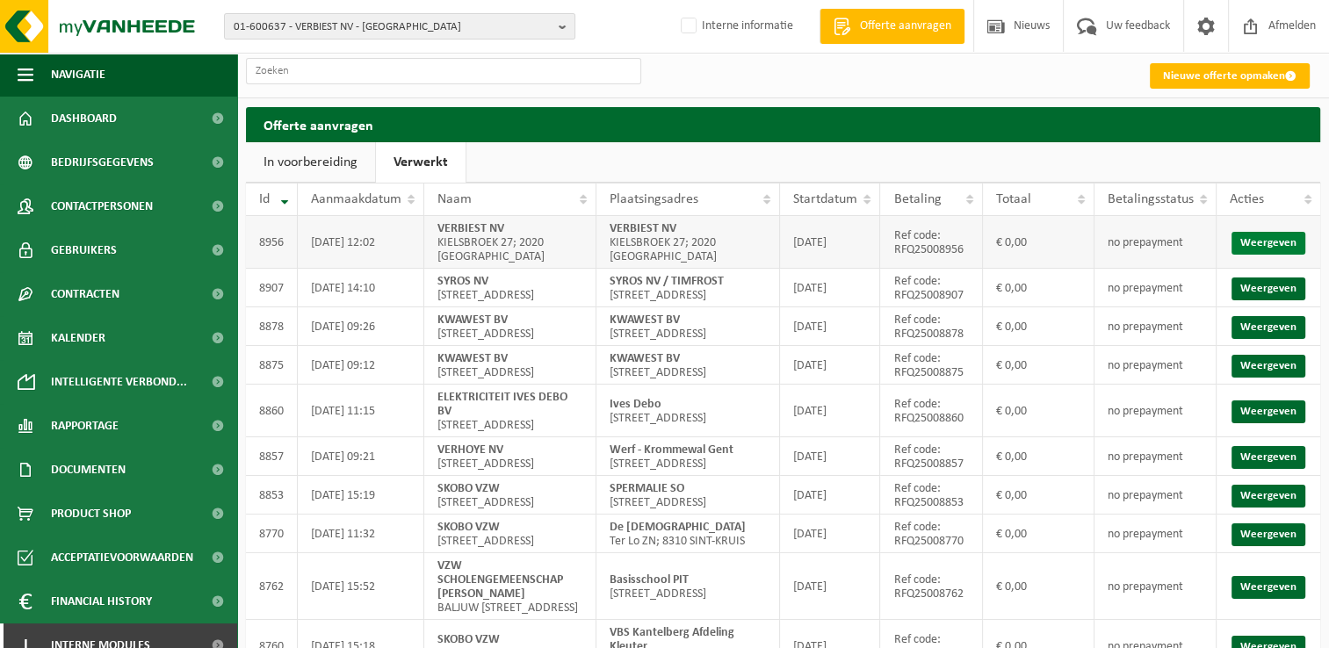
click at [1275, 242] on link "Weergeven" at bounding box center [1268, 243] width 74 height 23
